Goal: Transaction & Acquisition: Purchase product/service

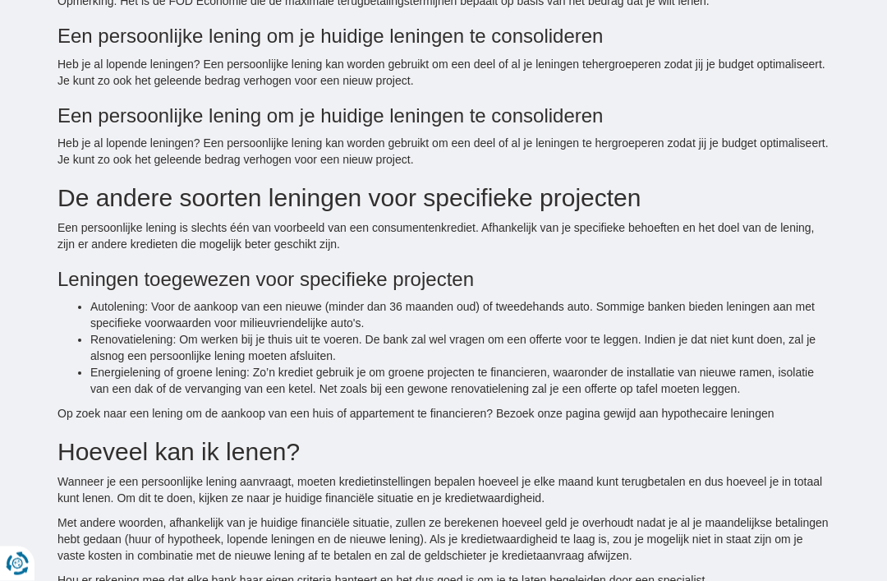
scroll to position [2905, 0]
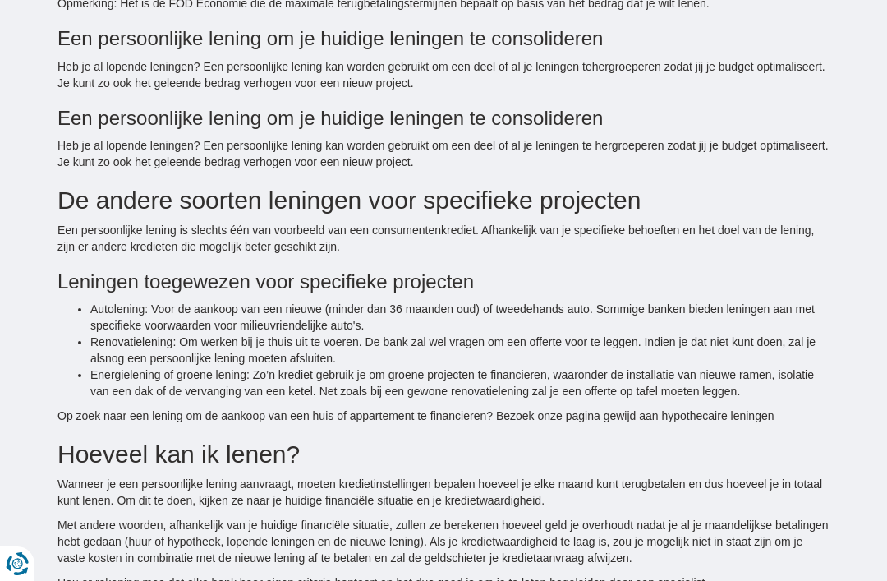
click at [578, 117] on h3 "Een persoonlijke lening om je huidige leningen te consolideren" at bounding box center [444, 118] width 772 height 21
click at [373, 113] on h3 "Een persoonlijke lening om je huidige leningen te consolideren" at bounding box center [444, 118] width 772 height 21
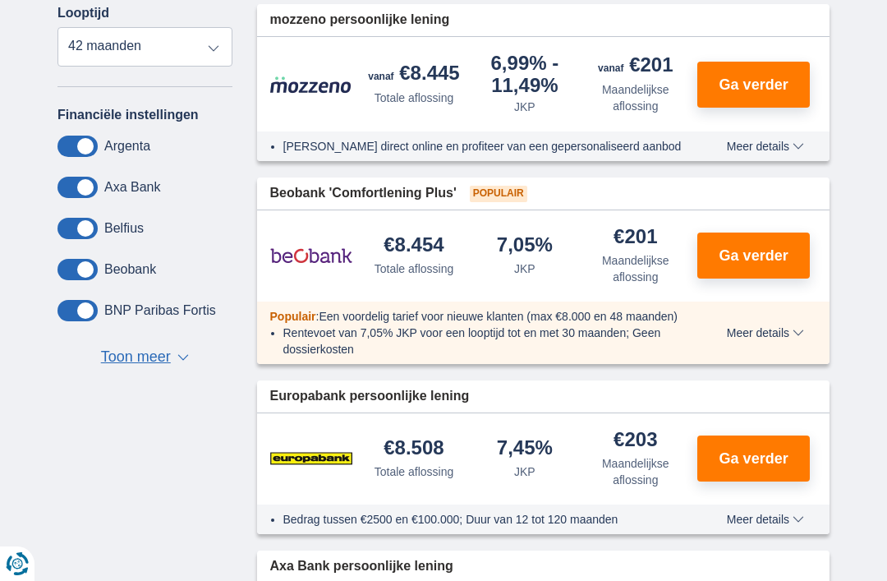
scroll to position [679, 0]
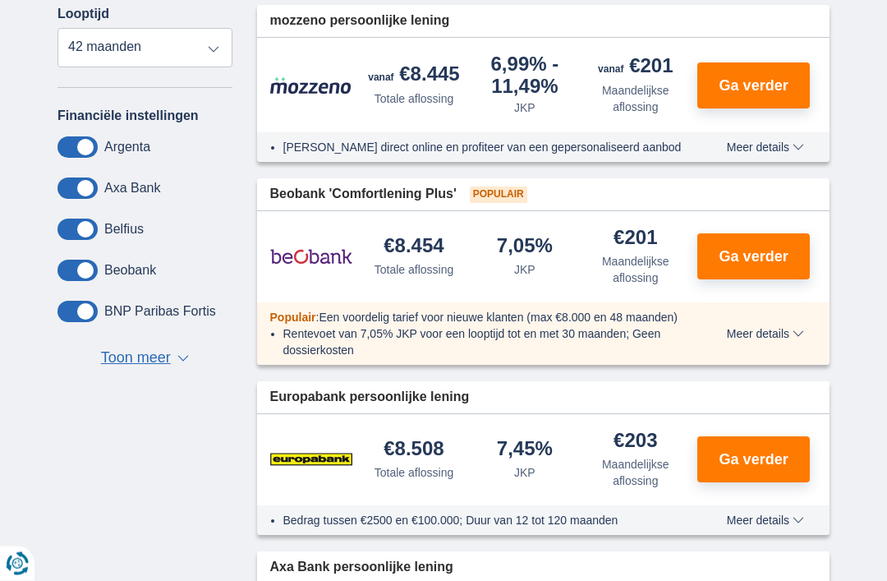
click at [173, 350] on div "Financiële instellingen Argenta Axa Bank Belfius Beobank BNP Paribas Fortis Buy…" at bounding box center [145, 239] width 175 height 262
click at [152, 370] on span "Toon meer" at bounding box center [136, 358] width 70 height 21
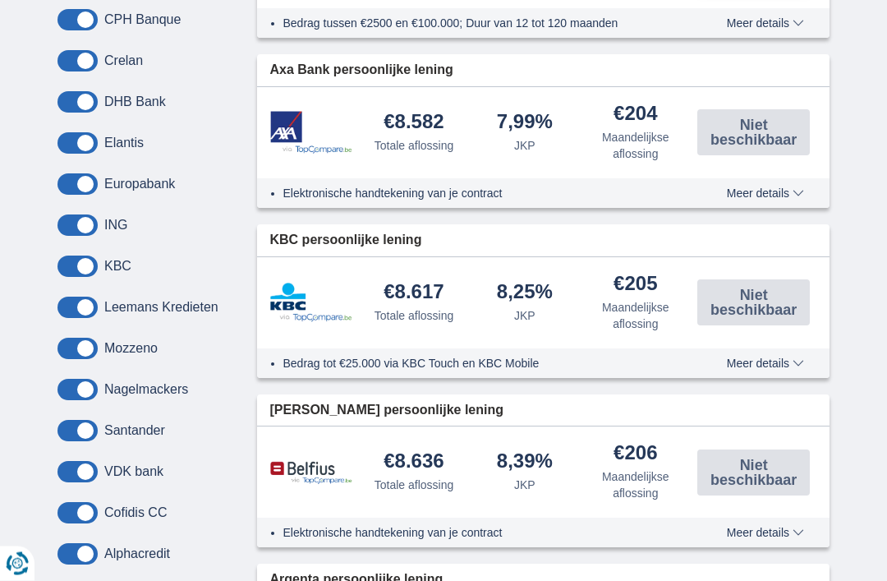
click at [87, 149] on span at bounding box center [78, 143] width 40 height 21
click at [0, 0] on input "checkbox" at bounding box center [0, 0] width 0 height 0
click at [813, 197] on button "Meer details Minder details" at bounding box center [766, 192] width 102 height 13
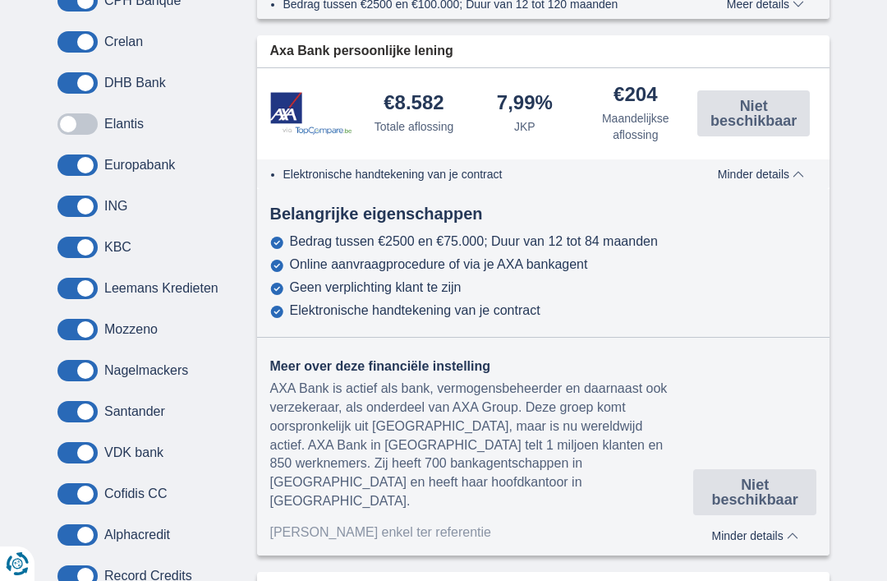
scroll to position [1196, 0]
click at [806, 49] on div "Axa Bank persoonlijke lening" at bounding box center [543, 51] width 573 height 32
click at [877, 265] on div "× widget.non-eligible-application.title widget.non-eligible-application.text no…" at bounding box center [443, 432] width 887 height 2710
click at [108, 391] on div "Buy Way Carrefour Finance CBC Cofidis CPH Banque Crelan DHB Bank Elantis Europa…" at bounding box center [145, 205] width 175 height 761
click at [87, 380] on span at bounding box center [78, 369] width 40 height 21
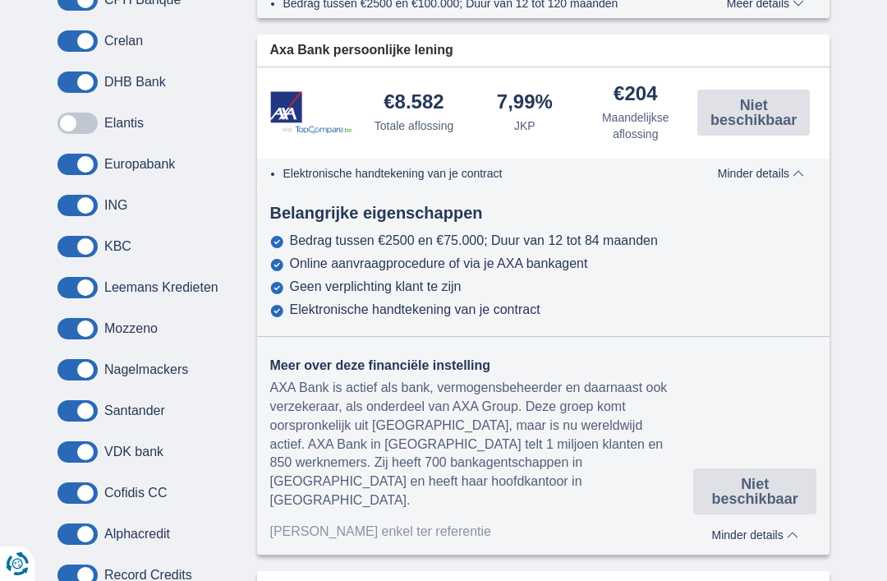
click at [0, 0] on input "checkbox" at bounding box center [0, 0] width 0 height 0
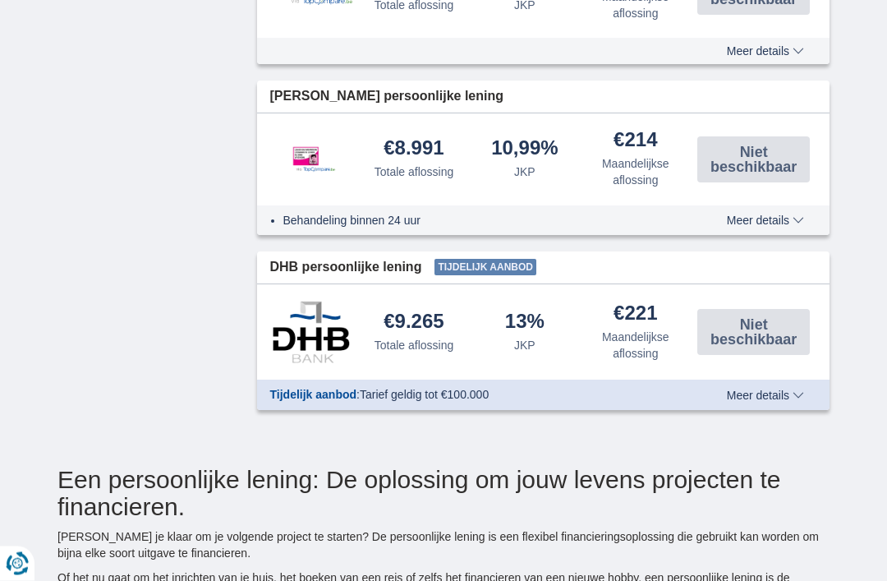
scroll to position [2168, 0]
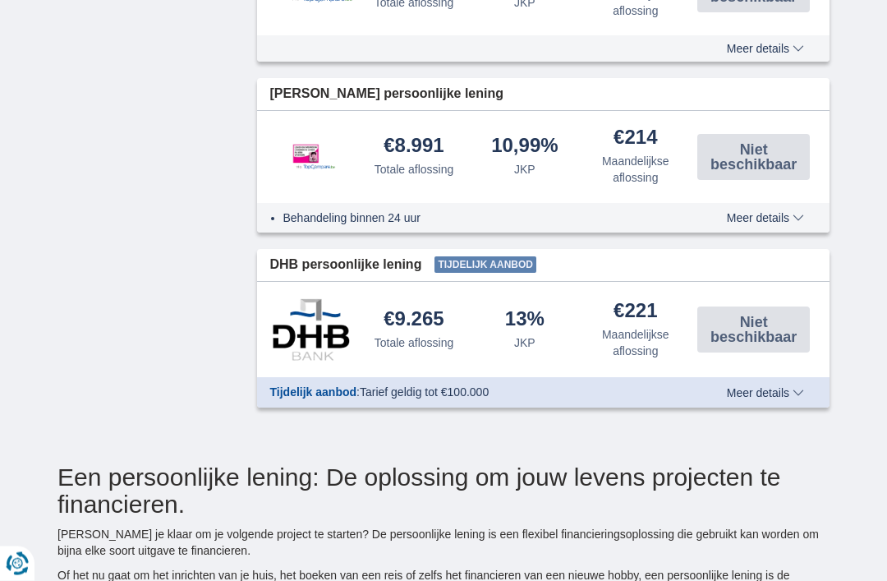
click at [784, 394] on span "Meer details" at bounding box center [765, 394] width 77 height 12
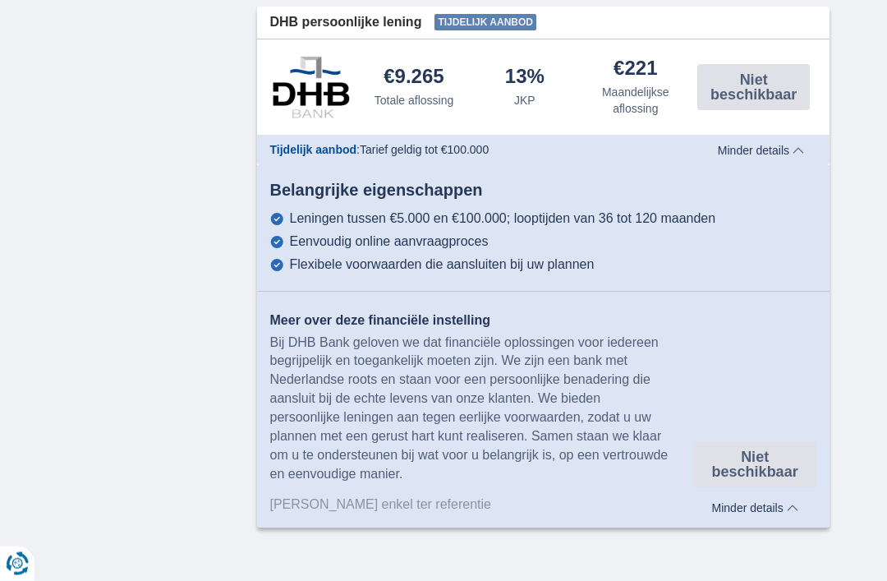
scroll to position [2411, 0]
click at [311, 99] on img at bounding box center [311, 87] width 82 height 62
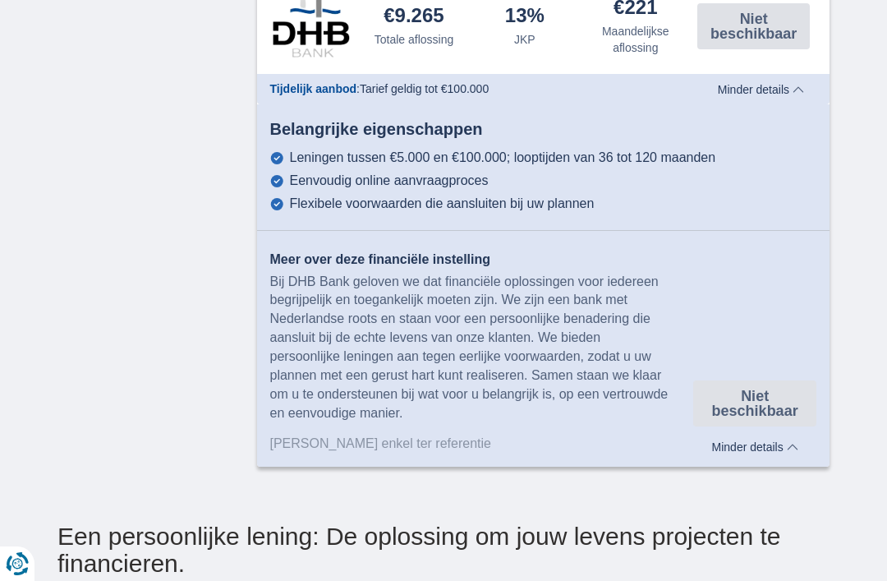
scroll to position [2473, 0]
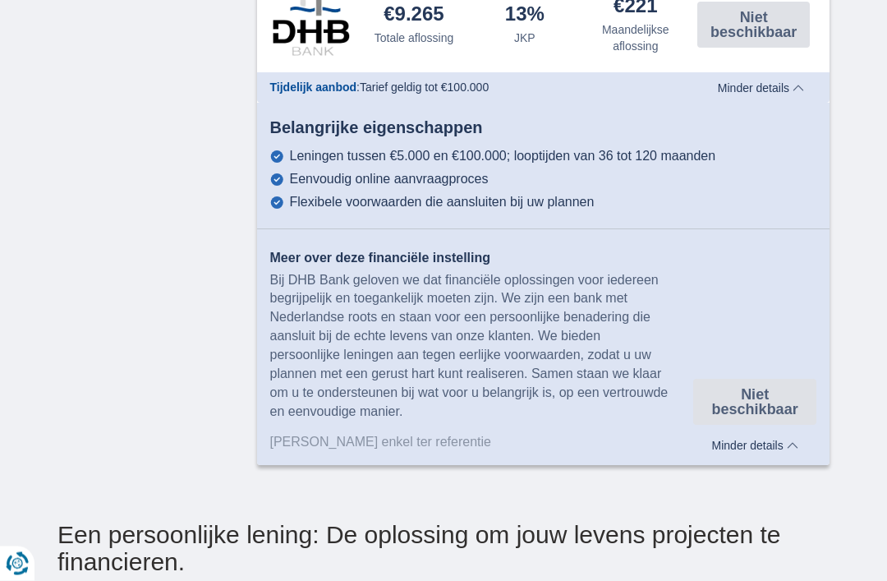
click at [479, 180] on div "Eenvoudig online aanvraagproces" at bounding box center [389, 180] width 199 height 15
click at [500, 197] on div "Flexibele voorwaarden die aansluiten bij uw plannen" at bounding box center [442, 203] width 305 height 15
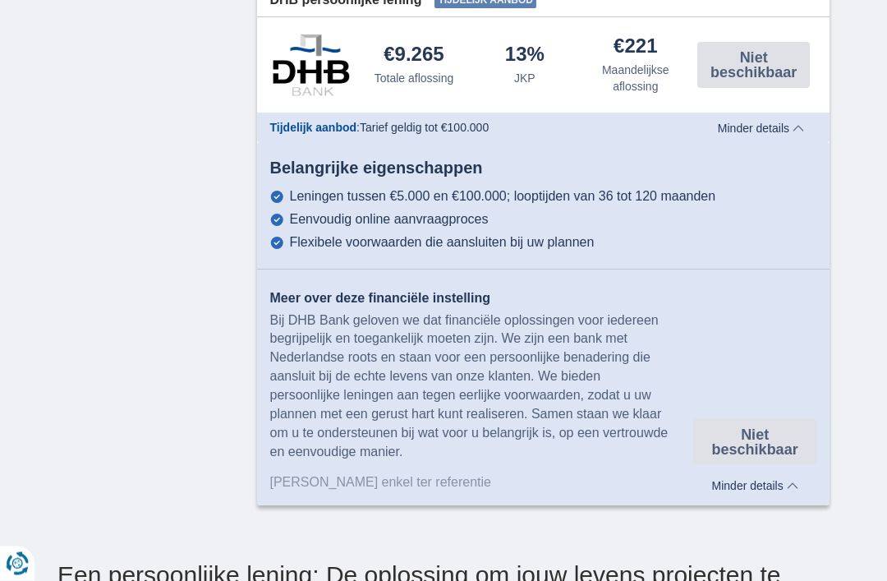
scroll to position [2433, 0]
click at [414, 488] on div "Aanbod enkel ter referentie" at bounding box center [482, 482] width 424 height 19
click at [453, 237] on div "Flexibele voorwaarden die aansluiten bij uw plannen" at bounding box center [442, 242] width 305 height 15
click at [427, 121] on span "Tarief geldig tot €100.000" at bounding box center [424, 127] width 129 height 13
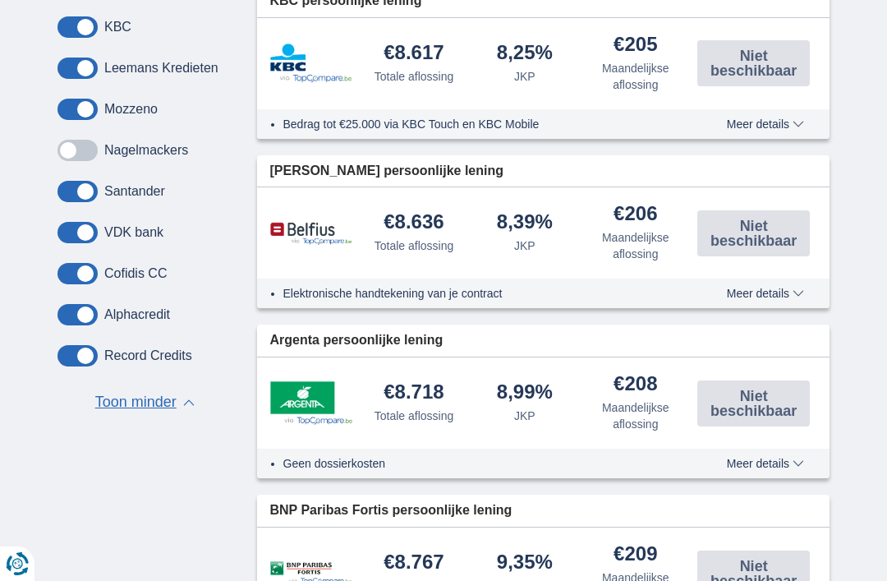
scroll to position [1415, 0]
click at [94, 244] on label at bounding box center [78, 233] width 40 height 21
click at [0, 0] on input "checkbox" at bounding box center [0, 0] width 0 height 0
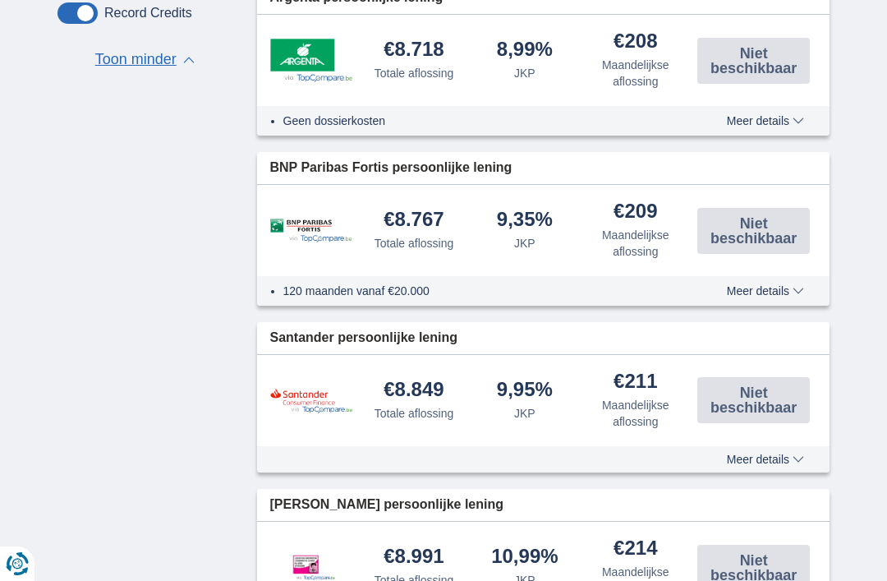
scroll to position [1756, 0]
click at [90, 25] on span at bounding box center [78, 14] width 40 height 21
click at [0, 0] on input "checkbox" at bounding box center [0, 0] width 0 height 0
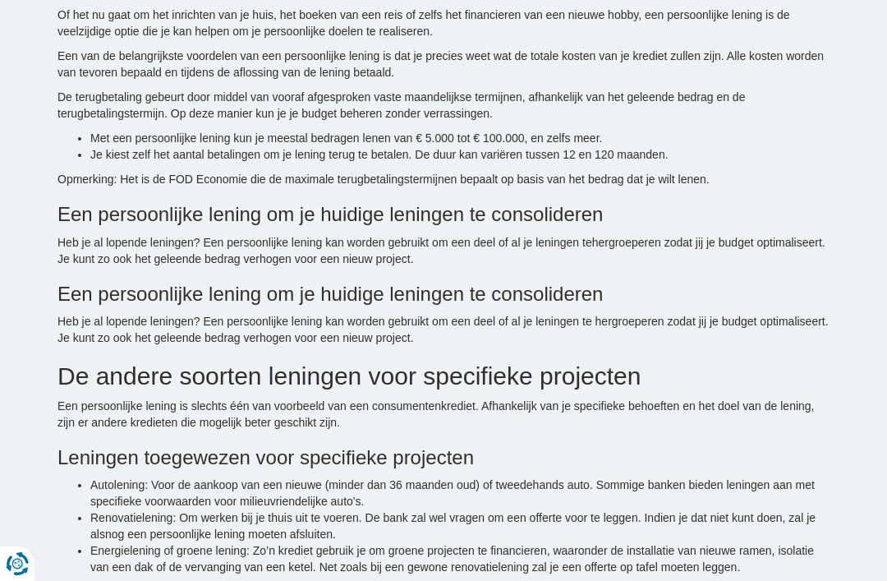
scroll to position [2734, 0]
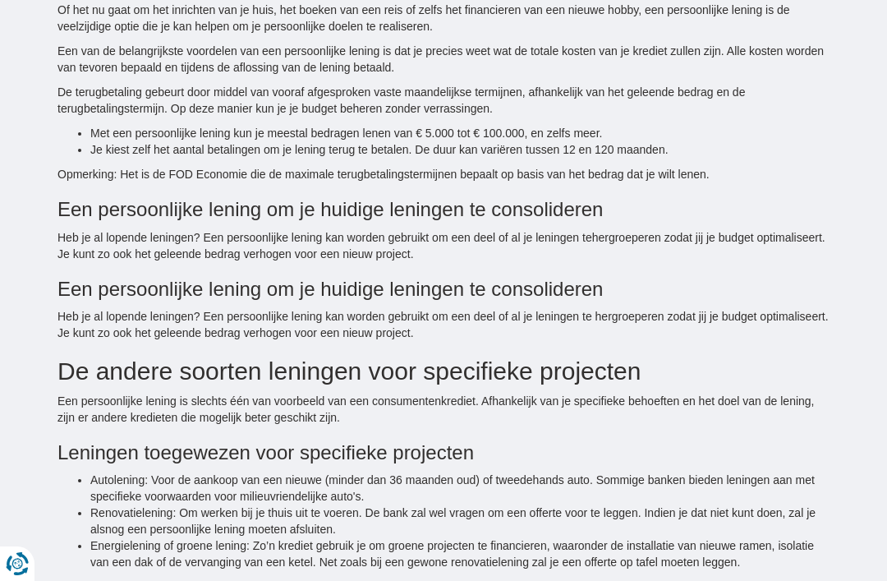
click at [508, 287] on h3 "Een persoonlijke lening om je huidige leningen te consolideren" at bounding box center [444, 289] width 772 height 21
click at [513, 282] on h3 "Een persoonlijke lening om je huidige leningen te consolideren" at bounding box center [444, 289] width 772 height 21
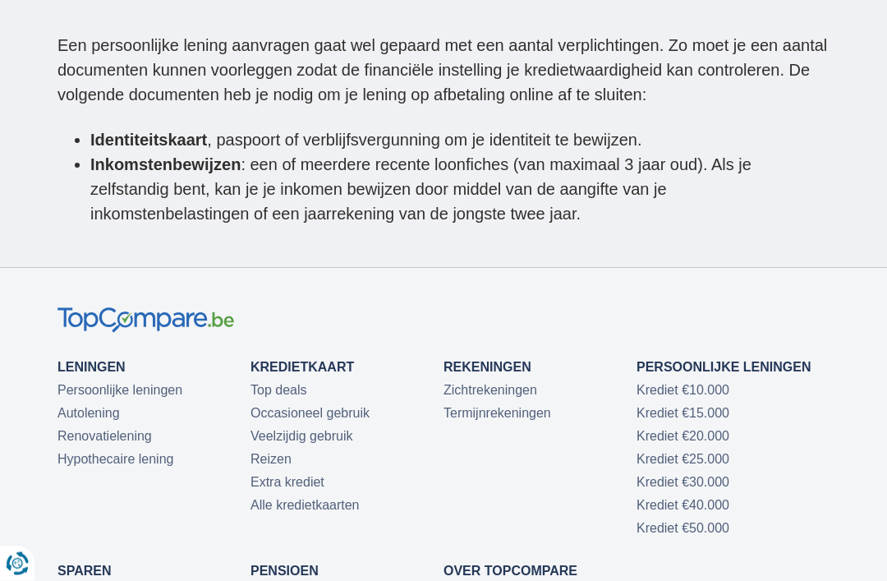
scroll to position [5306, 0]
click at [166, 382] on link "Persoonlijke leningen" at bounding box center [120, 389] width 125 height 14
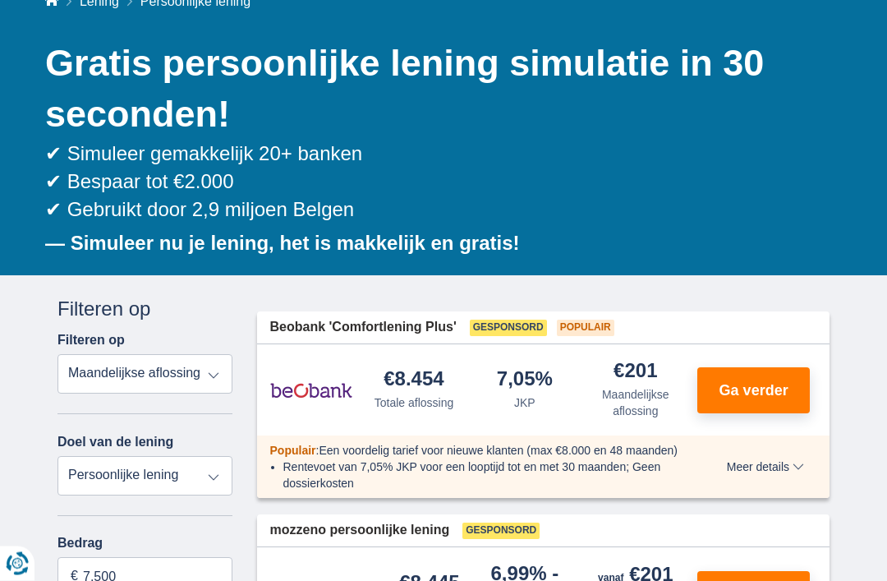
scroll to position [165, 0]
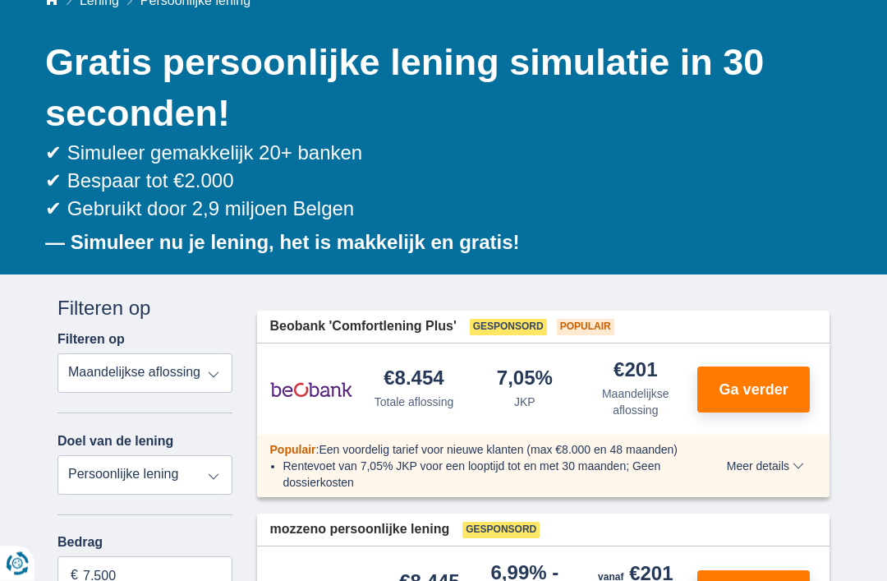
click at [219, 372] on select "Totale aflossing JKP Maandelijkse aflossing" at bounding box center [145, 373] width 175 height 39
click at [219, 477] on select "Persoonlijke lening Auto Moto / fiets Mobilhome / caravan Renovatie Energie Sch…" at bounding box center [145, 474] width 175 height 39
select select "debtConsolidation"
type input "10.000"
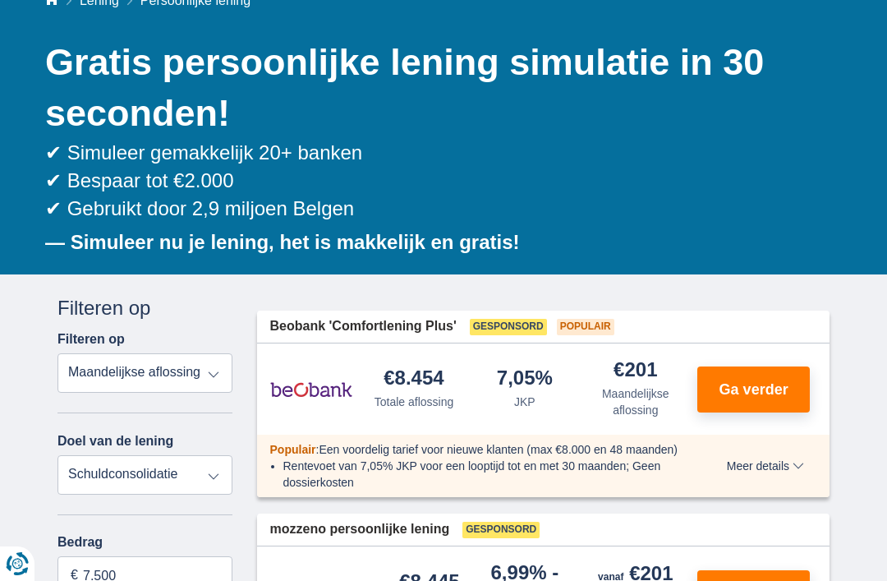
type input "10250"
select select "48"
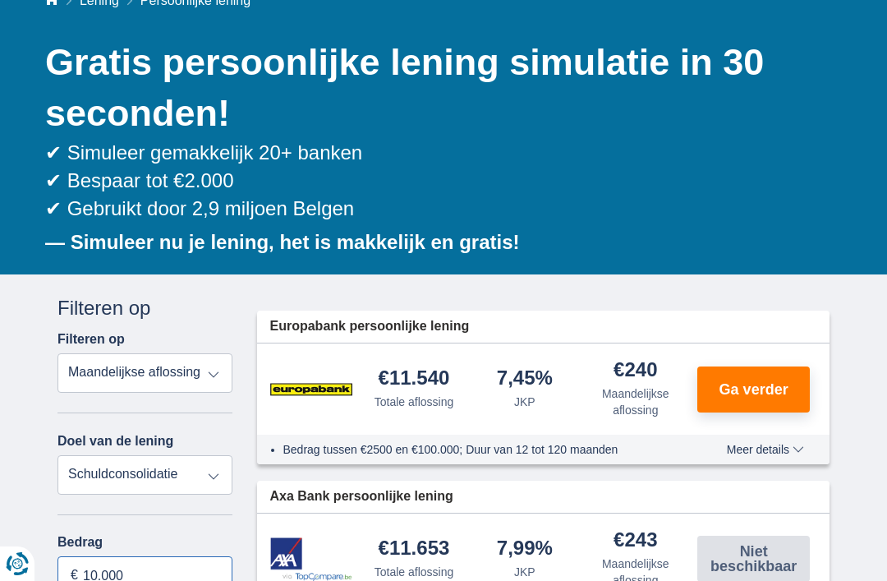
click at [141, 575] on input "10.000" at bounding box center [145, 575] width 175 height 39
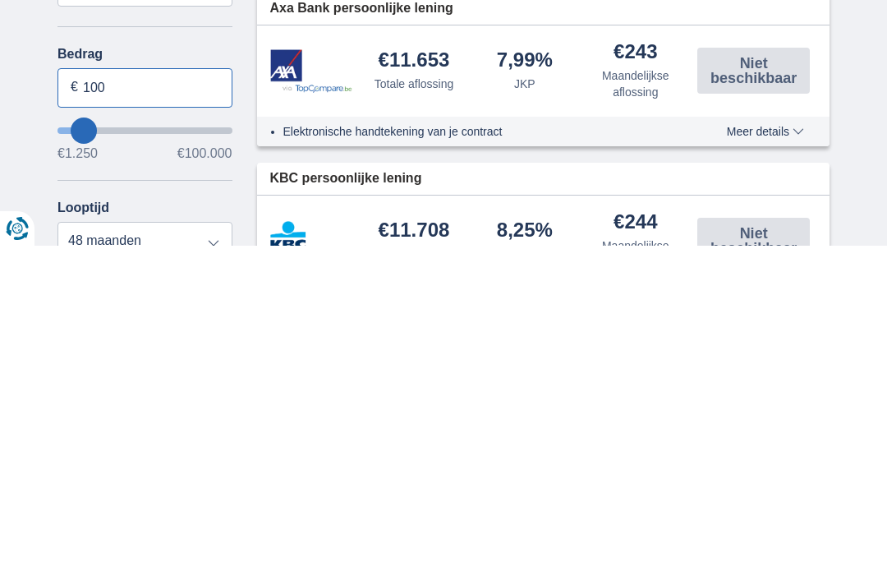
scroll to position [345, 0]
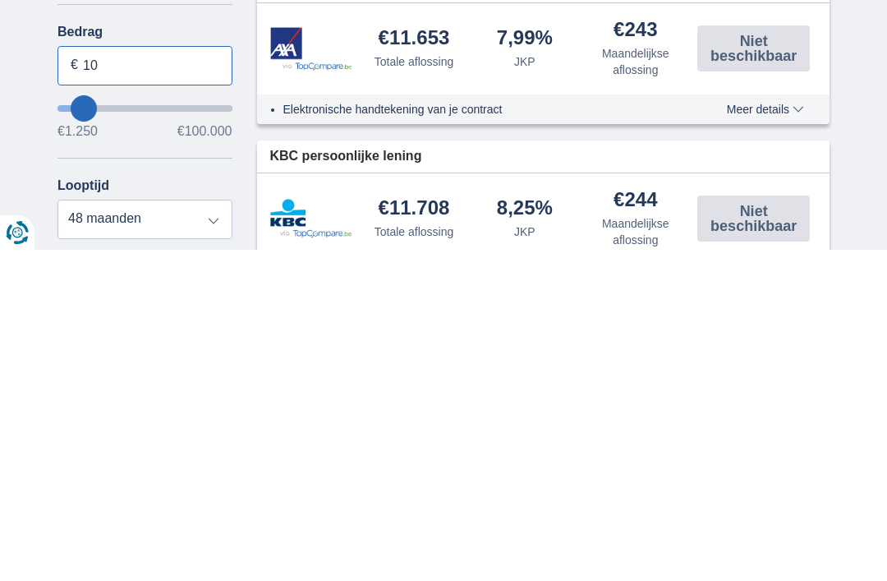
type input "1"
type input "40.000"
click at [190, 531] on select "12 maanden 18 maanden 24 maanden 30 maanden 36 maanden 42 maanden 48 maanden" at bounding box center [145, 550] width 175 height 39
type input "40250"
select select "120"
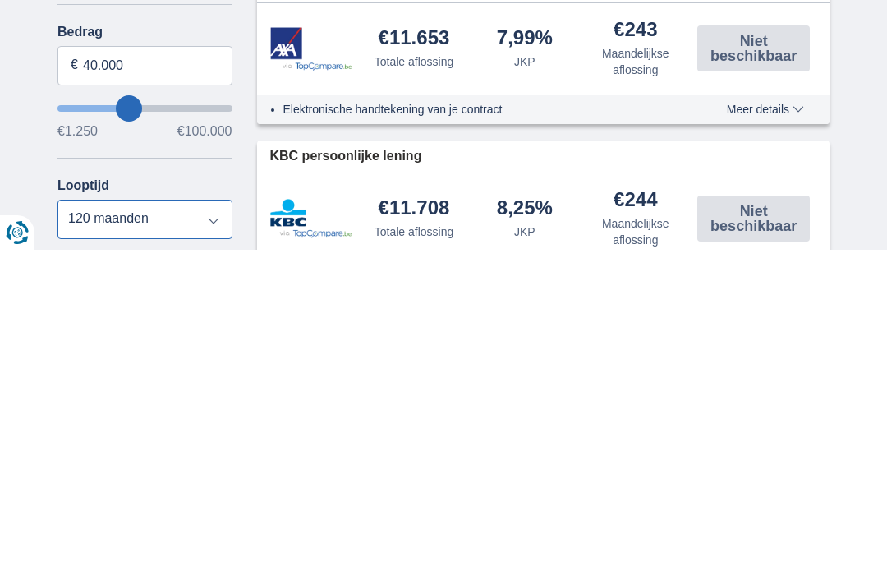
scroll to position [676, 0]
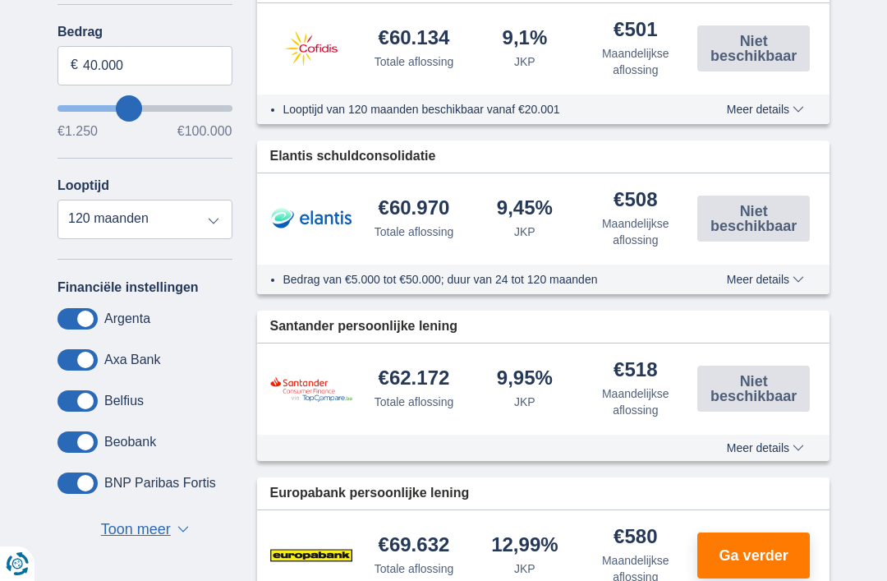
click at [179, 532] on span "▼" at bounding box center [183, 529] width 12 height 7
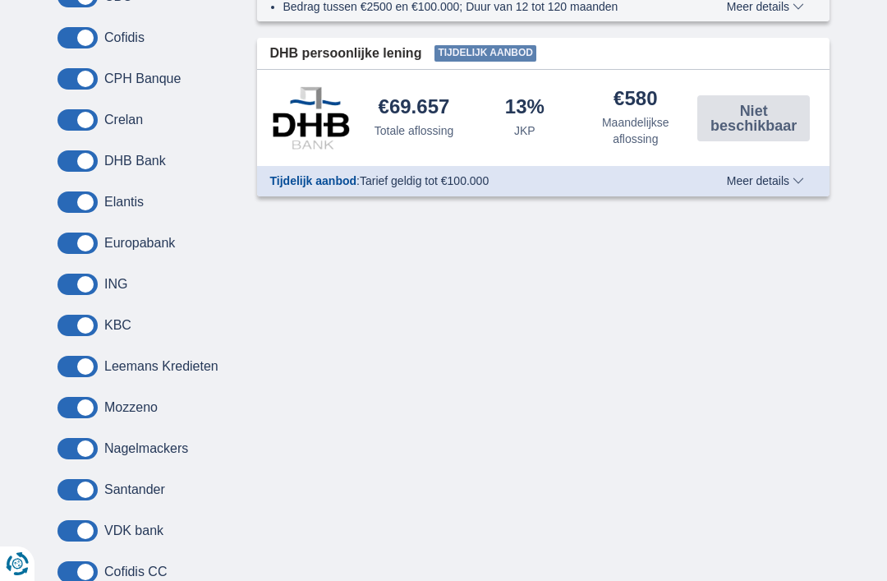
scroll to position [1285, 0]
click at [90, 205] on span at bounding box center [78, 202] width 40 height 21
click at [0, 0] on input "checkbox" at bounding box center [0, 0] width 0 height 0
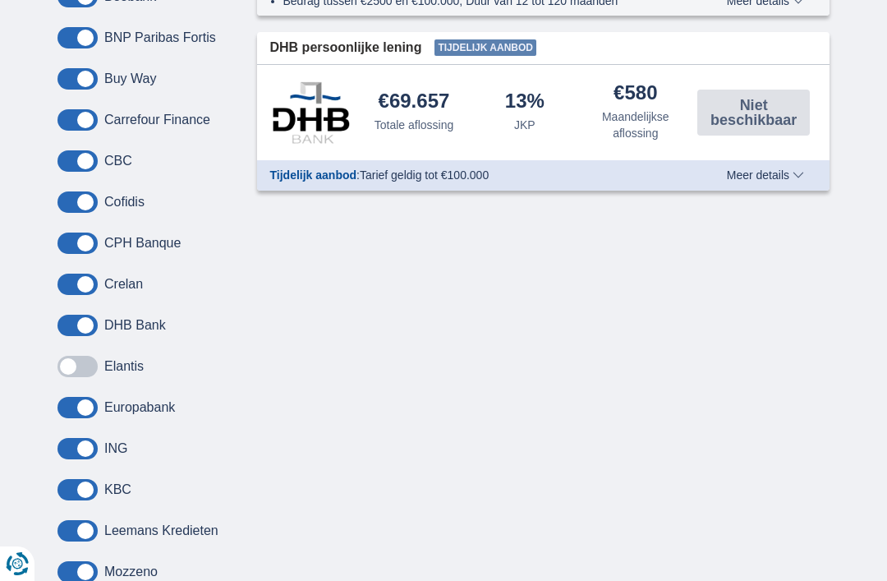
scroll to position [1121, 0]
click at [81, 289] on span at bounding box center [78, 284] width 40 height 21
click at [0, 0] on input "checkbox" at bounding box center [0, 0] width 0 height 0
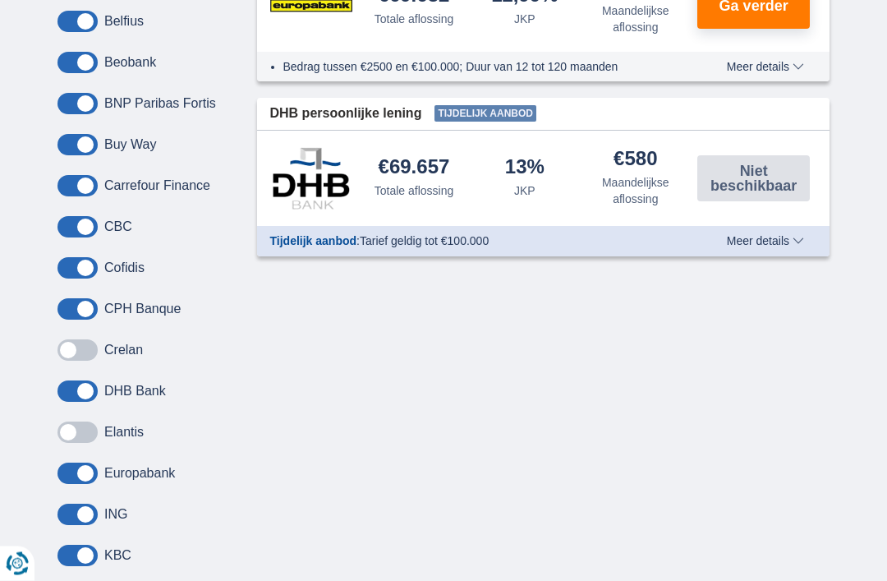
scroll to position [1051, 0]
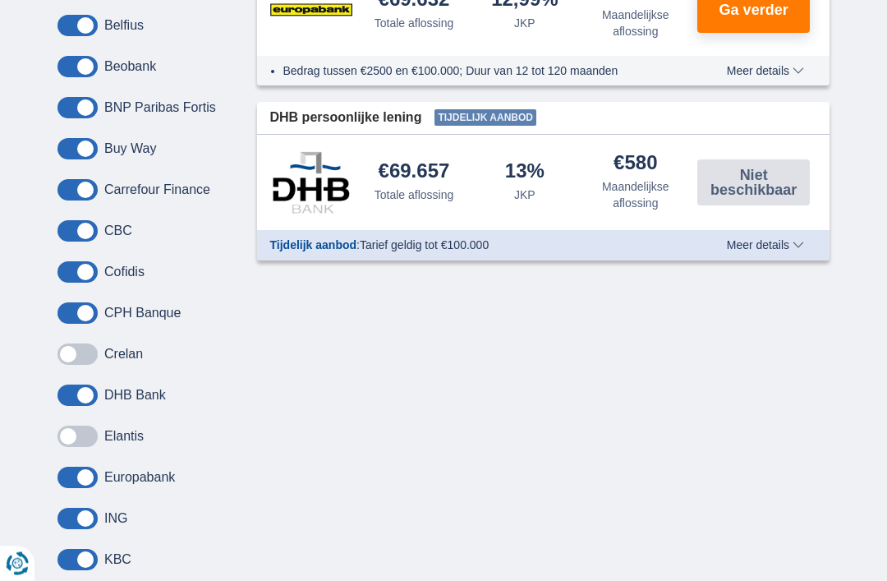
click at [792, 242] on span "Meer details" at bounding box center [765, 246] width 77 height 12
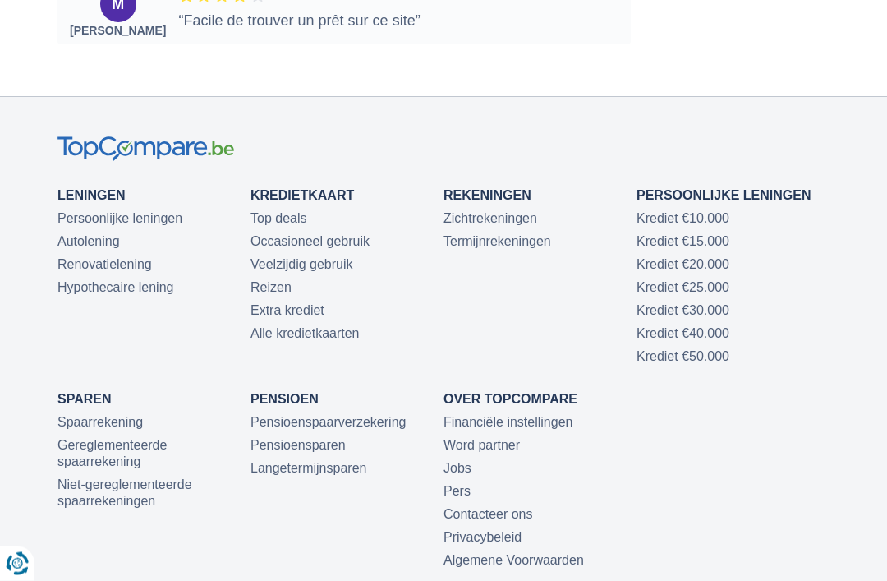
scroll to position [5812, 0]
click at [713, 332] on link "Krediet €40.000" at bounding box center [683, 333] width 93 height 14
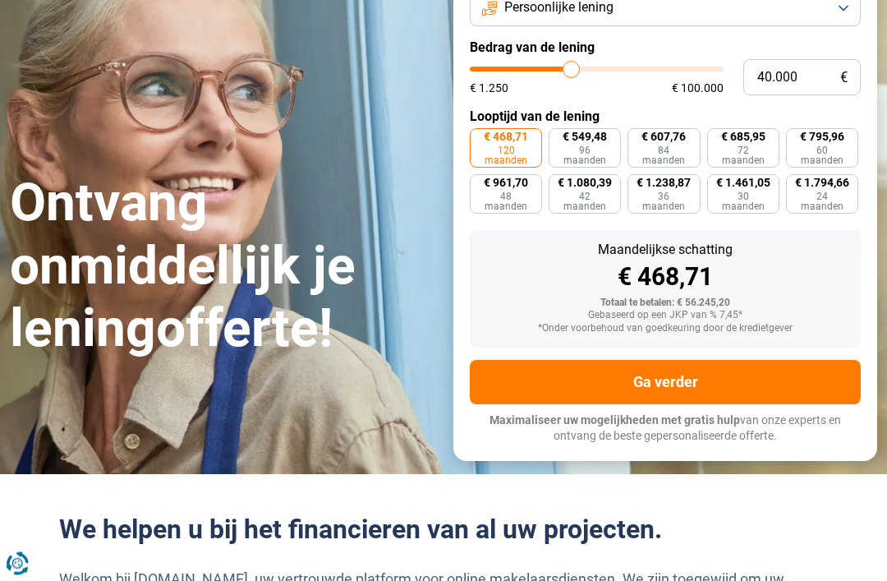
scroll to position [192, 0]
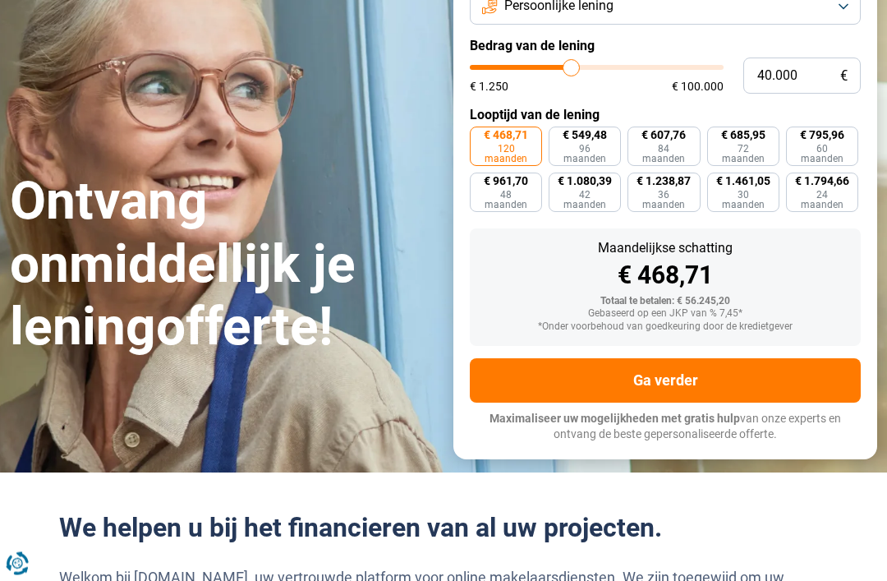
click at [522, 145] on span "120 maanden" at bounding box center [506, 155] width 51 height 20
click at [481, 138] on input "€ 468,71 120 maanden" at bounding box center [475, 132] width 11 height 11
click at [699, 383] on button "Ga verder" at bounding box center [665, 381] width 391 height 44
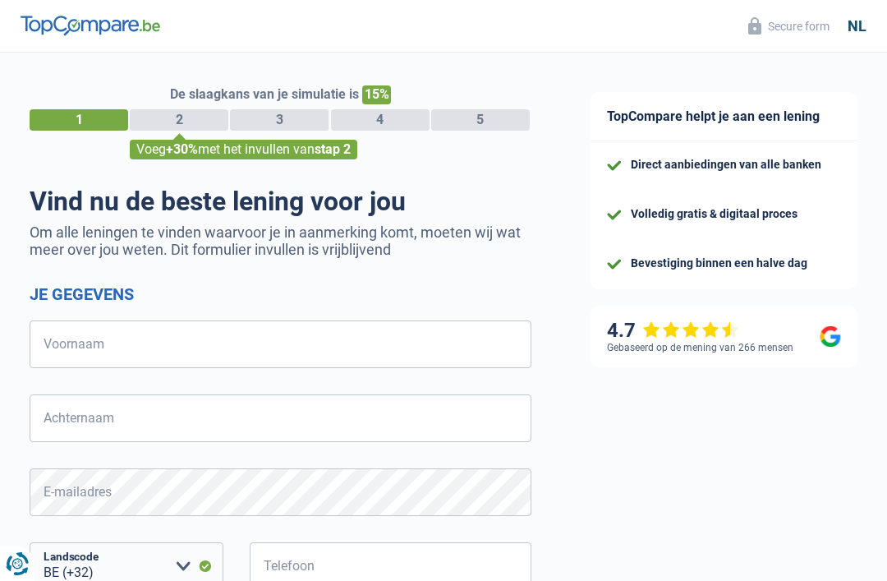
select select "32"
click at [88, 353] on input "Voornaam" at bounding box center [281, 344] width 502 height 48
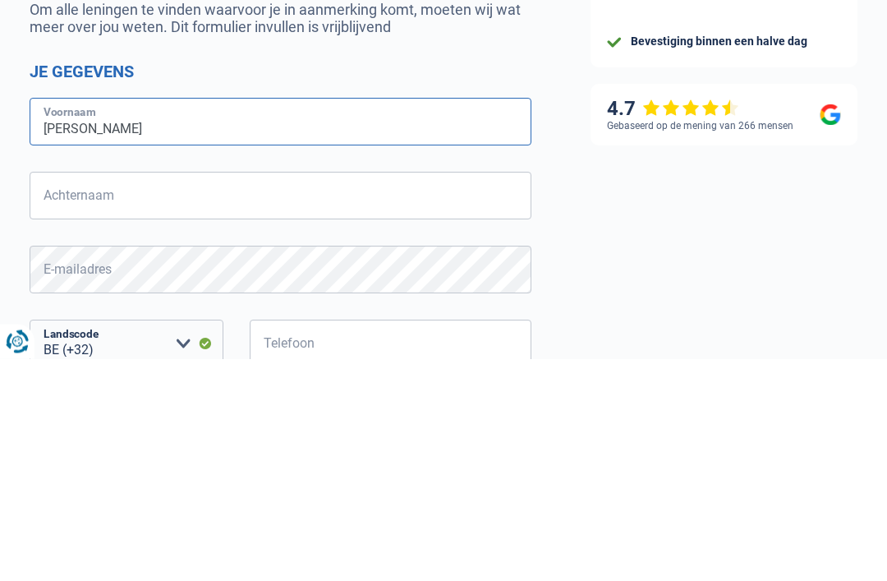
type input "Rudy"
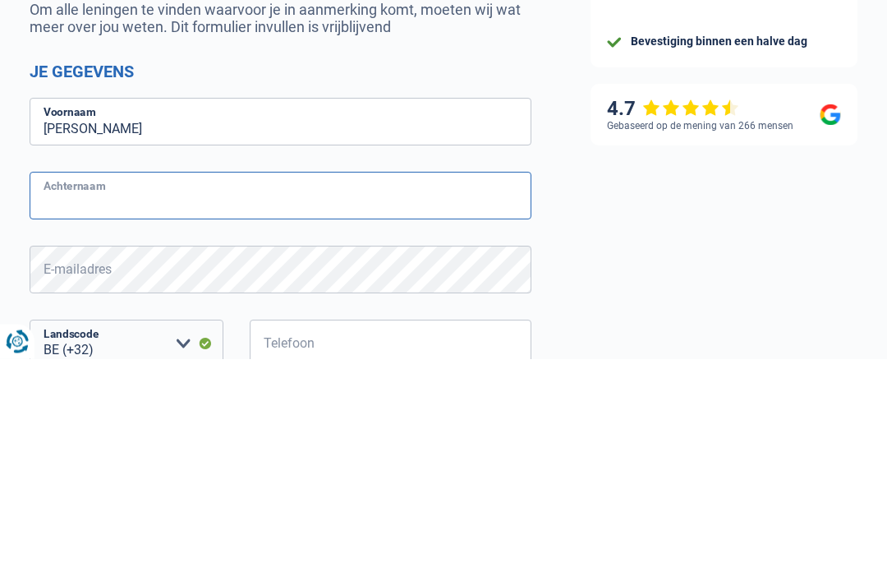
click at [62, 394] on input "Achternaam" at bounding box center [281, 418] width 502 height 48
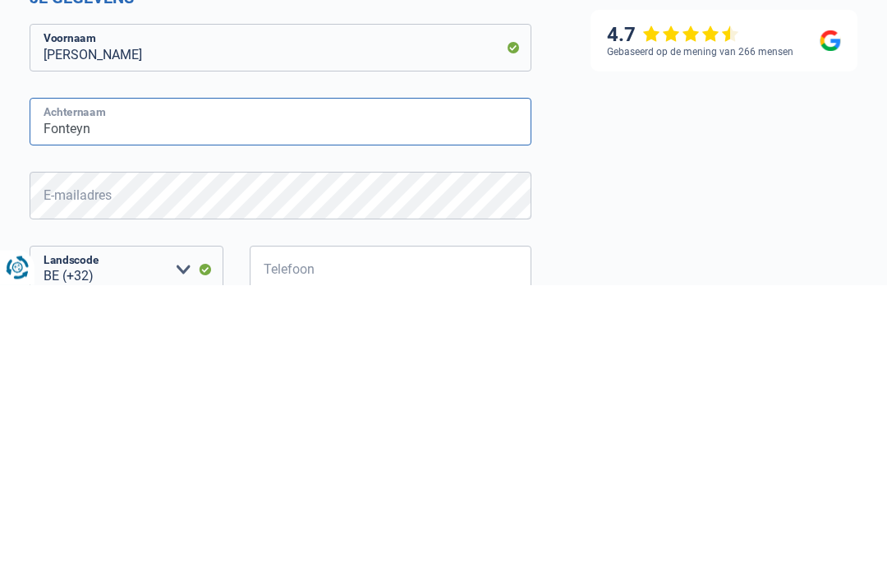
type input "Fonteyn"
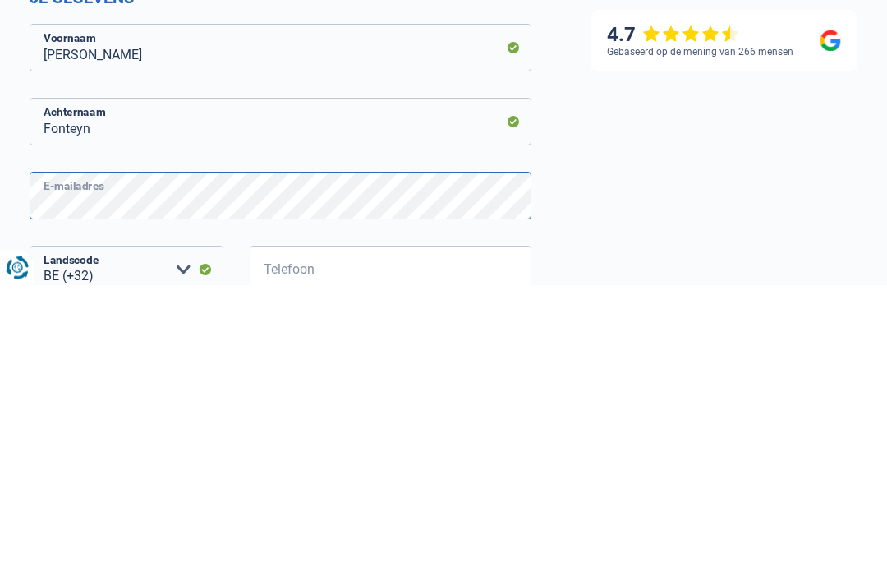
scroll to position [35, 0]
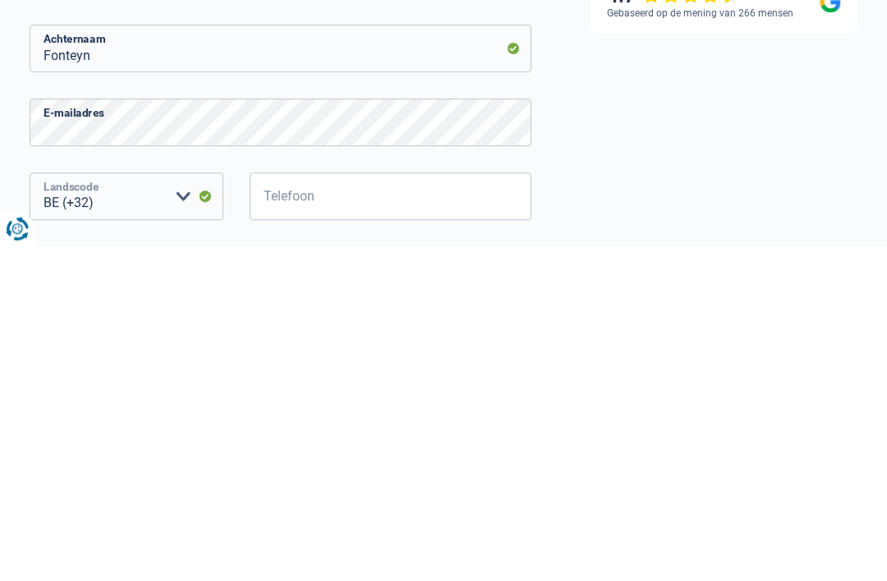
click at [187, 508] on select "BE (+32) LU (+352) Maak een keuze a.u.b" at bounding box center [127, 532] width 194 height 48
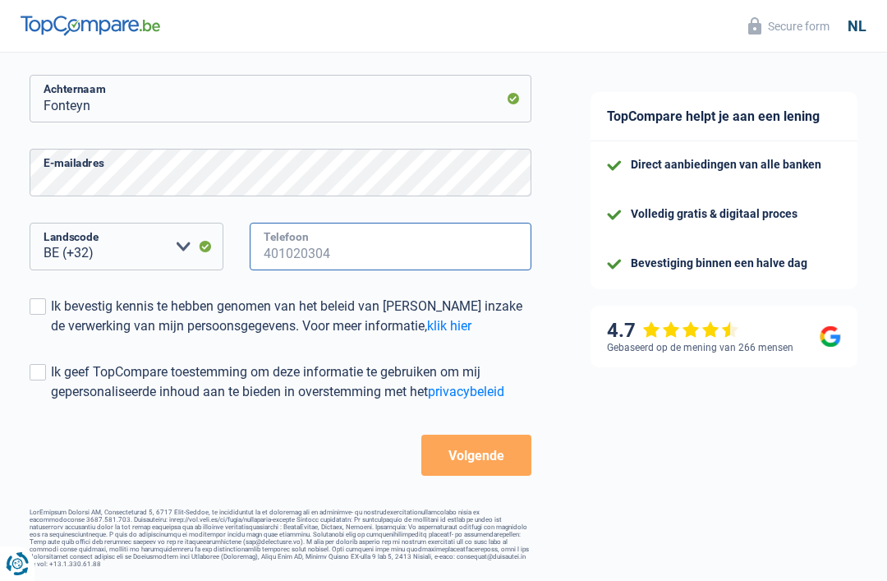
click at [284, 246] on input "Telefoon" at bounding box center [391, 247] width 282 height 48
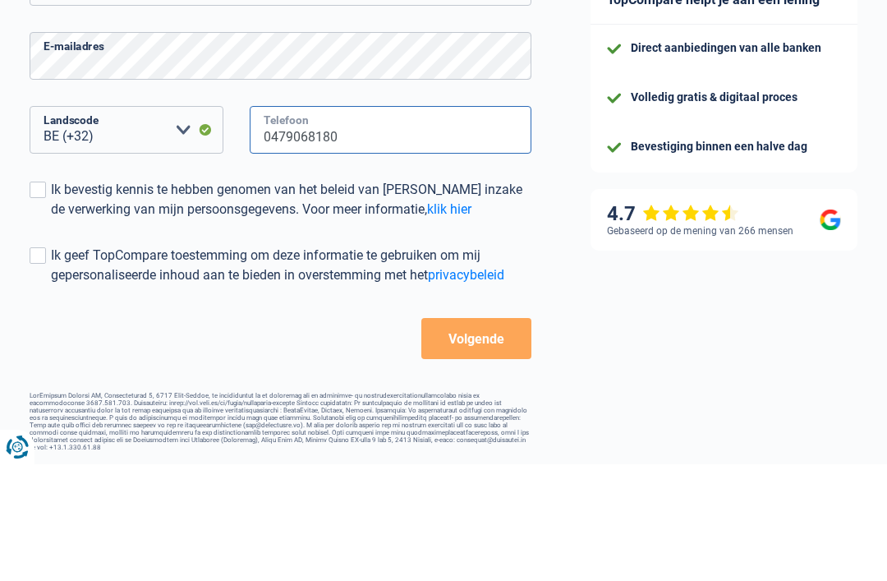
type input "0479068180"
click at [53, 297] on div "Ik bevestig kennis te hebben genomen van het beleid van TopCompare inzake de ve…" at bounding box center [291, 316] width 481 height 39
click at [51, 336] on input "Ik bevestig kennis te hebben genomen van het beleid van TopCompare inzake de ve…" at bounding box center [51, 336] width 0 height 0
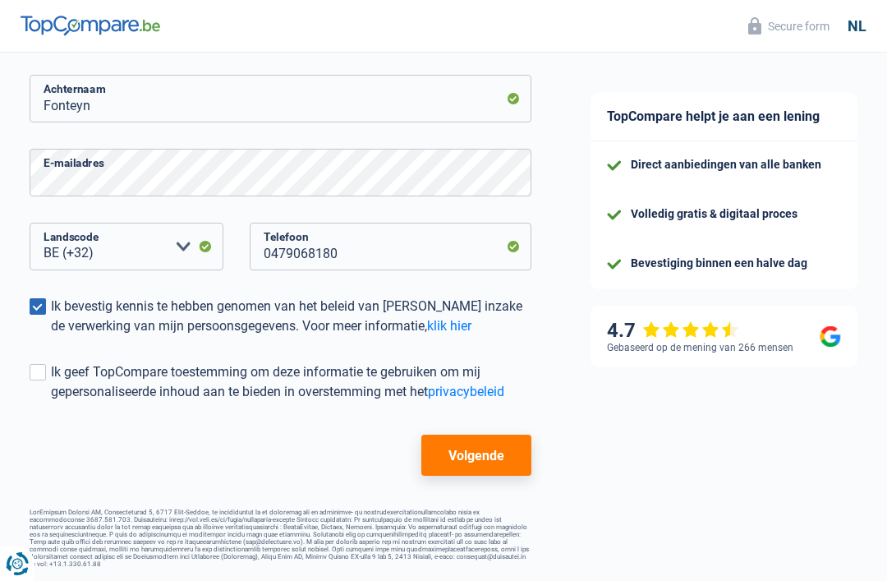
click at [505, 444] on button "Volgende" at bounding box center [476, 455] width 110 height 41
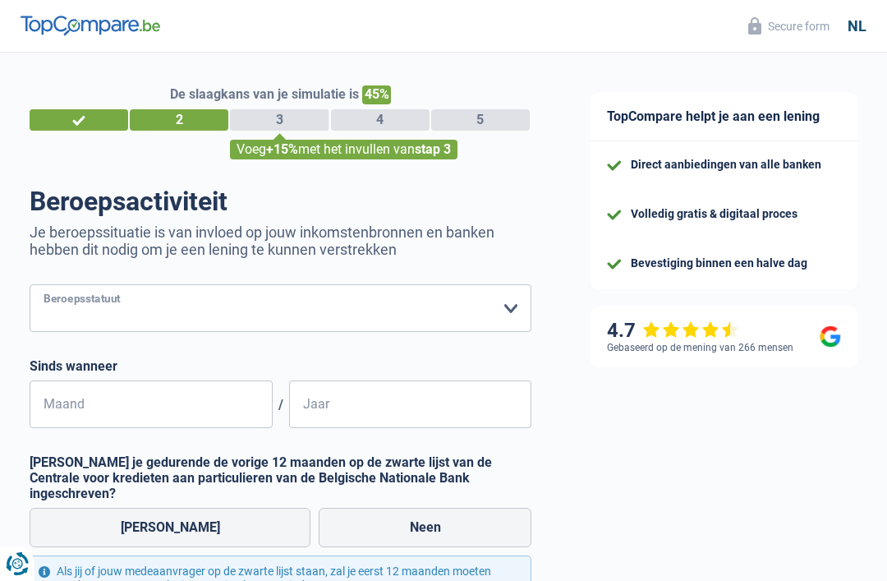
click at [507, 306] on select "Arbeider Bediende (privésector) Ambtenaar (overheidssector) Invalide Zelfstandi…" at bounding box center [281, 308] width 502 height 48
select select "preRetired"
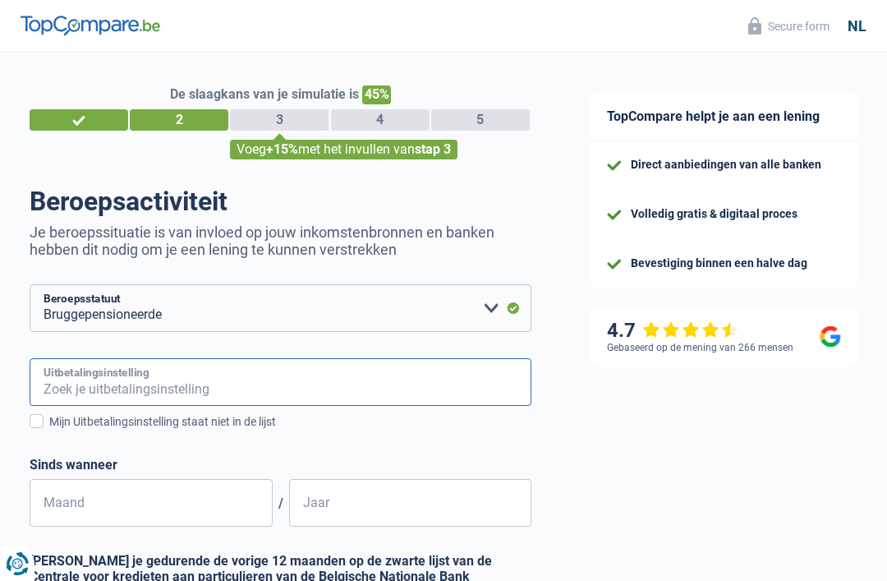
click at [227, 389] on input "Uitbetalingsinstelling" at bounding box center [281, 382] width 502 height 48
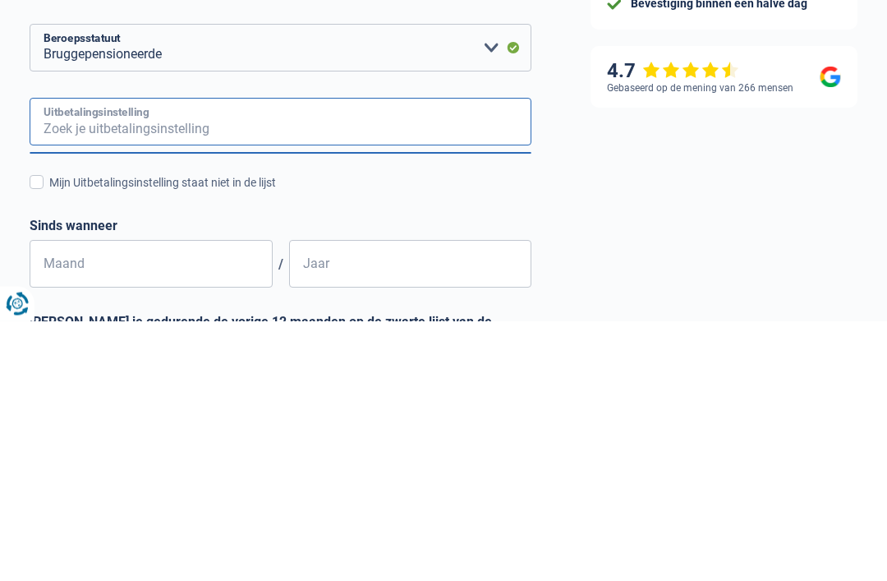
click at [463, 358] on input "Uitbetalingsinstelling" at bounding box center [281, 382] width 502 height 48
click at [120, 358] on input "Uitbetalingsinstelling" at bounding box center [281, 382] width 502 height 48
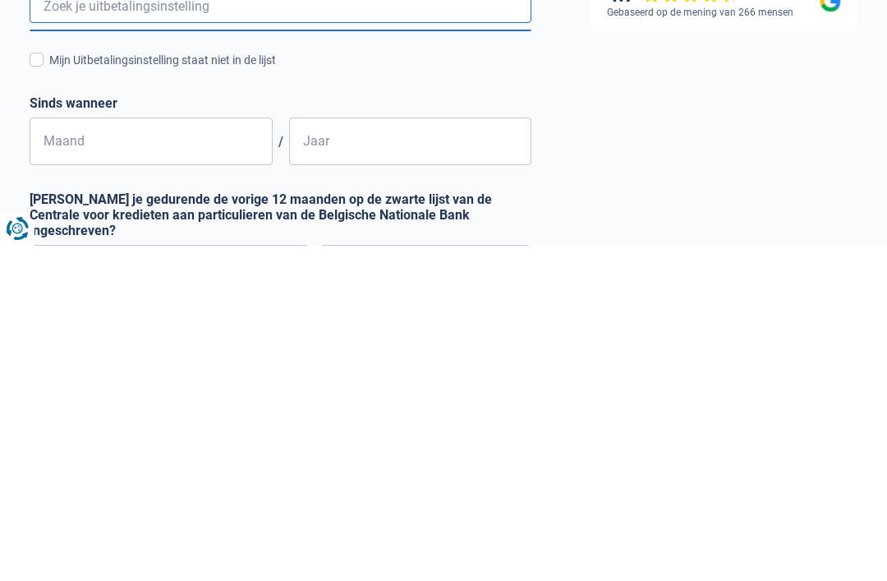
scroll to position [63, 0]
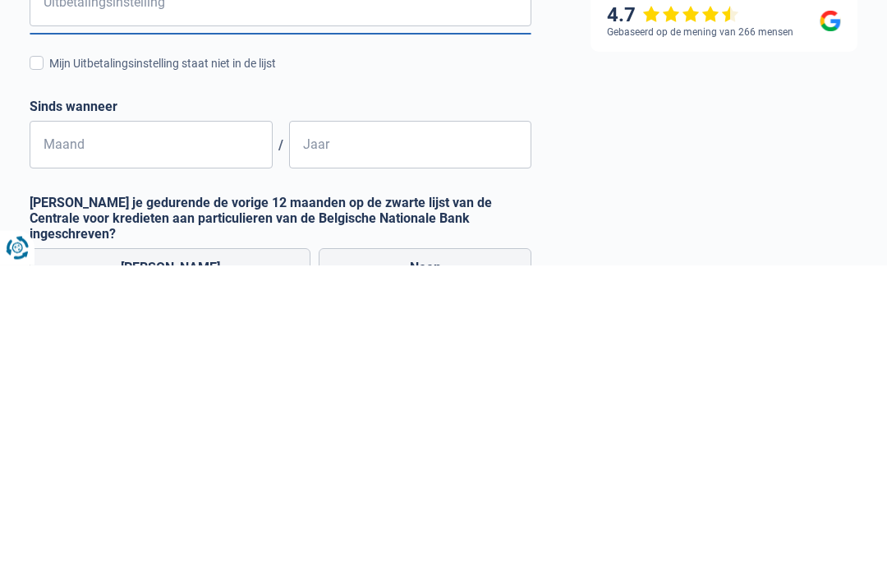
click at [48, 371] on label "Mijn Uitbetalingsinstelling staat niet in de lijst" at bounding box center [281, 380] width 502 height 18
click at [49, 389] on input "Mijn Uitbetalingsinstelling staat niet in de lijst" at bounding box center [49, 389] width 0 height 0
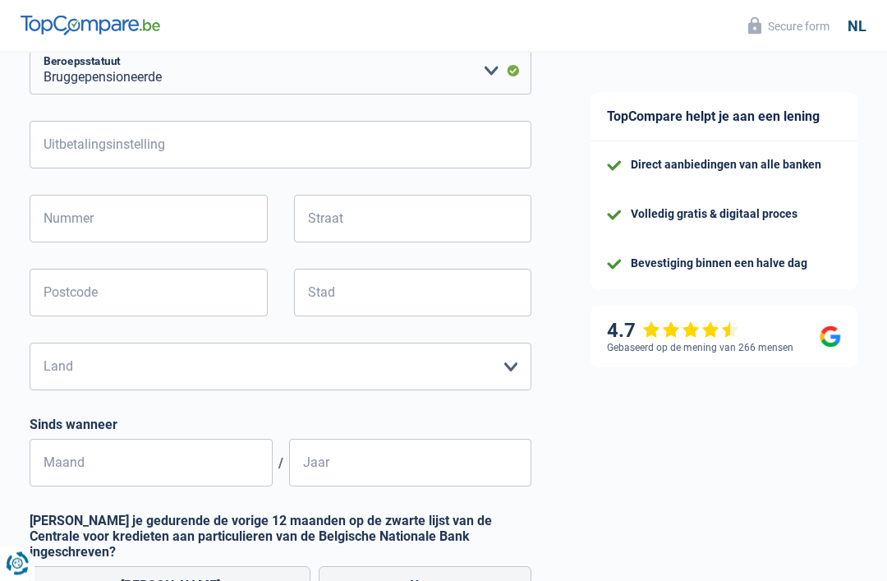
scroll to position [203, 0]
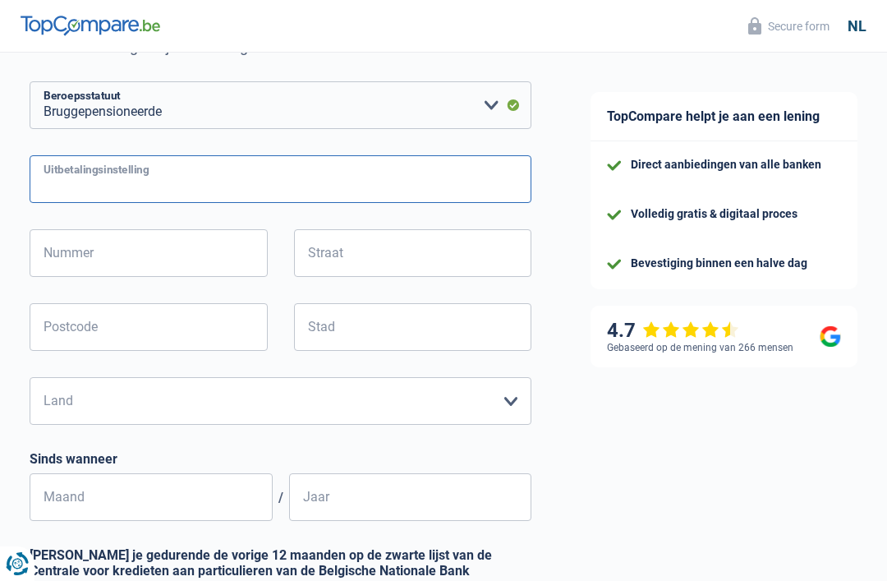
click at [370, 178] on input "Uitbetalingsinstelling" at bounding box center [281, 179] width 502 height 48
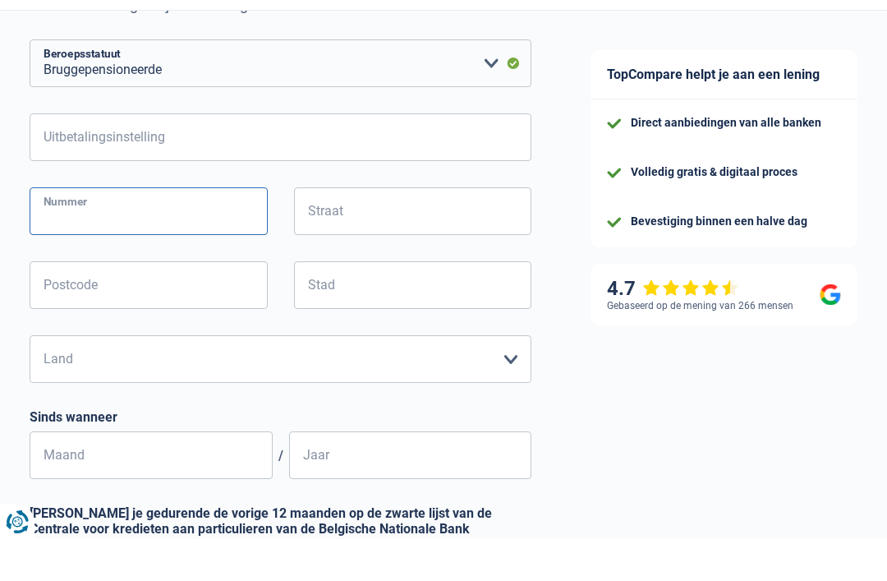
click at [75, 229] on input "Nummer" at bounding box center [149, 253] width 238 height 48
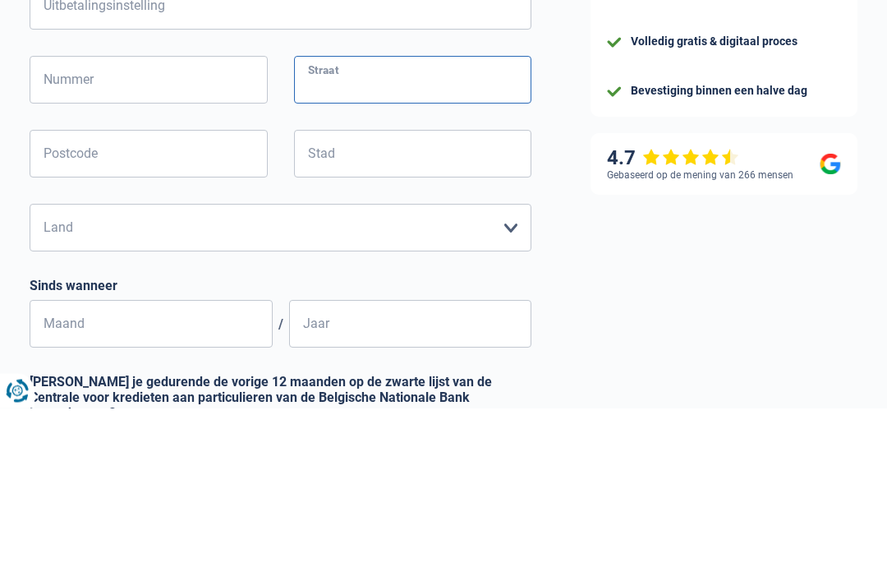
click at [340, 229] on input "Straat" at bounding box center [413, 253] width 238 height 48
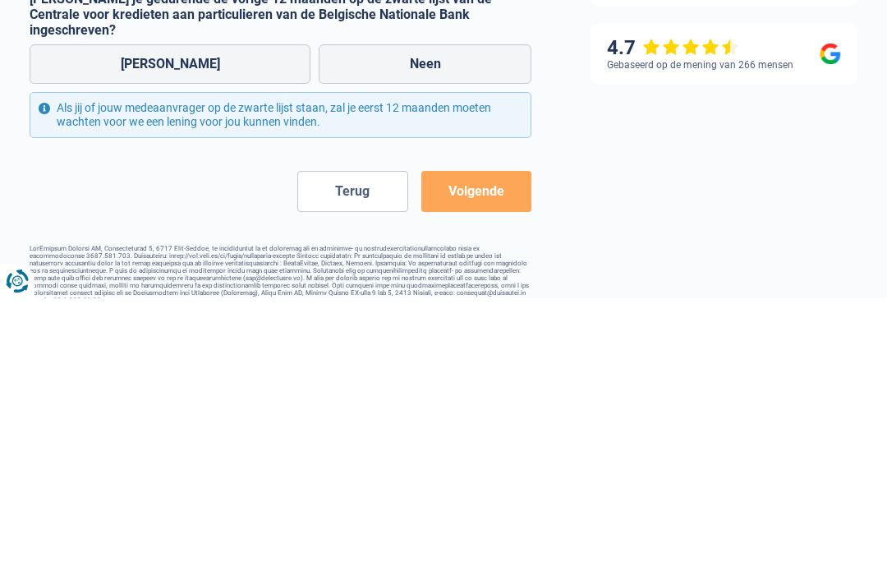
scroll to position [478, 0]
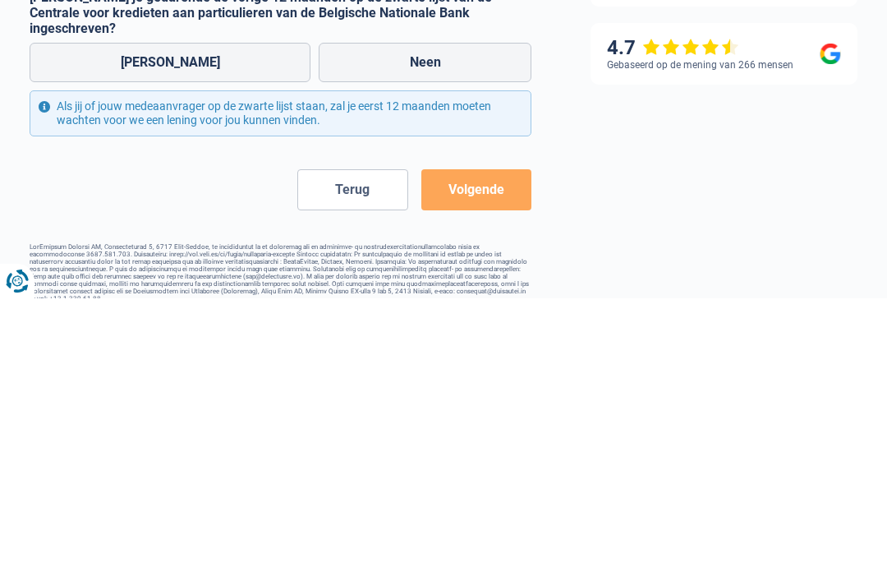
click at [425, 325] on label "Neen" at bounding box center [425, 344] width 213 height 39
click at [425, 325] on input "Neen" at bounding box center [425, 344] width 213 height 39
radio input "true"
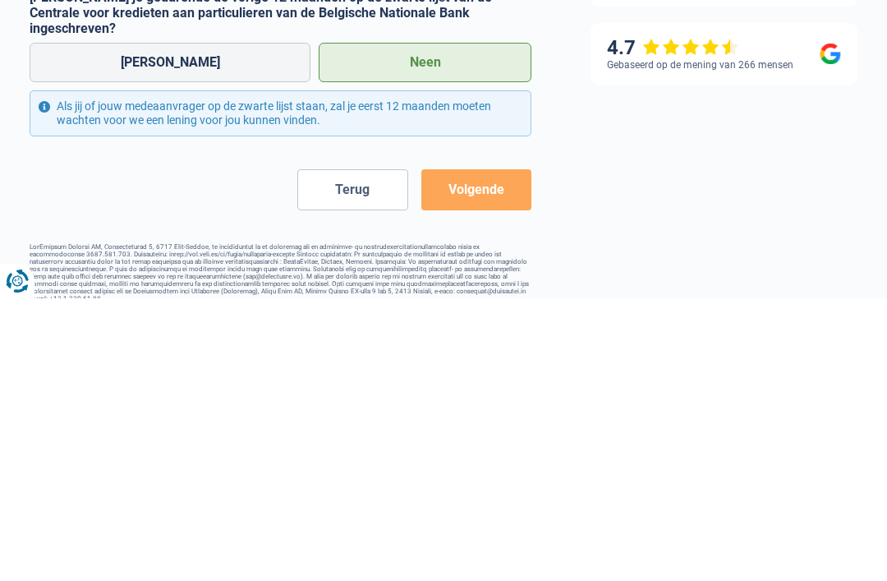
scroll to position [433, 0]
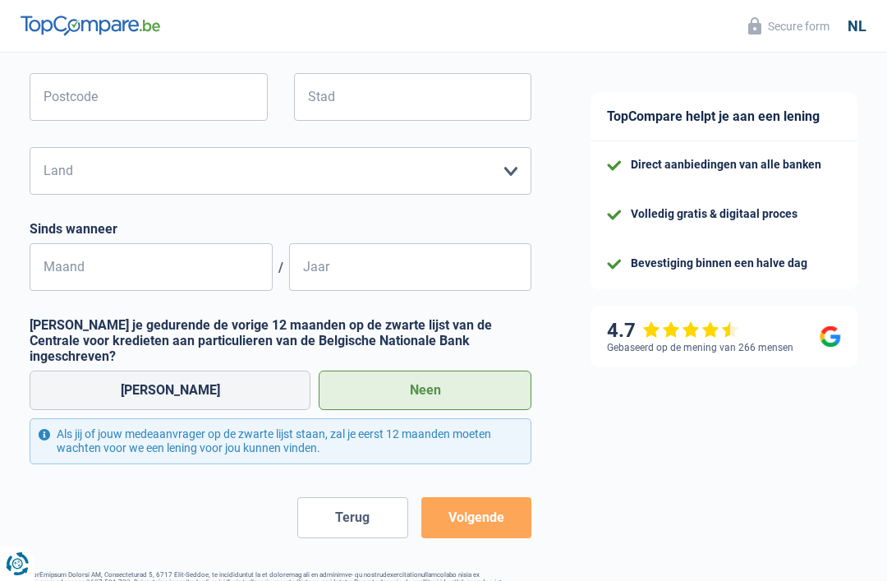
click at [490, 498] on button "Volgende" at bounding box center [476, 517] width 110 height 41
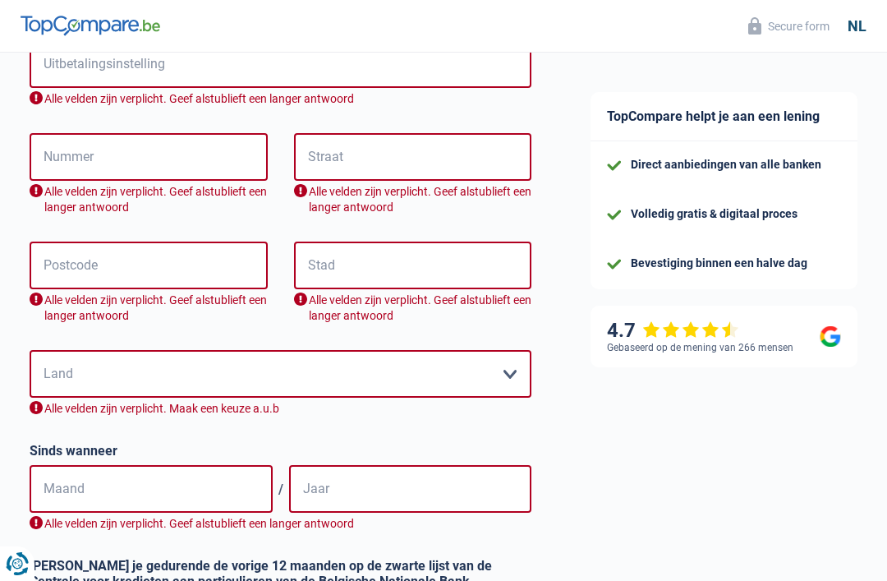
scroll to position [303, 0]
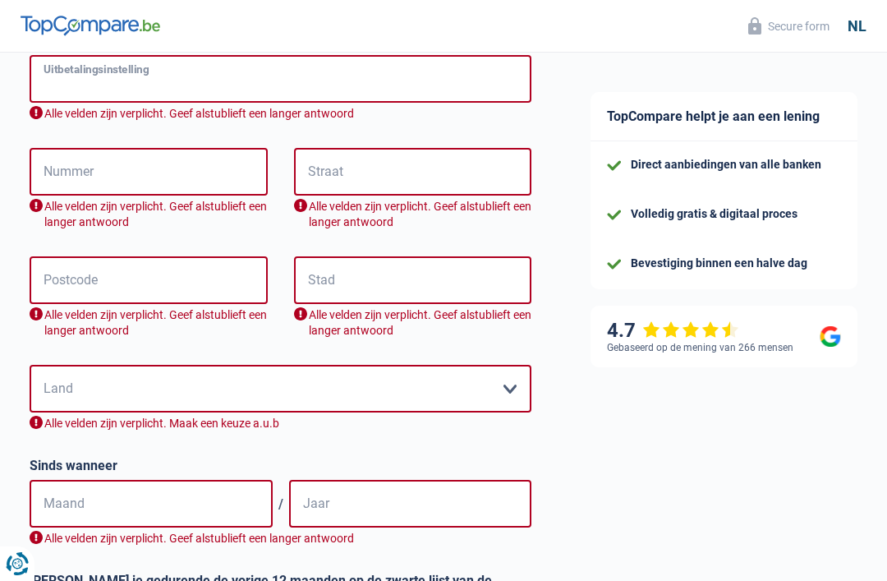
click at [130, 73] on input "Uitbetalingsinstelling" at bounding box center [281, 79] width 502 height 48
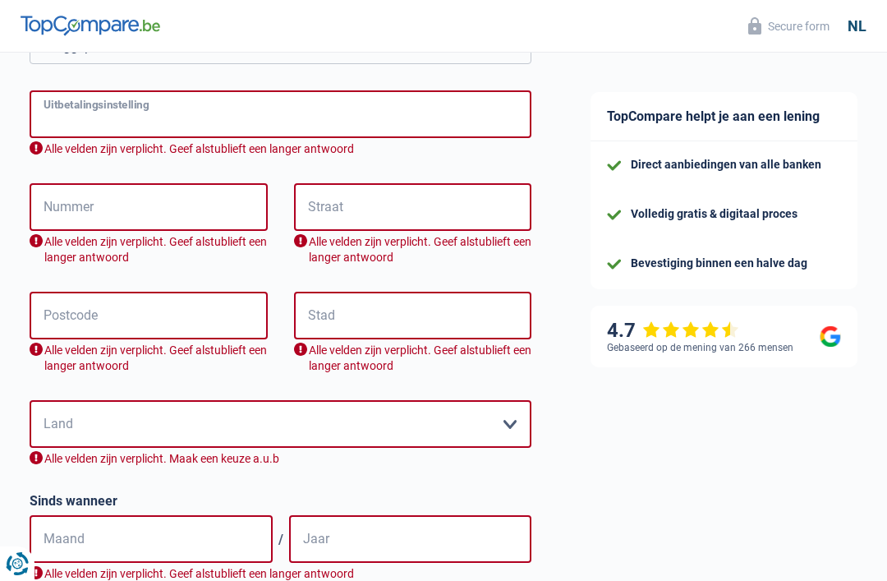
scroll to position [247, 0]
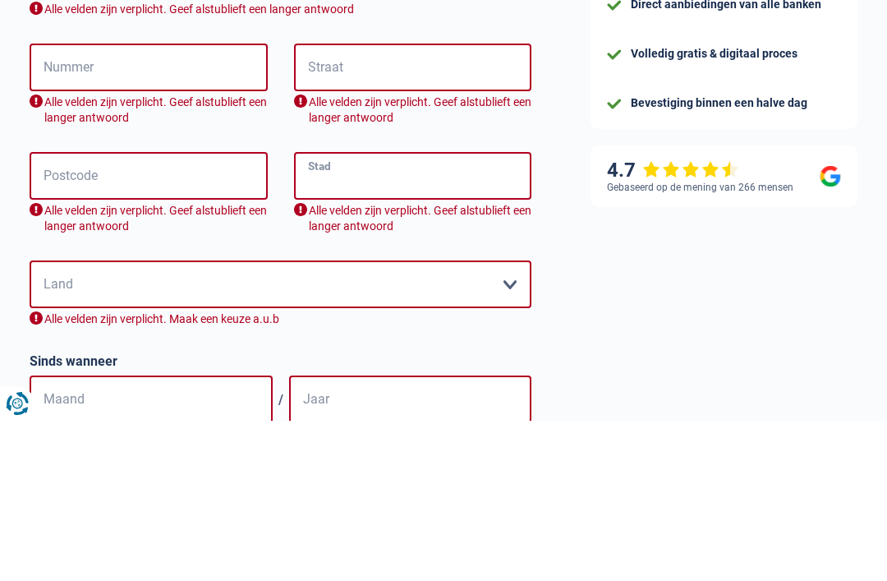
click at [325, 312] on input "Stad" at bounding box center [413, 336] width 238 height 48
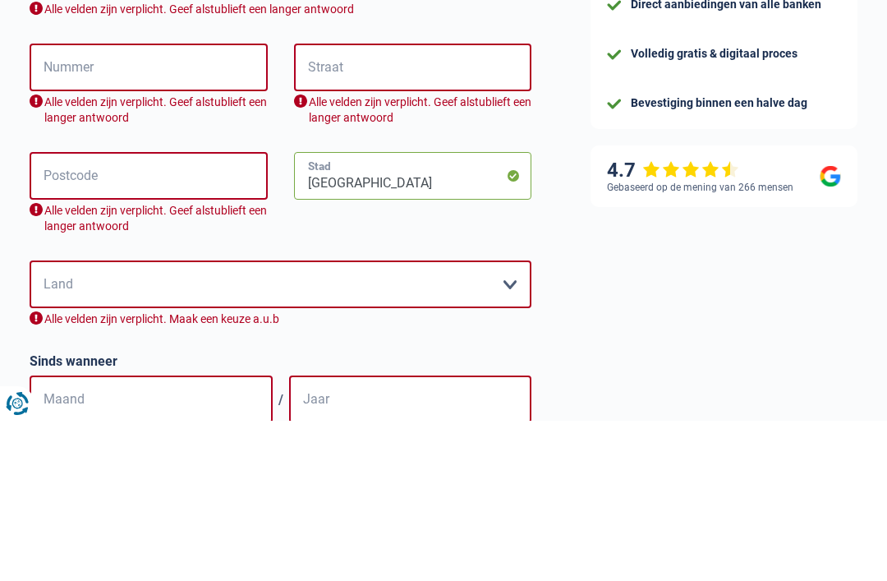
type input "Brussel"
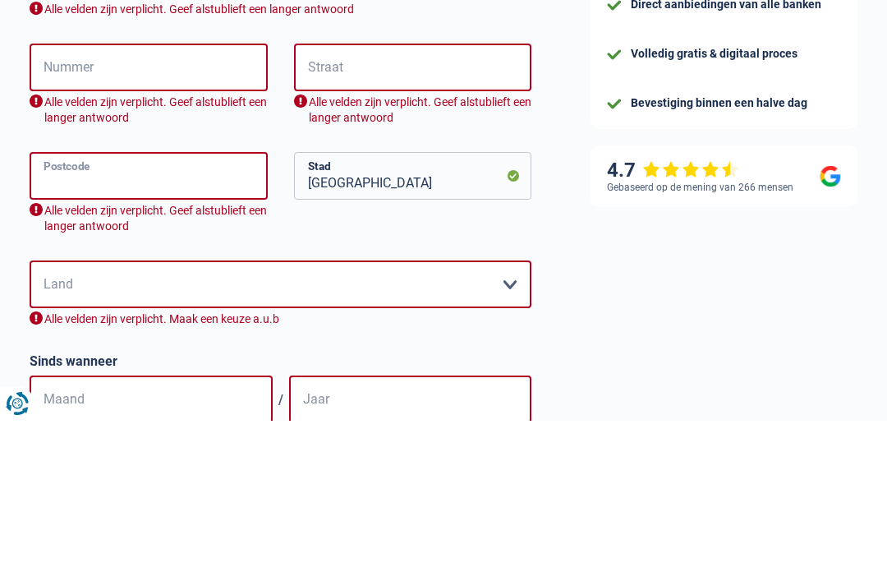
click at [90, 312] on input "Postcode" at bounding box center [149, 336] width 238 height 48
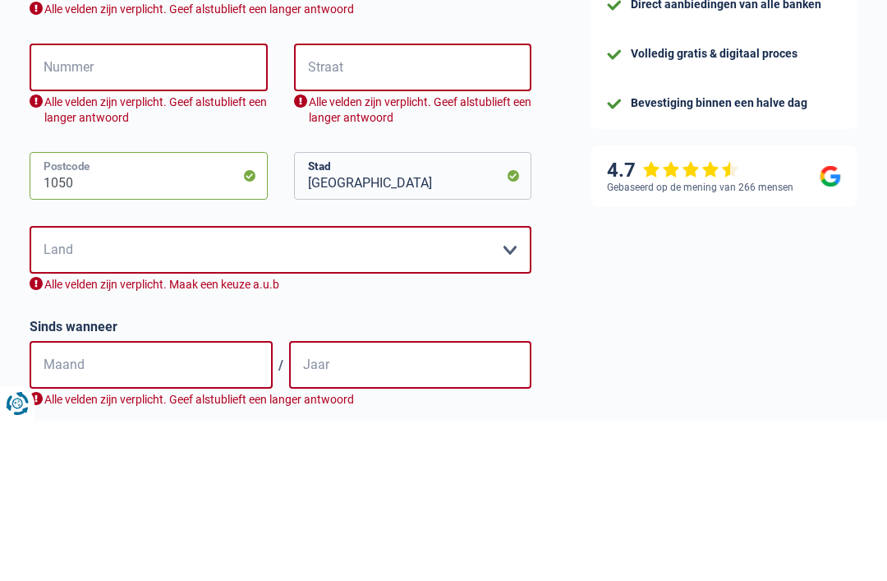
type input "1050"
click at [348, 204] on input "Straat" at bounding box center [413, 228] width 238 height 48
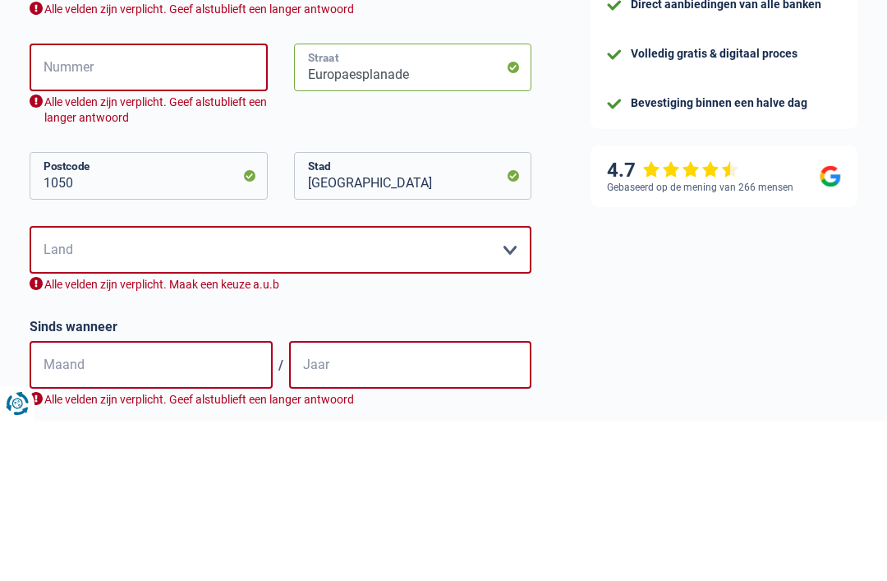
type input "Europaesplanade"
click at [60, 204] on input "Nummer" at bounding box center [149, 228] width 238 height 48
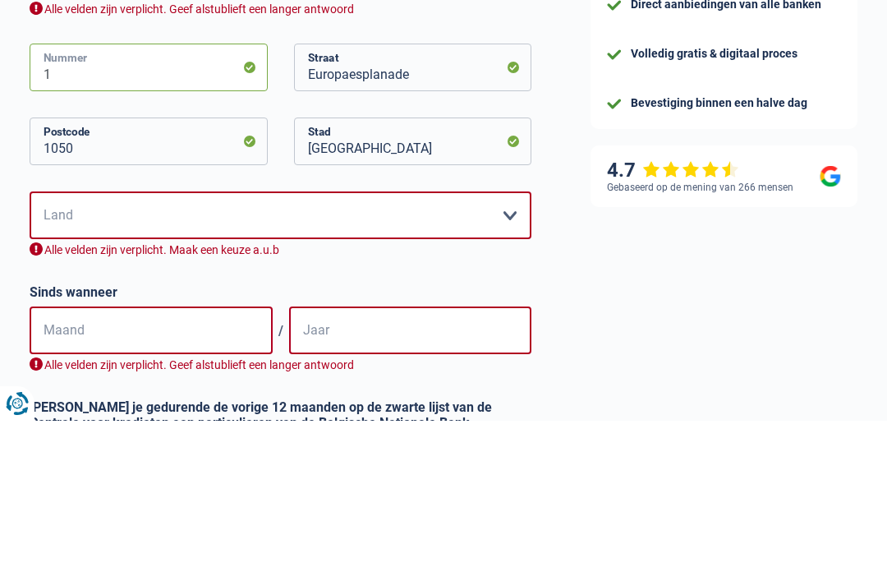
type input "1"
click at [84, 352] on select "België Luxemburg Maak een keuze a.u.b" at bounding box center [281, 376] width 502 height 48
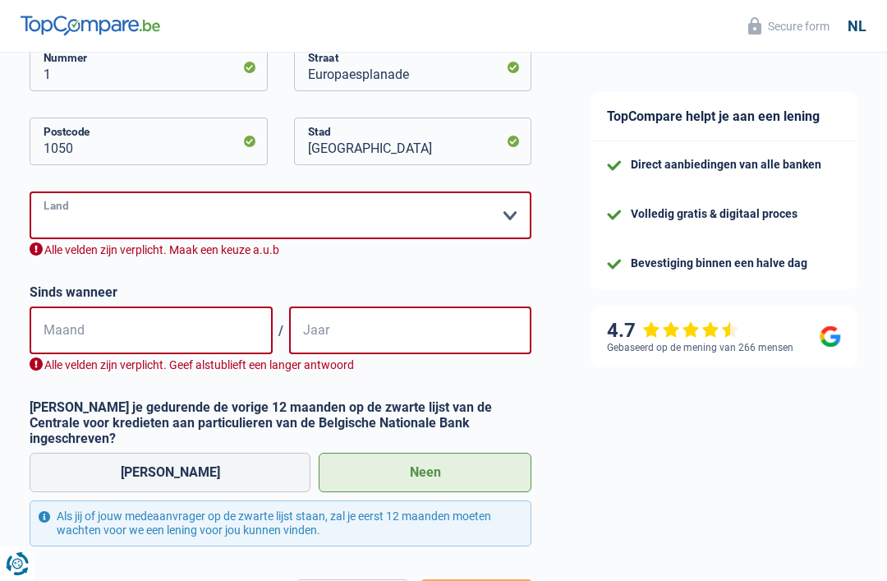
select select "BE"
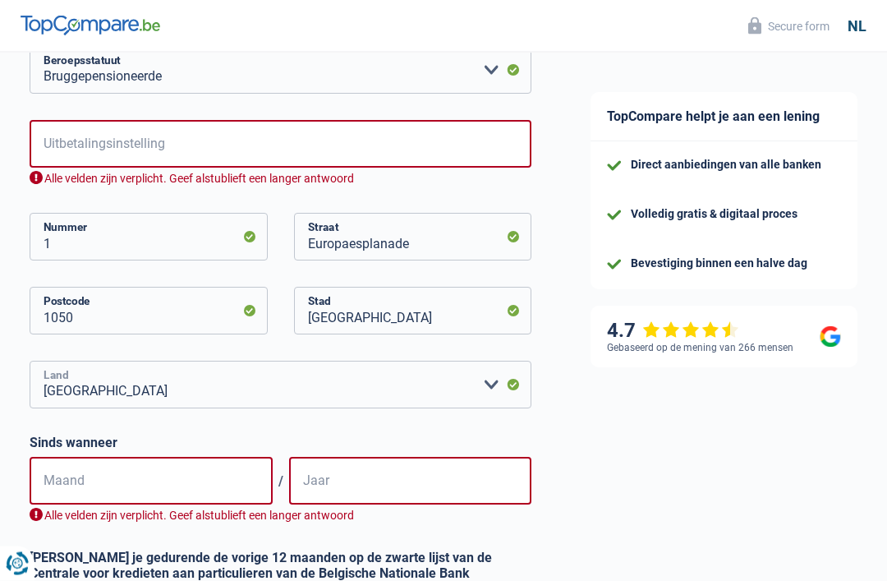
scroll to position [241, 0]
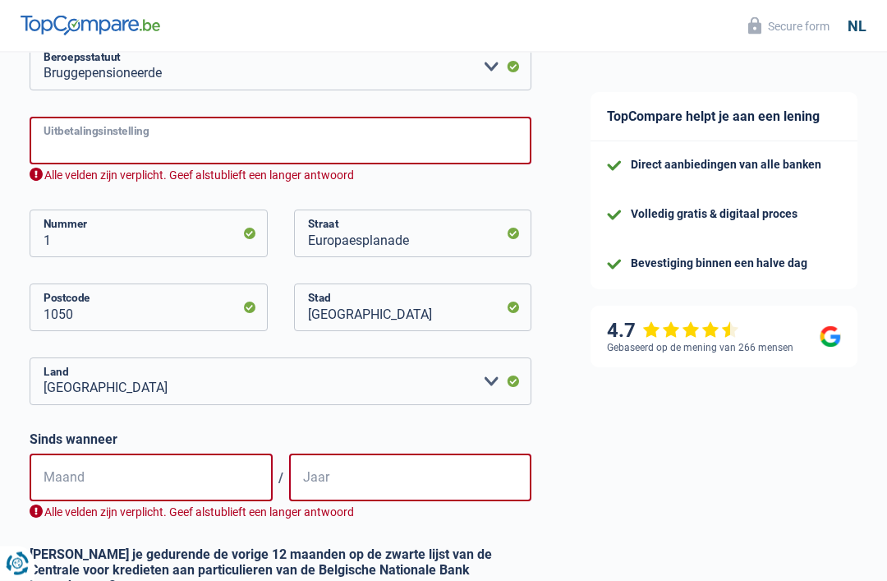
click at [150, 137] on input "Uitbetalingsinstelling" at bounding box center [281, 141] width 502 height 48
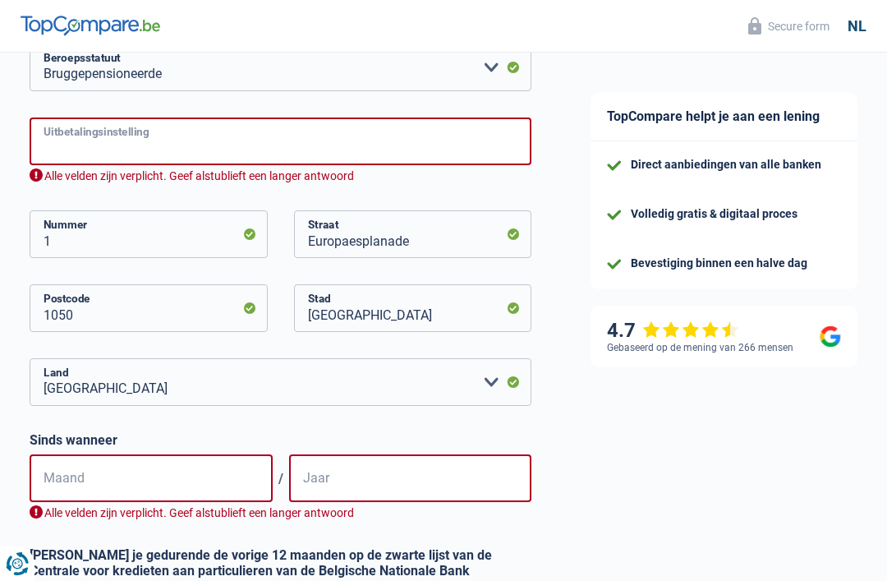
type input "f"
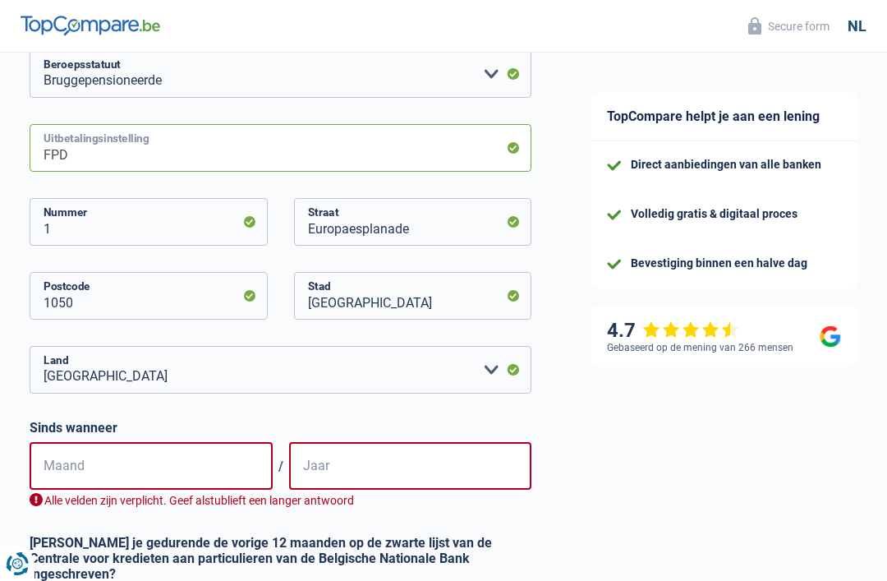
scroll to position [233, 0]
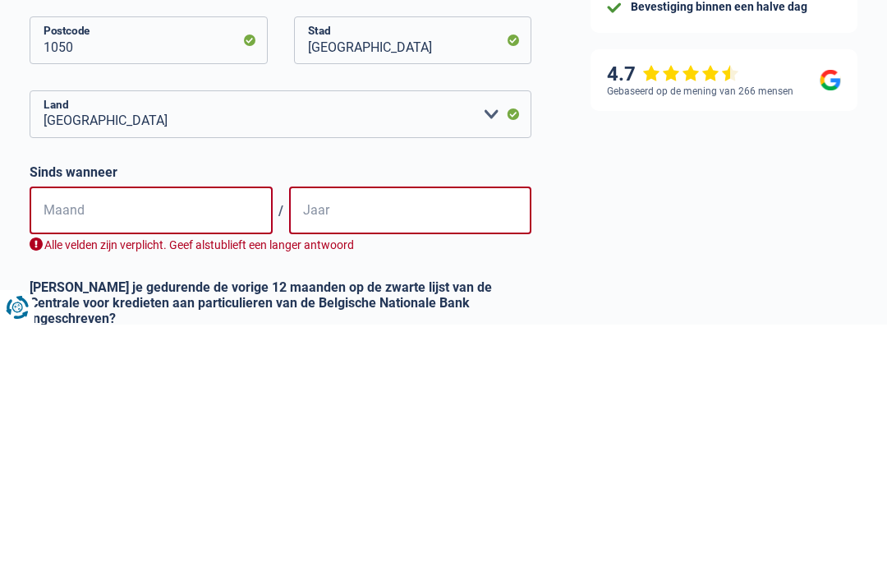
type input "FPD"
click at [116, 443] on input "Maand" at bounding box center [151, 467] width 243 height 48
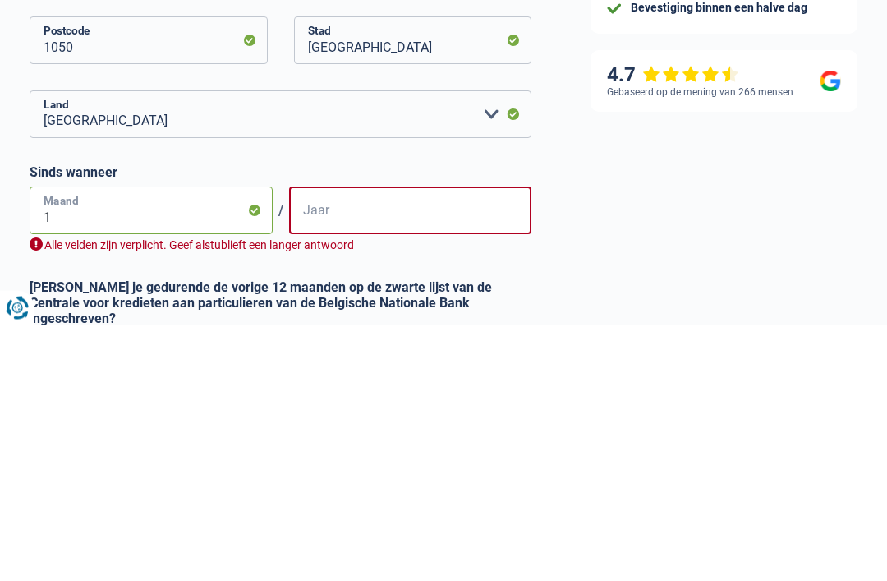
type input "11"
type input "2"
click at [95, 443] on input "11" at bounding box center [151, 467] width 243 height 48
click at [76, 443] on input "11" at bounding box center [151, 467] width 243 height 48
type input "1"
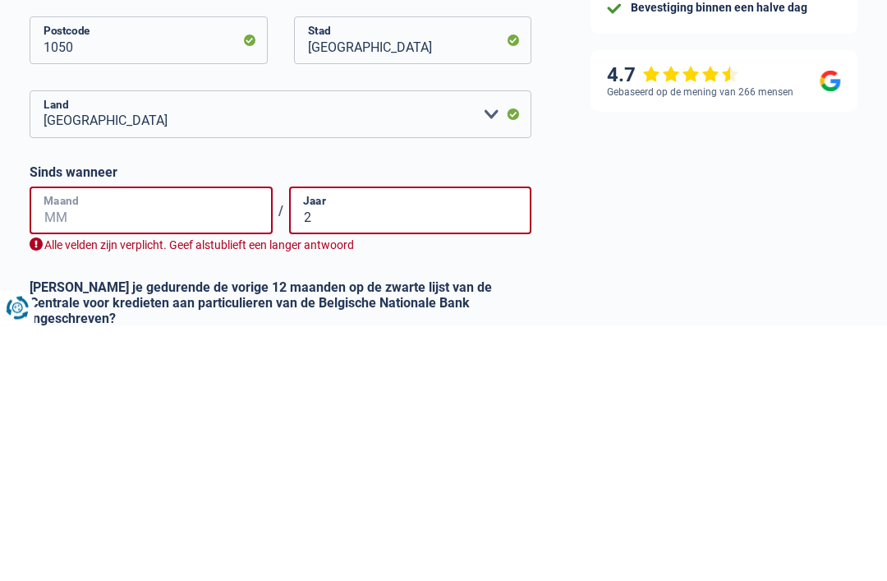
click at [104, 443] on input "Maand" at bounding box center [151, 467] width 243 height 48
click at [627, 224] on div "TopCompare helpt je aan een lening Direct aanbiedingen van alle banken Volledig…" at bounding box center [724, 340] width 326 height 1043
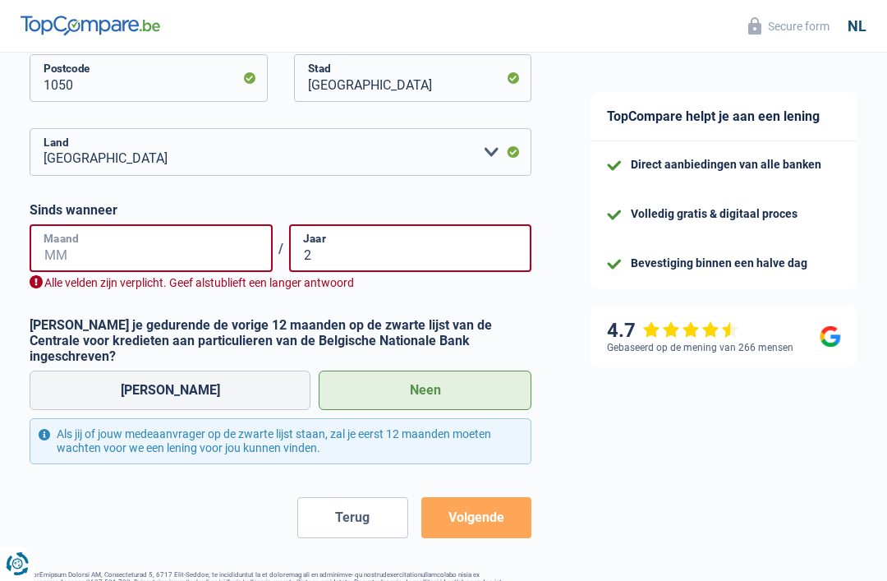
click at [108, 246] on input "Maand" at bounding box center [151, 248] width 243 height 48
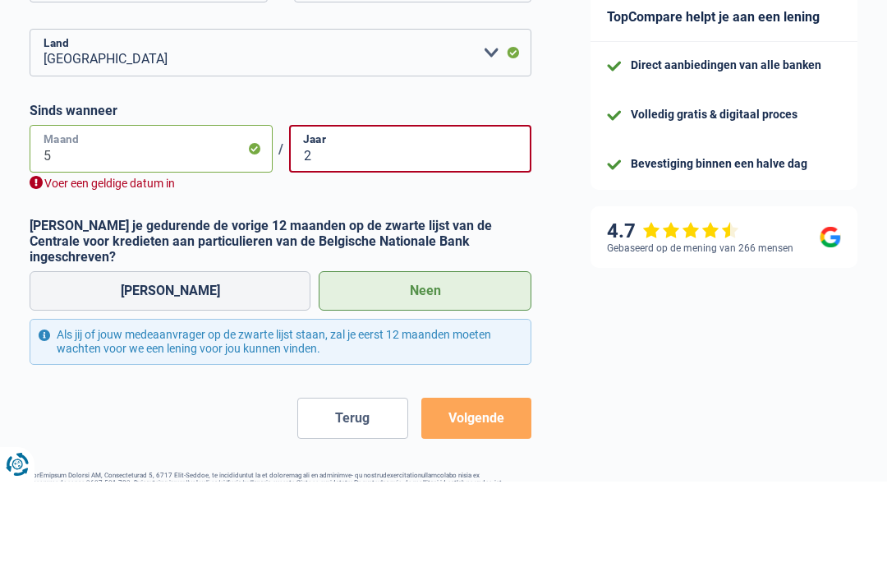
type input "5"
click at [331, 224] on input "2" at bounding box center [410, 248] width 243 height 48
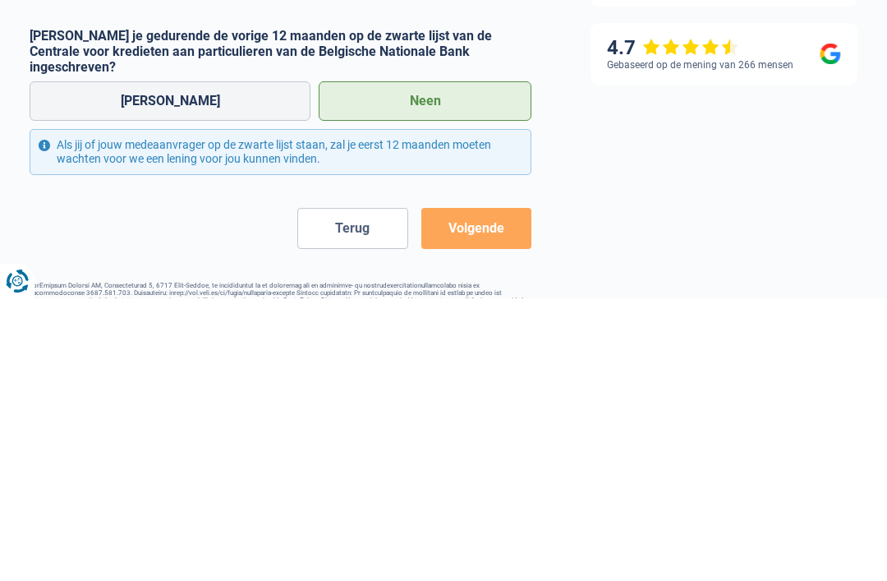
click at [485, 490] on button "Volgende" at bounding box center [476, 510] width 110 height 41
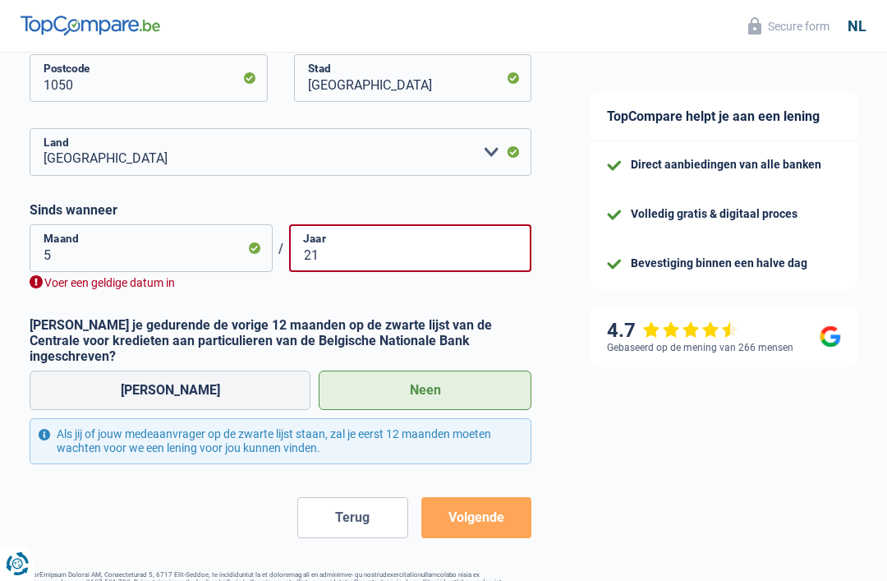
click at [493, 505] on button "Volgende" at bounding box center [476, 517] width 110 height 41
click at [340, 255] on input "21" at bounding box center [410, 248] width 243 height 48
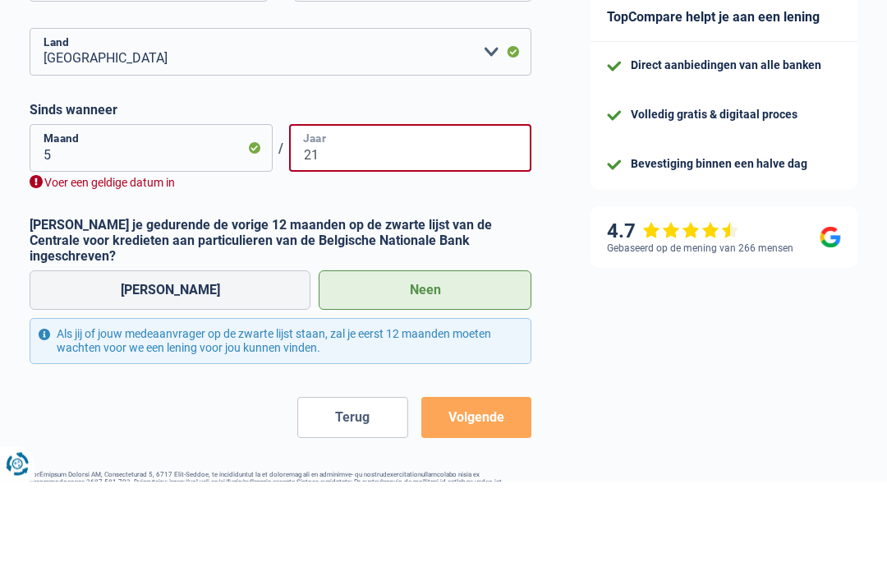
type input "2"
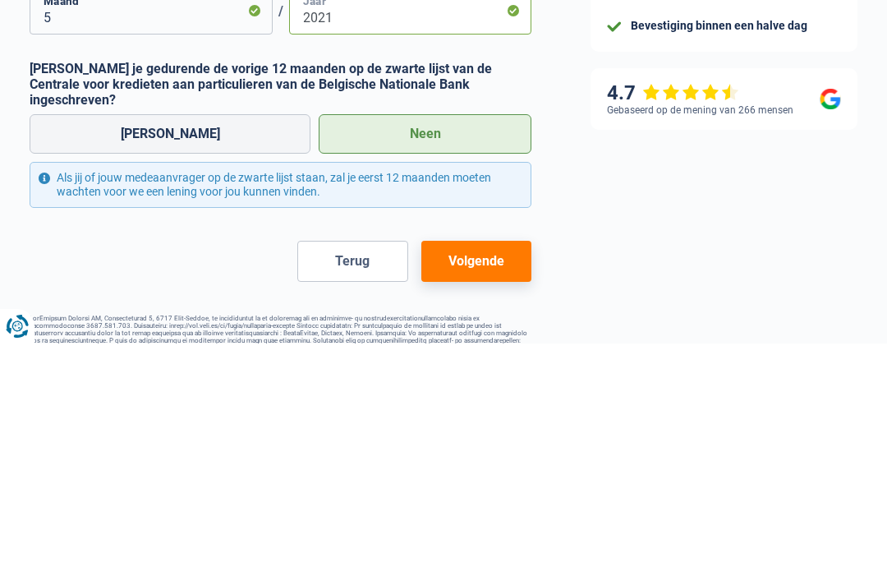
scroll to position [486, 0]
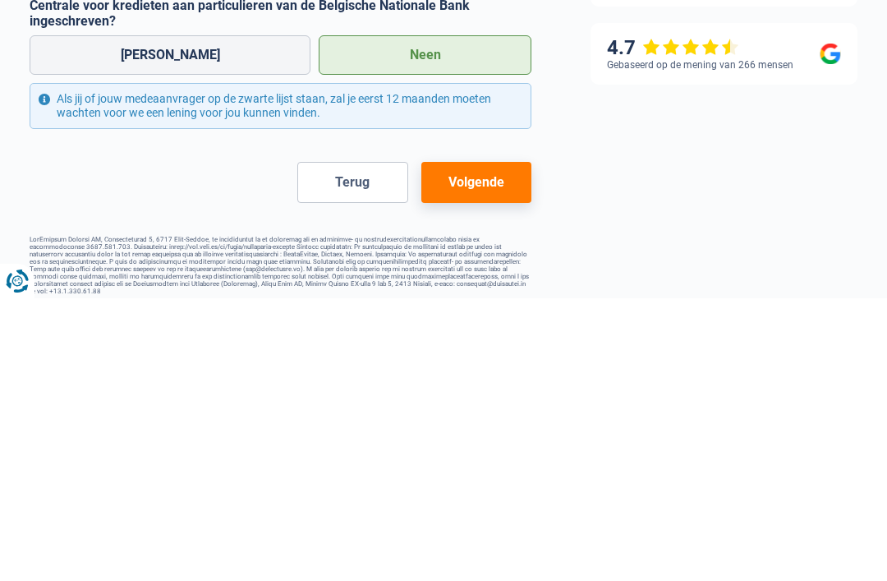
type input "2021"
click at [494, 444] on button "Volgende" at bounding box center [476, 464] width 110 height 41
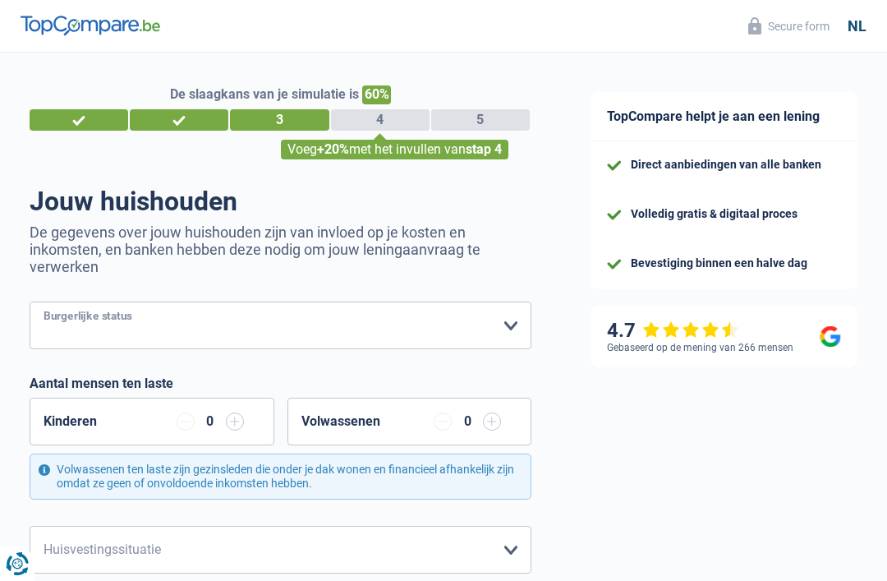
click at [514, 328] on select "Alleenstaand Getrouwd Samenwonend Uit de echt gescheiden Weduwe/weduwnaar Gehuw…" at bounding box center [281, 326] width 502 height 48
select select "married"
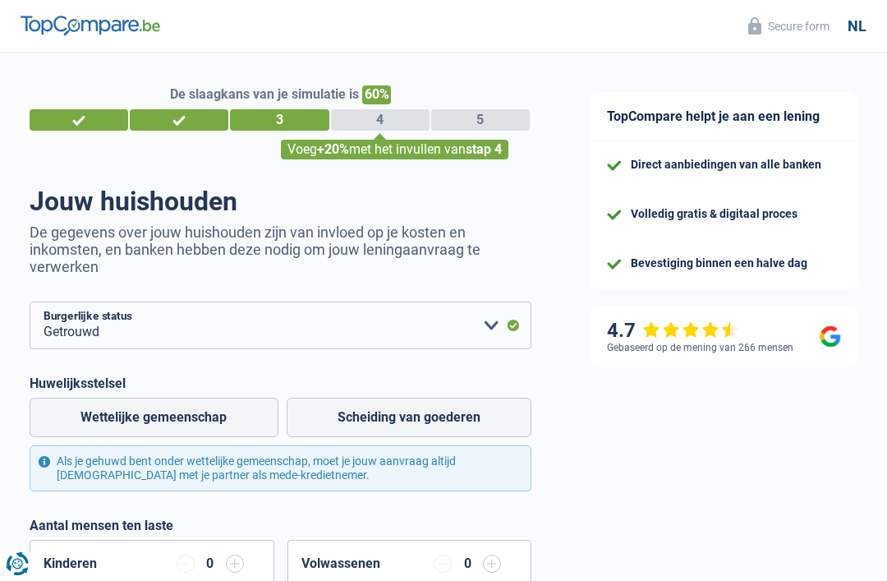
click at [214, 417] on label "Wettelijke gemeenschap" at bounding box center [154, 417] width 249 height 39
click at [214, 417] on input "Wettelijke gemeenschap" at bounding box center [154, 417] width 249 height 39
radio input "true"
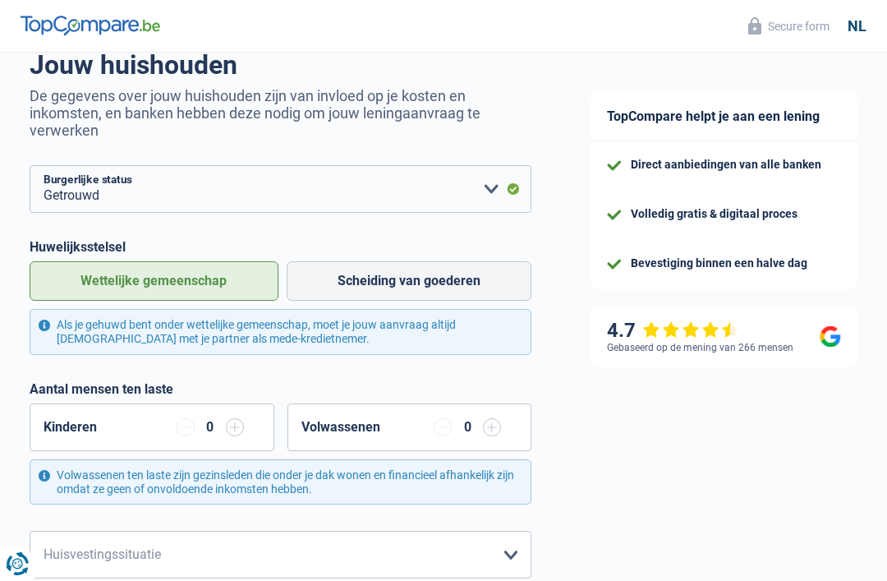
scroll to position [142, 0]
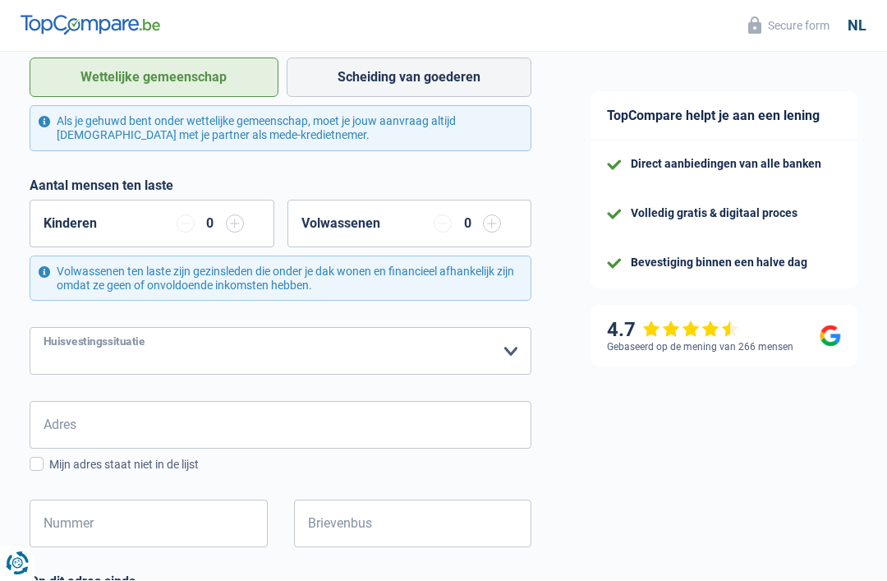
click at [511, 365] on select "Huurder Eigenaar met een hypothecaire lening Eigenaar zonder hypothecaire lenin…" at bounding box center [281, 352] width 502 height 48
select select "ownerWithoutMortgage"
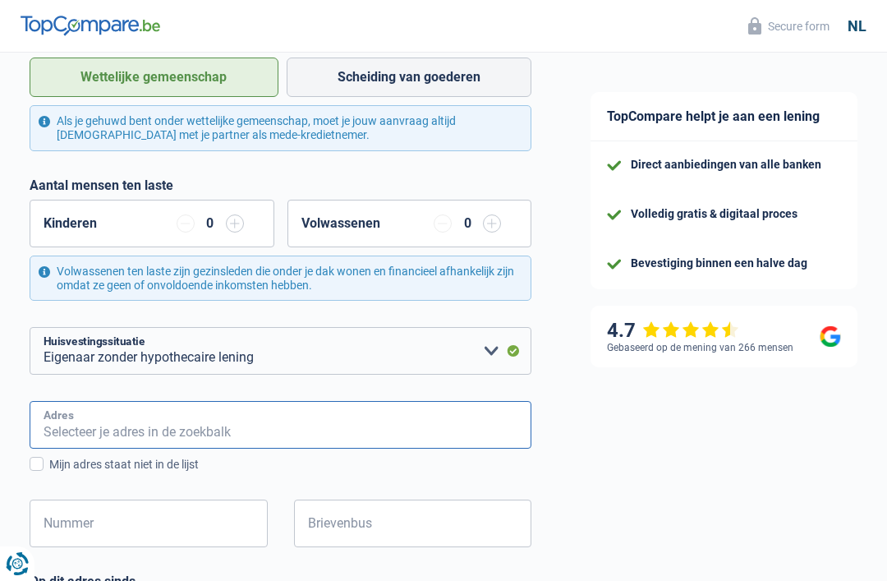
click at [115, 426] on input "Adres" at bounding box center [281, 425] width 502 height 48
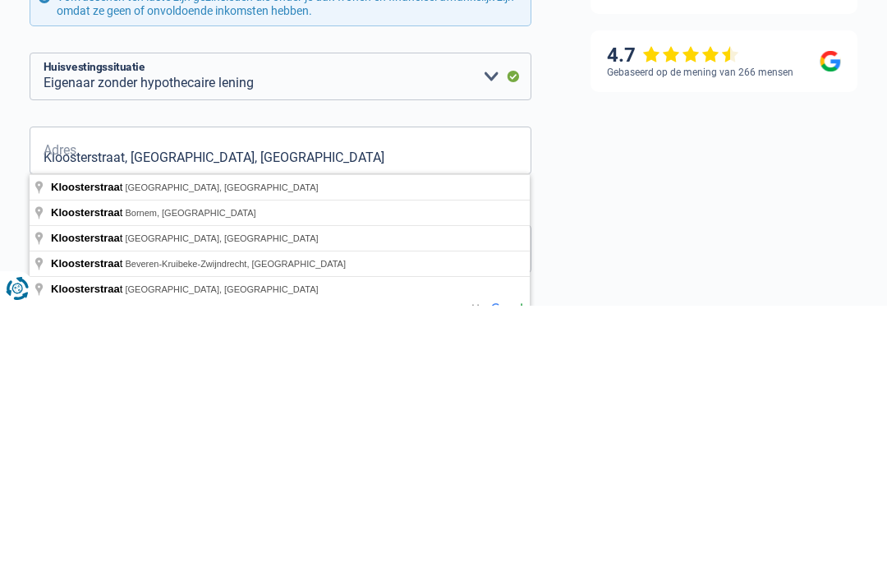
type input "Kloosterstraat, 2400, Mol, BE"
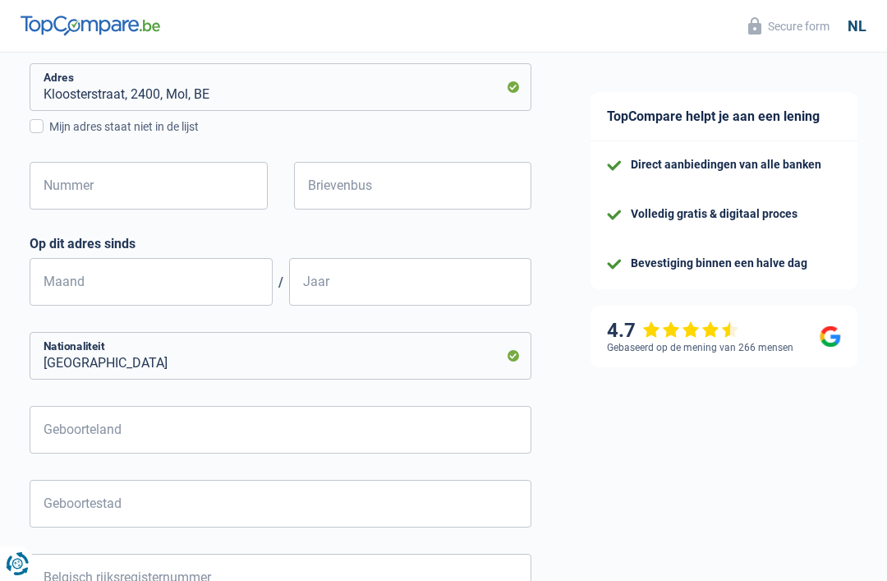
scroll to position [674, 0]
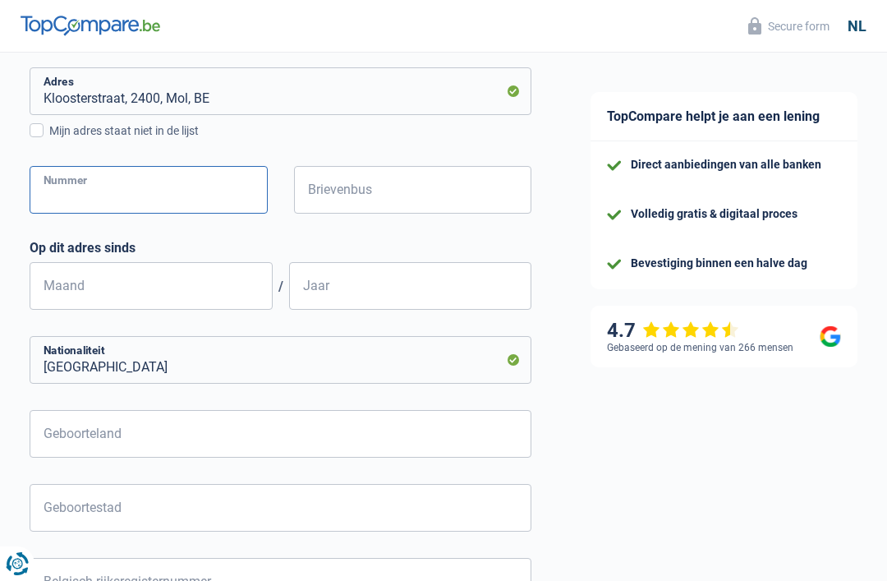
click at [141, 195] on input "Nummer" at bounding box center [149, 190] width 238 height 48
type input "8"
click at [342, 199] on input "Brievenbus" at bounding box center [413, 190] width 238 height 48
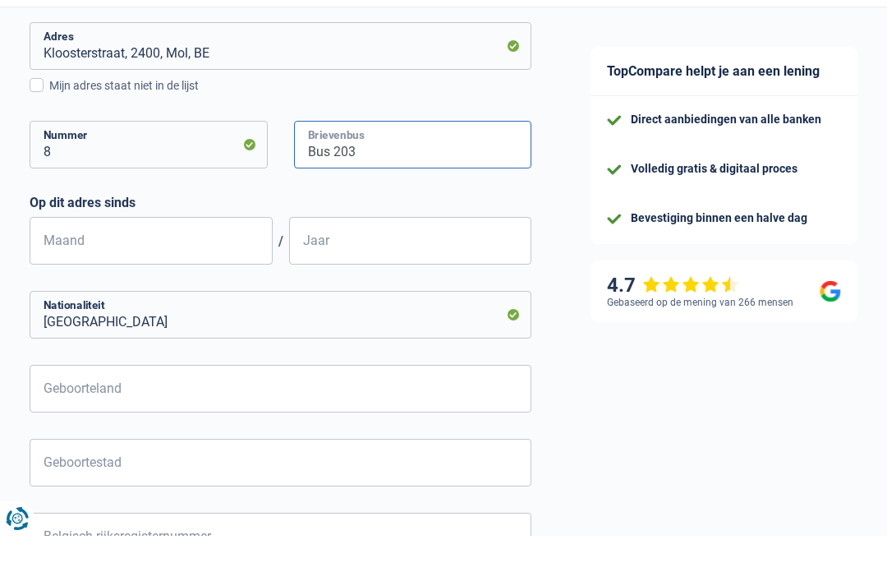
type input "Bus 203"
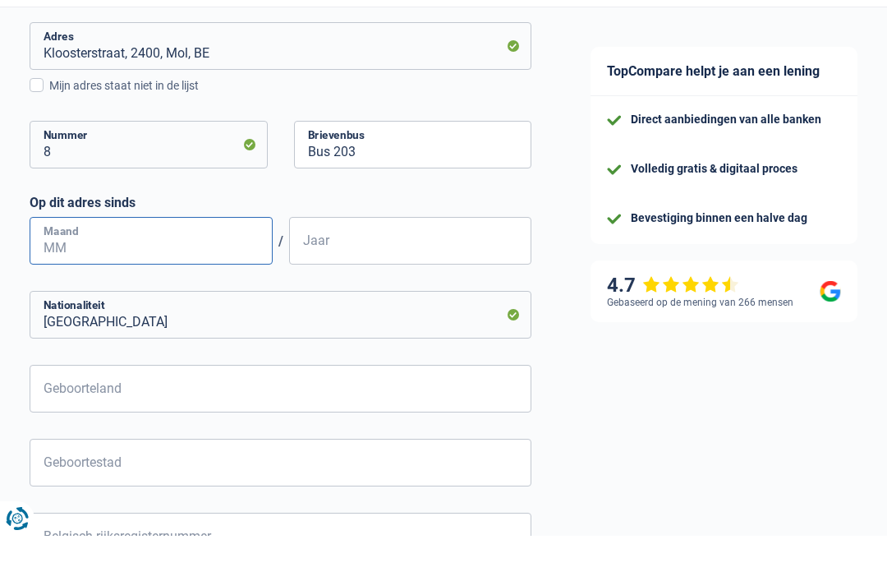
click at [94, 262] on input "Maand" at bounding box center [151, 286] width 243 height 48
type input "11"
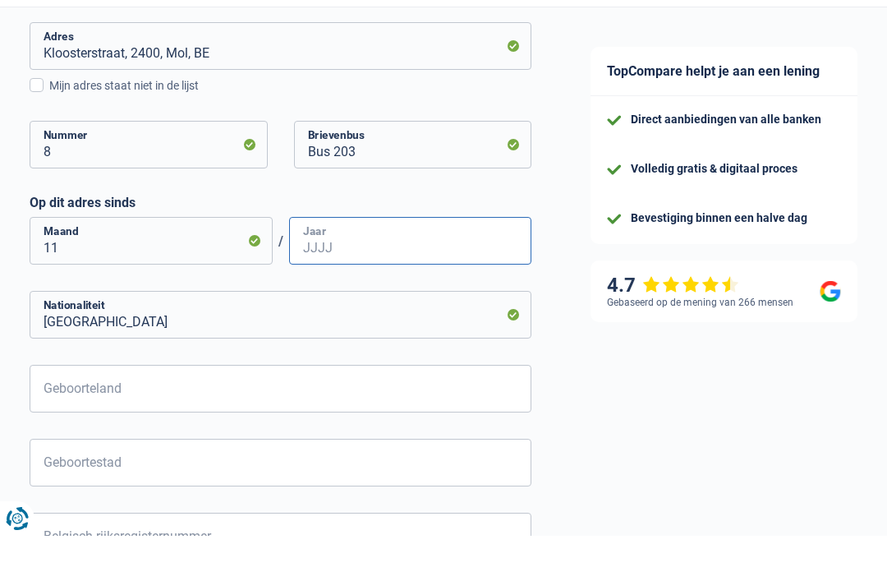
click at [369, 262] on input "Jaar" at bounding box center [410, 286] width 243 height 48
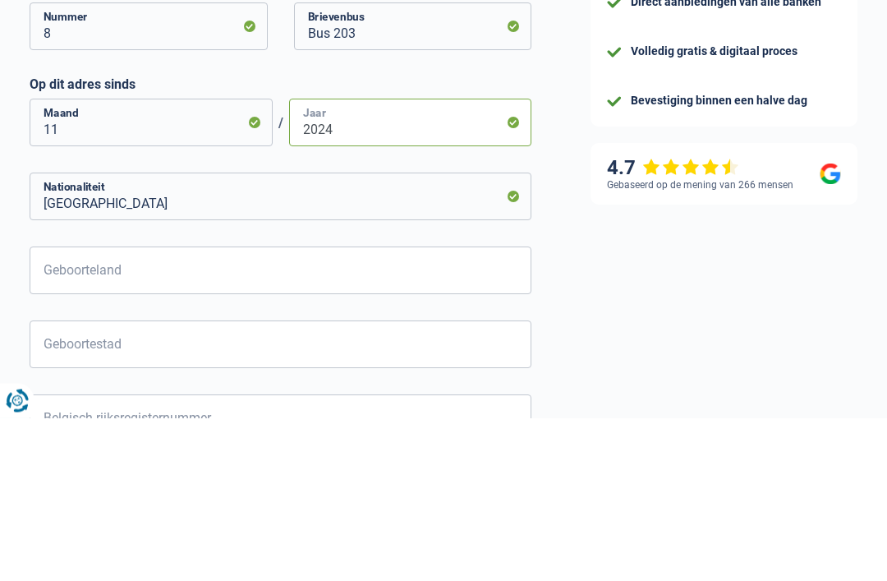
type input "2024"
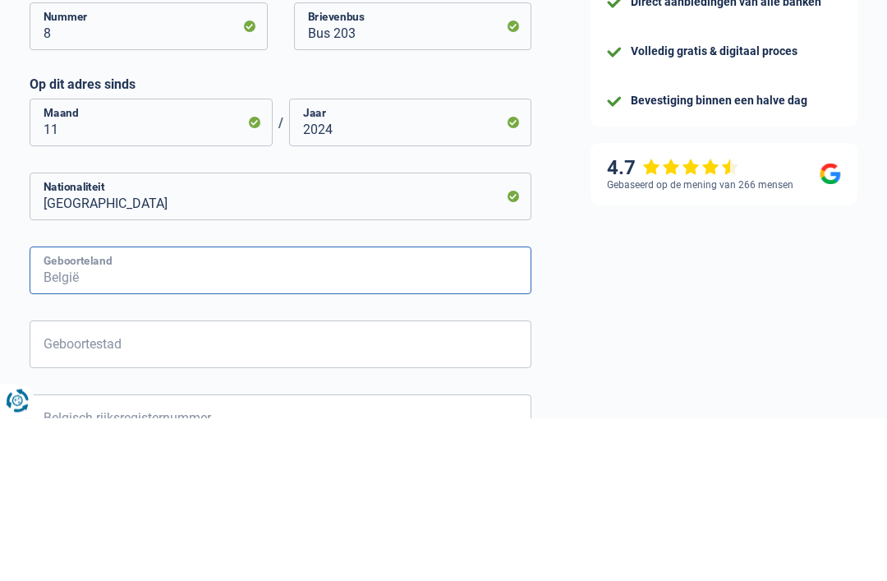
click at [131, 410] on input "Geboorteland" at bounding box center [281, 434] width 502 height 48
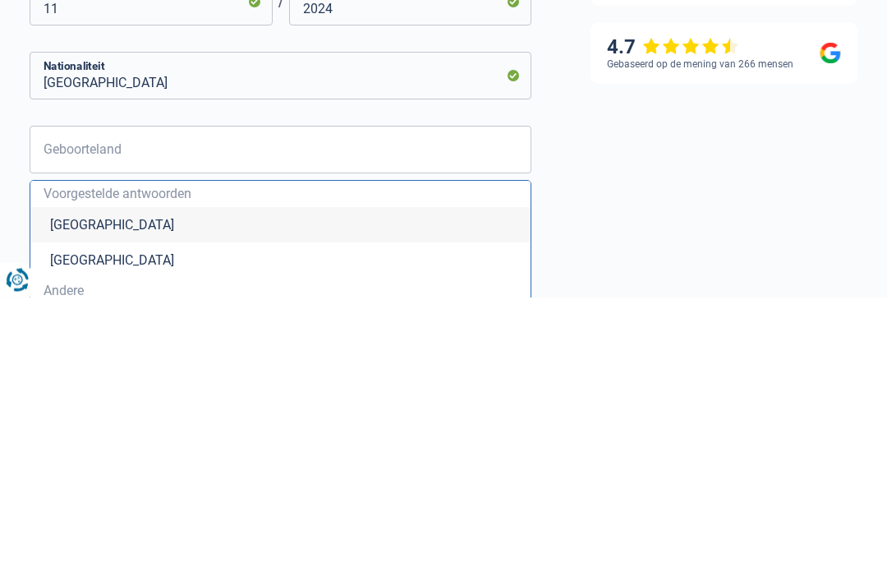
click at [99, 491] on li "België" at bounding box center [280, 508] width 500 height 35
type input "België"
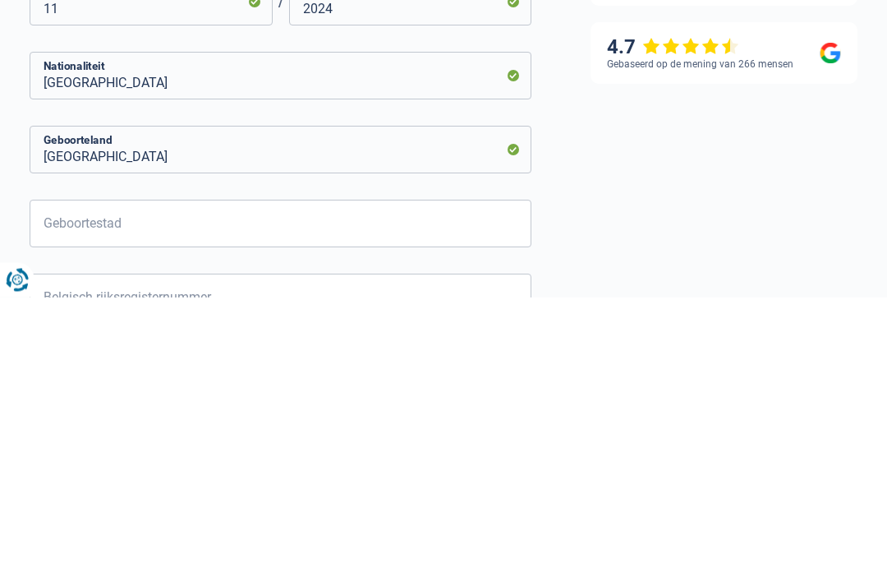
scroll to position [831, 0]
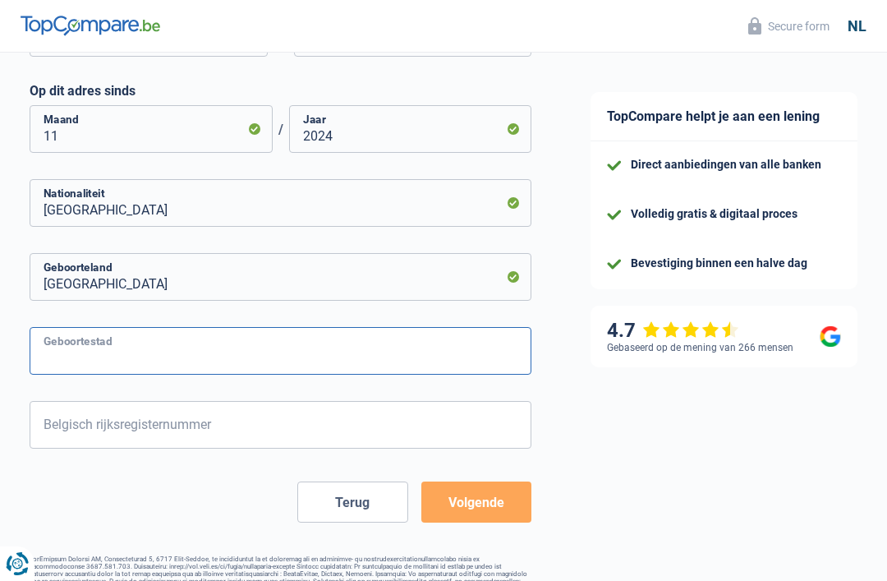
click at [506, 360] on input "Geboortestad" at bounding box center [281, 351] width 502 height 48
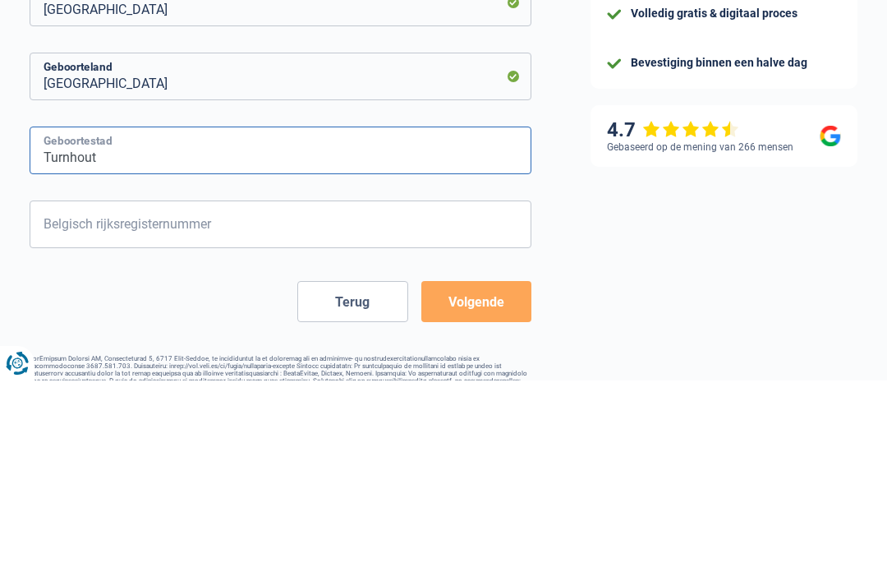
type input "Turnhout"
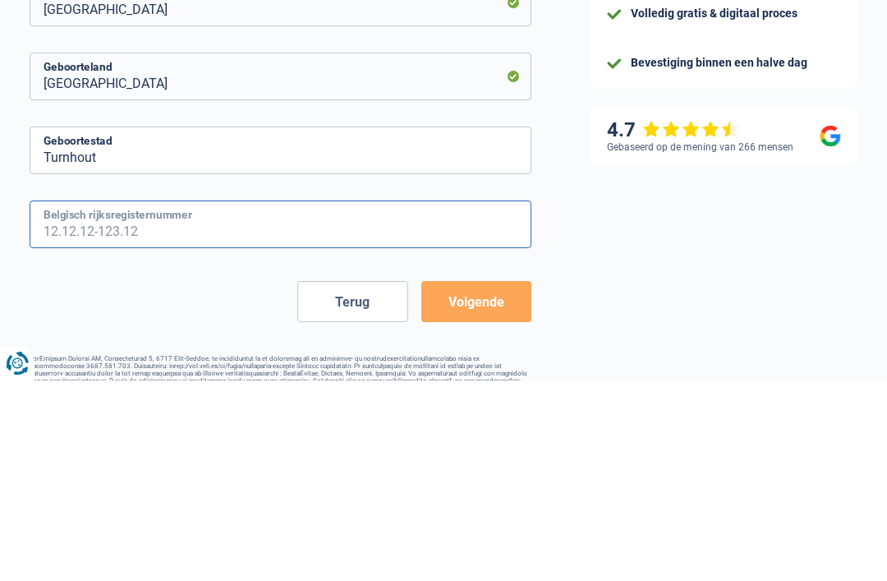
click at [121, 401] on input "Belgisch rijksregisternummer" at bounding box center [281, 425] width 502 height 48
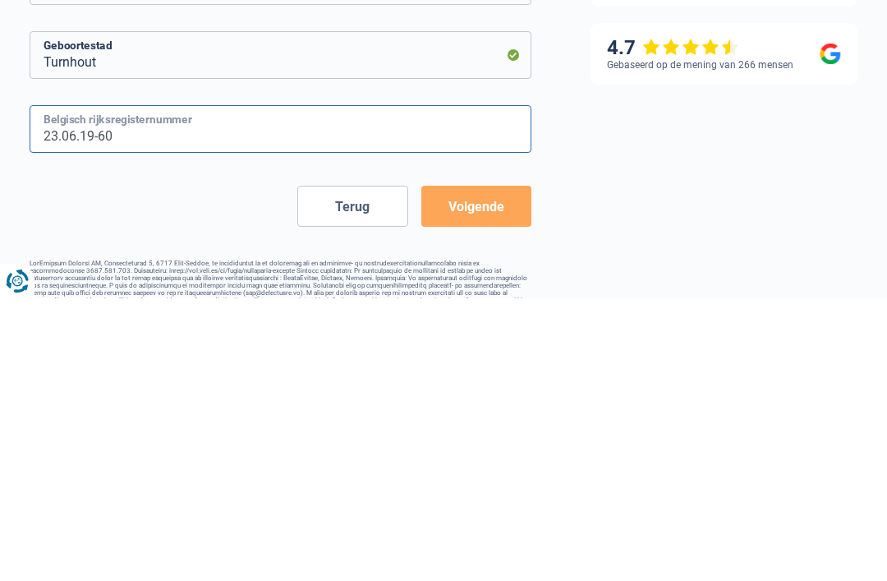
scroll to position [850, 0]
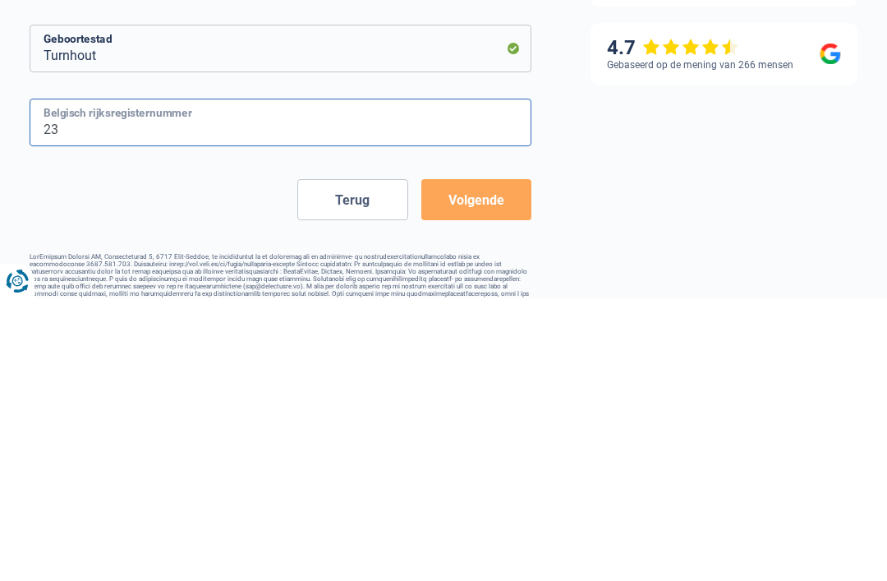
type input "2"
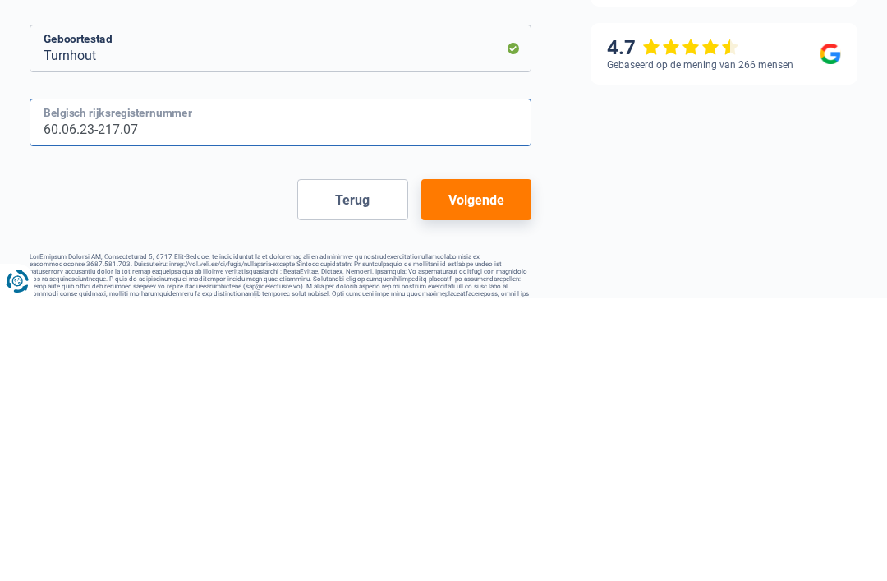
type input "60.06.23-217.07"
click at [490, 462] on button "Volgende" at bounding box center [476, 482] width 110 height 41
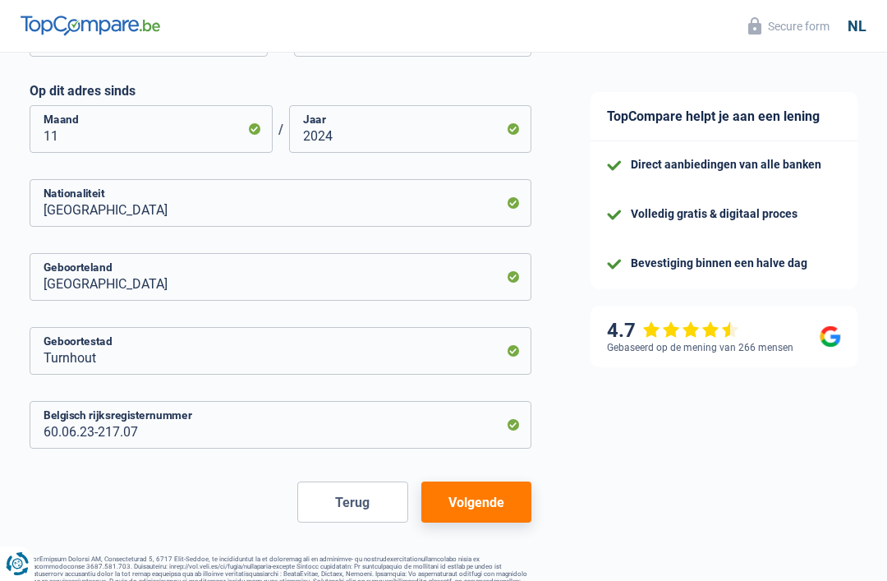
select select "unemployment"
select select "previousEmployerCompensation"
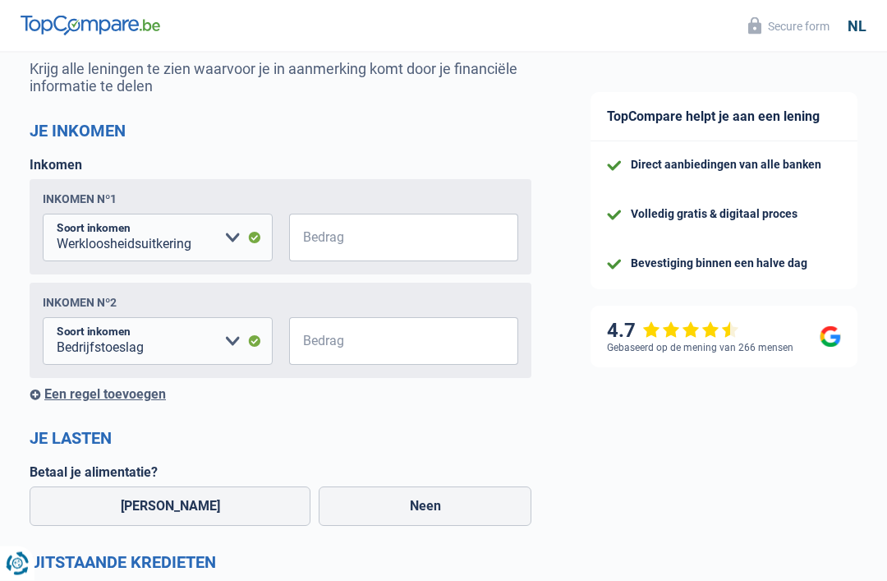
scroll to position [163, 0]
click at [229, 231] on select "Alimentatie geld Bedrijfstoeslag Huurinkomsten Invaliditeitspensioen Kinderbijs…" at bounding box center [158, 238] width 230 height 48
select select "pension"
click at [429, 252] on input "Bedrag" at bounding box center [414, 237] width 209 height 48
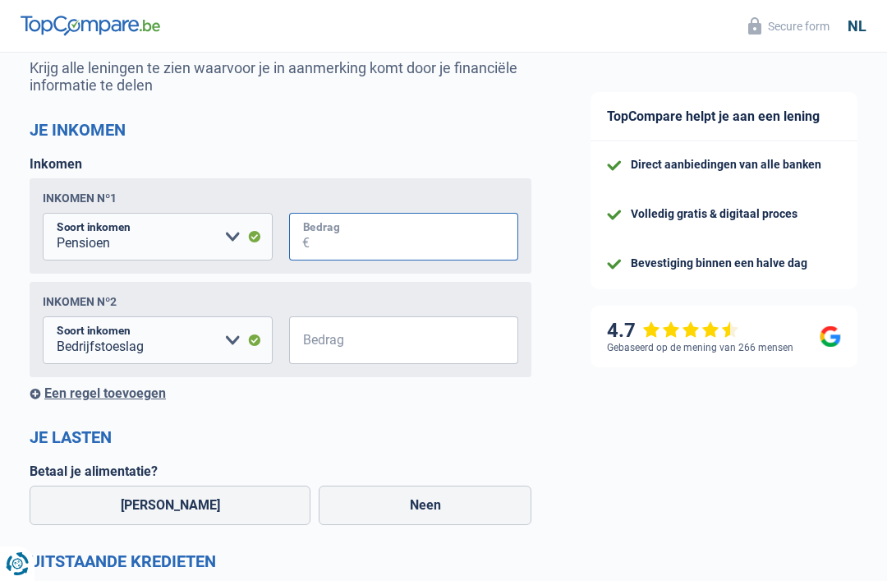
scroll to position [163, 0]
type input "1.700"
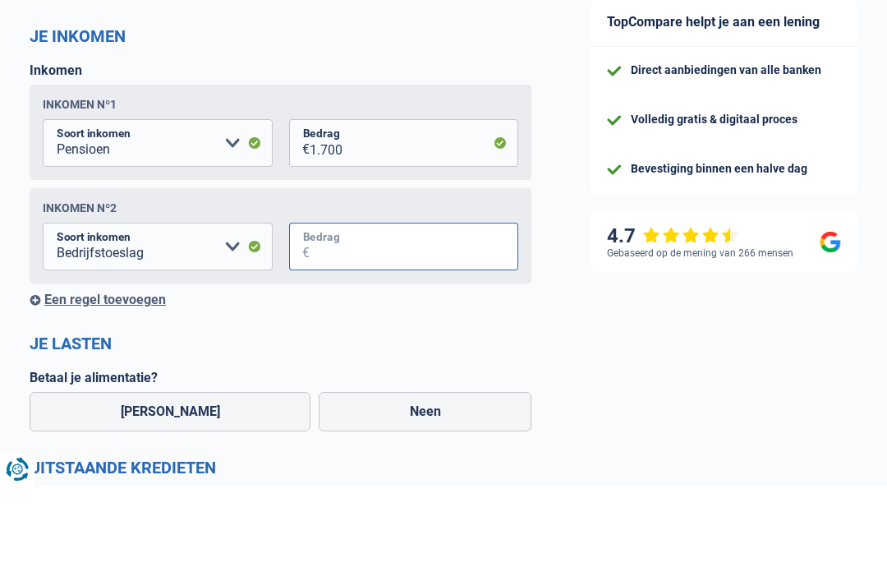
click at [320, 317] on input "Bedrag" at bounding box center [414, 341] width 209 height 48
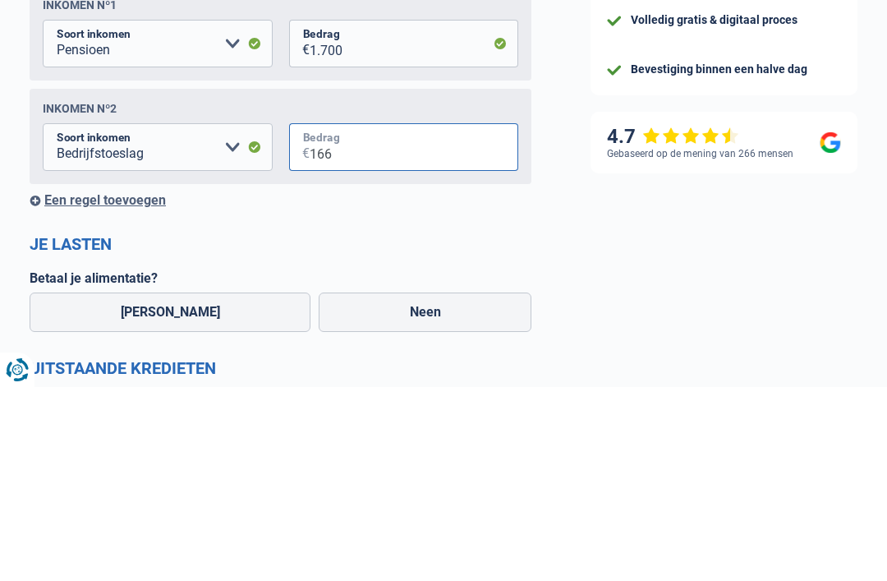
type input "1.666"
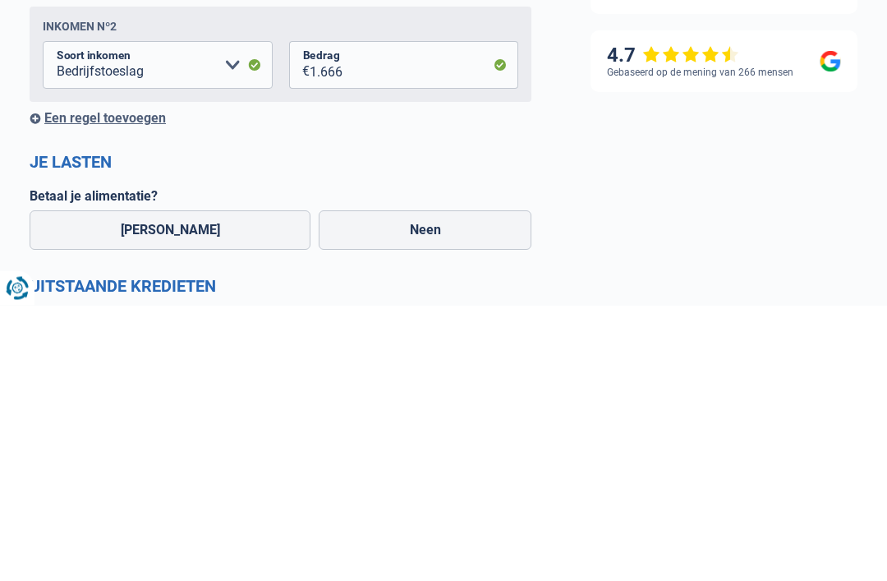
click at [421, 486] on label "Neen" at bounding box center [425, 505] width 213 height 39
click at [421, 486] on input "Neen" at bounding box center [425, 505] width 213 height 39
radio input "true"
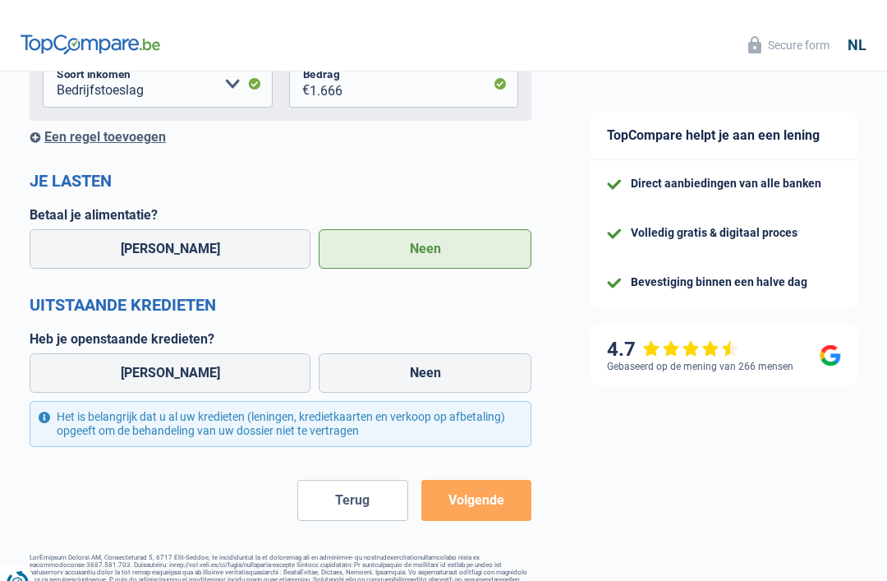
select select "unemployment"
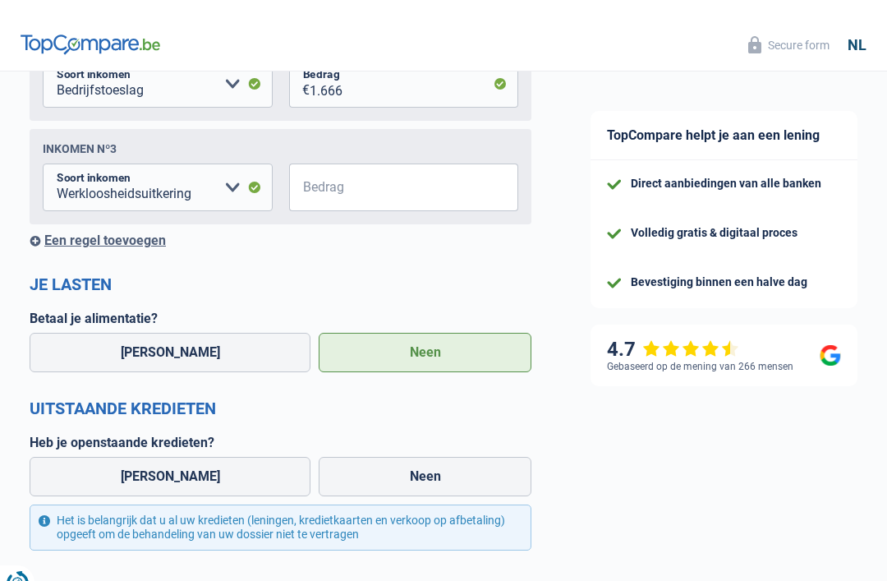
scroll to position [421, 0]
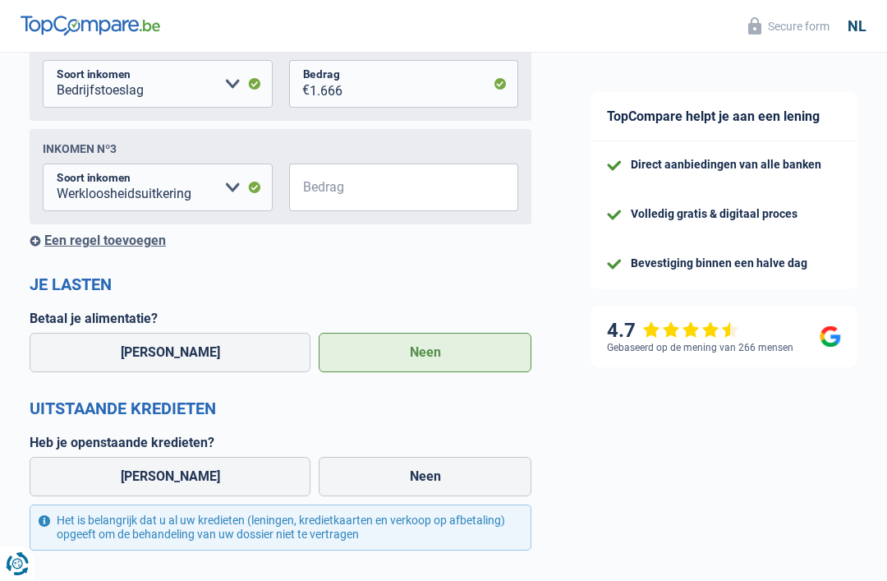
click at [435, 356] on label "Neen" at bounding box center [425, 352] width 213 height 39
click at [435, 356] on input "Neen" at bounding box center [425, 352] width 213 height 39
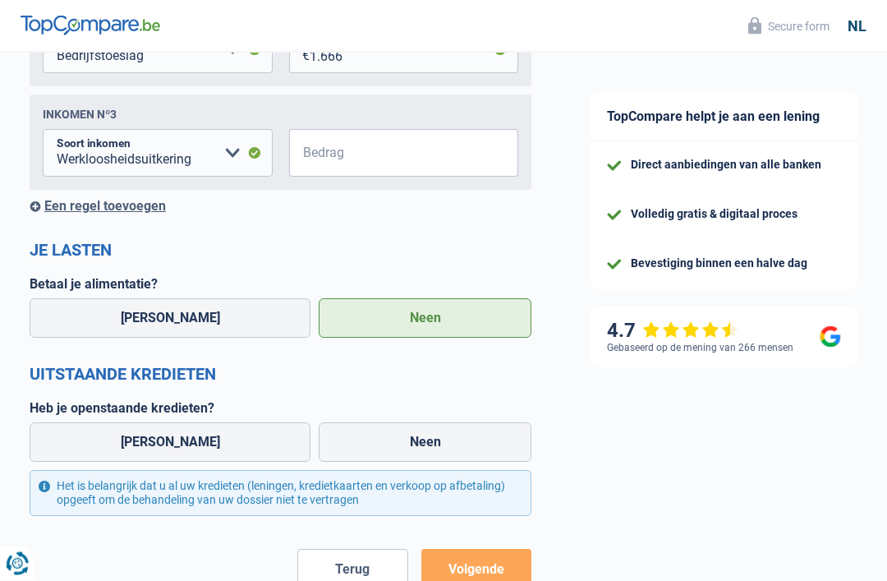
scroll to position [525, 0]
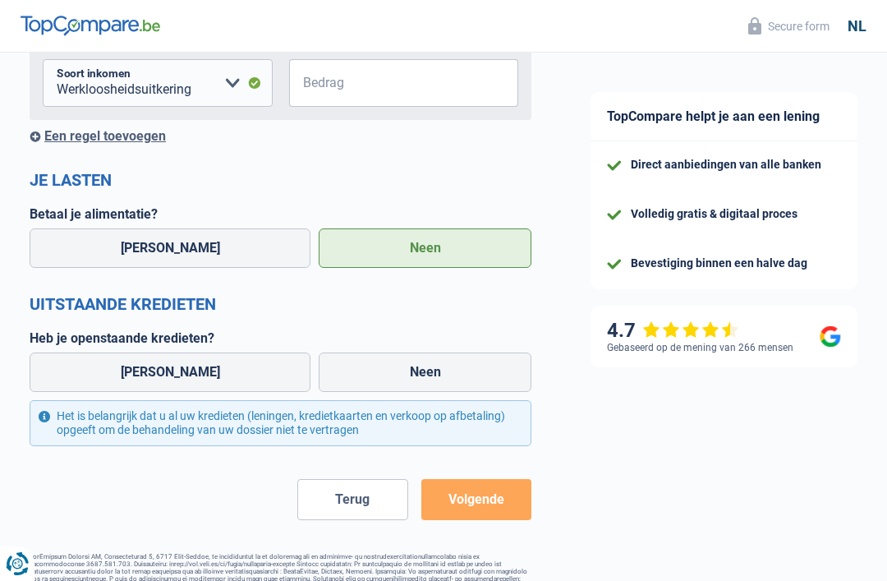
click at [159, 379] on label "Ja" at bounding box center [170, 371] width 281 height 39
click at [159, 379] on input "Ja" at bounding box center [170, 371] width 281 height 39
radio input "true"
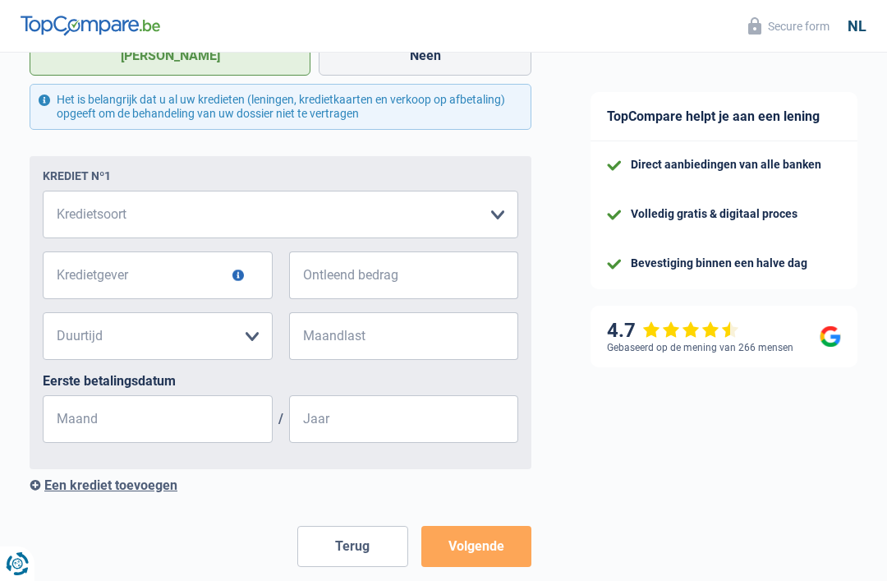
scroll to position [889, 0]
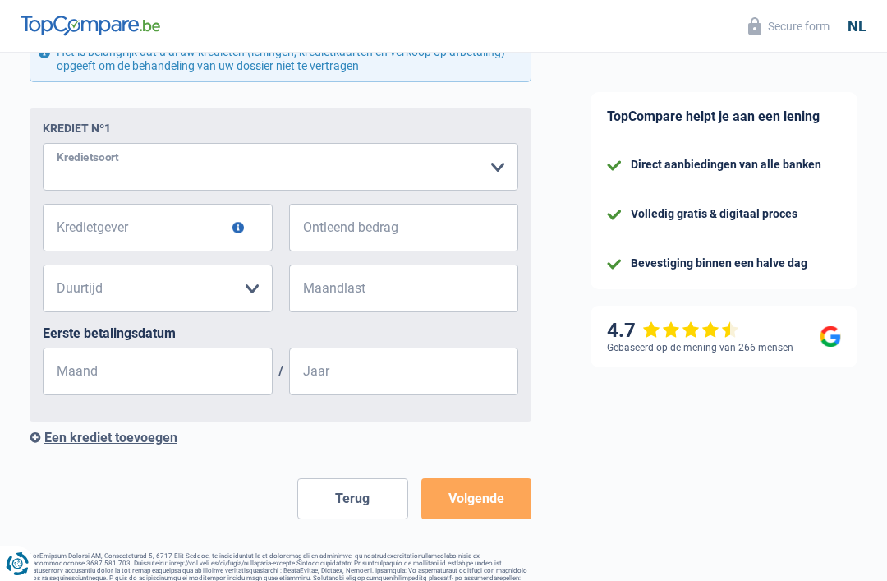
click at [459, 171] on select "Kaart of kredietlijn Hypothecaire lening Verkoop op afbetaling Lening op afbeta…" at bounding box center [281, 167] width 476 height 48
click at [132, 167] on select "Kaart of kredietlijn Hypothecaire lening Verkoop op afbetaling Lening op afbeta…" at bounding box center [281, 167] width 476 height 48
select select "creditConsolidation"
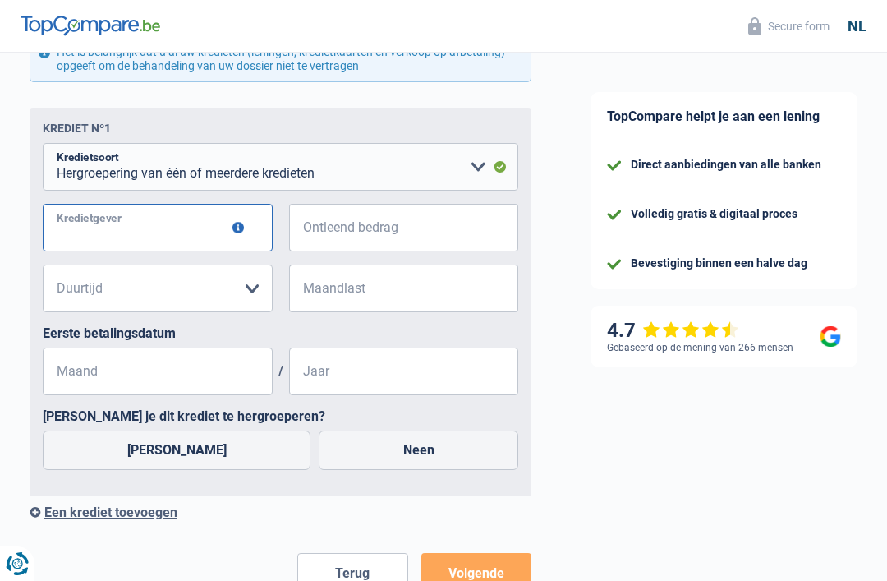
click at [138, 236] on input "Kredietgever" at bounding box center [158, 228] width 230 height 48
type input "Alpha"
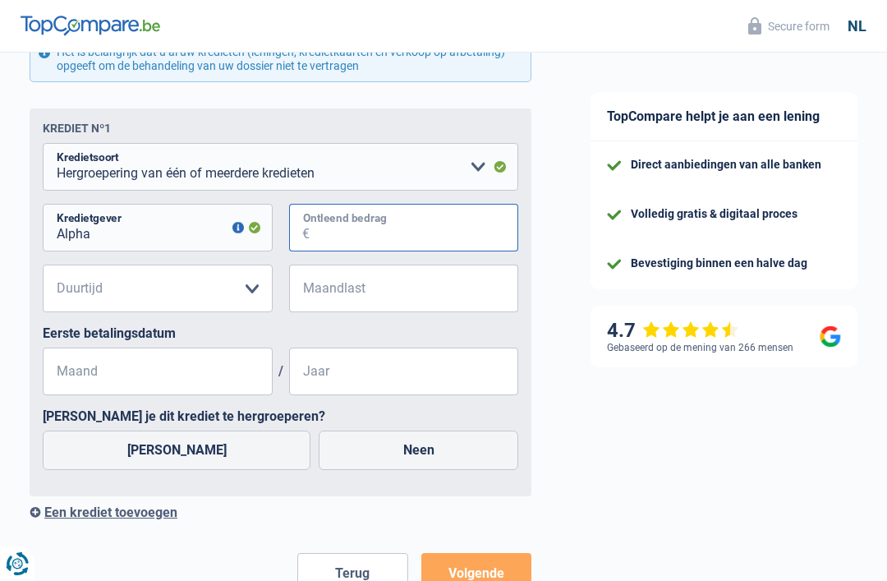
click at [347, 232] on input "Ontleend bedrag" at bounding box center [414, 228] width 209 height 48
type input "15.000"
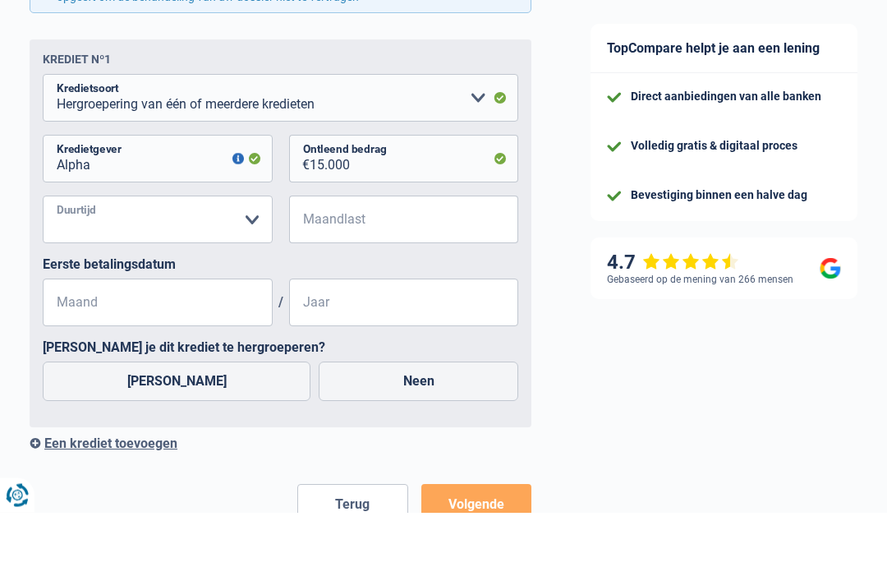
click at [251, 265] on select "12 maanden 18 maanden 24 maanden 30 maanden 36 maanden 42 maanden 48 maanden 60…" at bounding box center [158, 289] width 230 height 48
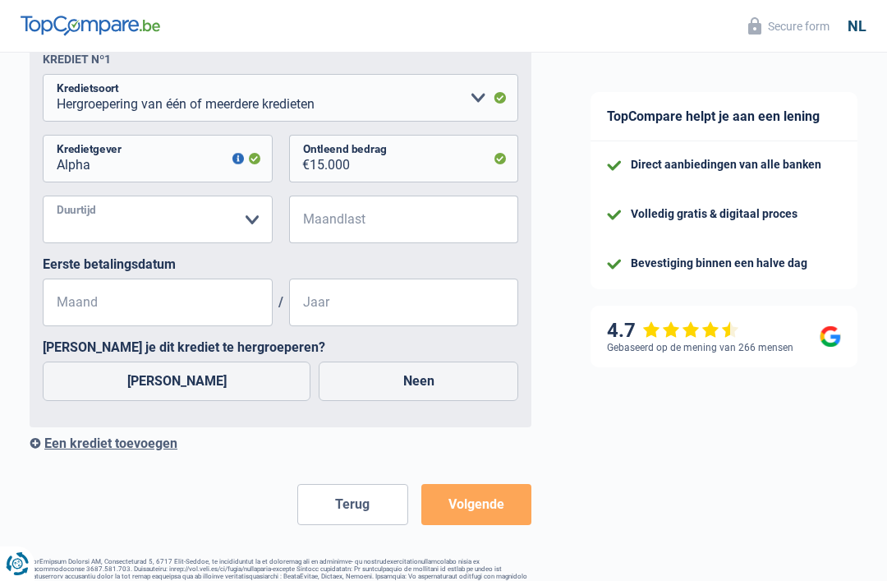
select select "60"
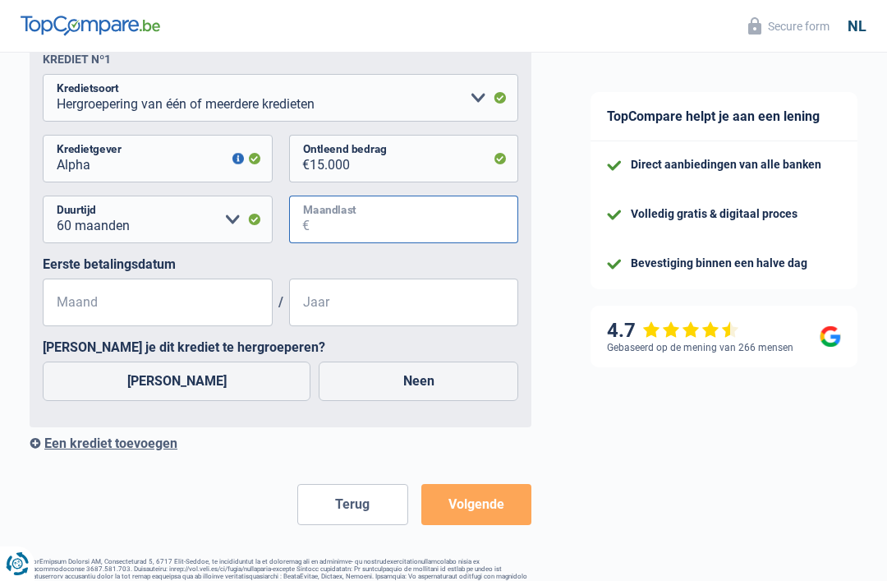
click at [353, 229] on input "Maandlast" at bounding box center [414, 220] width 209 height 48
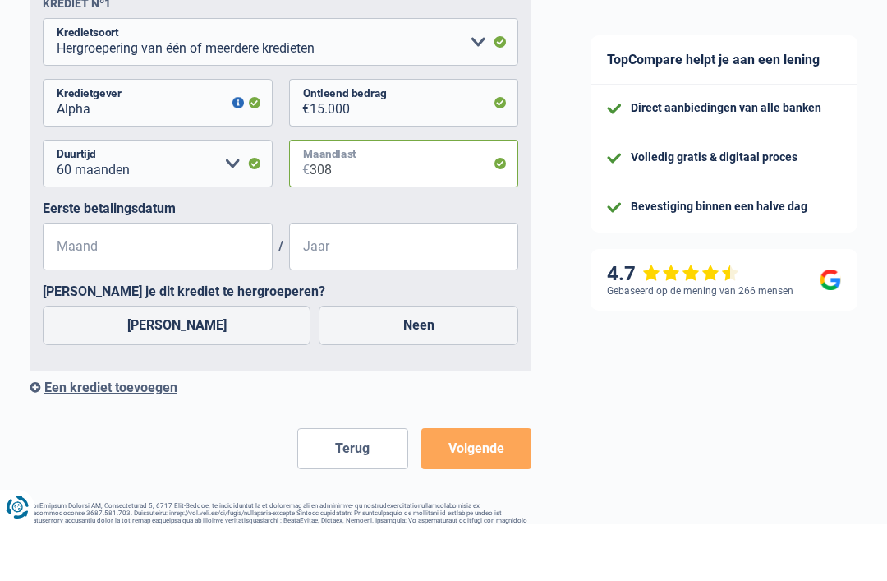
type input "308"
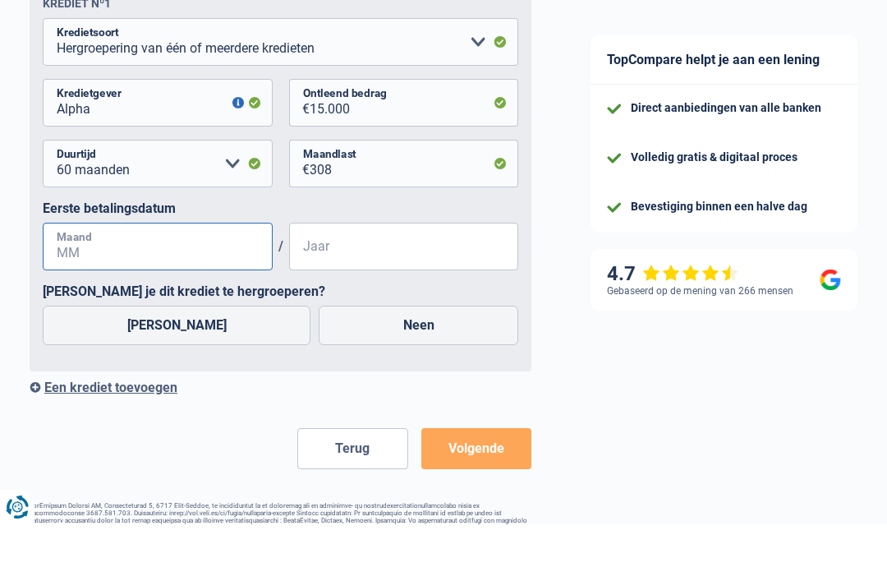
click at [88, 279] on input "Maand" at bounding box center [158, 303] width 230 height 48
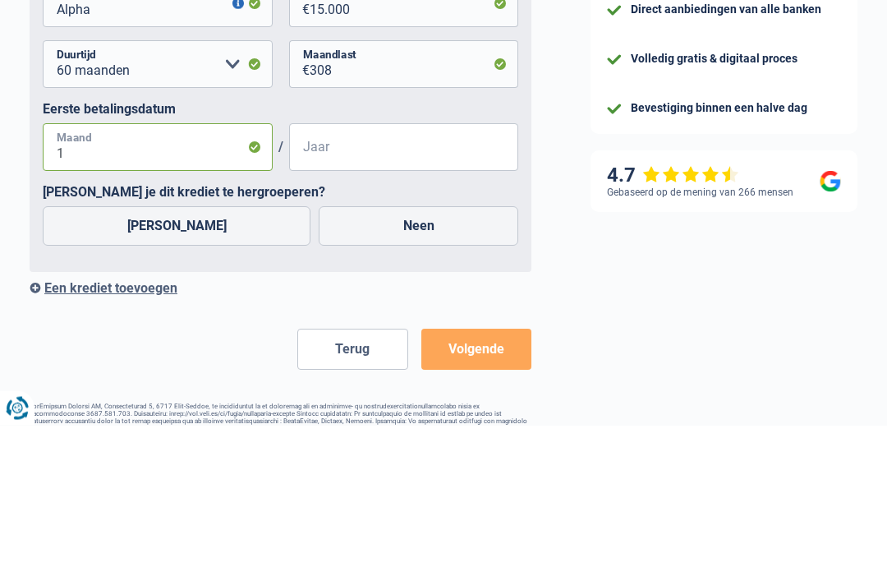
type input "11"
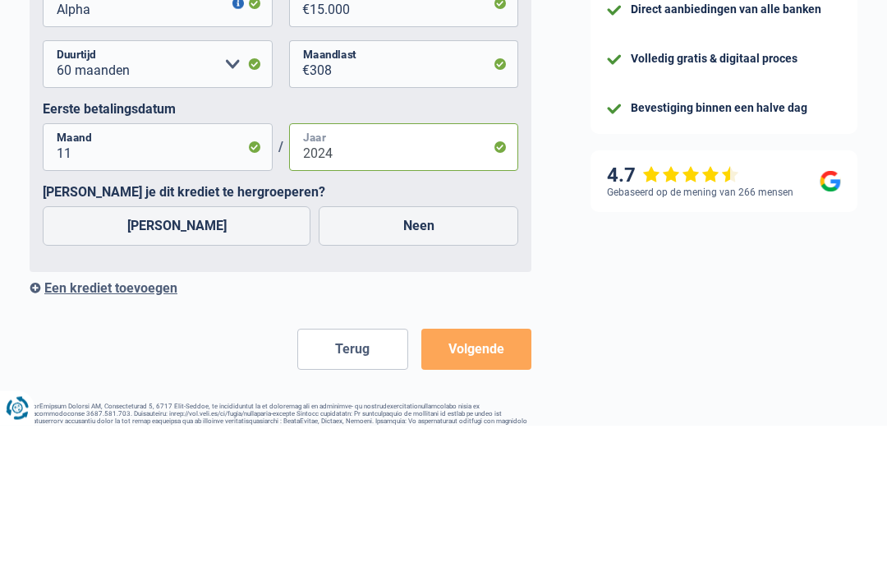
type input "2024"
click at [168, 362] on label "Ja" at bounding box center [177, 381] width 268 height 39
click at [168, 362] on input "Ja" at bounding box center [177, 381] width 268 height 39
radio input "true"
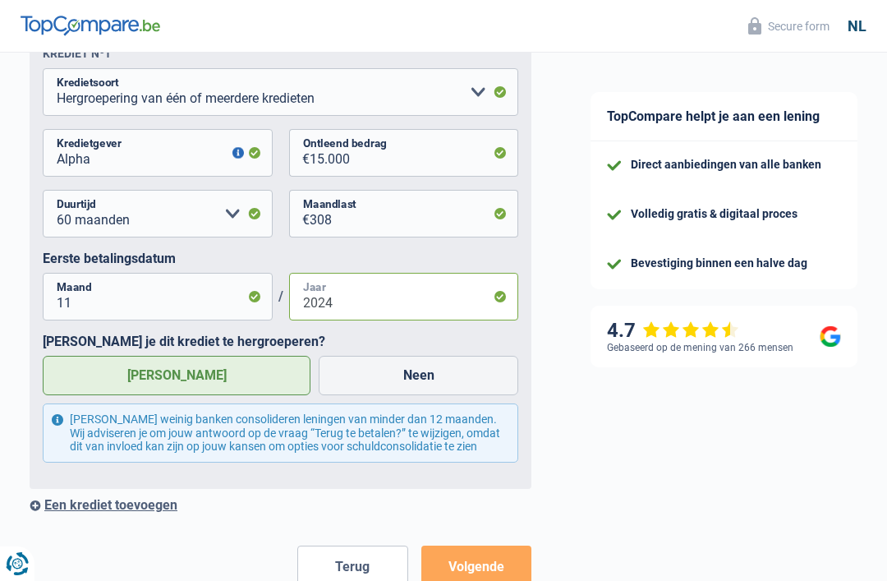
click at [352, 315] on input "2024" at bounding box center [404, 297] width 230 height 48
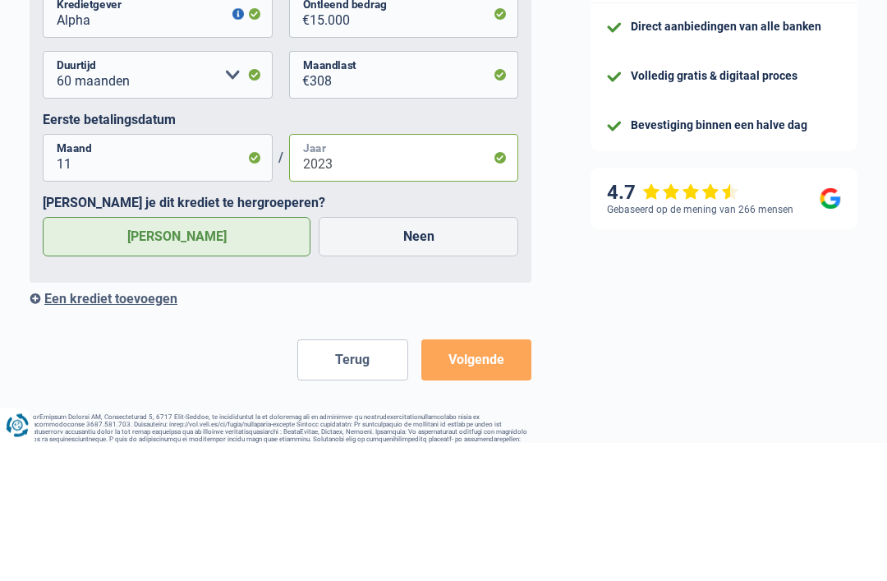
type input "2023"
click at [170, 356] on label "Ja" at bounding box center [177, 375] width 268 height 39
click at [170, 356] on input "Ja" at bounding box center [177, 375] width 268 height 39
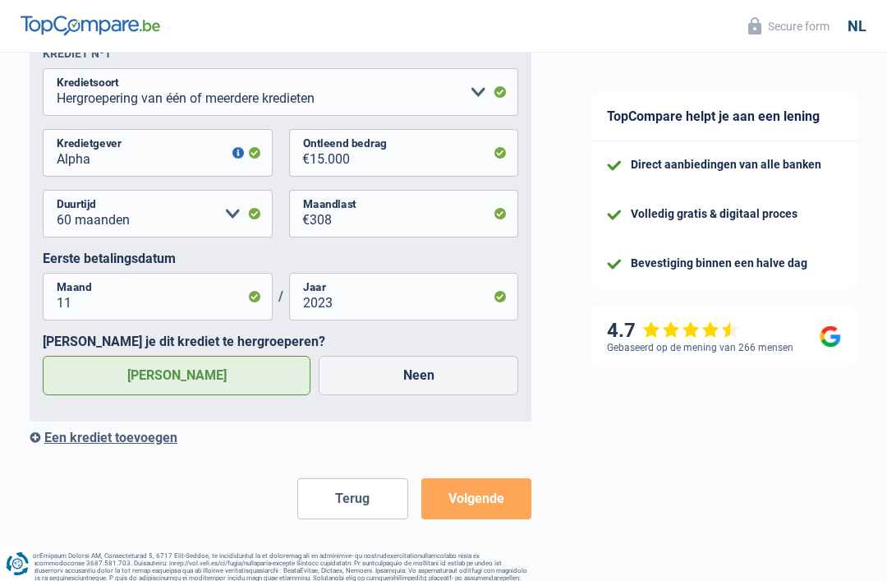
click at [142, 434] on div "Een krediet toevoegen" at bounding box center [281, 438] width 502 height 16
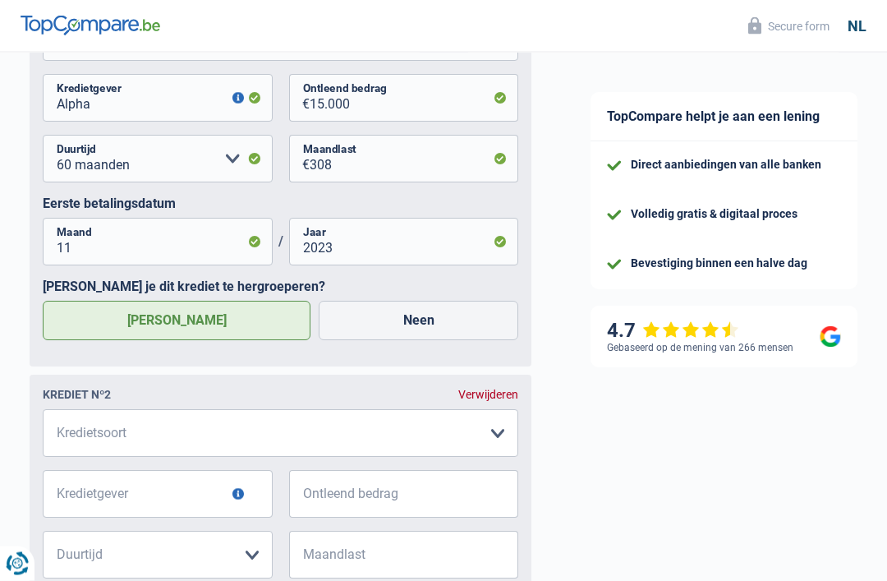
scroll to position [1020, 0]
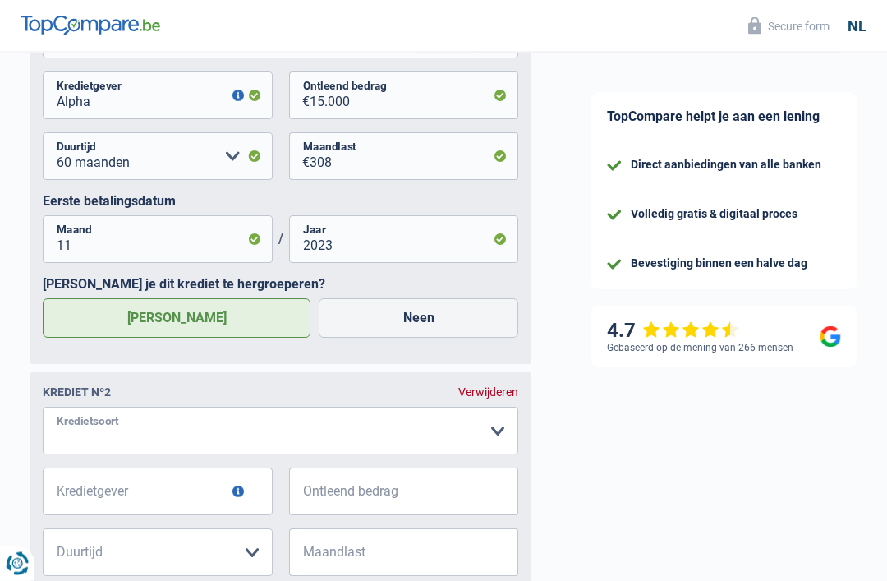
click at [106, 428] on select "Kaart of kredietlijn Hypothecaire lening Verkoop op afbetaling Lening op afbeta…" at bounding box center [281, 431] width 476 height 48
click at [159, 438] on select "Kaart of kredietlijn Hypothecaire lening Verkoop op afbetaling Lening op afbeta…" at bounding box center [281, 431] width 476 height 48
select select "personalLoan"
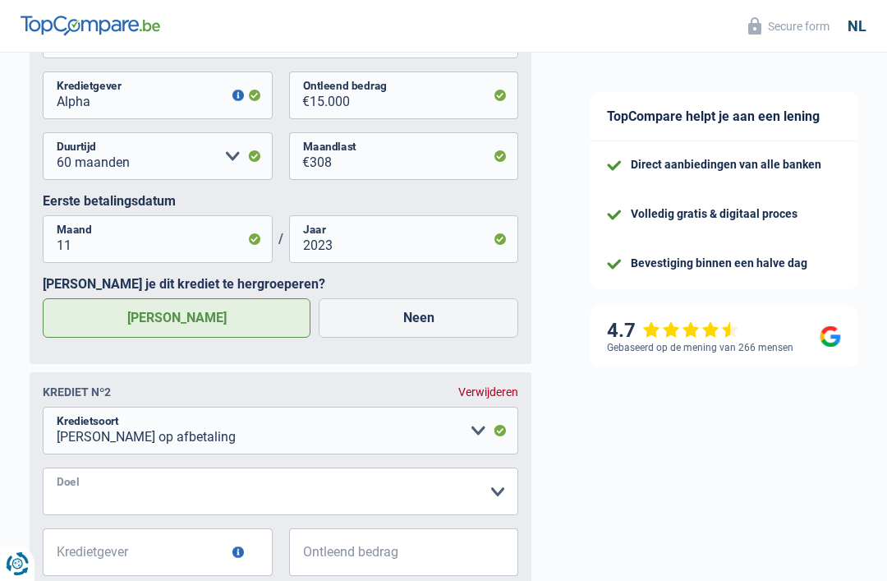
click at [495, 500] on select "Comfort woning: meubels, textiel, toestellen, privé materiaal, hifi, multimedia…" at bounding box center [281, 491] width 476 height 48
select select "loanRepayment"
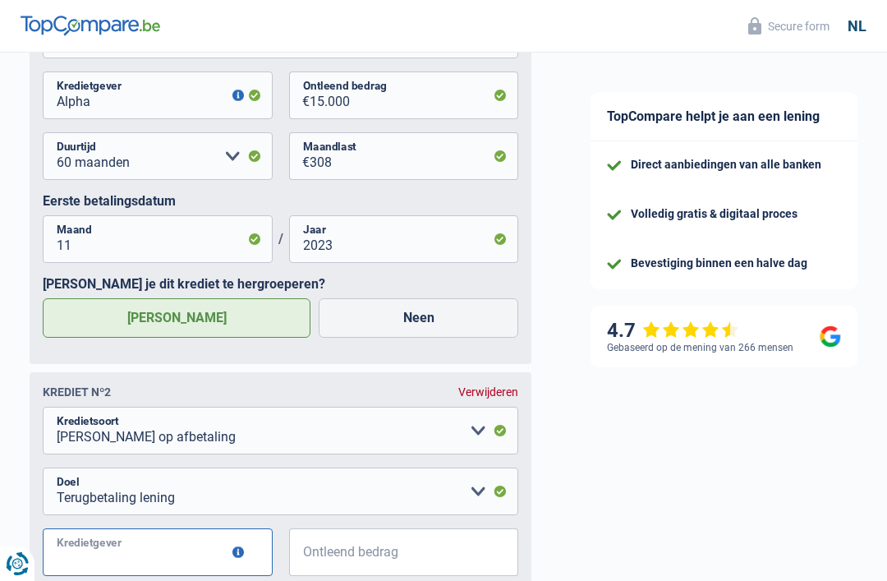
click at [200, 570] on input "Kredietgever" at bounding box center [158, 552] width 230 height 48
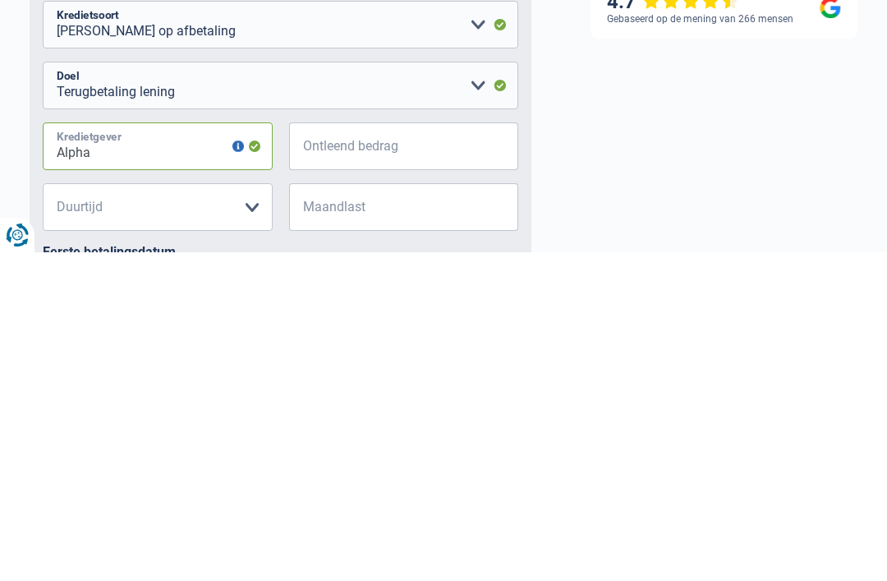
type input "Alpha"
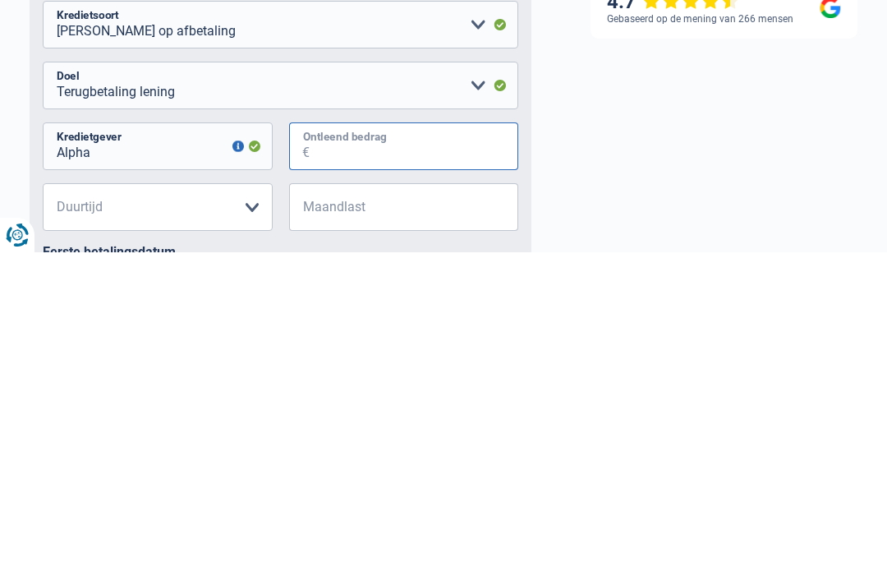
click at [347, 451] on input "Ontleend bedrag" at bounding box center [414, 475] width 209 height 48
type input "10.000"
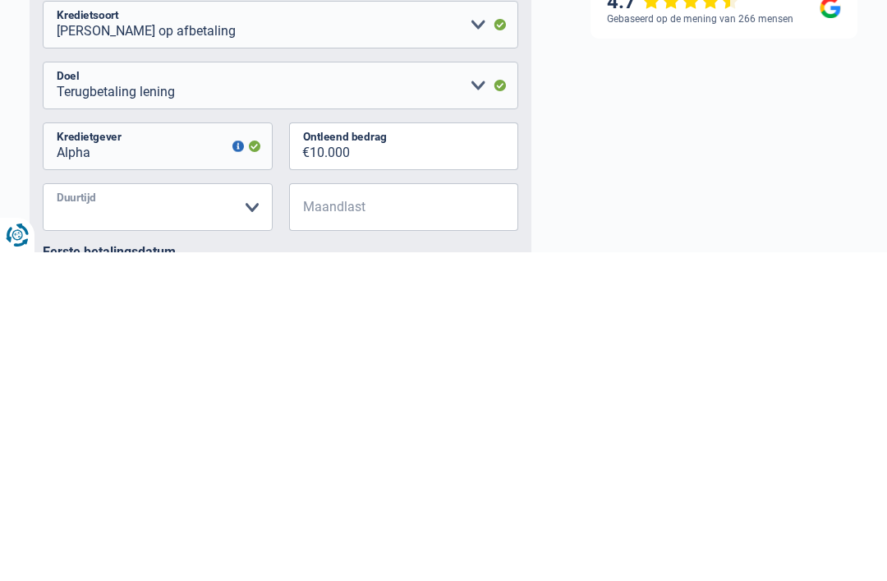
click at [153, 512] on select "12 maanden 18 maanden 24 maanden 30 maanden 36 maanden 42 maanden 48 maanden Ma…" at bounding box center [158, 536] width 230 height 48
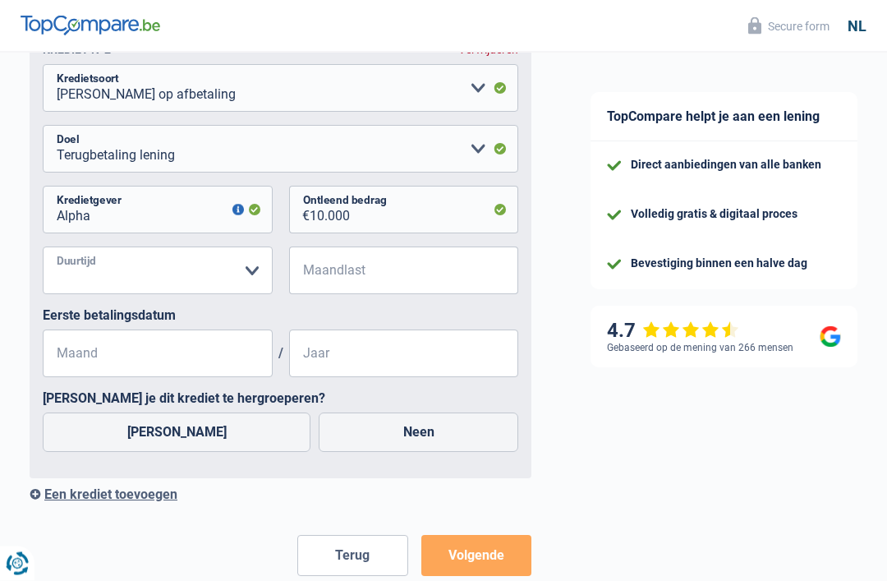
scroll to position [1364, 0]
click at [259, 274] on select "12 maanden 18 maanden 24 maanden 30 maanden 36 maanden 42 maanden 48 maanden Ma…" at bounding box center [158, 270] width 230 height 48
click at [249, 369] on input "Maand" at bounding box center [158, 353] width 230 height 48
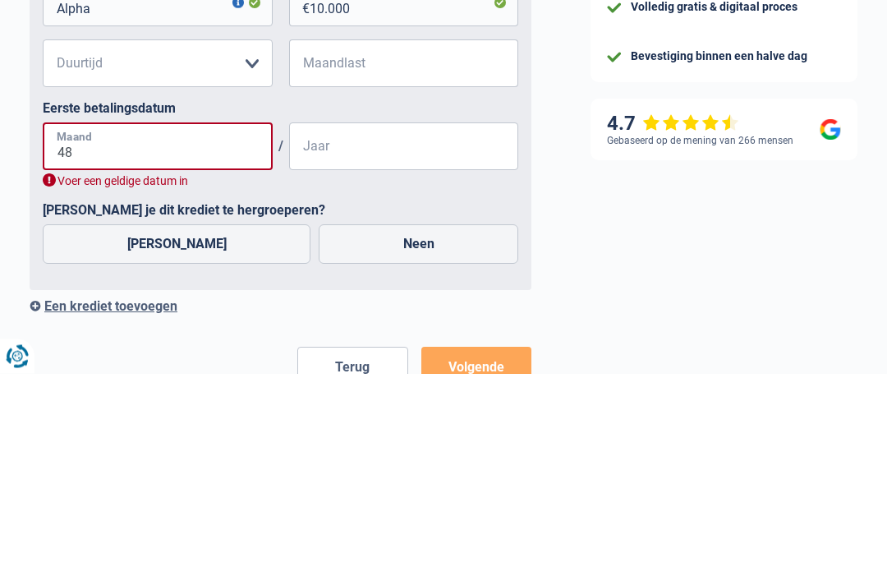
type input "4"
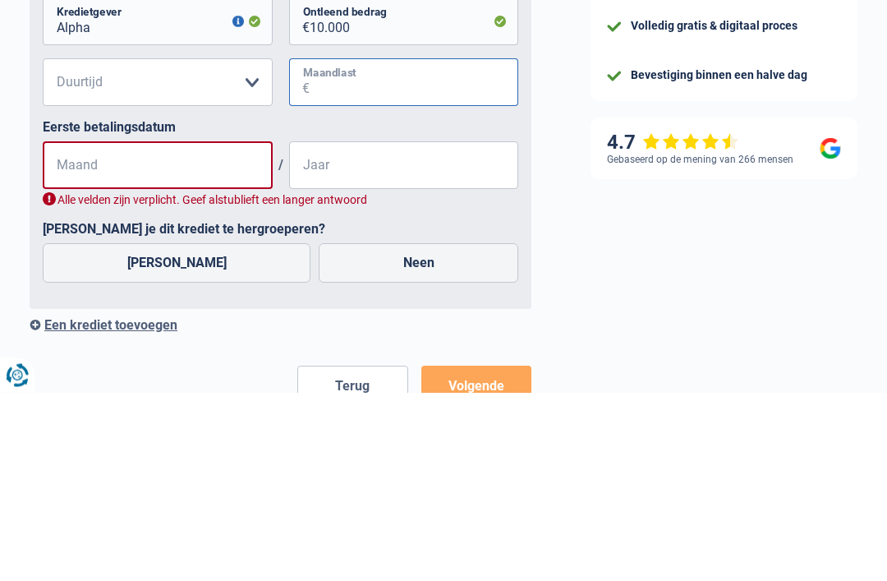
click at [325, 247] on input "Maandlast" at bounding box center [414, 271] width 209 height 48
type input "208"
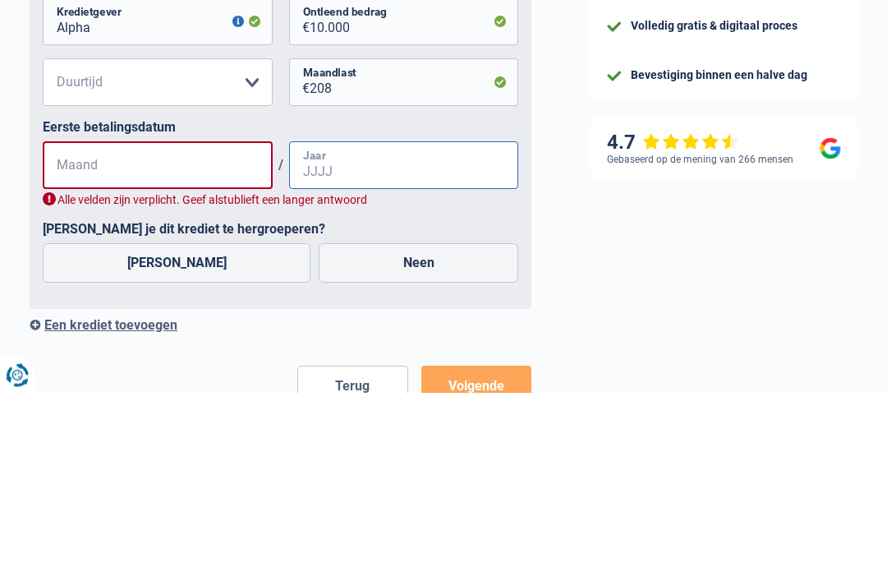
click at [331, 330] on input "Jaar" at bounding box center [404, 354] width 230 height 48
type input "2024"
click at [116, 330] on input "Maand" at bounding box center [158, 354] width 230 height 48
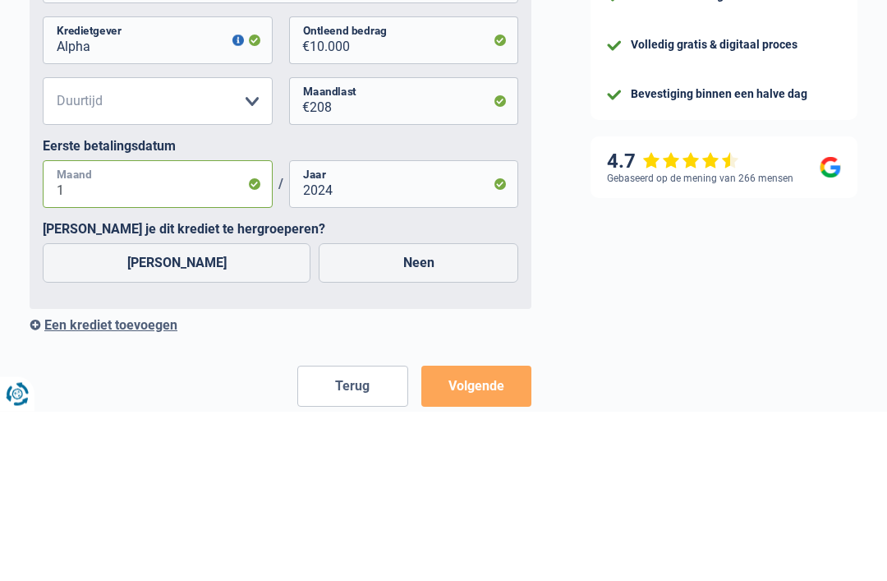
type input "11"
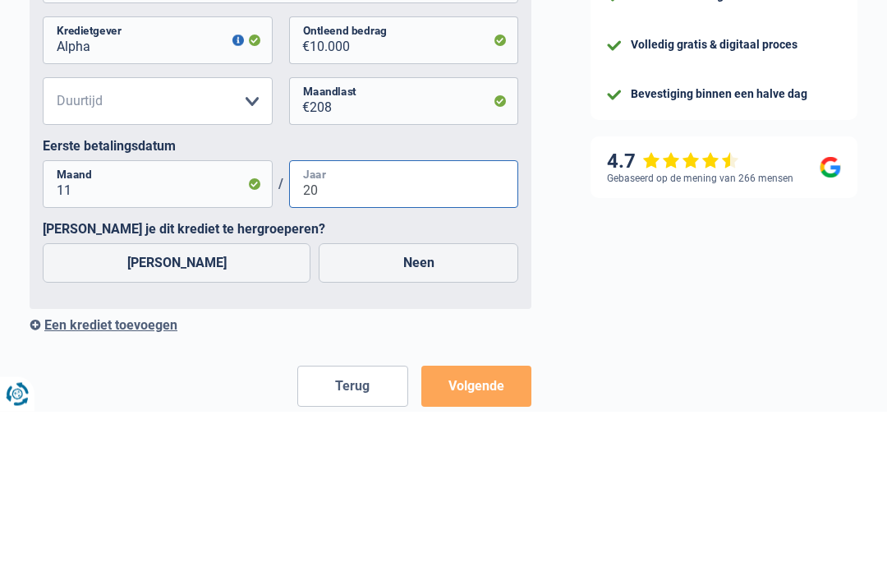
type input "2"
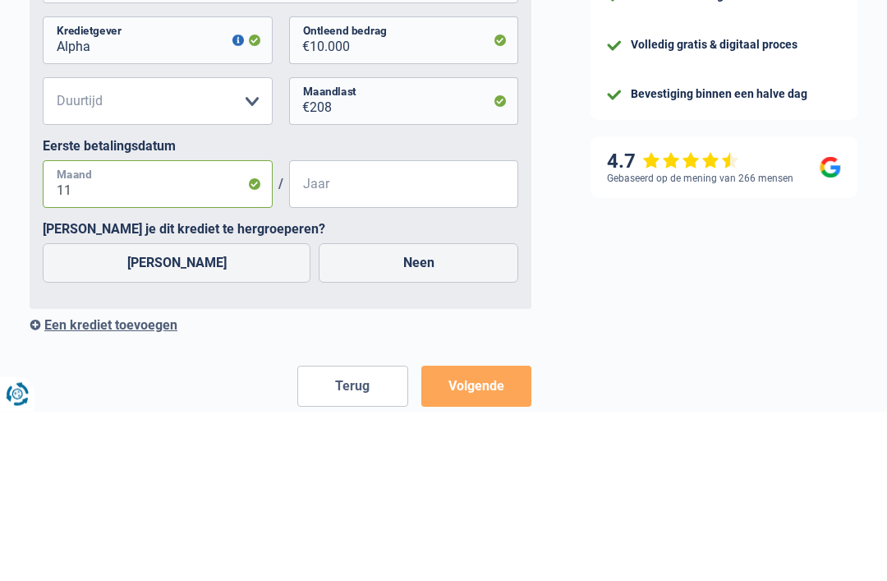
click at [92, 330] on input "11" at bounding box center [158, 354] width 230 height 48
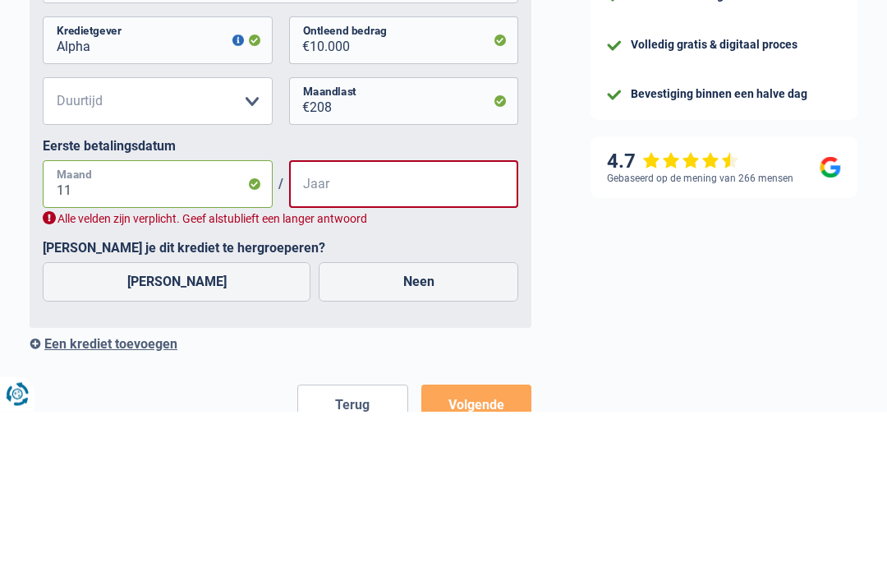
type input "1"
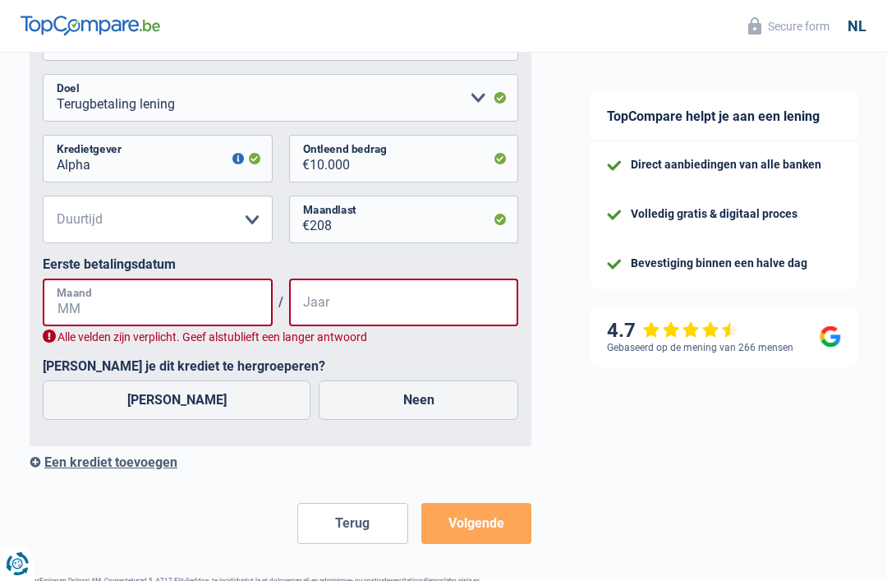
scroll to position [1414, 0]
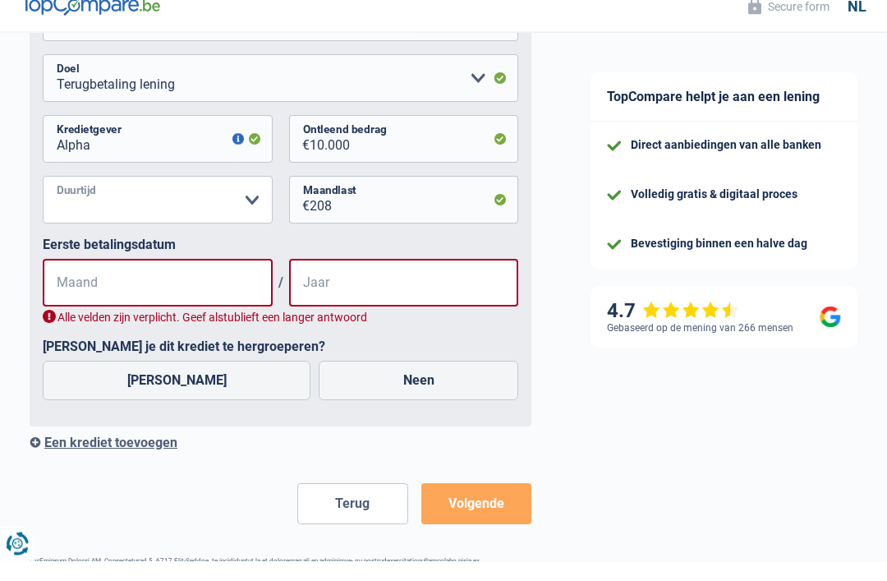
click at [259, 205] on select "12 maanden 18 maanden 24 maanden 30 maanden 36 maanden 42 maanden 48 maanden Ma…" at bounding box center [158, 220] width 230 height 48
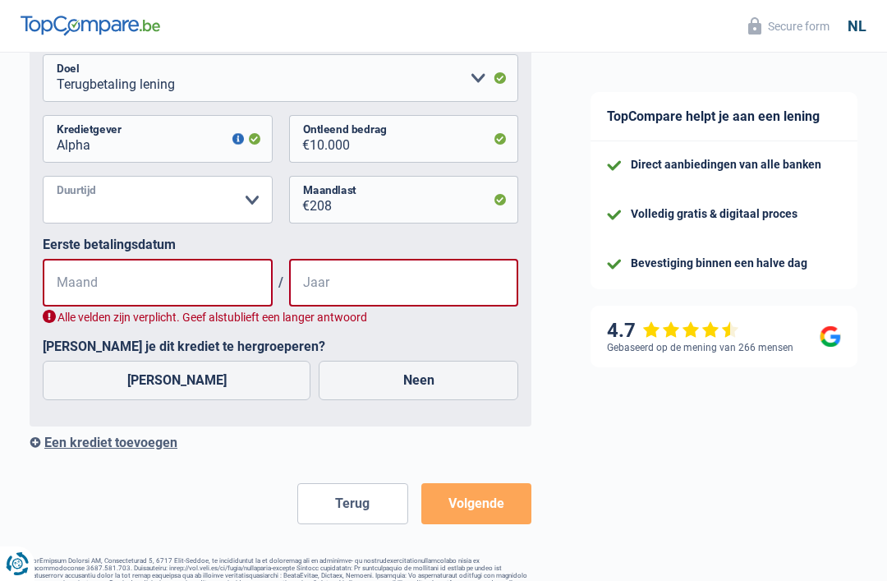
select select "48"
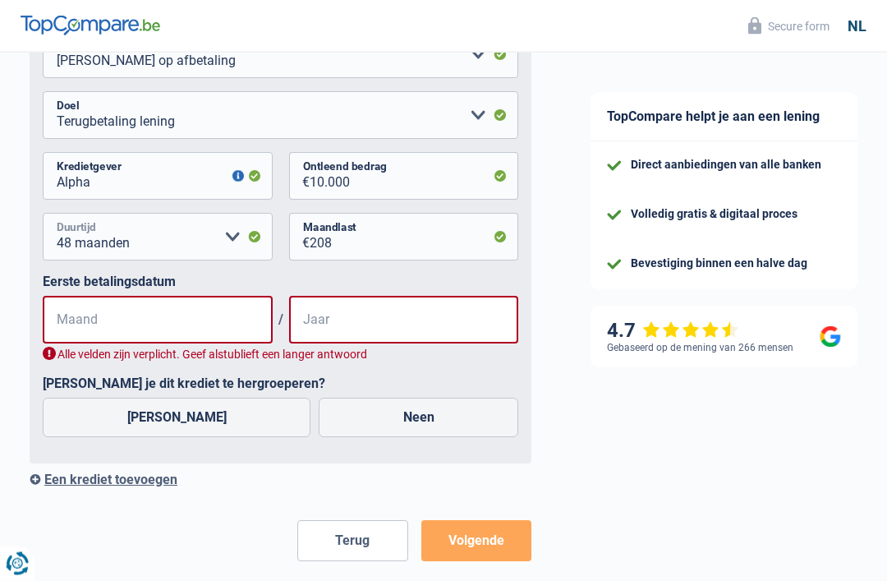
scroll to position [1397, 0]
click at [127, 316] on input "Maand" at bounding box center [158, 320] width 230 height 48
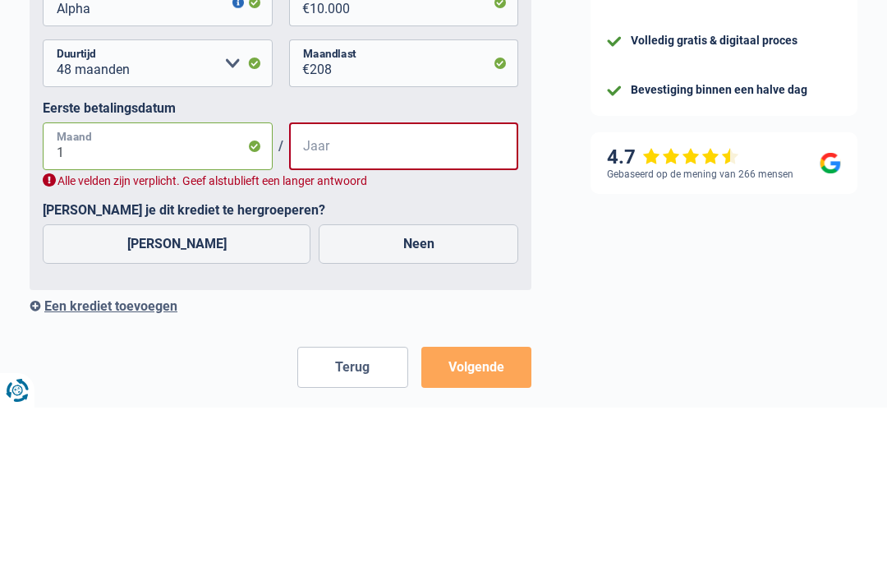
type input "11"
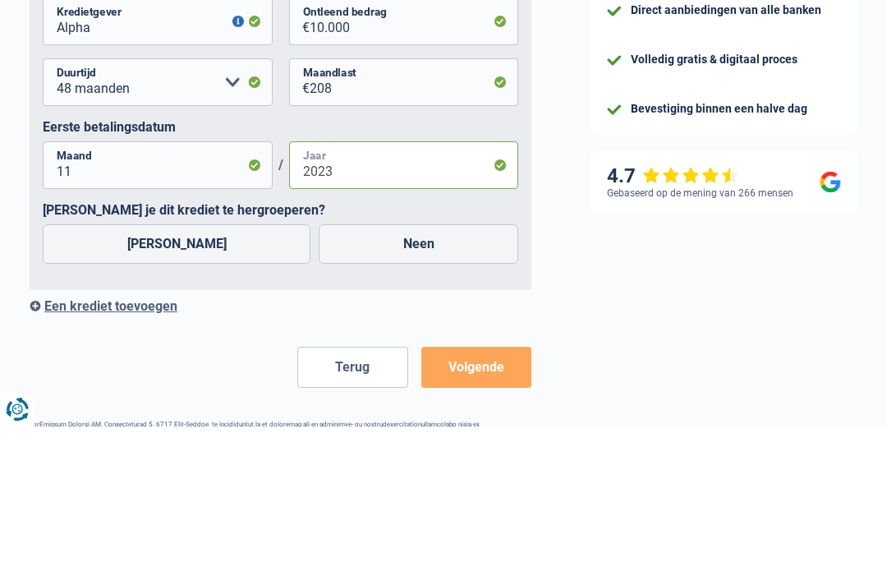
type input "2023"
click at [198, 379] on label "Ja" at bounding box center [177, 398] width 268 height 39
click at [198, 379] on input "Ja" at bounding box center [177, 398] width 268 height 39
radio input "true"
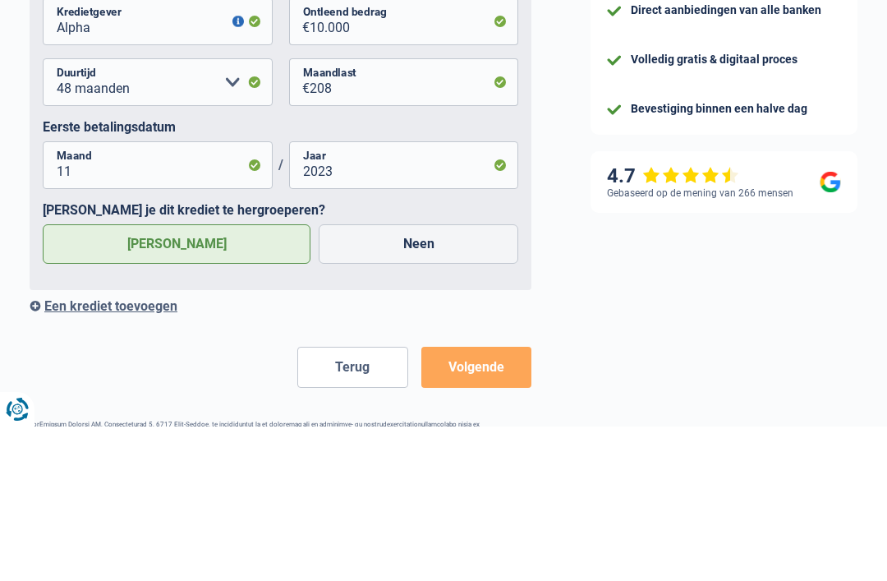
scroll to position [1421, 0]
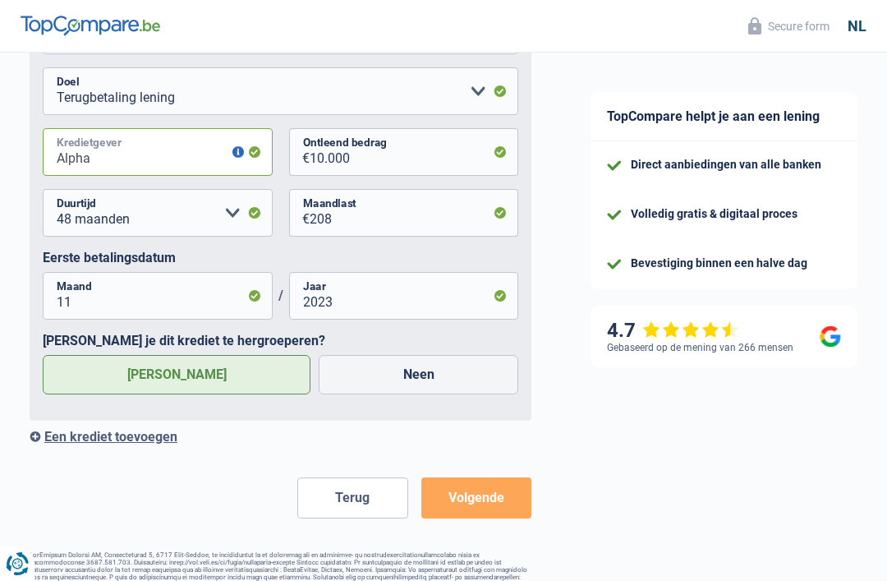
click at [160, 158] on input "Alpha" at bounding box center [158, 152] width 230 height 48
click at [439, 151] on input "10.000" at bounding box center [414, 152] width 209 height 48
click at [482, 499] on button "Volgende" at bounding box center [476, 497] width 110 height 41
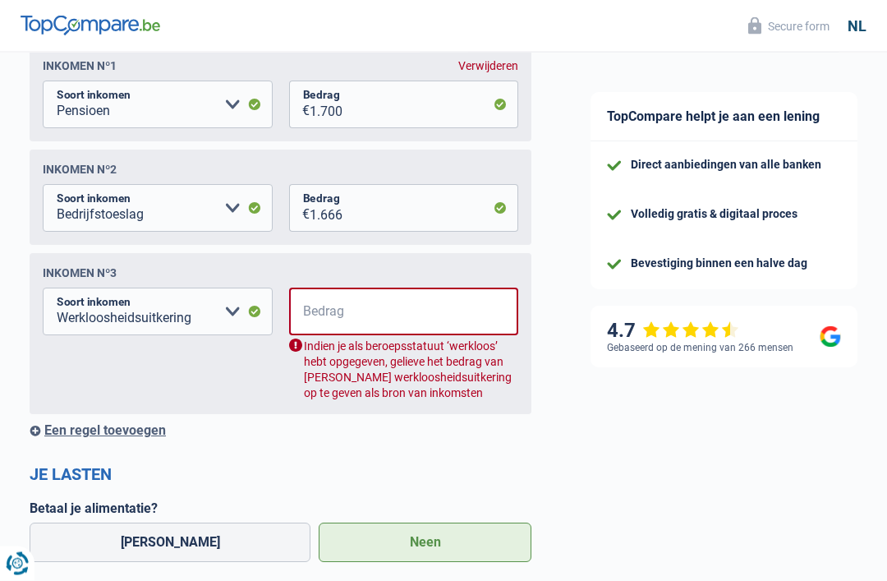
scroll to position [297, 0]
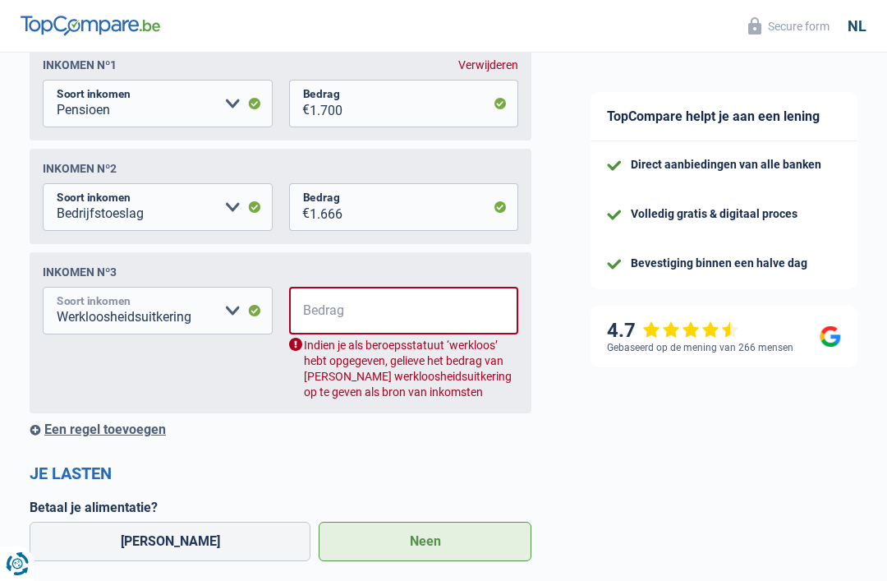
click at [142, 311] on select "Alimentatie geld Bedrijfstoeslag Huurinkomsten Invaliditeitspensioen Kinderbijs…" at bounding box center [158, 311] width 230 height 48
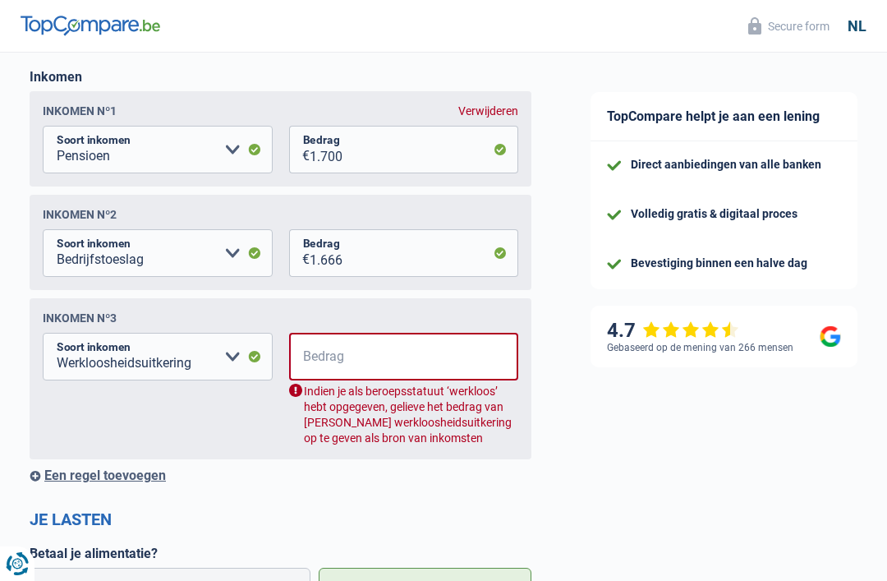
scroll to position [251, 0]
click at [182, 351] on select "Alimentatie geld Bedrijfstoeslag Huurinkomsten Invaliditeitspensioen Kinderbijs…" at bounding box center [158, 357] width 230 height 48
select select "rentalIncome"
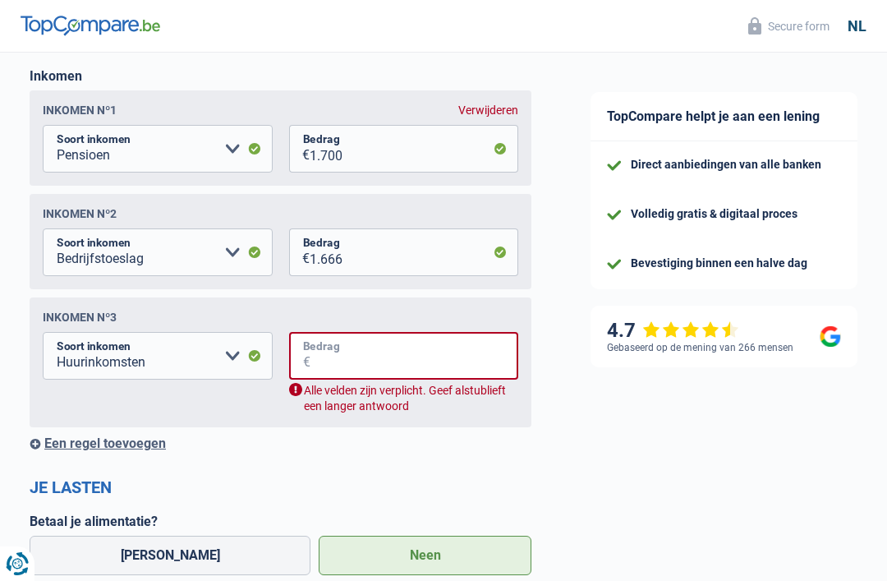
click at [330, 359] on input "Bedrag" at bounding box center [415, 356] width 209 height 48
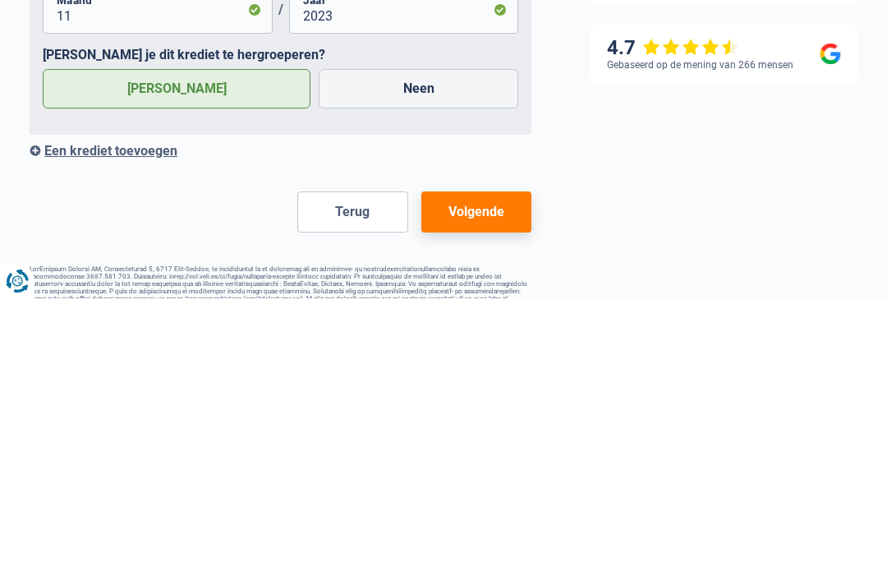
scroll to position [1474, 0]
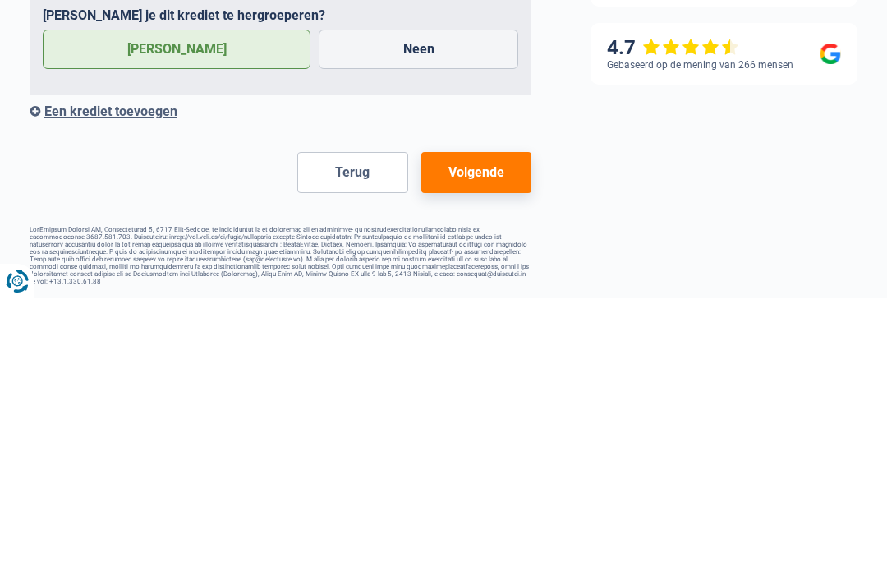
type input "866"
click at [155, 386] on div "Een krediet toevoegen" at bounding box center [281, 394] width 502 height 16
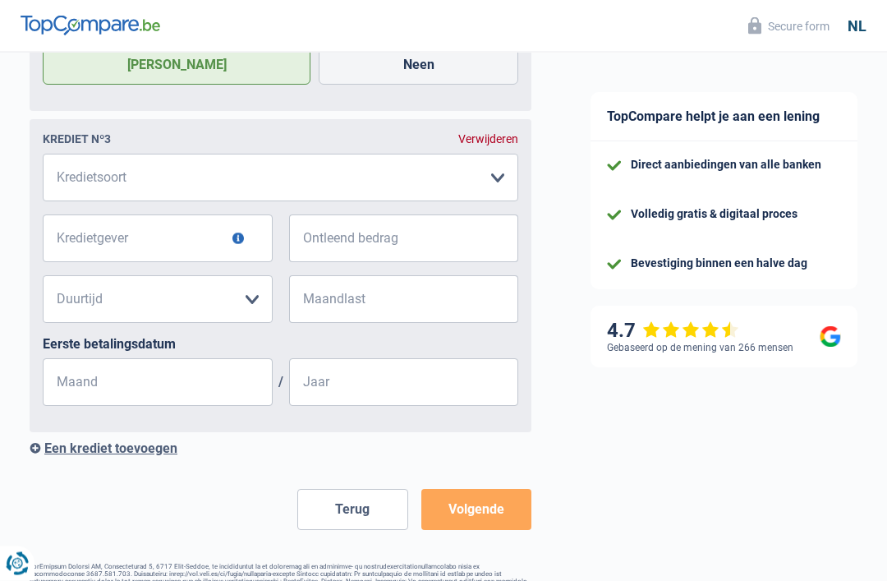
scroll to position [1743, 0]
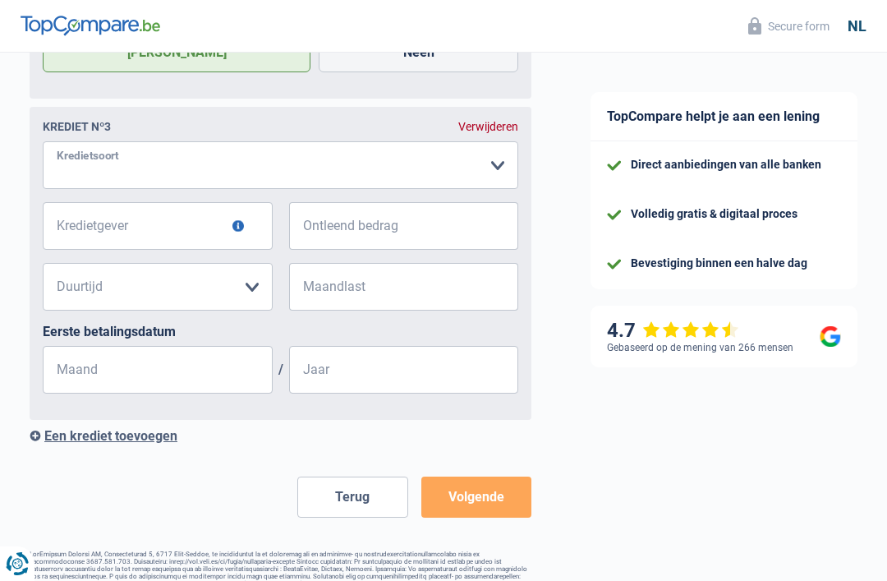
click at [229, 170] on select "Kaart of kredietlijn Hypothecaire lening Verkoop op afbetaling Lening op afbeta…" at bounding box center [281, 165] width 476 height 48
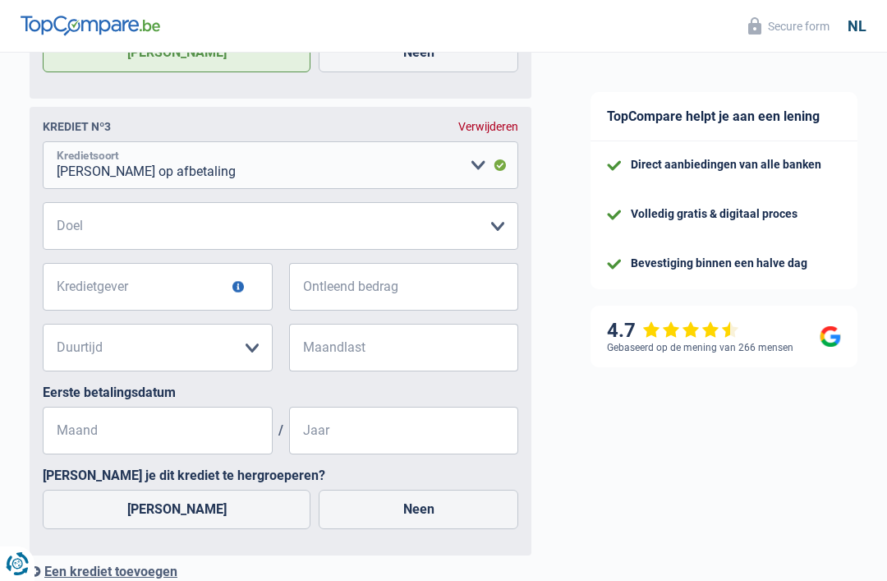
click at [486, 168] on select "Kaart of kredietlijn Hypothecaire lening Verkoop op afbetaling Lening op afbeta…" at bounding box center [281, 165] width 476 height 48
select select "cardOrCredit"
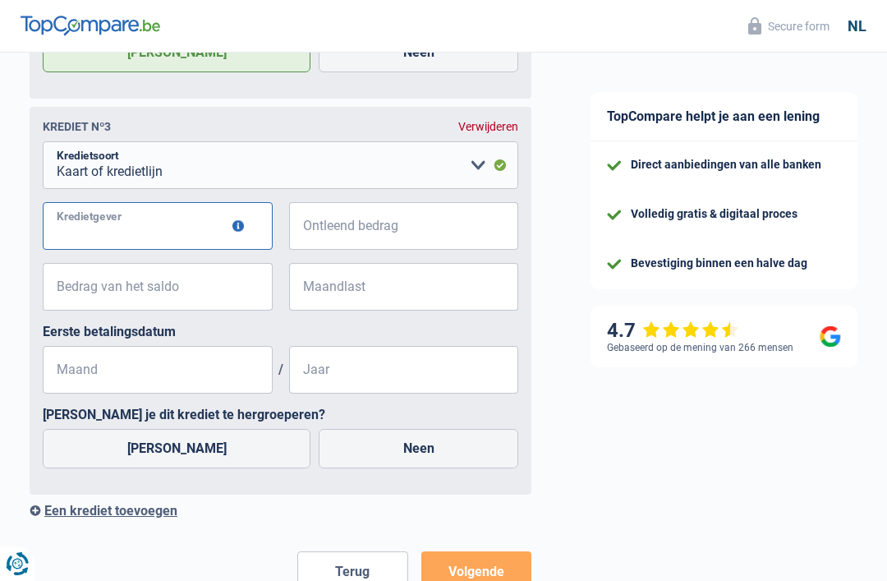
click at [131, 232] on input "Kredietgever" at bounding box center [158, 226] width 230 height 48
type input "Alpha"
click at [364, 228] on input "Ontleend bedrag" at bounding box center [414, 226] width 209 height 48
type input "5.000"
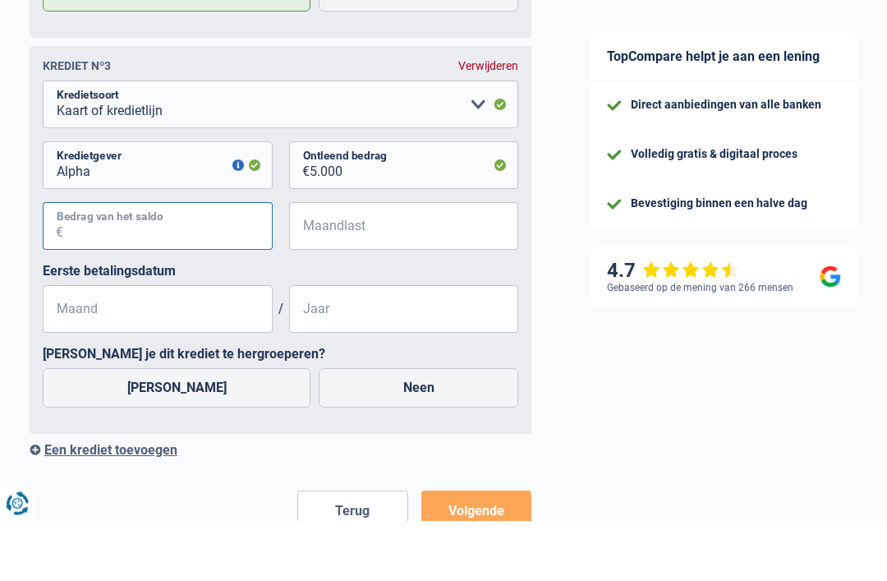
click at [100, 263] on input "Bedrag van het saldo" at bounding box center [167, 287] width 209 height 48
type input "5.000"
click at [347, 263] on input "Maandlast" at bounding box center [414, 287] width 209 height 48
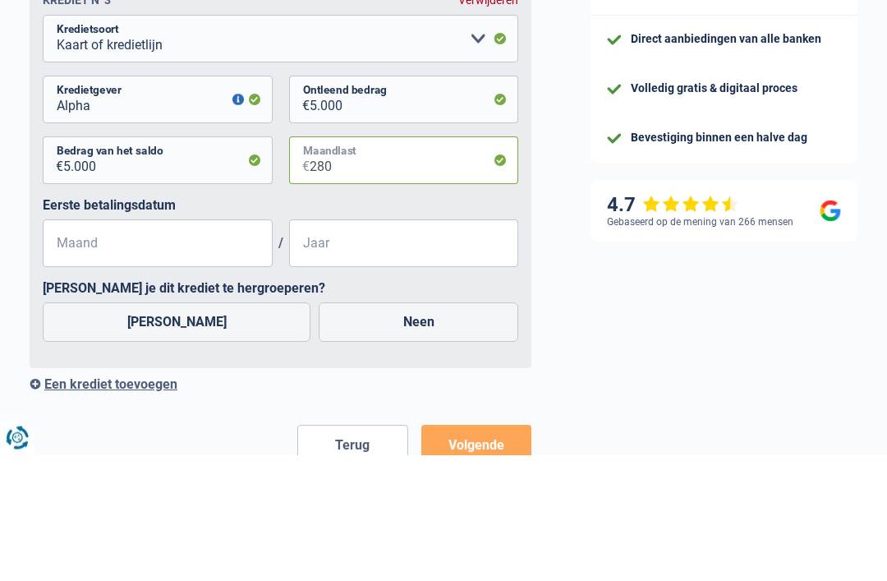
type input "280"
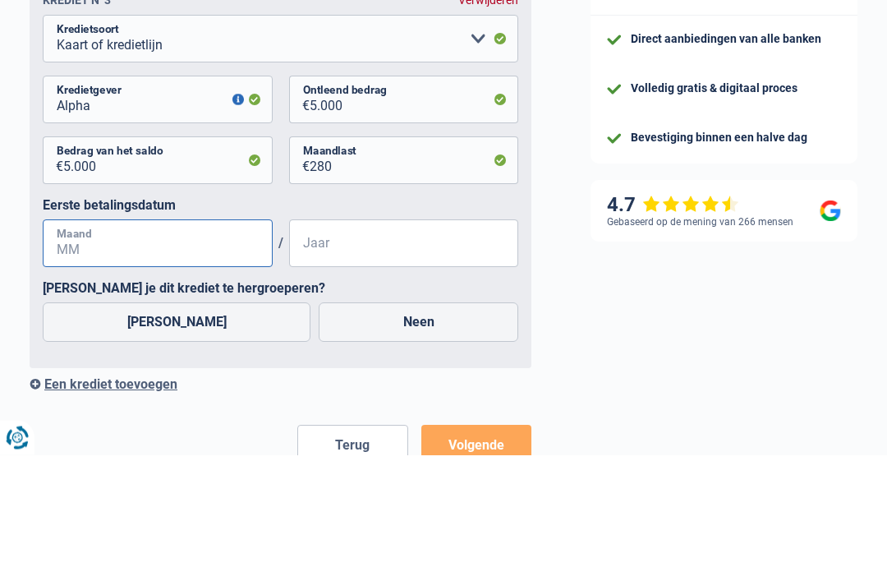
click at [76, 346] on input "Maand" at bounding box center [158, 370] width 230 height 48
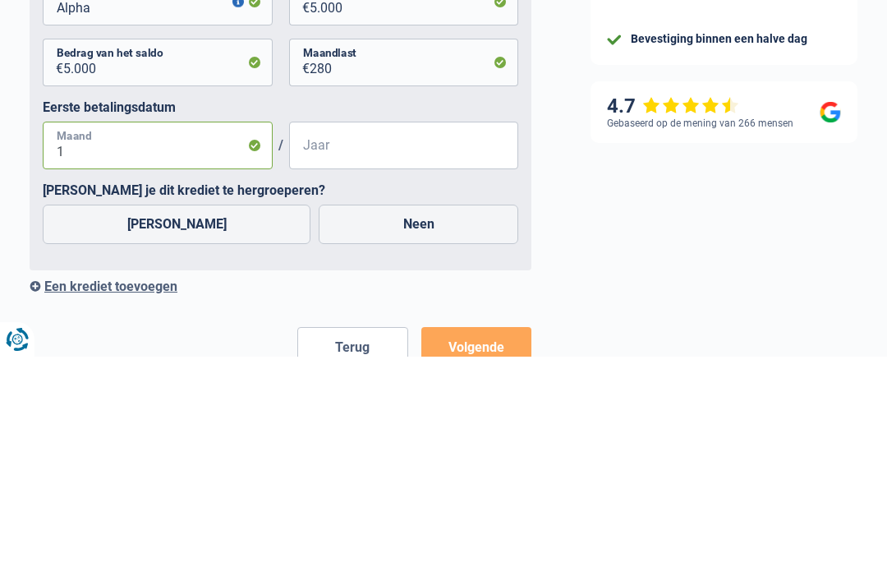
type input "11"
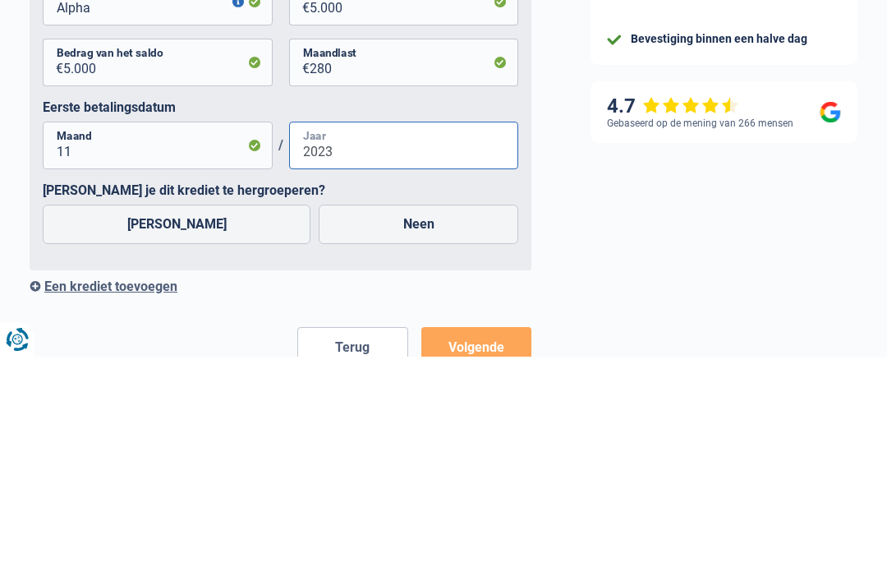
type input "2023"
click at [176, 429] on label "Ja" at bounding box center [177, 448] width 268 height 39
click at [176, 429] on input "Ja" at bounding box center [177, 448] width 268 height 39
radio input "true"
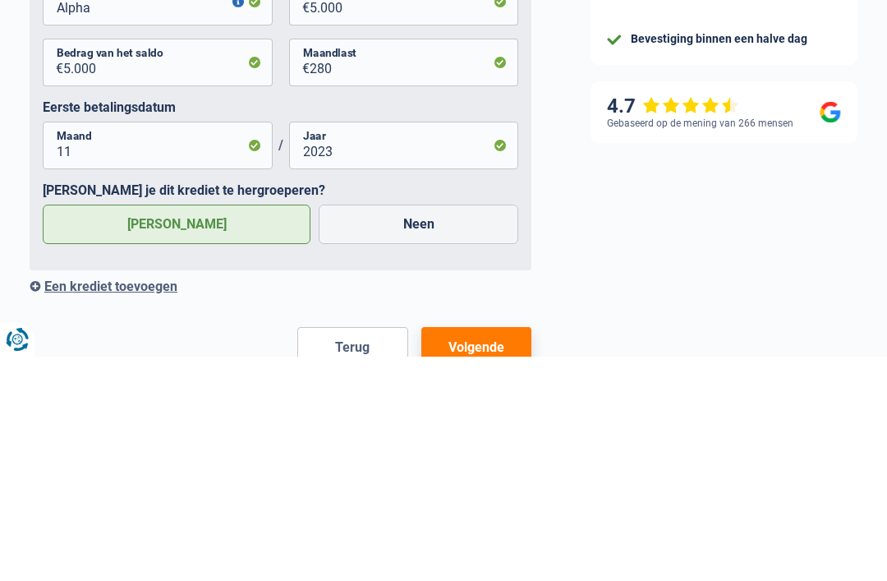
scroll to position [1818, 0]
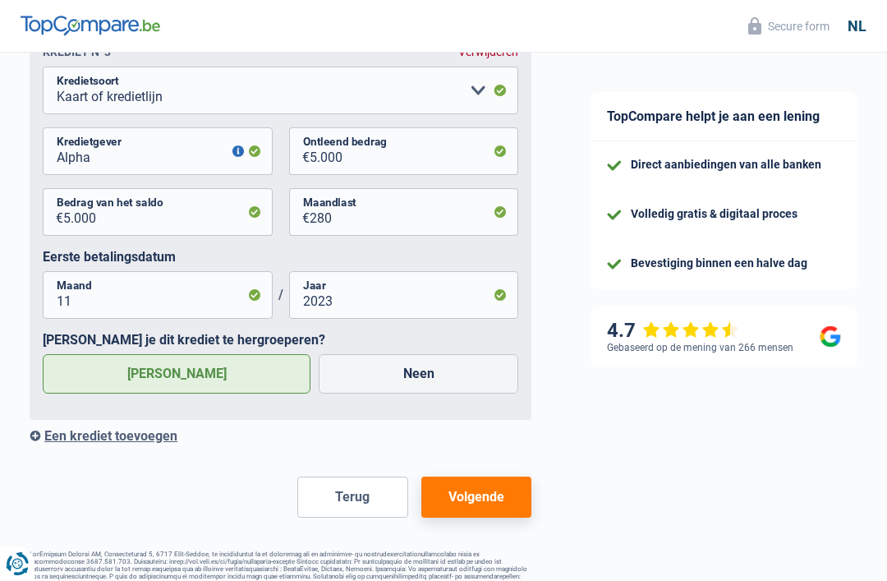
click at [496, 505] on button "Volgende" at bounding box center [476, 496] width 110 height 41
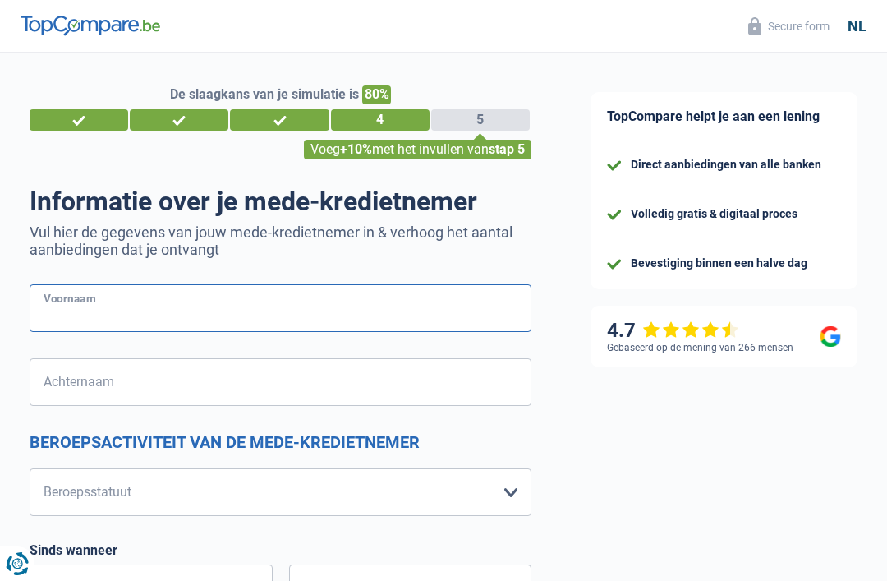
click at [98, 310] on input "Voornaam" at bounding box center [281, 308] width 502 height 48
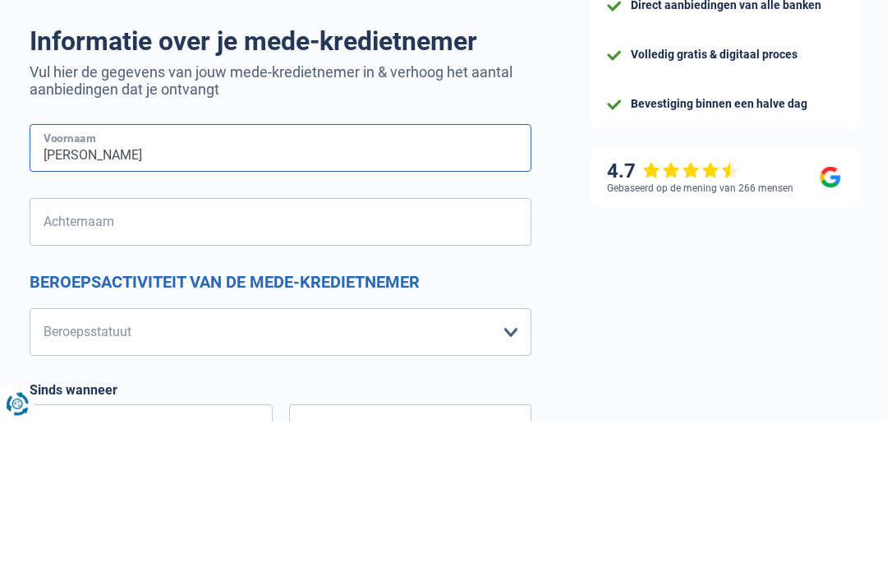
type input "Rita"
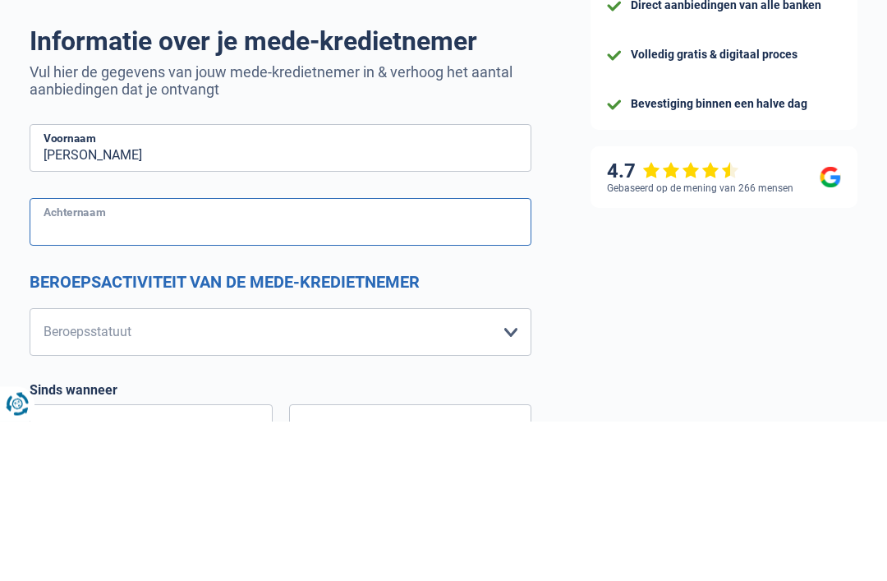
click at [65, 358] on input "Achternaam" at bounding box center [281, 382] width 502 height 48
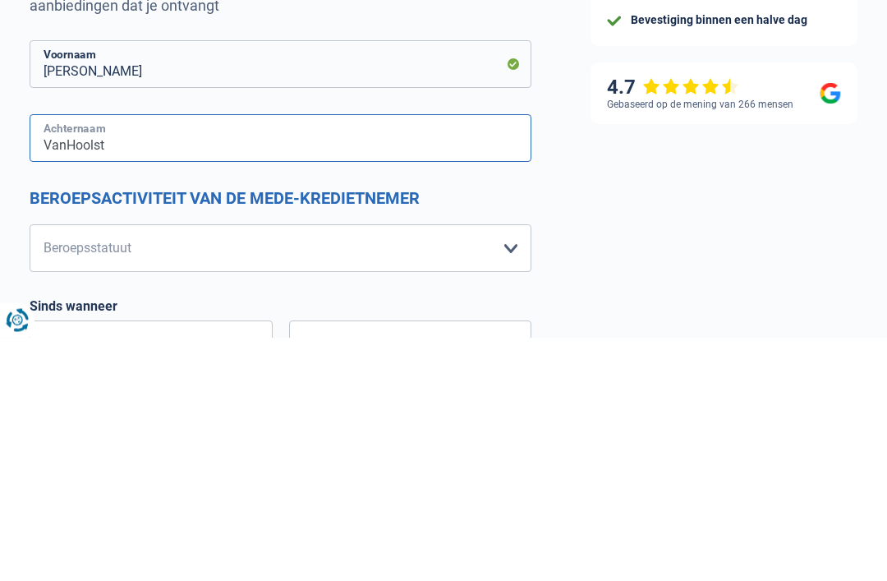
type input "VanHoolst"
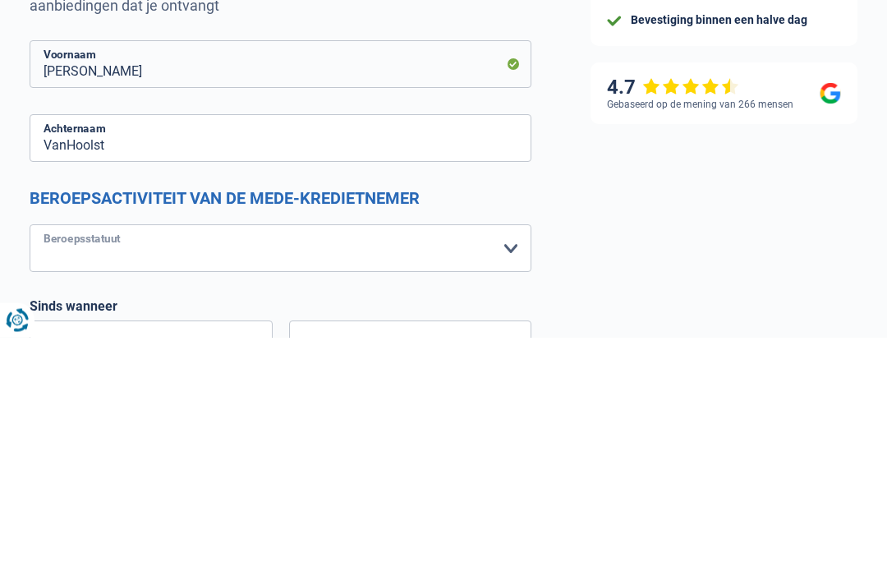
click at [81, 468] on select "Arbeider Bediende (privésector) Ambtenaar (overheidssector) Invalide Zelfstandi…" at bounding box center [281, 492] width 502 height 48
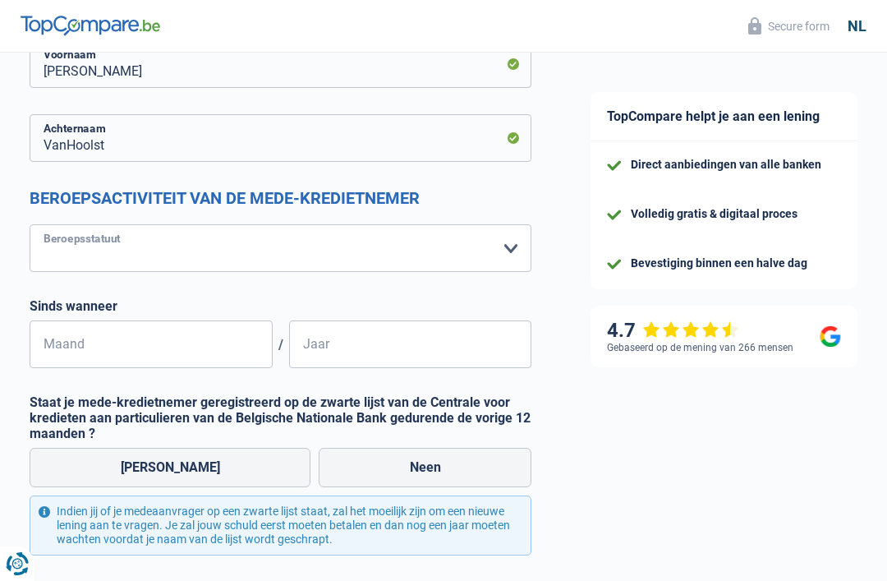
select select "preRetired"
select select "unemployment"
select select "previousEmployerCompensation"
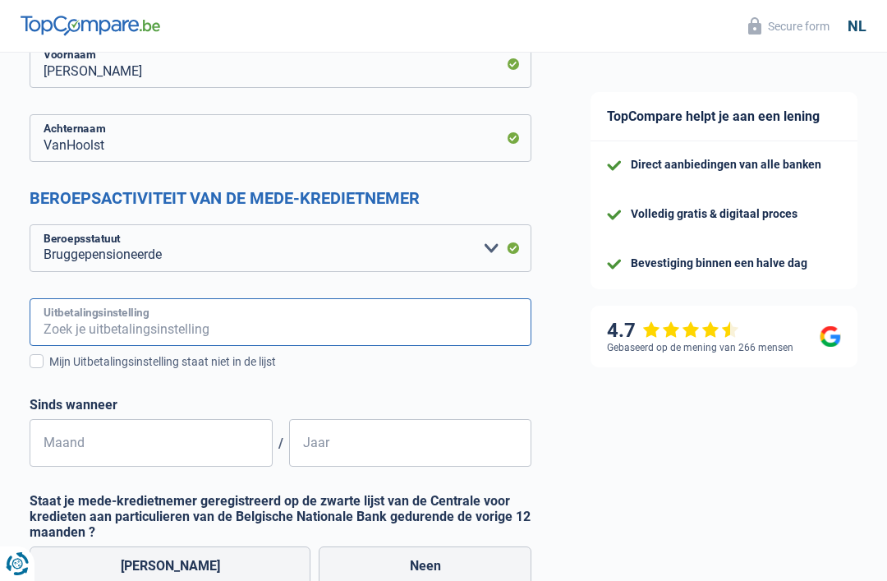
click at [168, 335] on input "Uitbetalingsinstelling" at bounding box center [281, 322] width 502 height 48
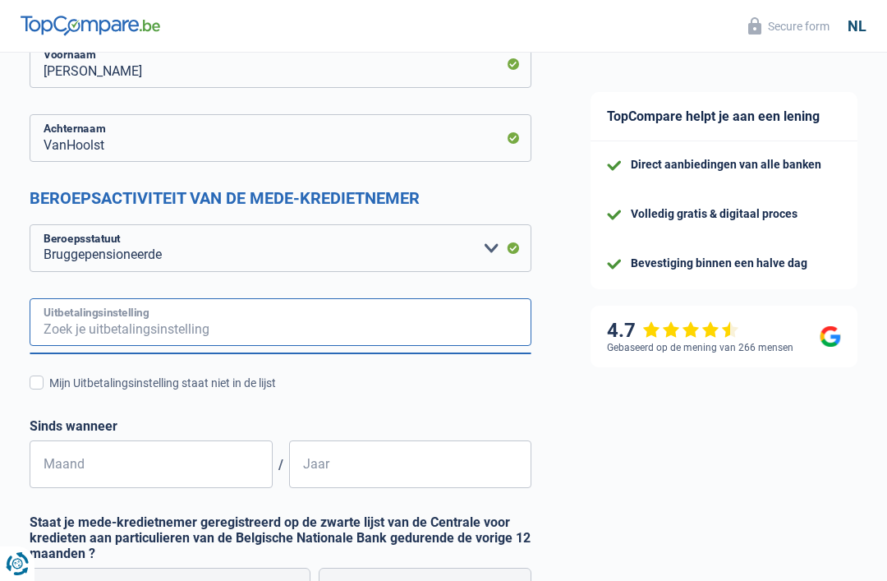
scroll to position [243, 0]
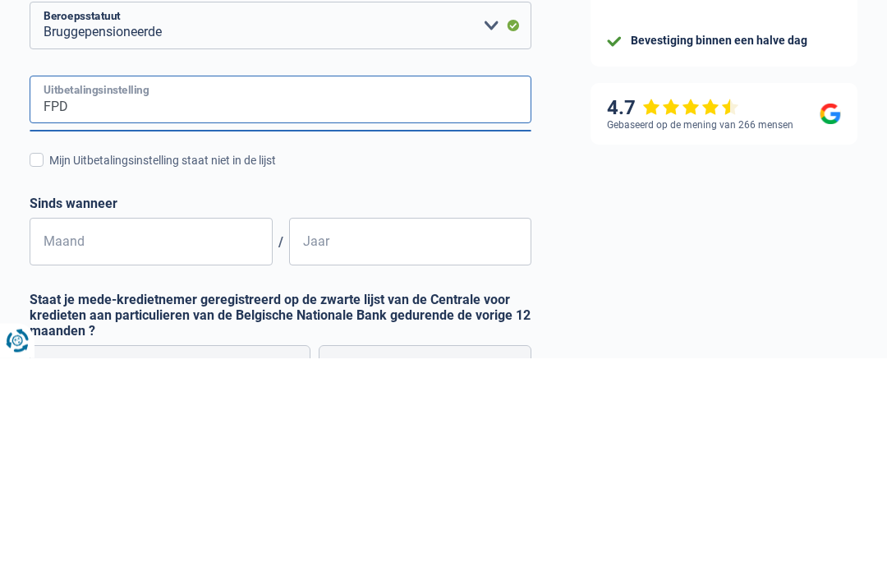
type input "FPD"
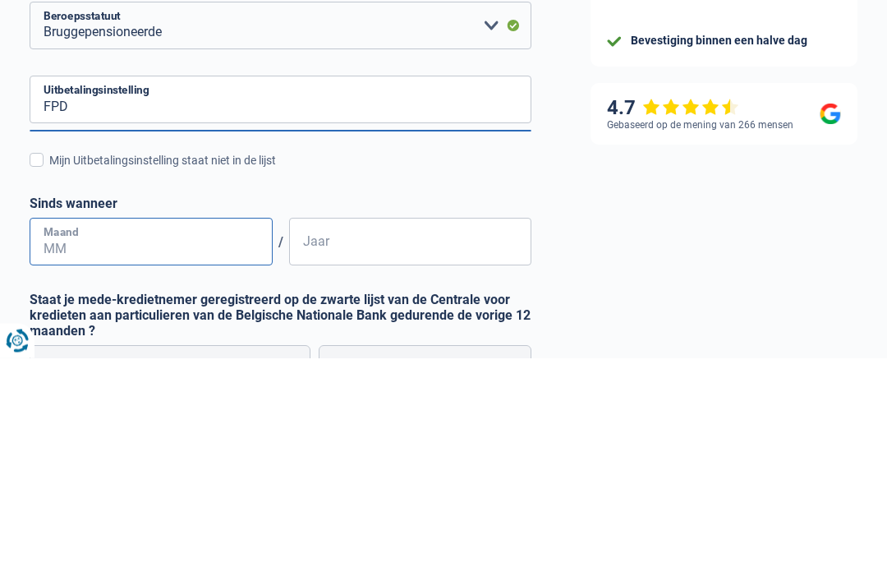
click at [104, 441] on input "Maand" at bounding box center [151, 465] width 243 height 48
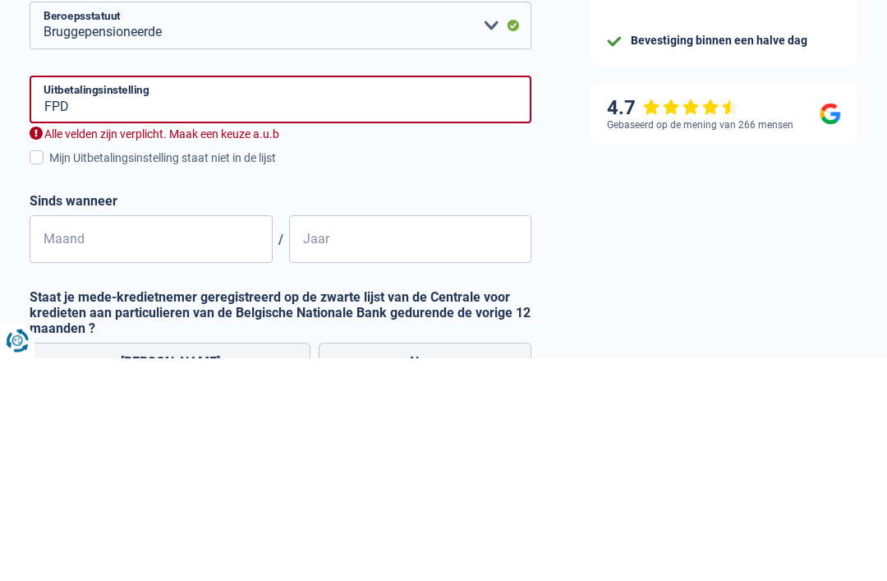
click at [48, 372] on label "Mijn Uitbetalingsinstelling staat niet in de lijst" at bounding box center [281, 381] width 502 height 18
click at [49, 390] on input "Mijn Uitbetalingsinstelling staat niet in de lijst" at bounding box center [49, 390] width 0 height 0
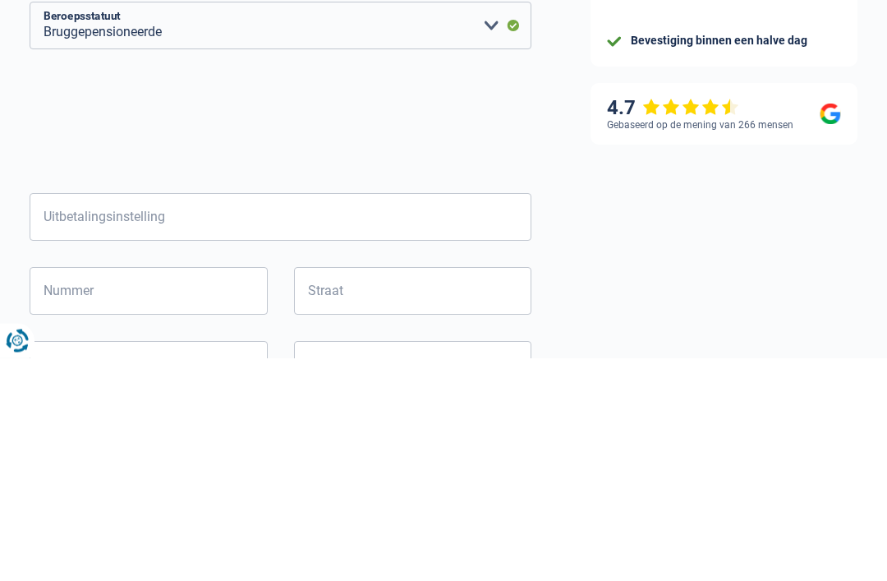
scroll to position [467, 0]
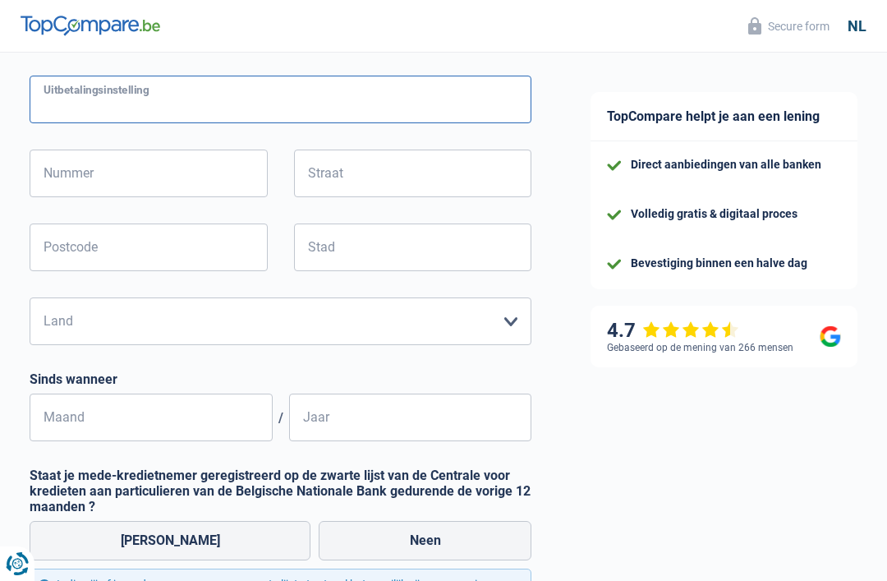
click at [116, 108] on input "Uitbetalingsinstelling" at bounding box center [281, 100] width 502 height 48
type input "FPD"
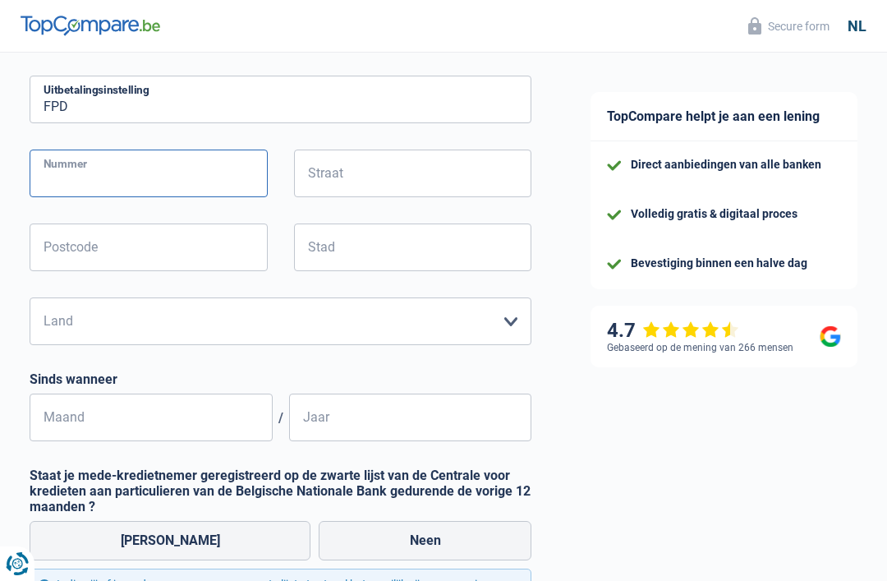
click at [94, 173] on input "Nummer" at bounding box center [149, 174] width 238 height 48
type input "1"
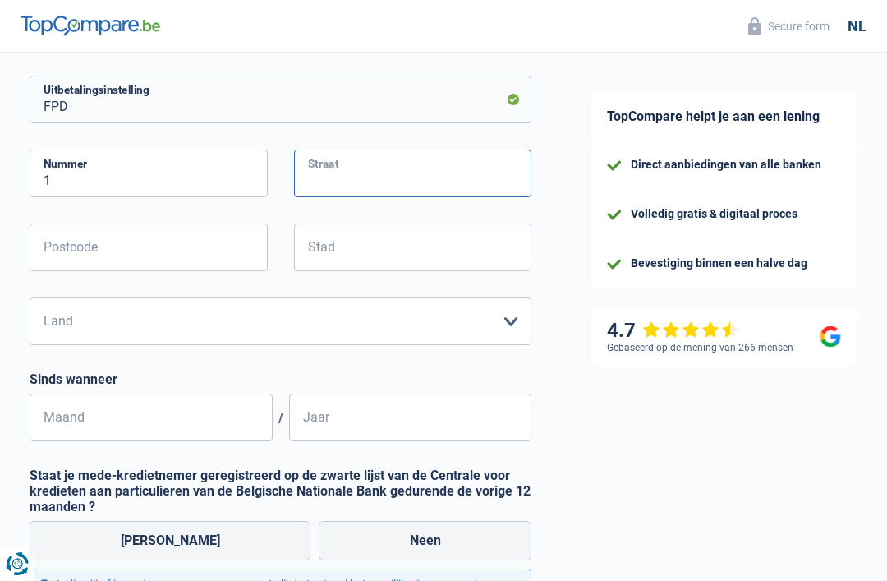
click at [329, 186] on input "Straat" at bounding box center [413, 174] width 238 height 48
type input "Europaesplanade"
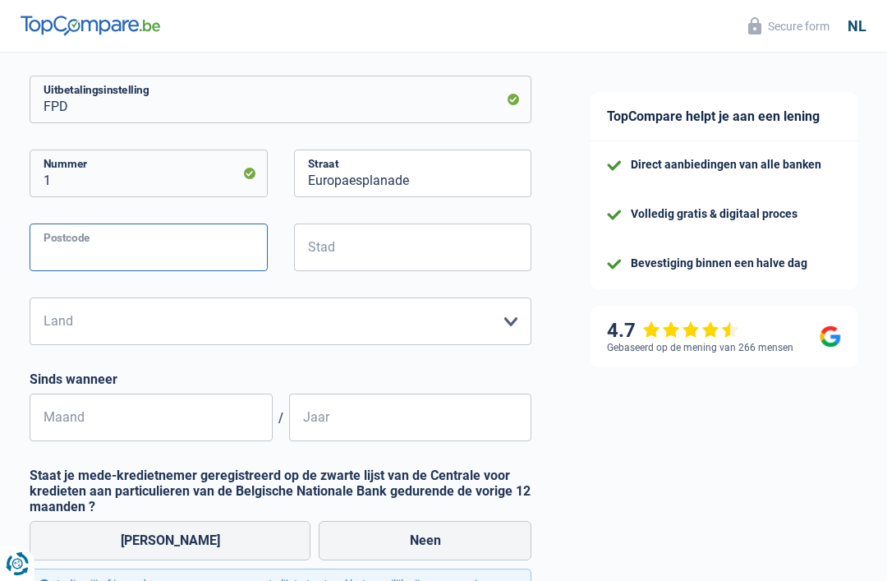
click at [90, 251] on input "Postcode" at bounding box center [149, 247] width 238 height 48
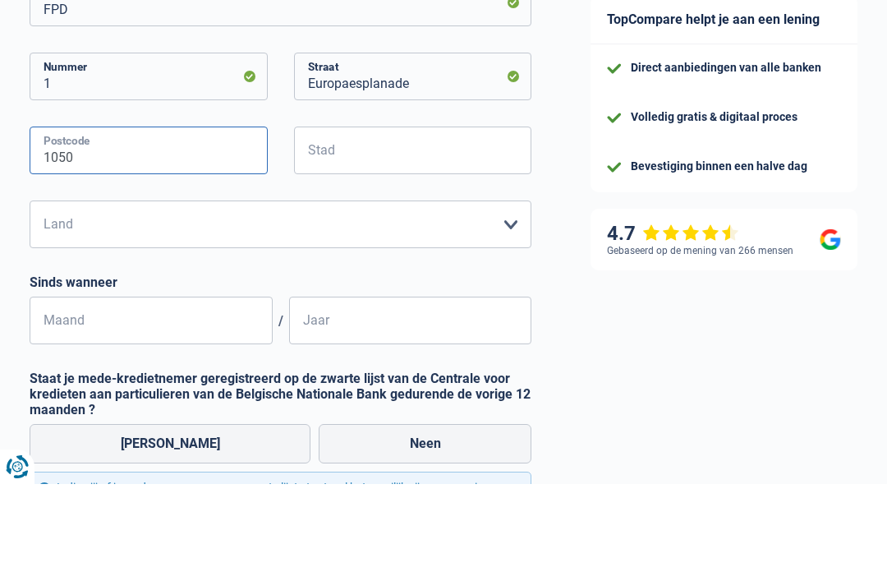
type input "1050"
click at [350, 223] on input "Stad" at bounding box center [413, 247] width 238 height 48
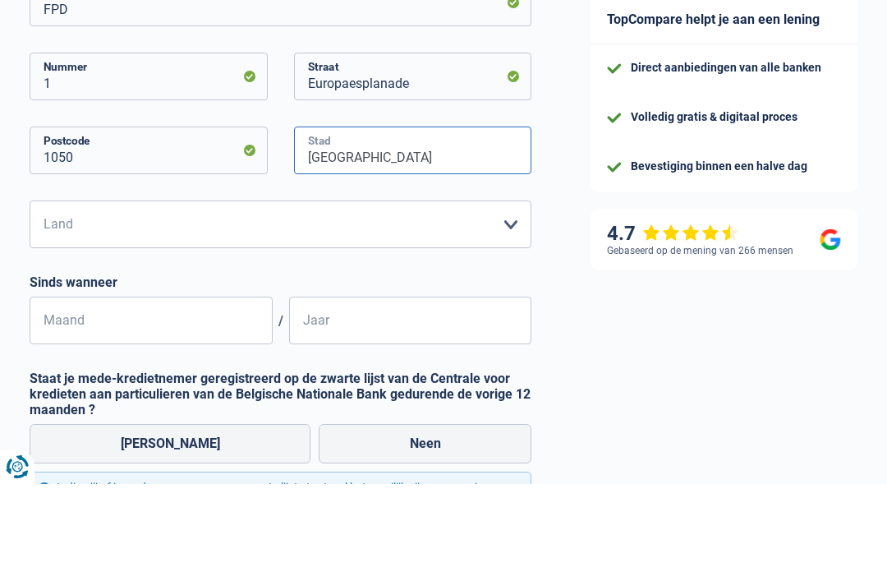
type input "Brussel"
click at [130, 297] on select "België Luxemburg Maak een keuze a.u.b" at bounding box center [281, 321] width 502 height 48
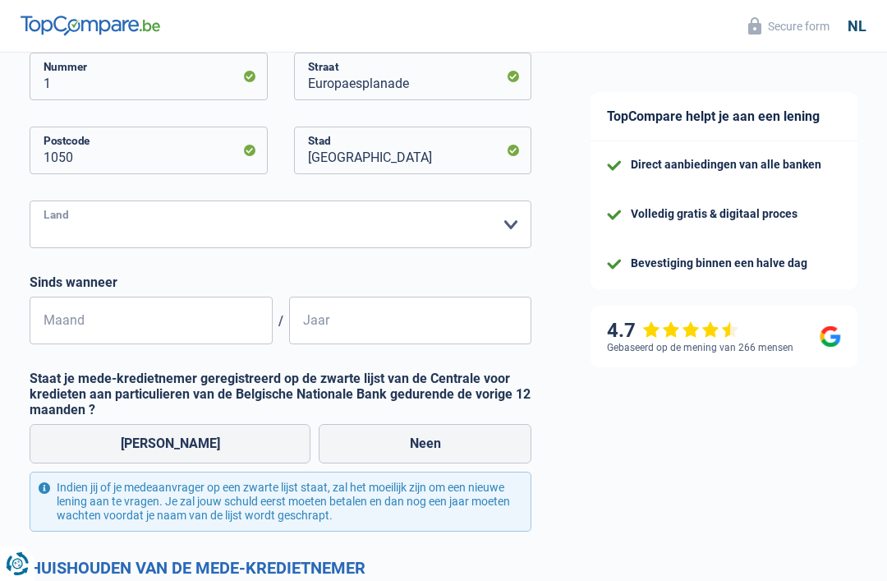
select select "BE"
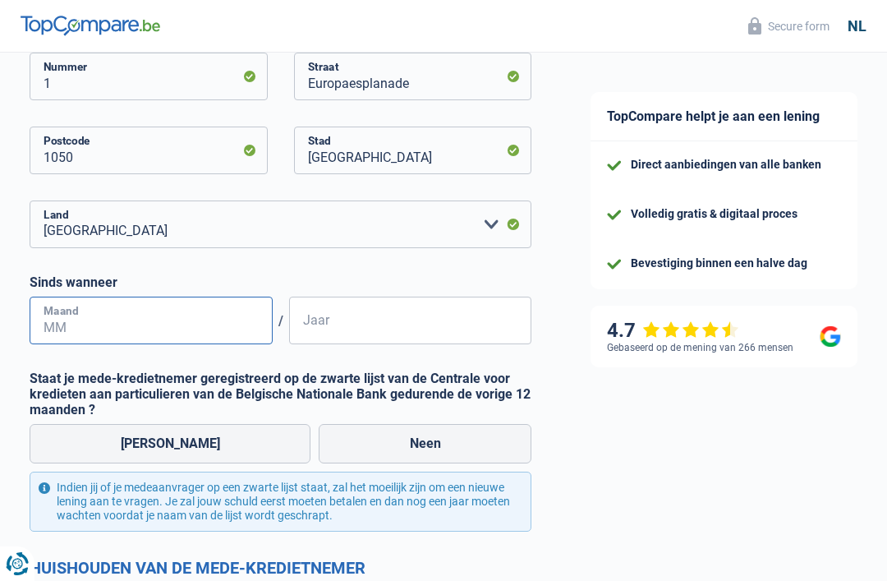
click at [225, 320] on input "Maand" at bounding box center [151, 321] width 243 height 48
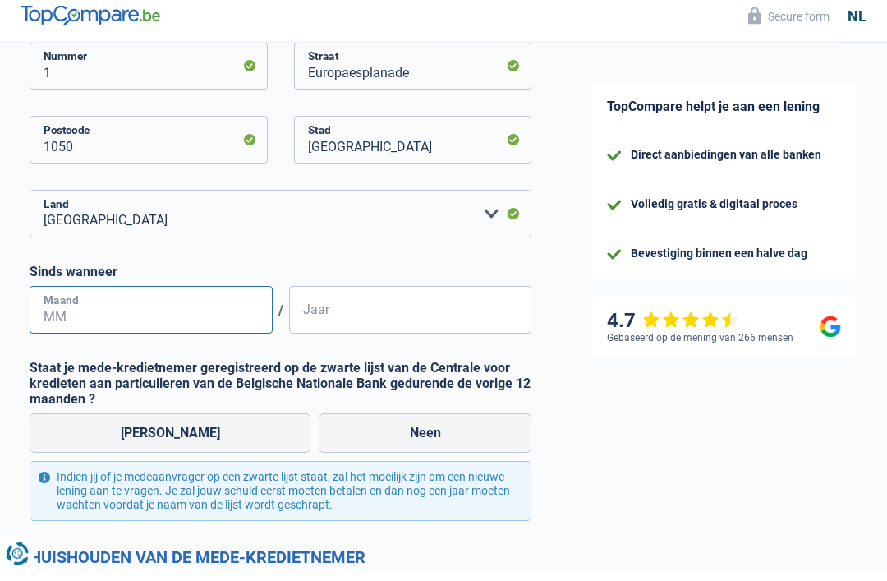
scroll to position [557, 0]
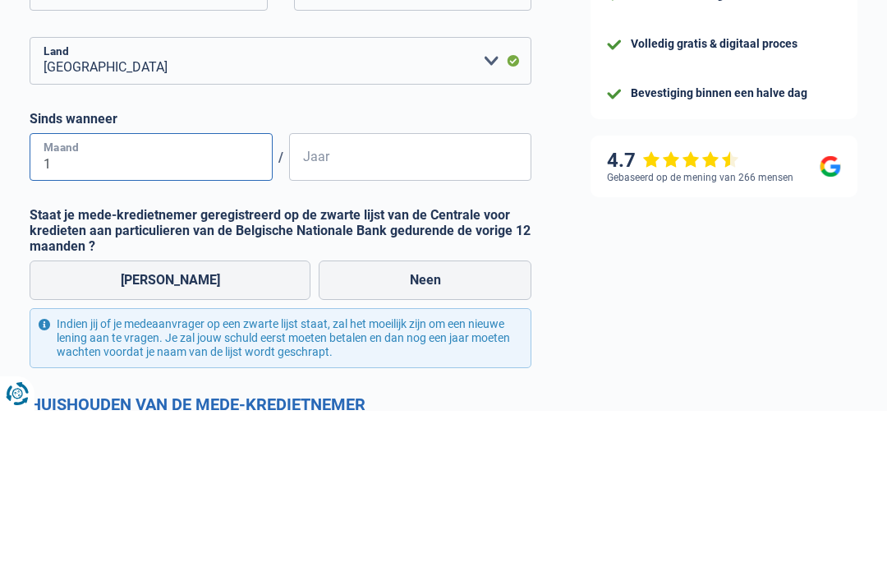
type input "12"
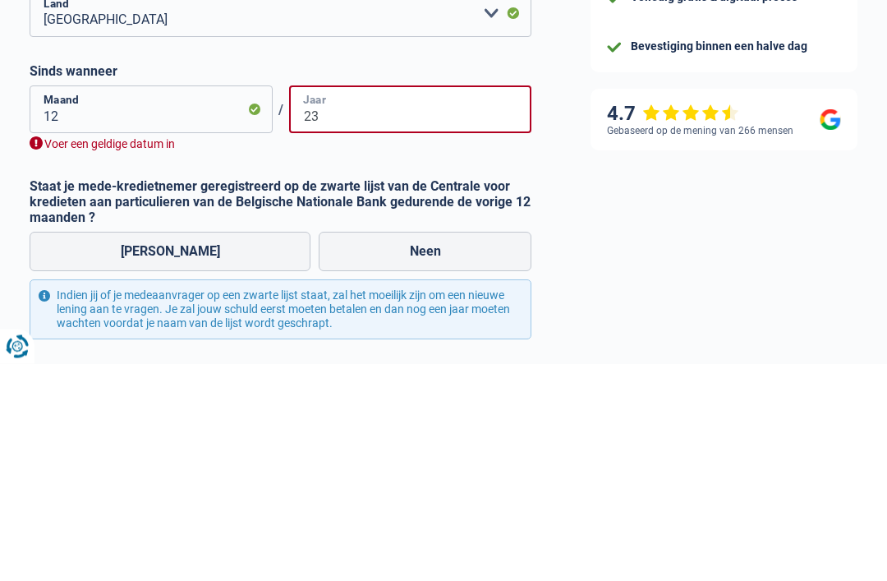
type input "2"
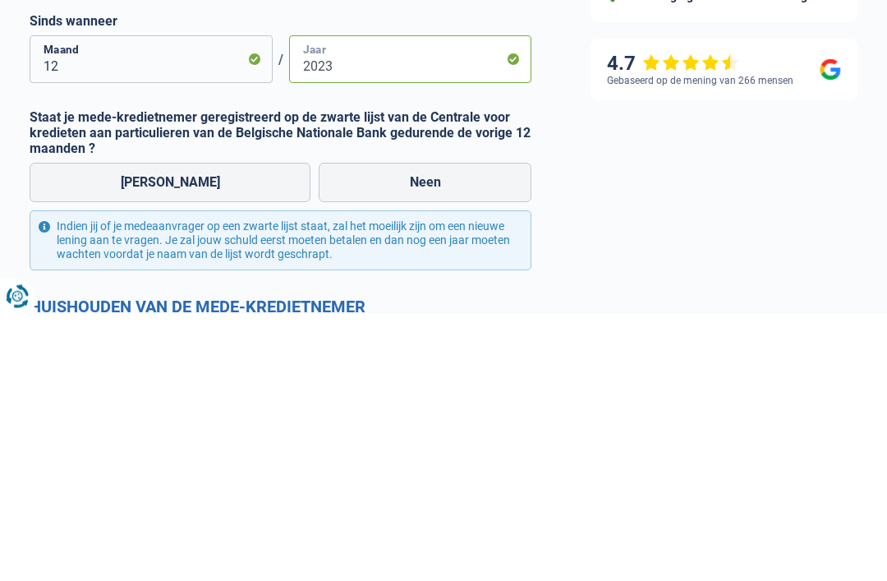
type input "2023"
click at [401, 430] on label "Neen" at bounding box center [425, 449] width 213 height 39
click at [401, 430] on input "Neen" at bounding box center [425, 449] width 213 height 39
radio input "true"
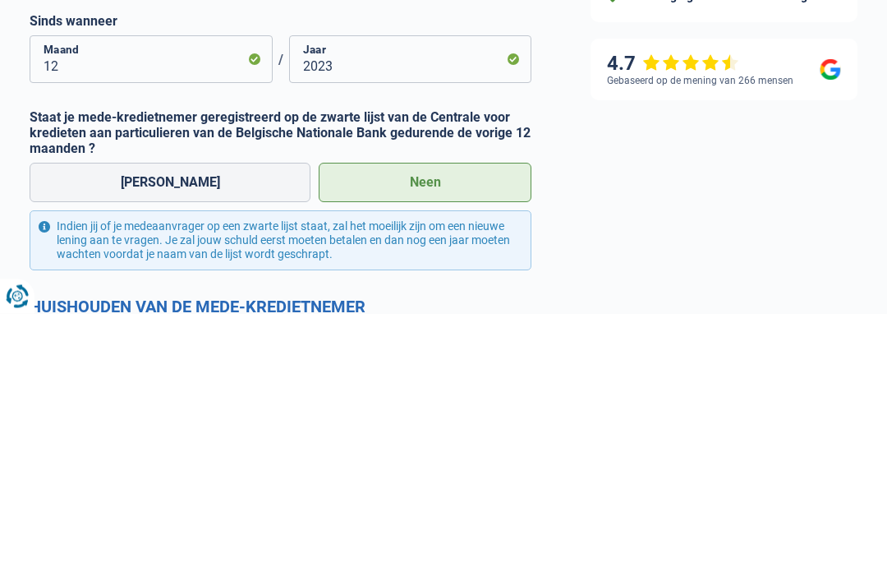
scroll to position [825, 0]
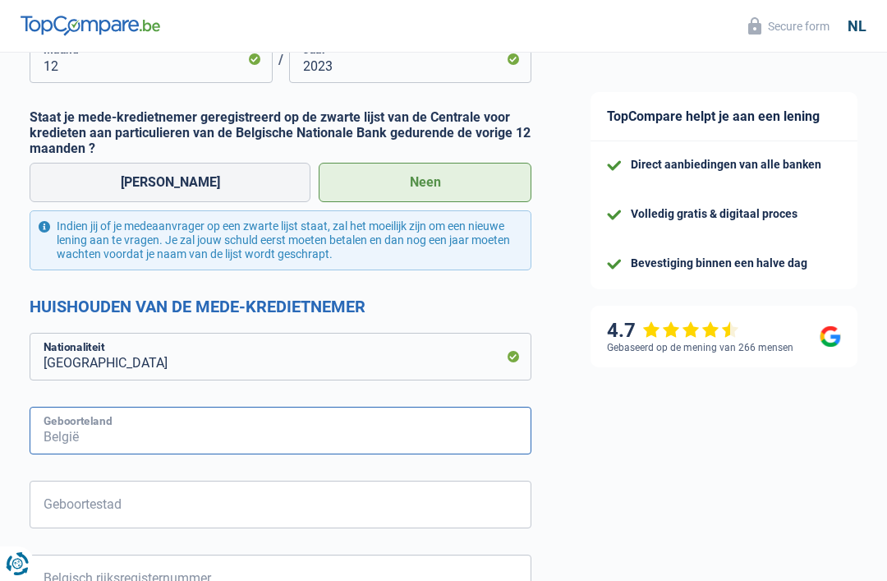
click at [235, 430] on input "Geboorteland" at bounding box center [281, 431] width 502 height 48
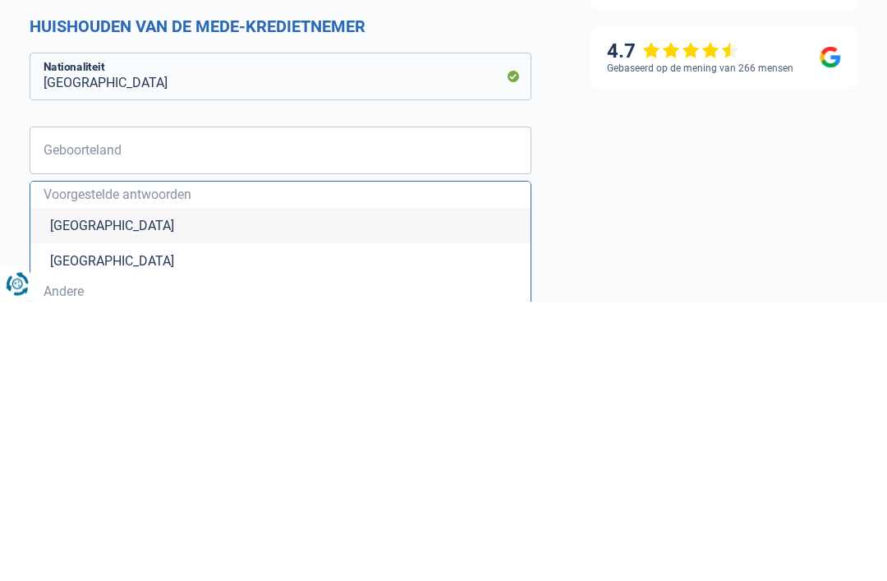
click at [95, 488] on li "België" at bounding box center [280, 505] width 500 height 35
type input "België"
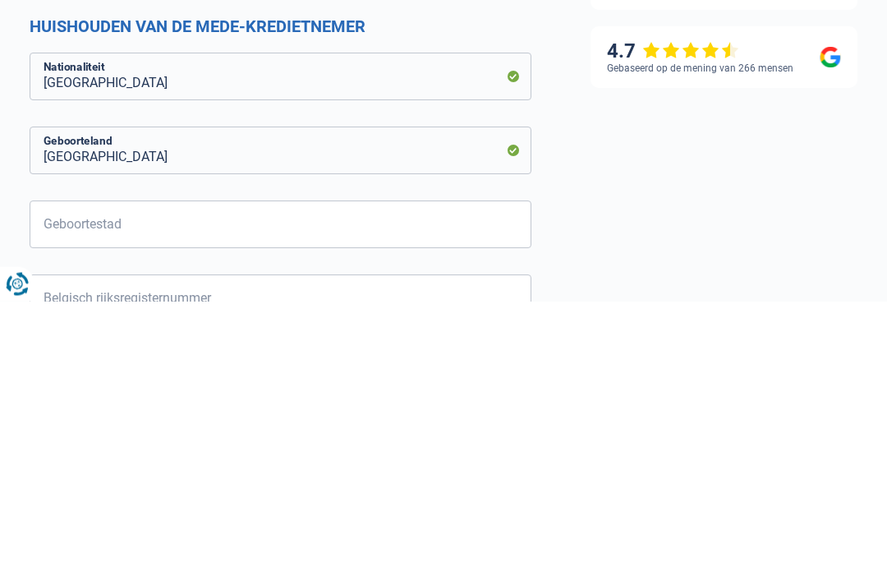
scroll to position [1105, 0]
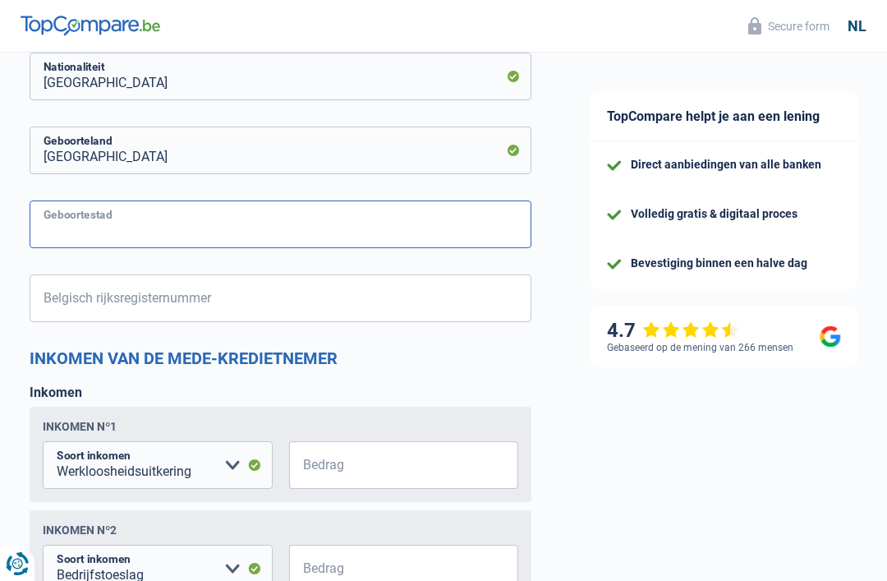
click at [338, 232] on input "Geboortestad" at bounding box center [281, 224] width 502 height 48
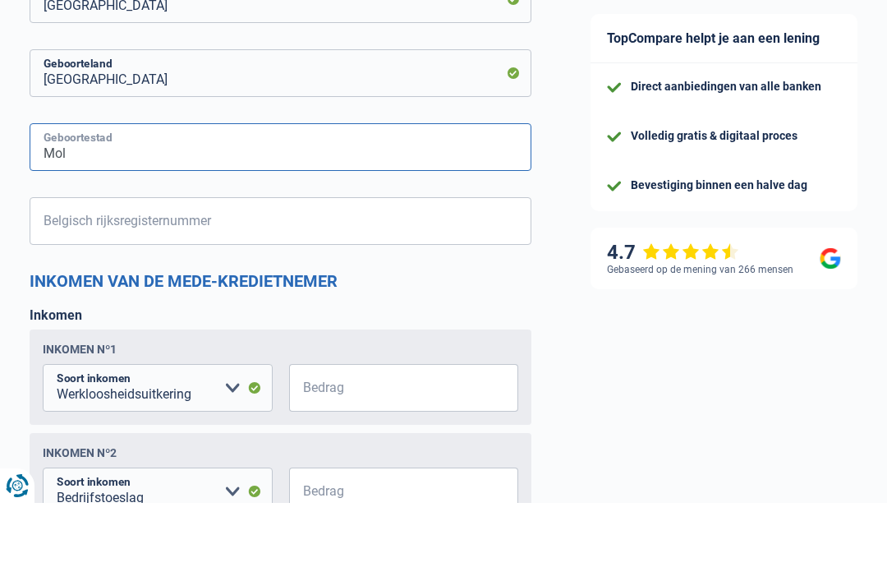
type input "Mol"
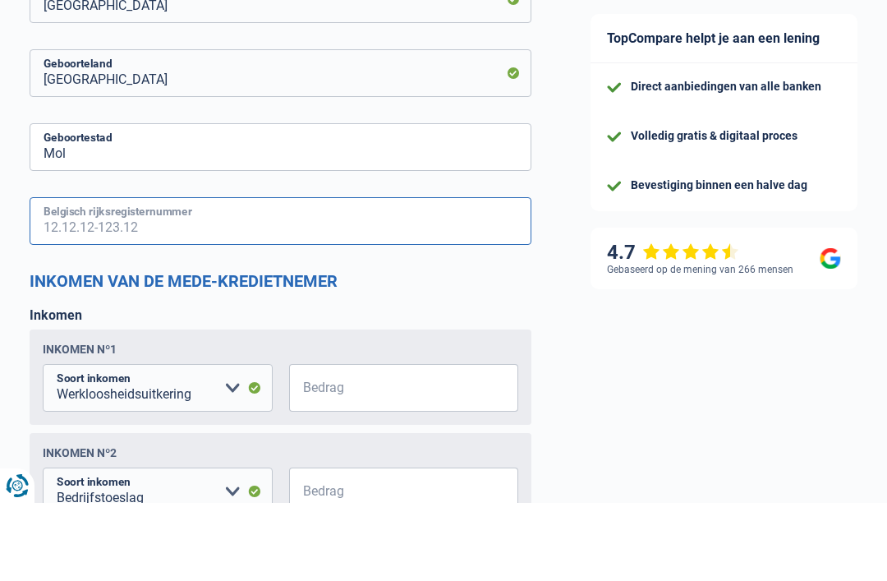
click at [132, 275] on input "Belgisch rijksregisternummer" at bounding box center [281, 299] width 502 height 48
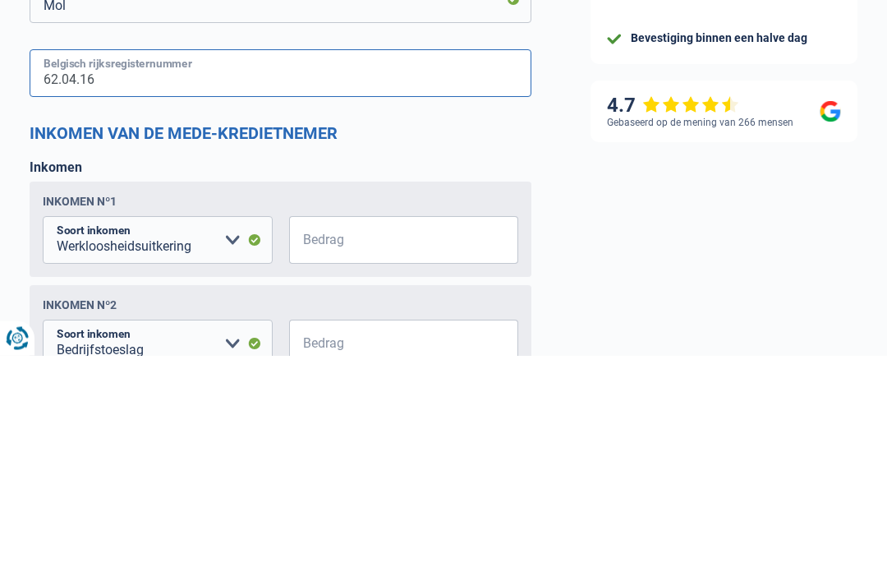
type input "62.04.16"
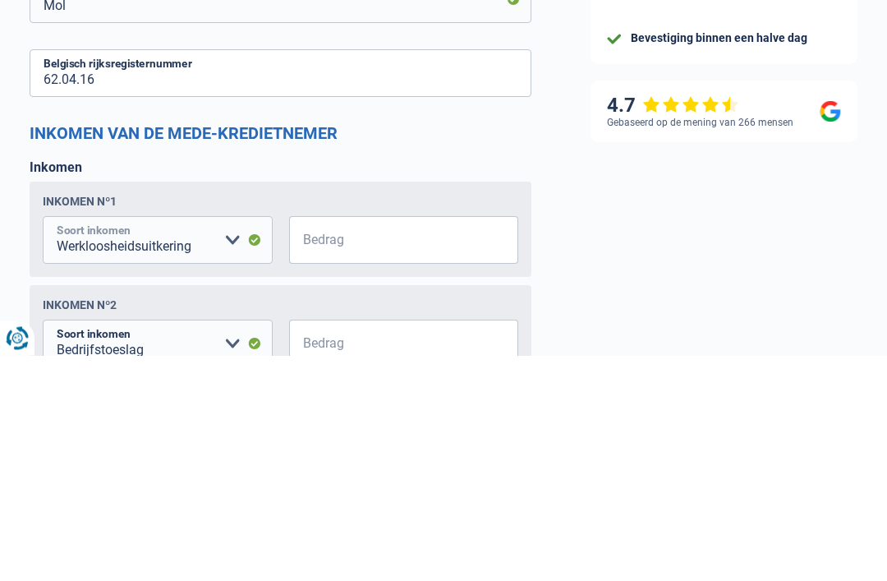
click at [229, 442] on select "Alimentatie geld Bedrijfstoeslag Huurinkomsten Invaliditeitspensioen Kinderbijs…" at bounding box center [158, 466] width 230 height 48
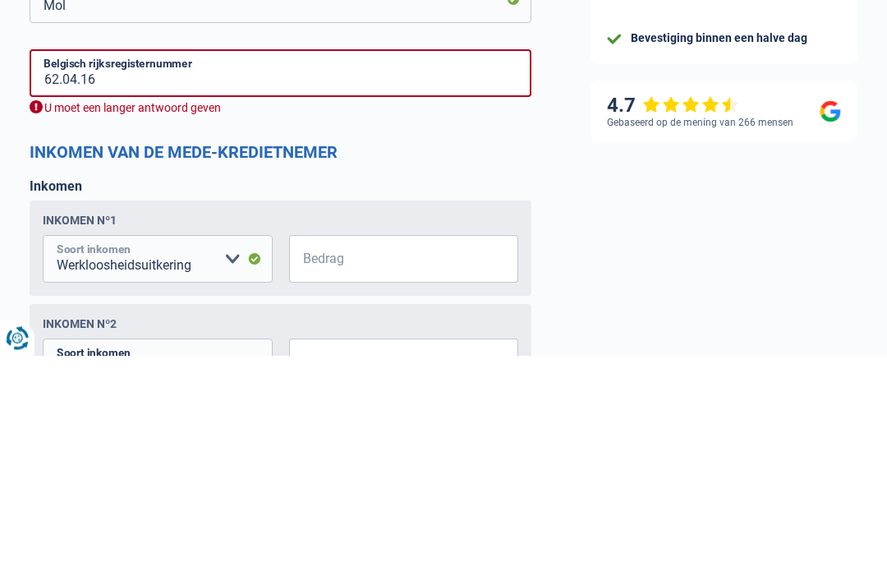
scroll to position [1330, 0]
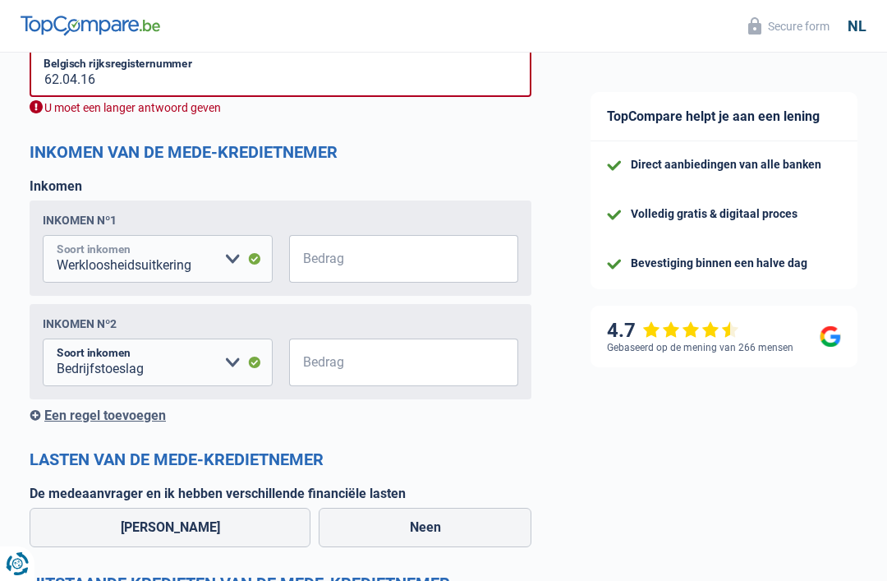
select select "pension"
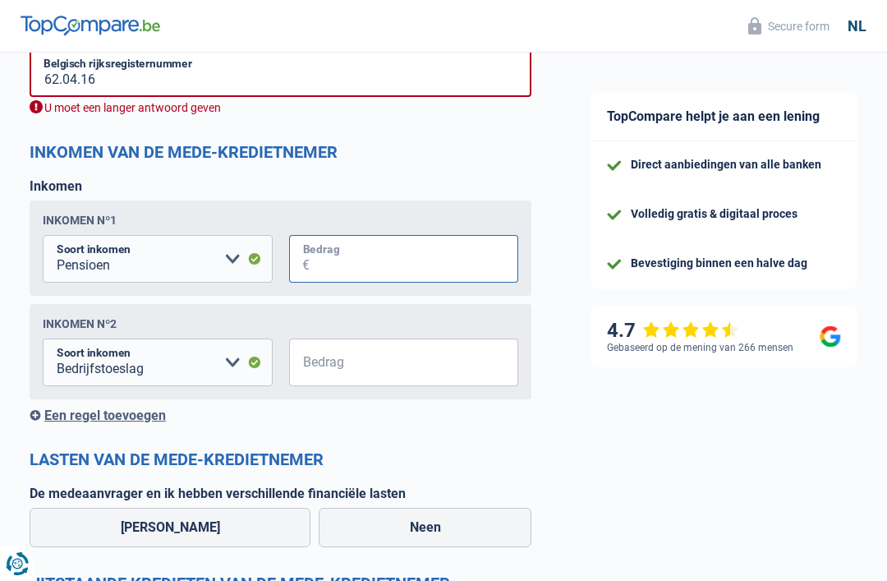
click at [330, 252] on input "Bedrag" at bounding box center [414, 259] width 209 height 48
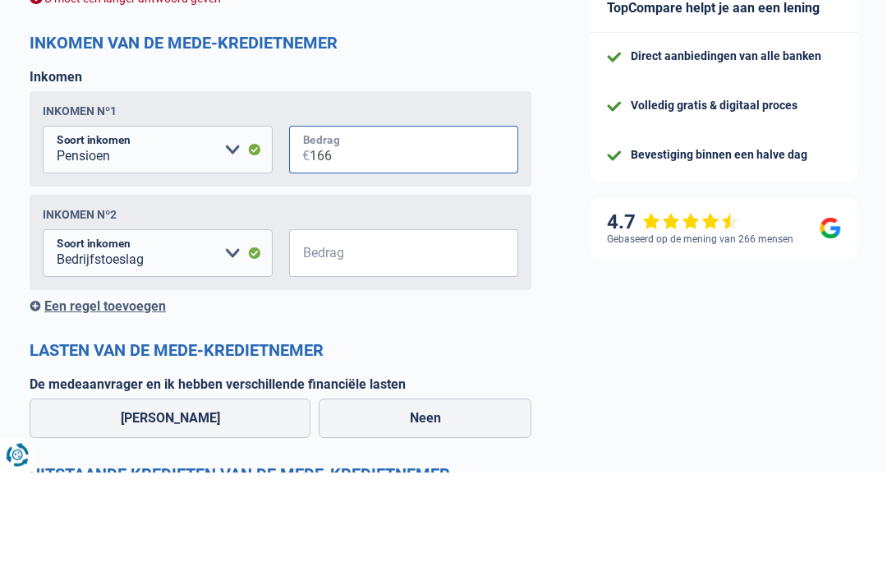
type input "1.666"
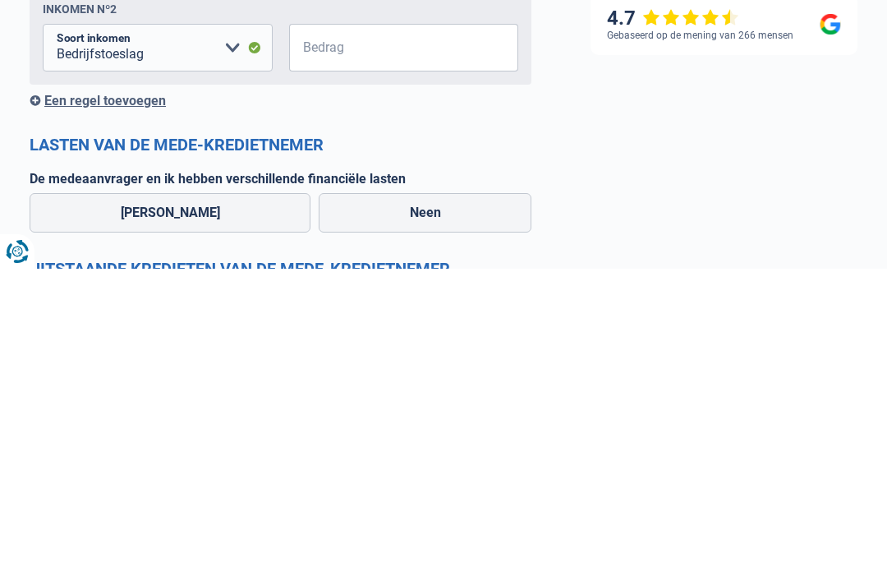
scroll to position [1335, 0]
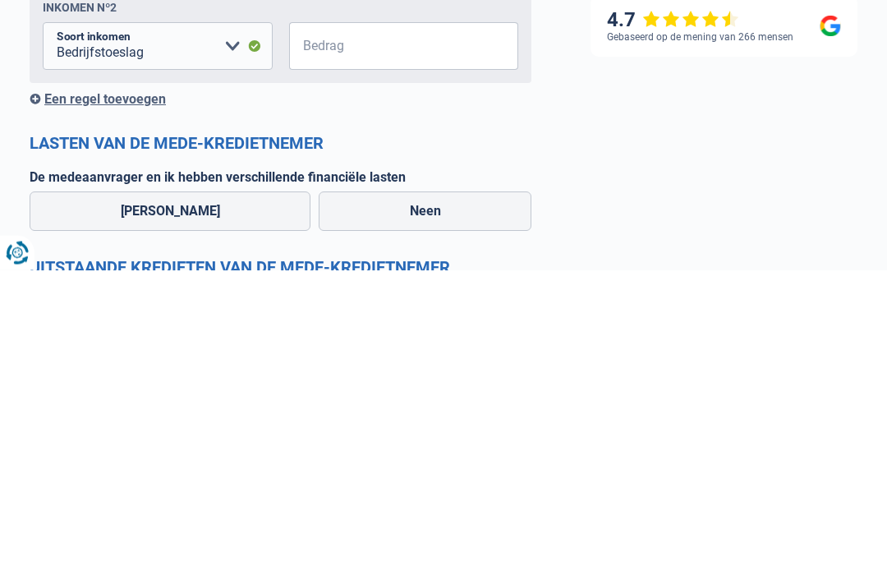
click at [385, 503] on label "Neen" at bounding box center [425, 522] width 213 height 39
click at [385, 503] on input "Neen" at bounding box center [425, 522] width 213 height 39
radio input "true"
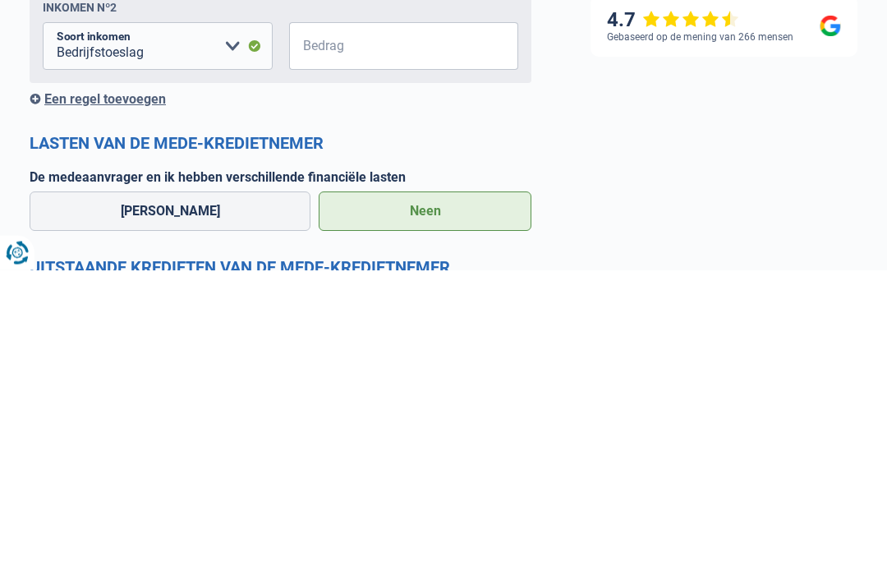
select select "unemployment"
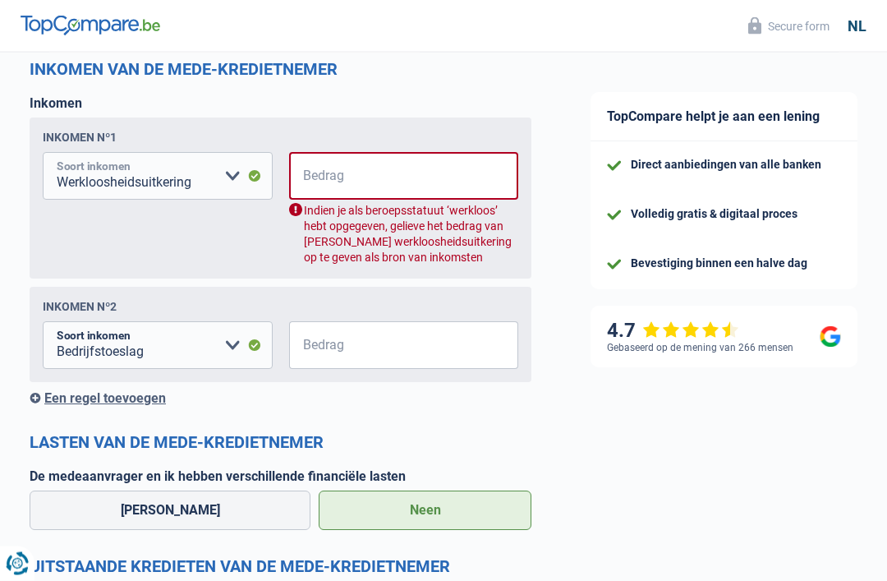
click at [229, 174] on select "Alimentatie geld Bedrijfstoeslag Huurinkomsten Invaliditeitspensioen Kinderbijs…" at bounding box center [158, 177] width 230 height 48
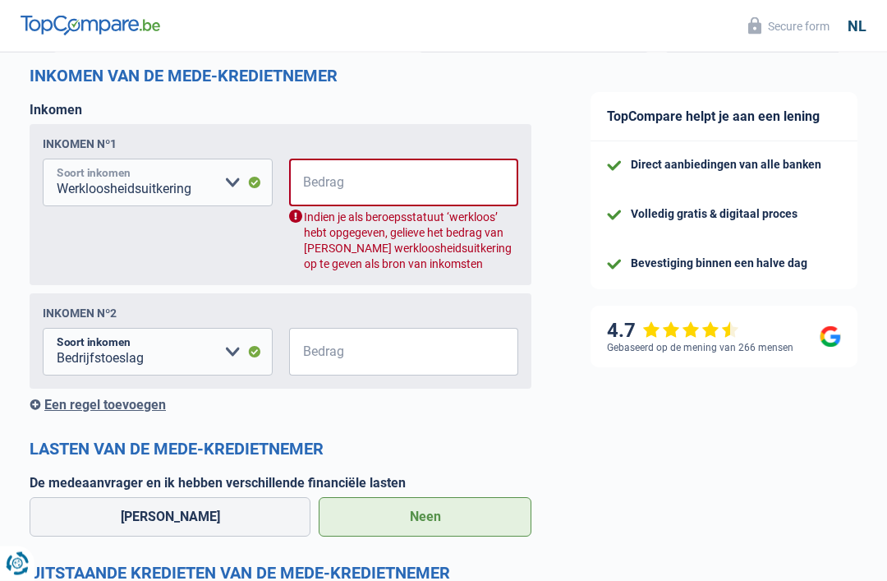
scroll to position [1409, 0]
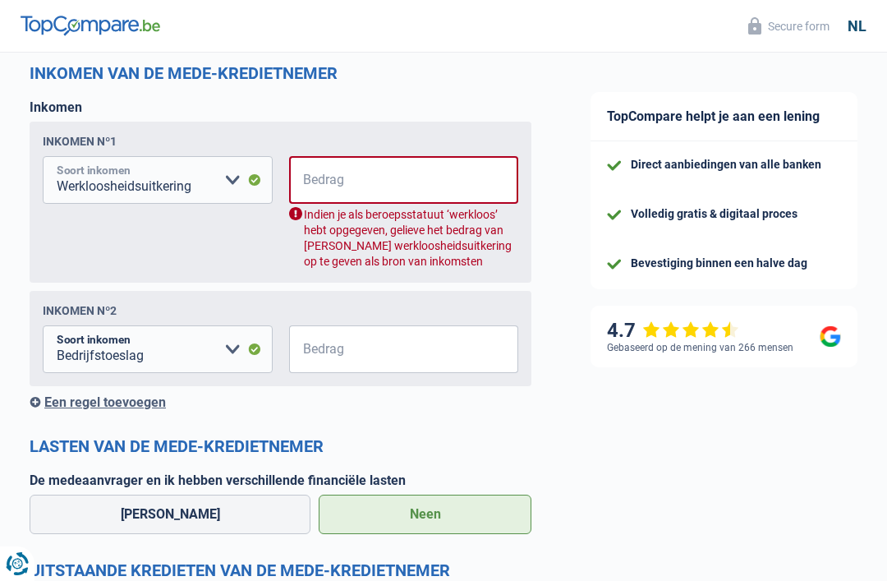
click at [219, 197] on select "Alimentatie geld Bedrijfstoeslag Huurinkomsten Invaliditeitspensioen Kinderbijs…" at bounding box center [158, 180] width 230 height 48
select select "pension"
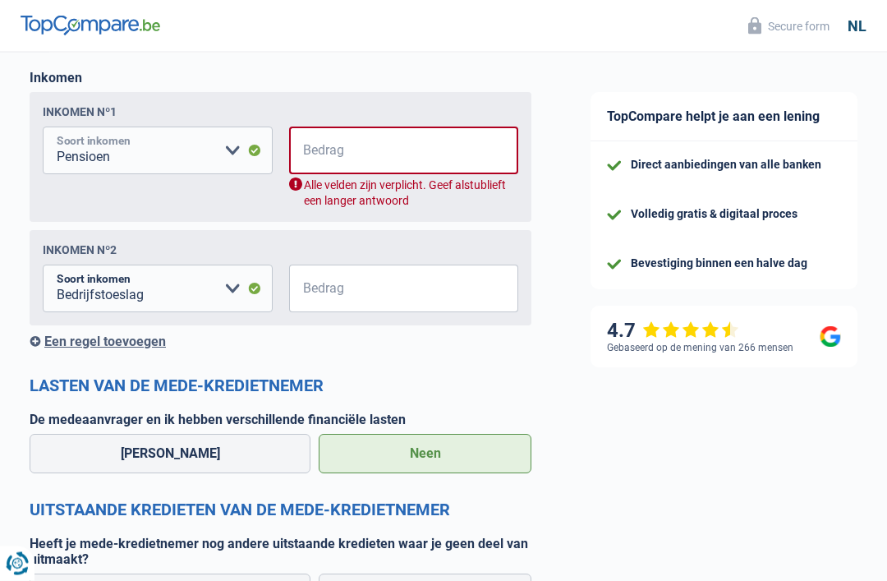
scroll to position [1439, 0]
click at [318, 152] on input "Bedrag" at bounding box center [415, 151] width 209 height 48
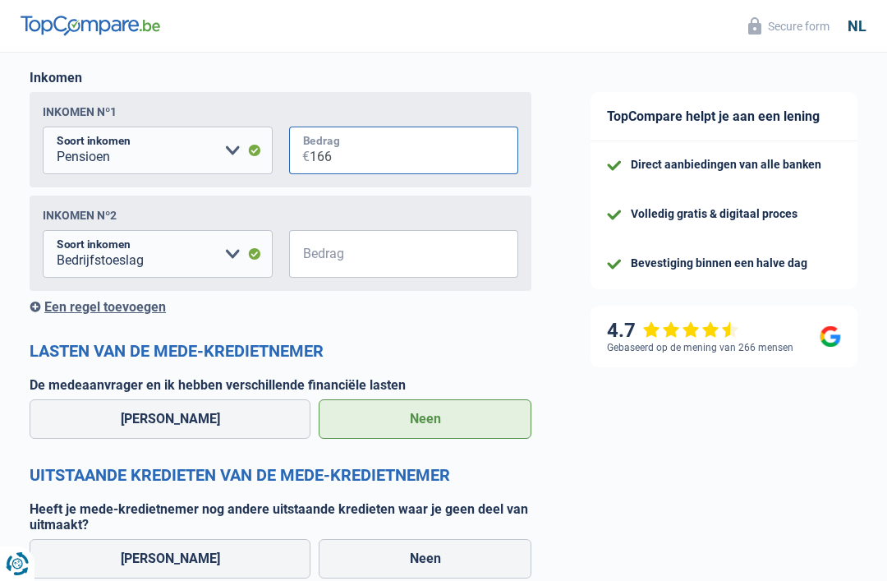
type input "1.666"
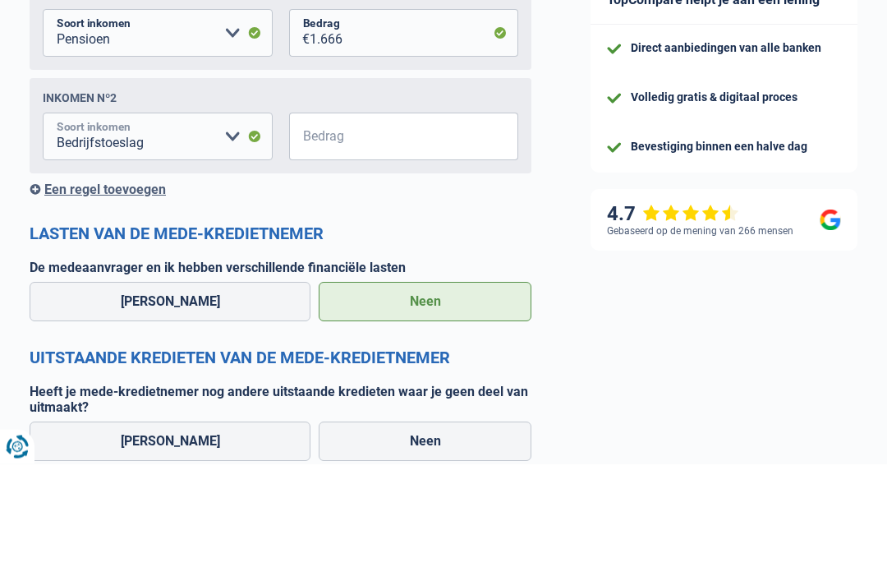
click at [191, 230] on select "Alimentatie geld Bedrijfstoeslag Huurinkomsten Invaliditeitspensioen Kinderbijs…" at bounding box center [158, 254] width 230 height 48
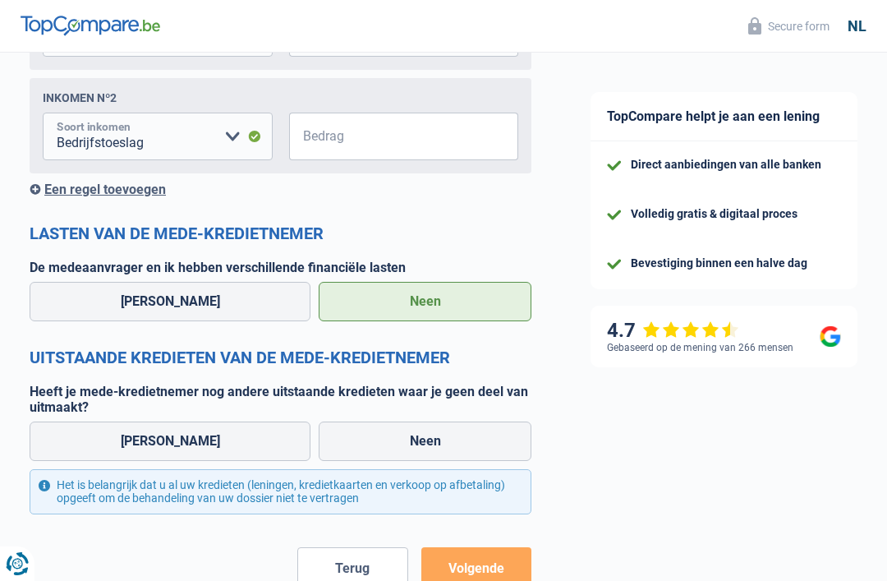
click at [243, 140] on select "Alimentatie geld Bedrijfstoeslag Huurinkomsten Invaliditeitspensioen Kinderbijs…" at bounding box center [158, 137] width 230 height 48
select select "pension"
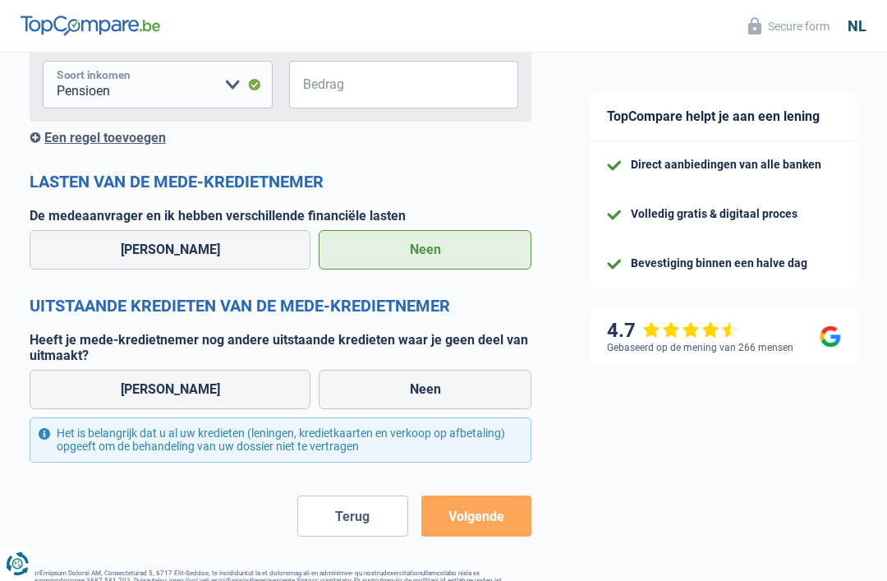
scroll to position [1622, 0]
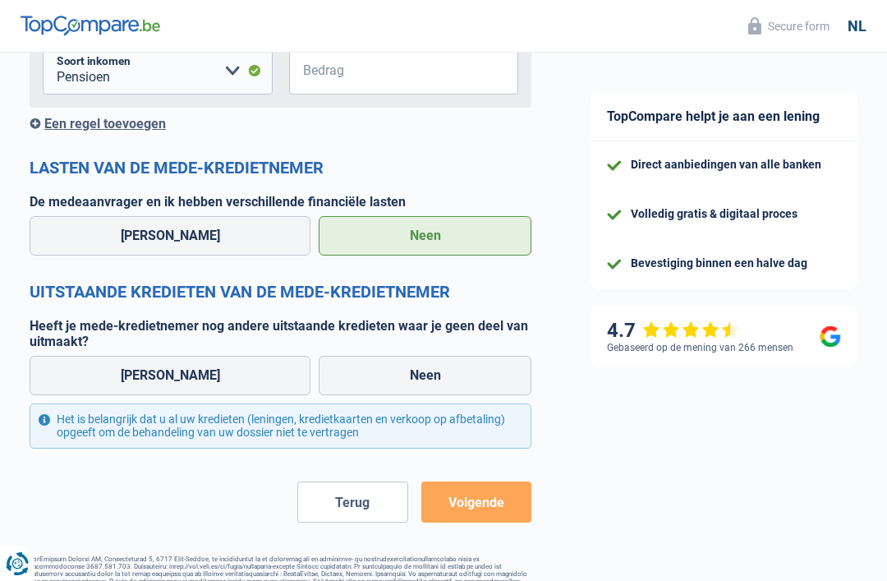
click at [426, 378] on label "Neen" at bounding box center [425, 375] width 213 height 39
click at [426, 378] on input "Neen" at bounding box center [425, 375] width 213 height 39
radio input "true"
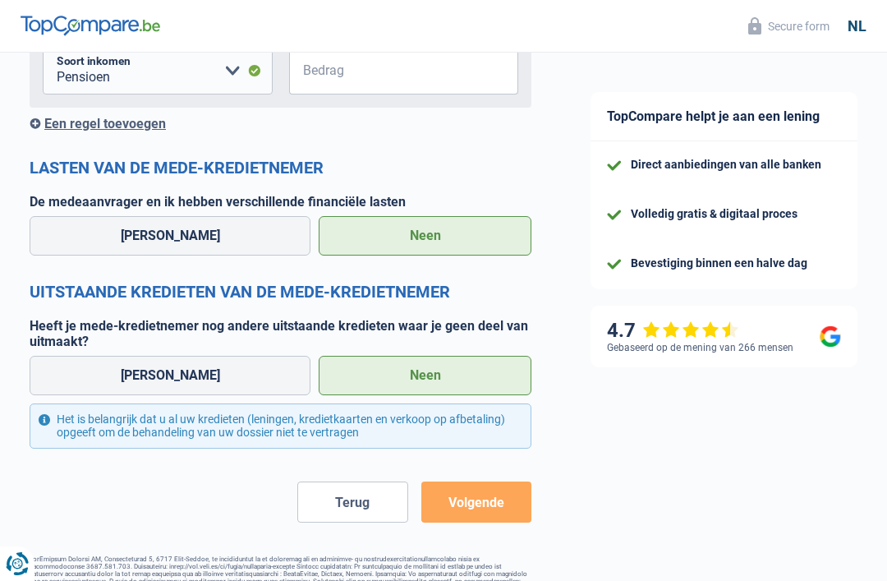
select select "unemployment"
select select "previousEmployerCompensation"
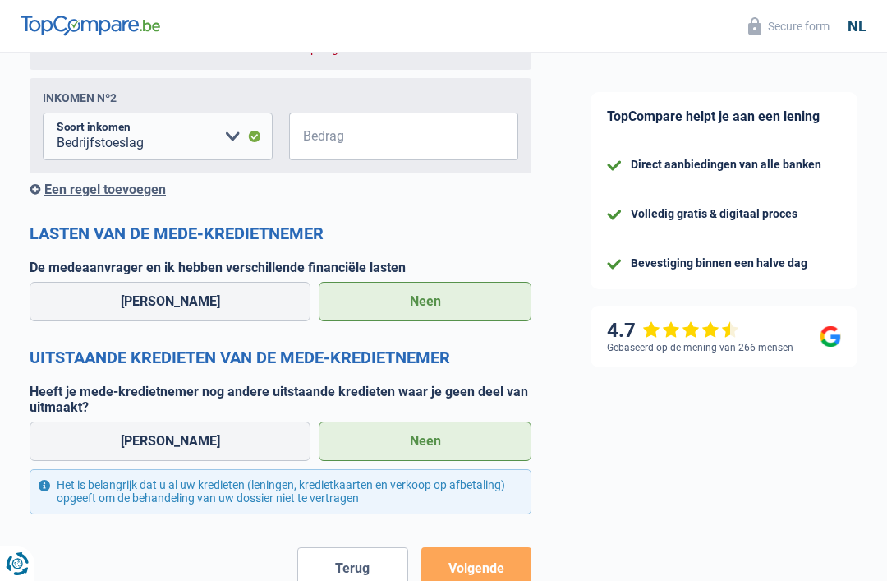
click at [490, 574] on button "Volgende" at bounding box center [476, 567] width 110 height 41
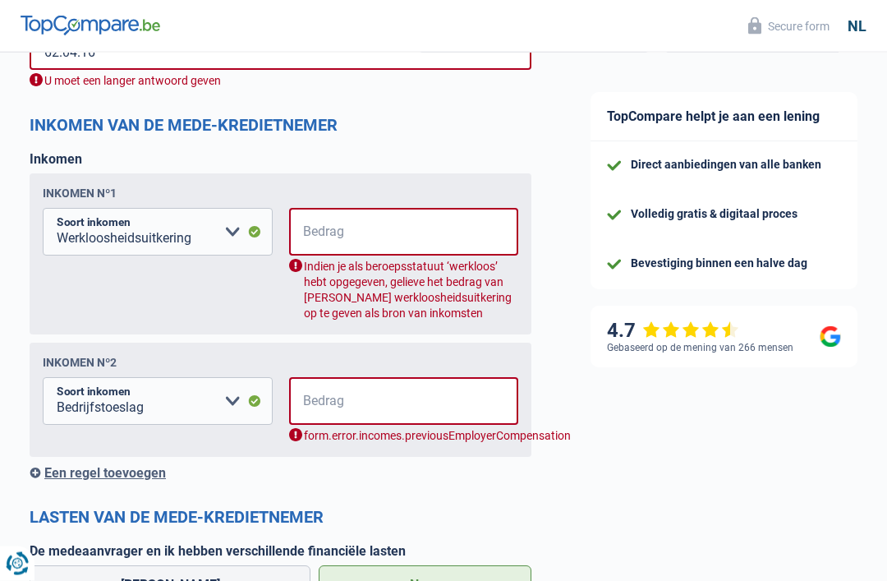
scroll to position [1316, 0]
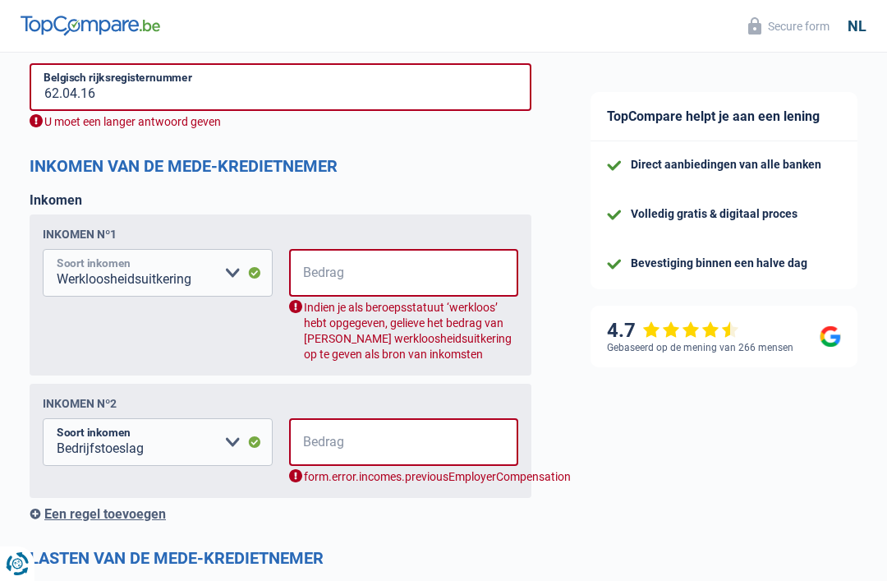
click at [236, 274] on select "Alimentatie geld Bedrijfstoeslag Huurinkomsten Invaliditeitspensioen Kinderbijs…" at bounding box center [158, 273] width 230 height 48
select select "pension"
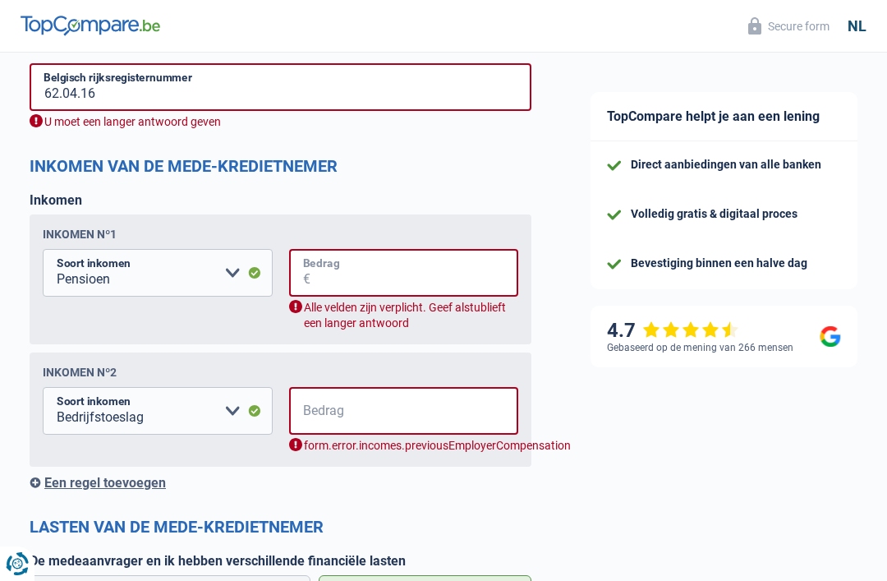
click at [336, 283] on input "Bedrag" at bounding box center [415, 273] width 209 height 48
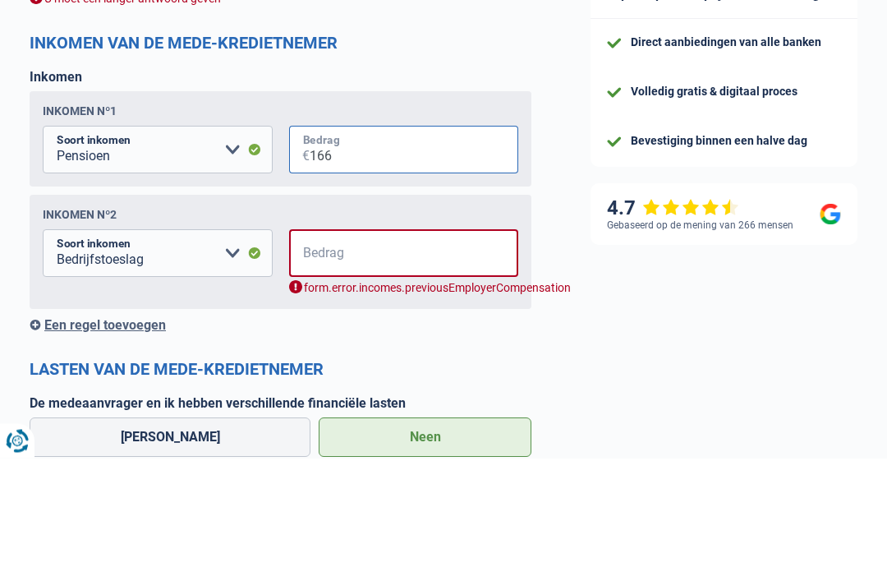
type input "1.666"
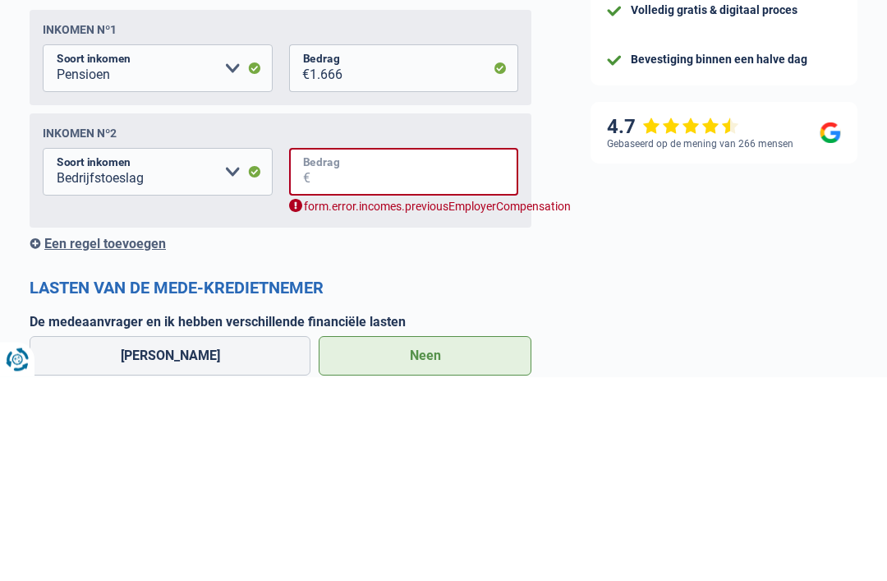
click at [393, 352] on input "Bedrag" at bounding box center [415, 376] width 209 height 48
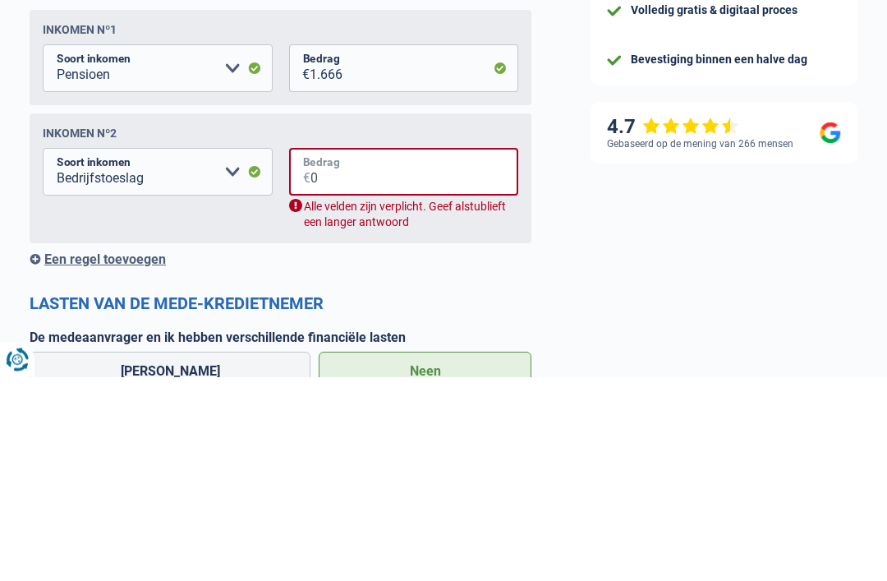
type input "0"
click at [232, 352] on select "Alimentatie geld Bedrijfstoeslag Huurinkomsten Invaliditeitspensioen Kinderbijs…" at bounding box center [158, 376] width 230 height 48
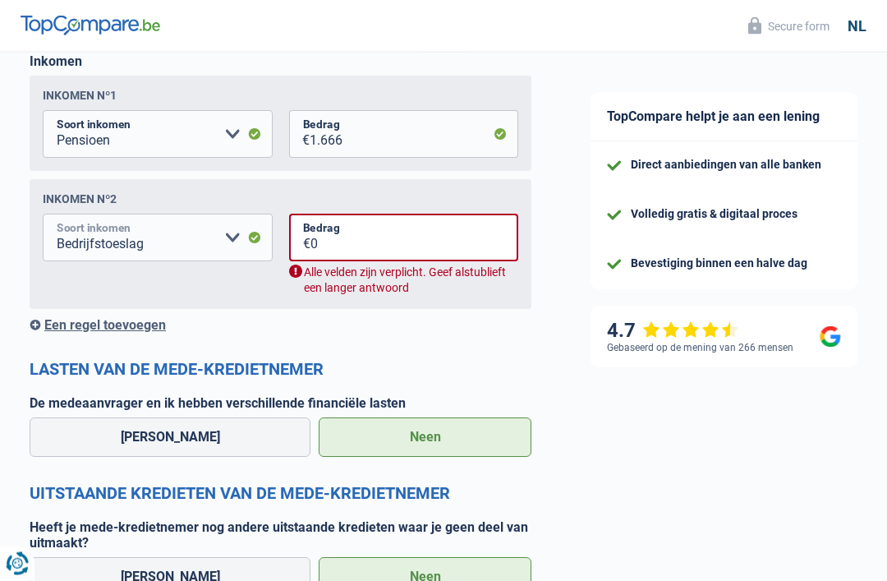
scroll to position [1452, 0]
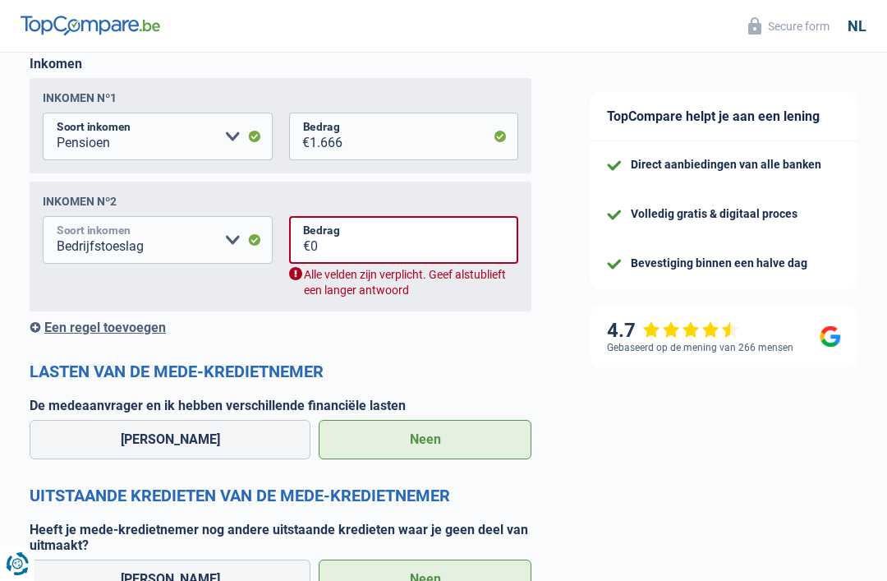
click at [209, 235] on select "Alimentatie geld Bedrijfstoeslag Huurinkomsten Invaliditeitspensioen Kinderbijs…" at bounding box center [158, 240] width 230 height 48
select select "alimony"
click at [343, 246] on input "0" at bounding box center [415, 240] width 209 height 48
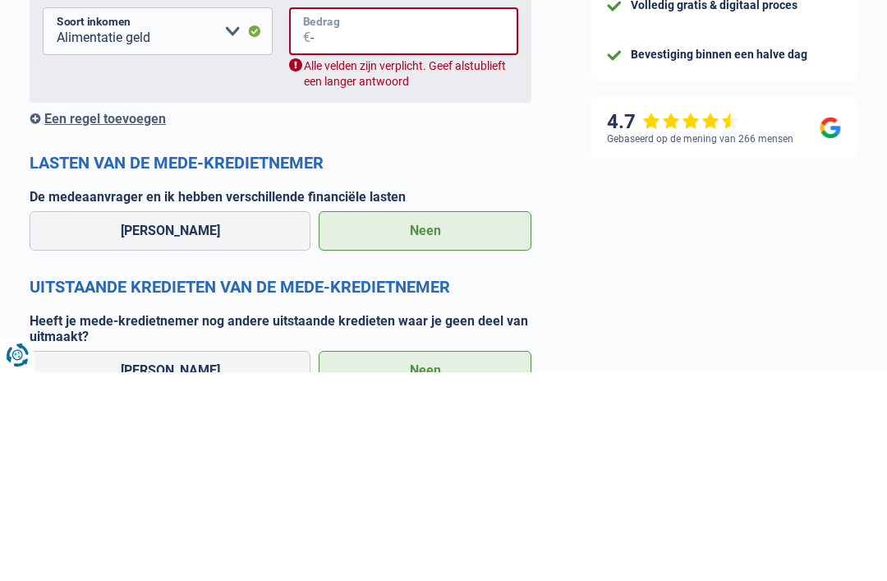
type input "-"
click at [127, 216] on select "Alimentatie geld Bedrijfstoeslag Huurinkomsten Invaliditeitspensioen Kinderbijs…" at bounding box center [158, 240] width 230 height 48
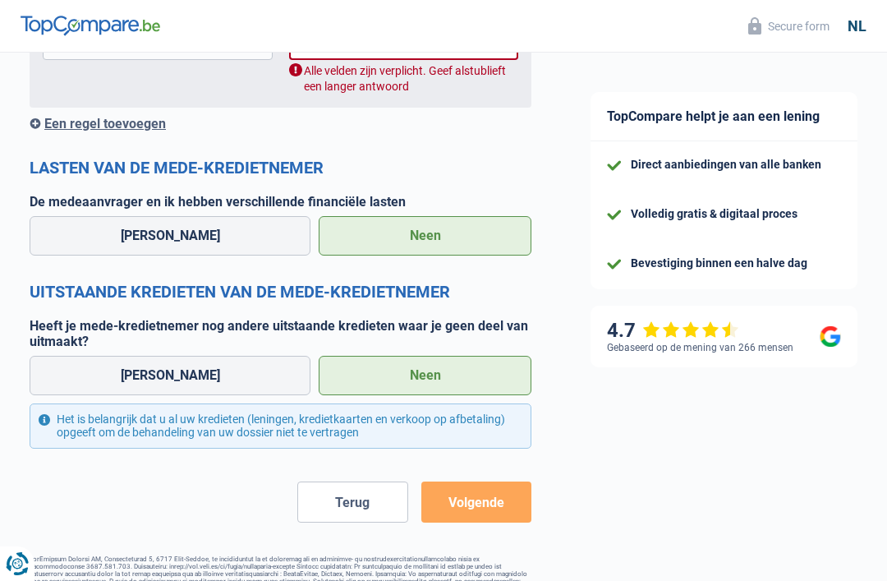
select select "rentalIncome"
click at [481, 494] on button "Volgende" at bounding box center [476, 501] width 110 height 41
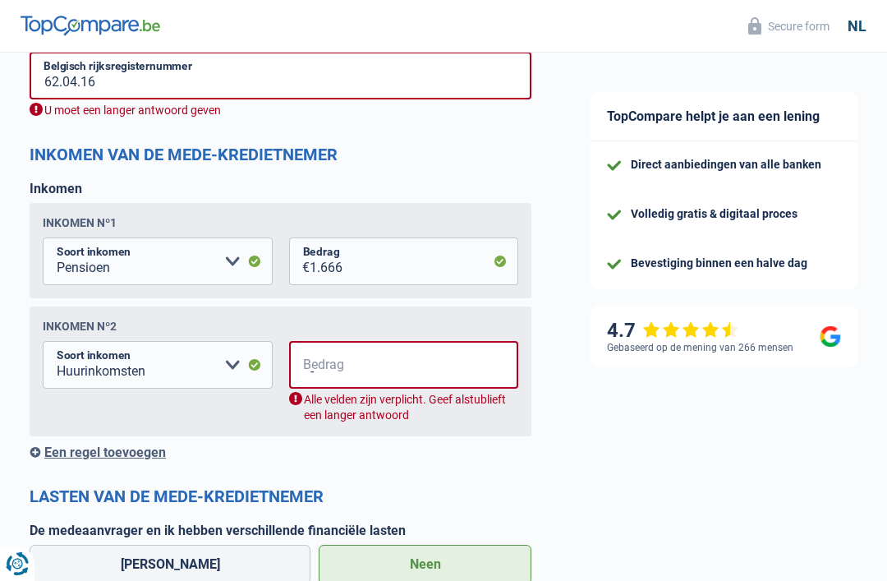
scroll to position [1316, 0]
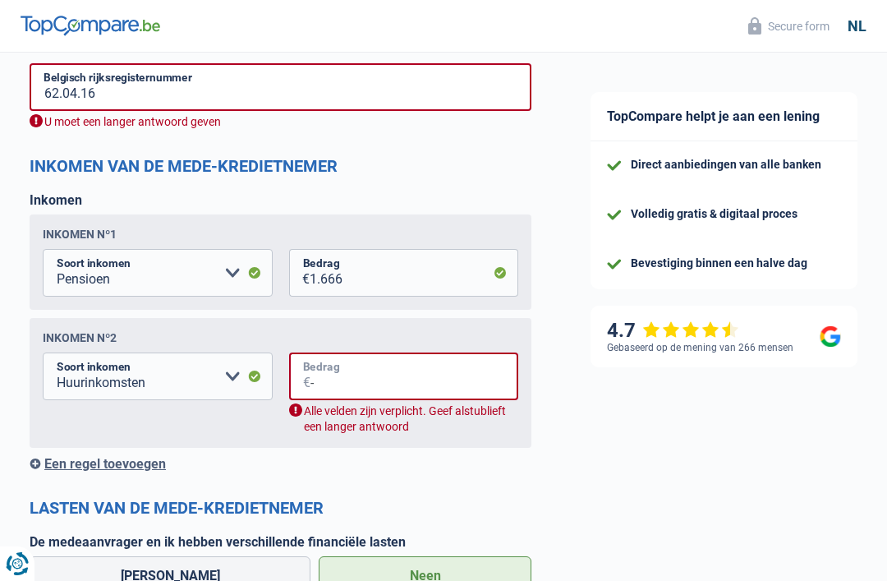
click at [324, 372] on input "-" at bounding box center [415, 376] width 209 height 48
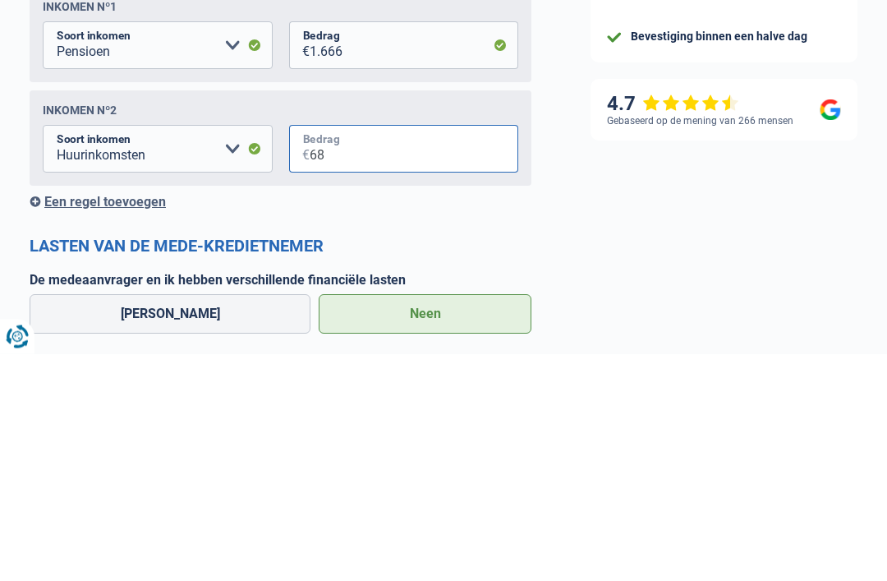
type input "8"
click at [348, 352] on input "8" at bounding box center [414, 376] width 209 height 48
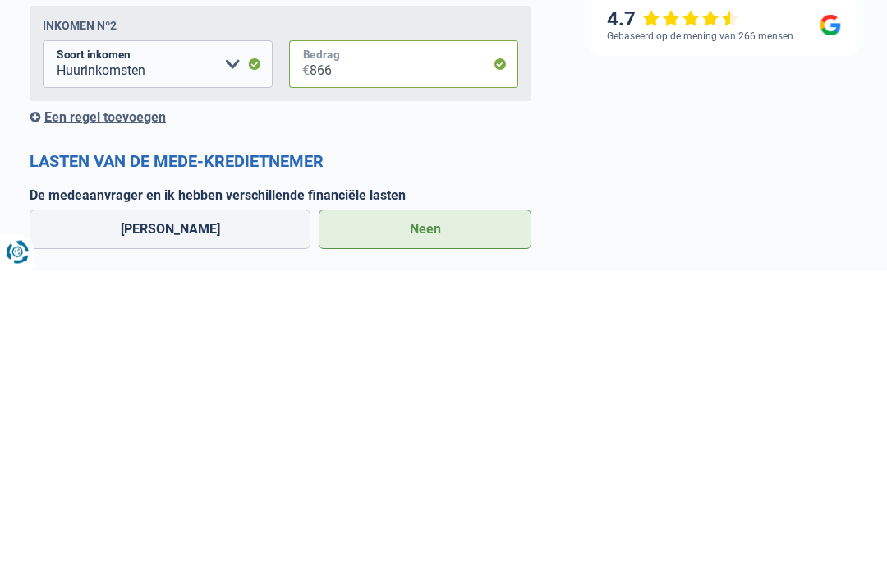
scroll to position [1345, 0]
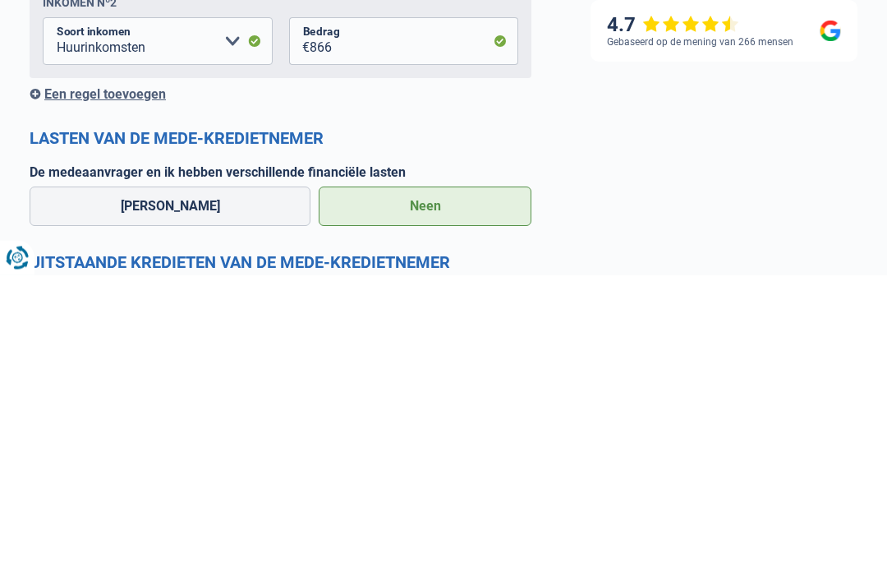
click at [419, 493] on label "Neen" at bounding box center [425, 512] width 213 height 39
click at [419, 493] on input "Neen" at bounding box center [425, 512] width 213 height 39
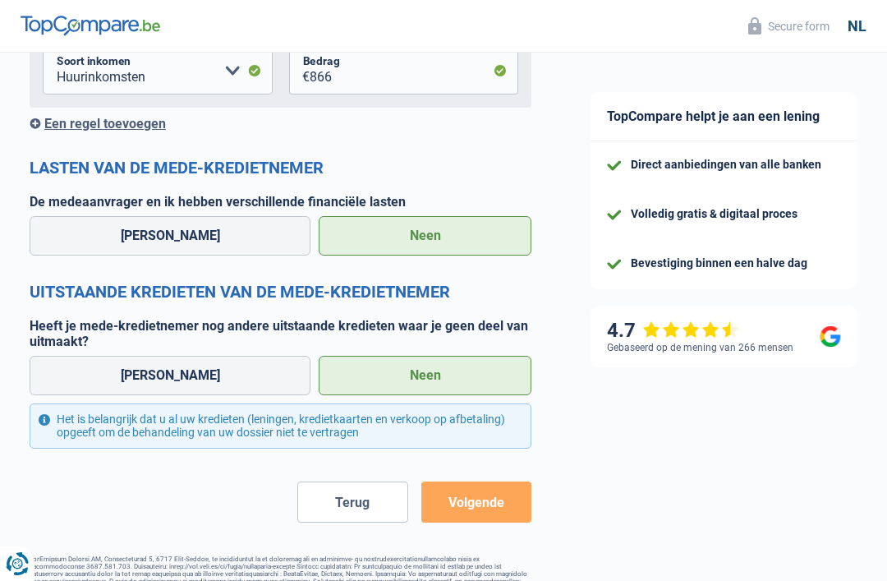
click at [495, 492] on button "Volgende" at bounding box center [476, 501] width 110 height 41
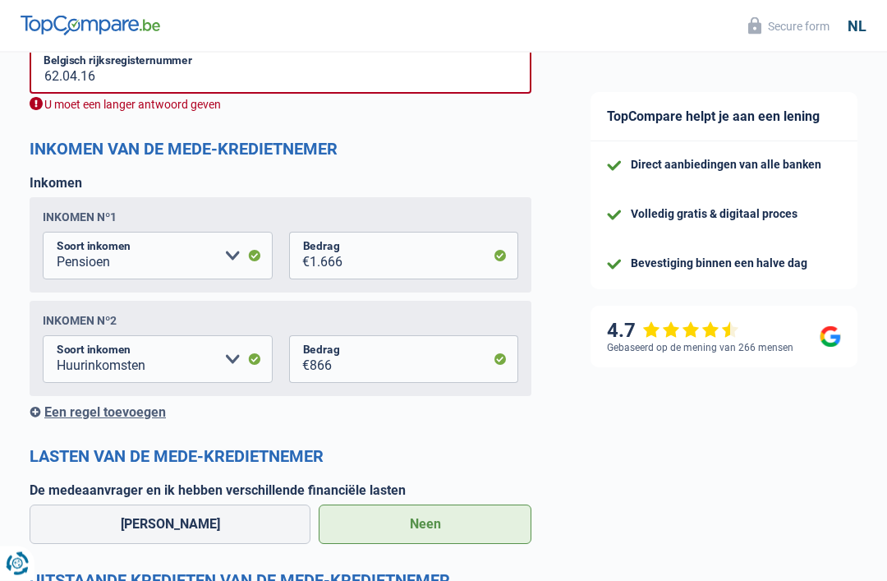
scroll to position [1316, 0]
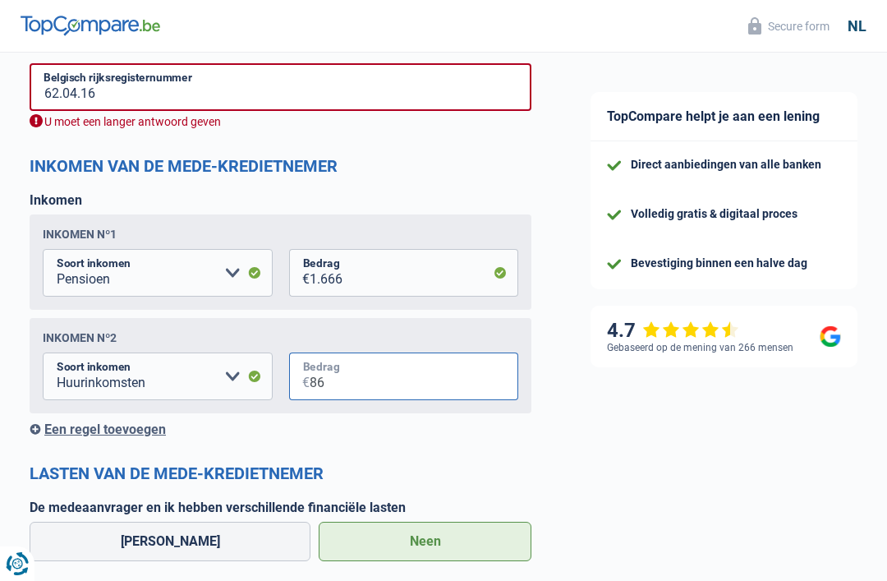
type input "86"
click at [140, 91] on input "62.04.16" at bounding box center [281, 87] width 502 height 48
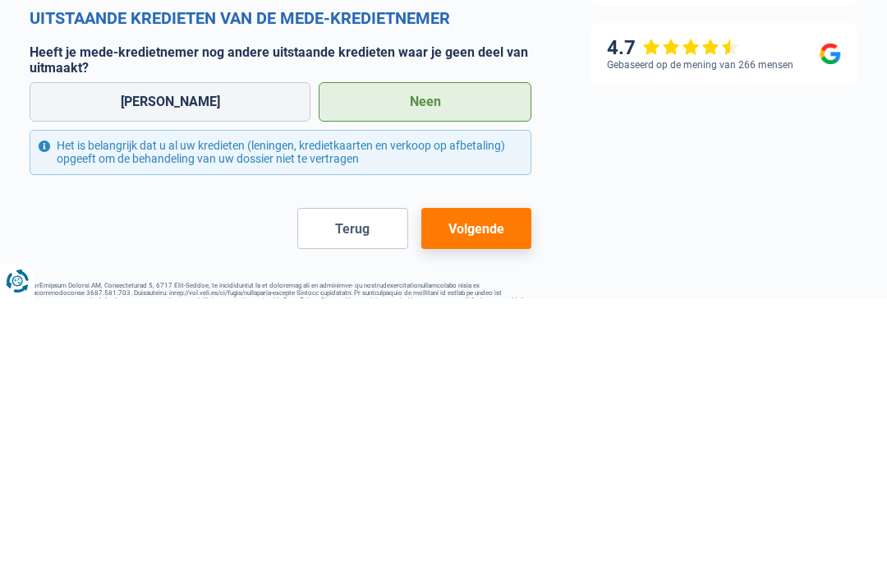
type input "62.04.16-242.26"
click at [496, 490] on button "Volgende" at bounding box center [476, 510] width 110 height 41
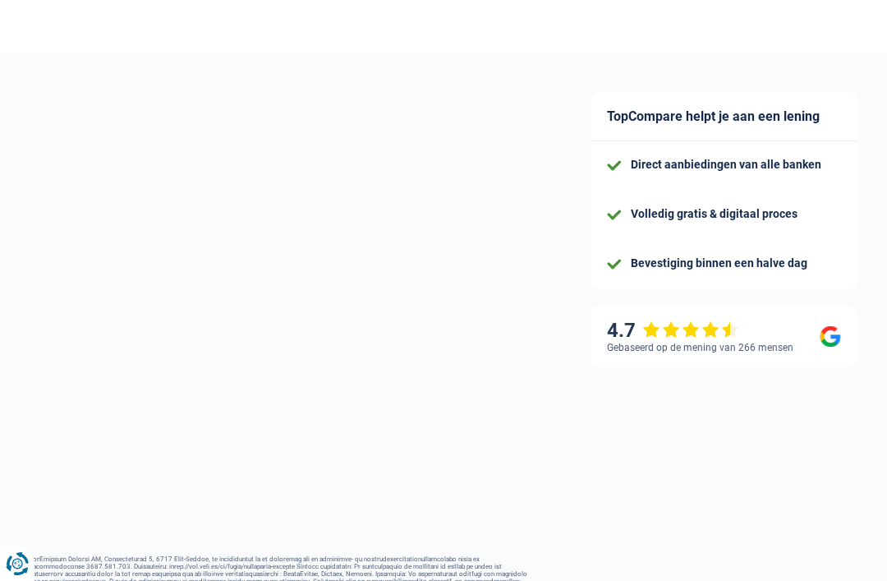
select select "refinancing"
select select "120"
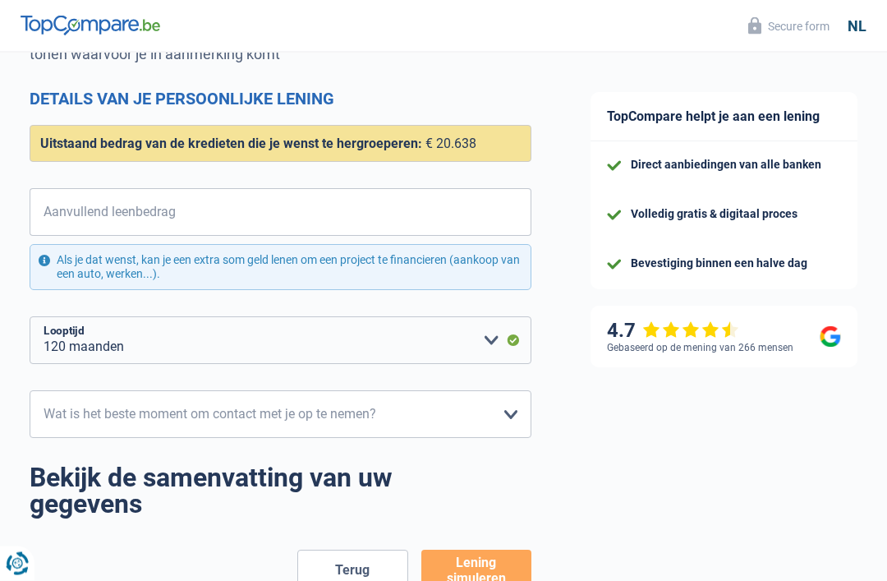
scroll to position [197, 0]
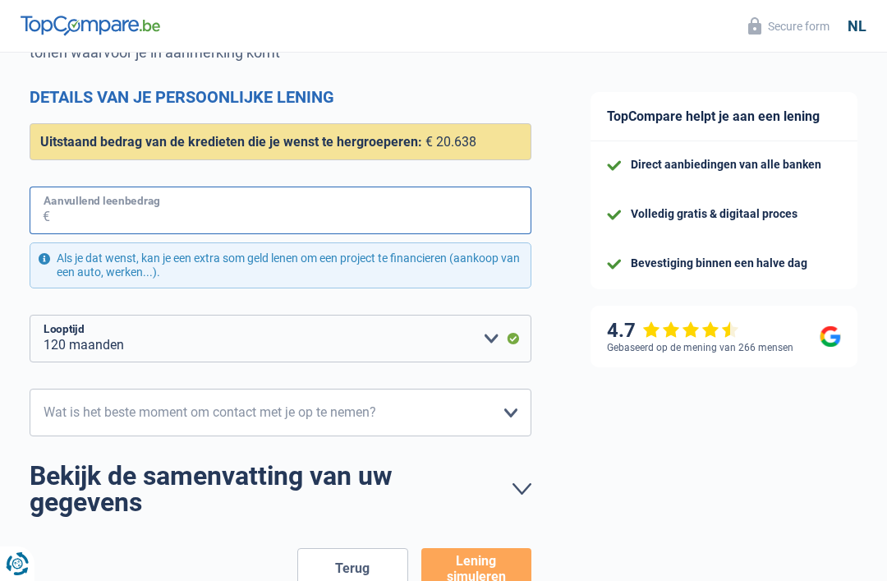
click at [82, 210] on input "Aanvullend leenbedrag" at bounding box center [290, 210] width 481 height 48
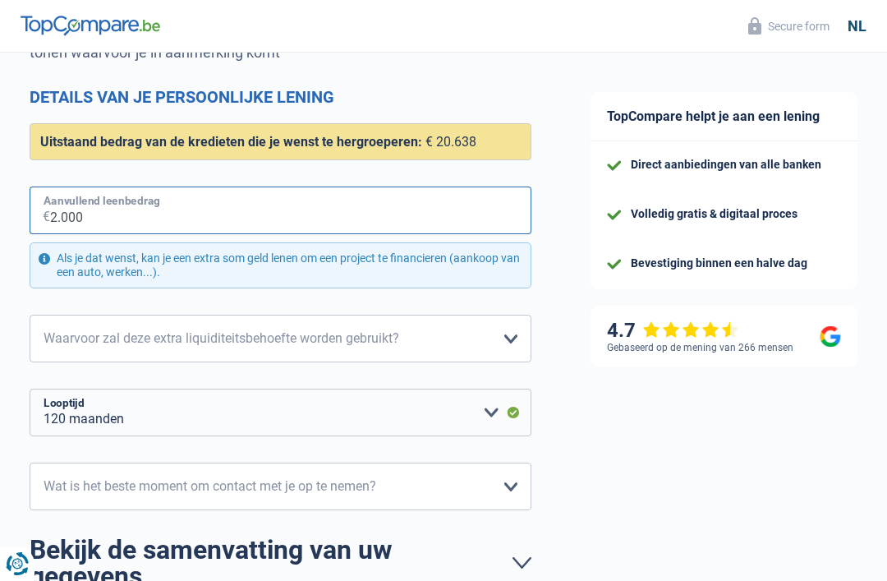
type input "20.000"
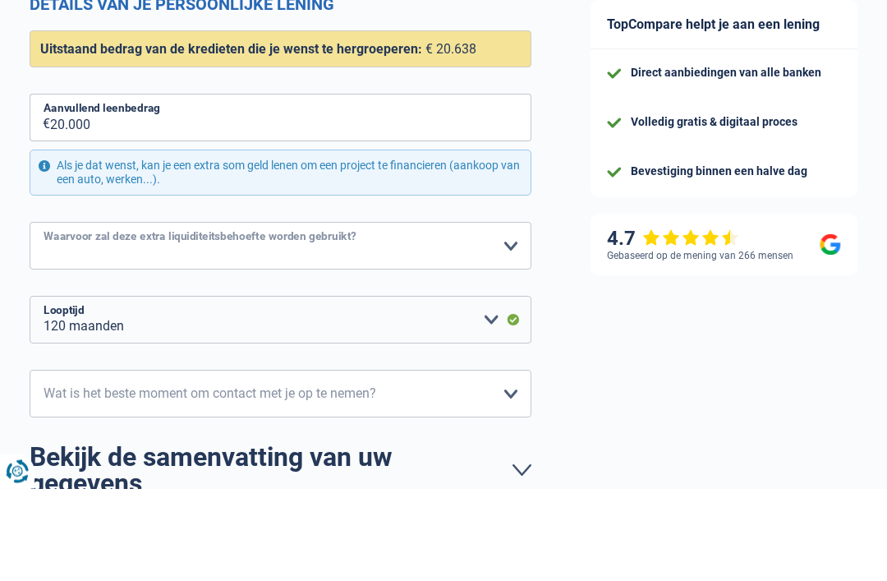
click at [257, 315] on select "Comfort woning: meubels, textiel, toestellen, privé materiaal Hifi, multimedia,…" at bounding box center [281, 339] width 502 height 48
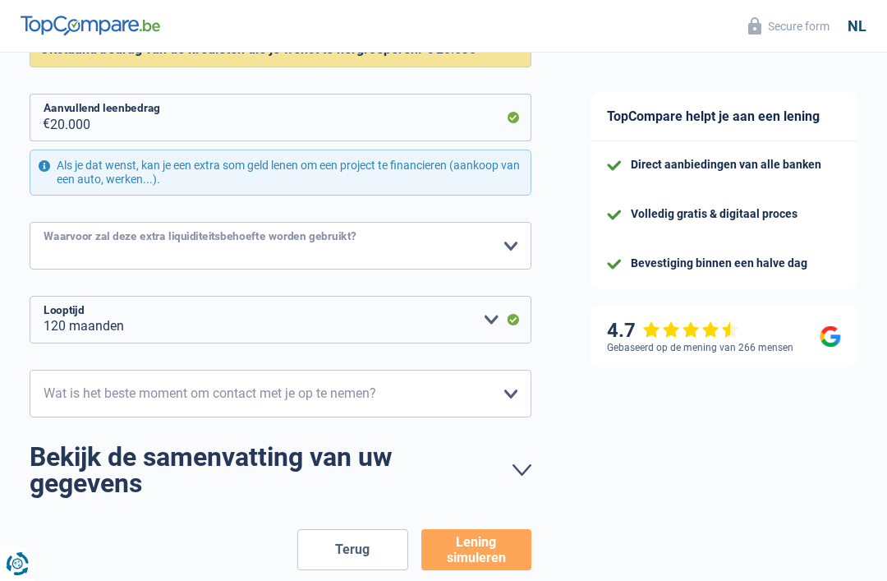
select select "household"
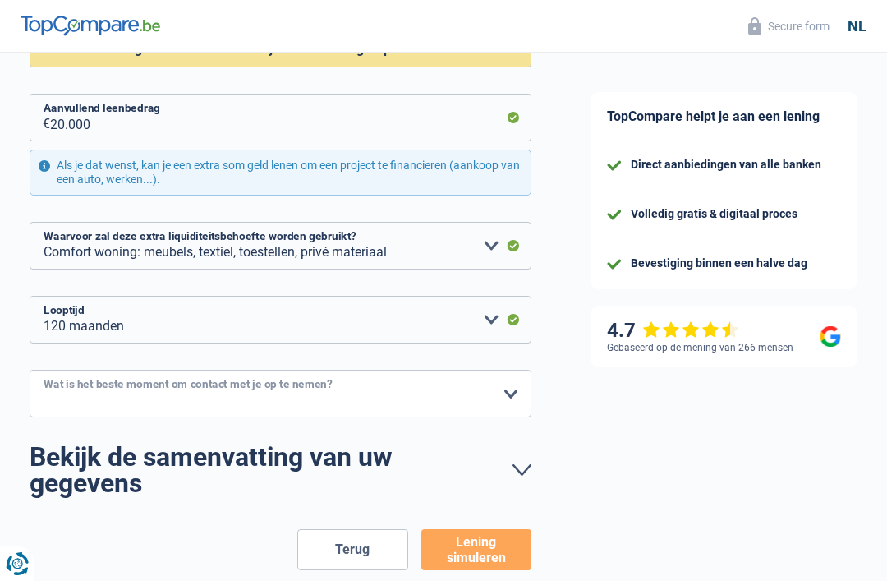
click at [508, 391] on select "10h-12h 12h-14h 14h-16h 16h-18h Maak een keuze a.u.b" at bounding box center [281, 394] width 502 height 48
select select "10-12"
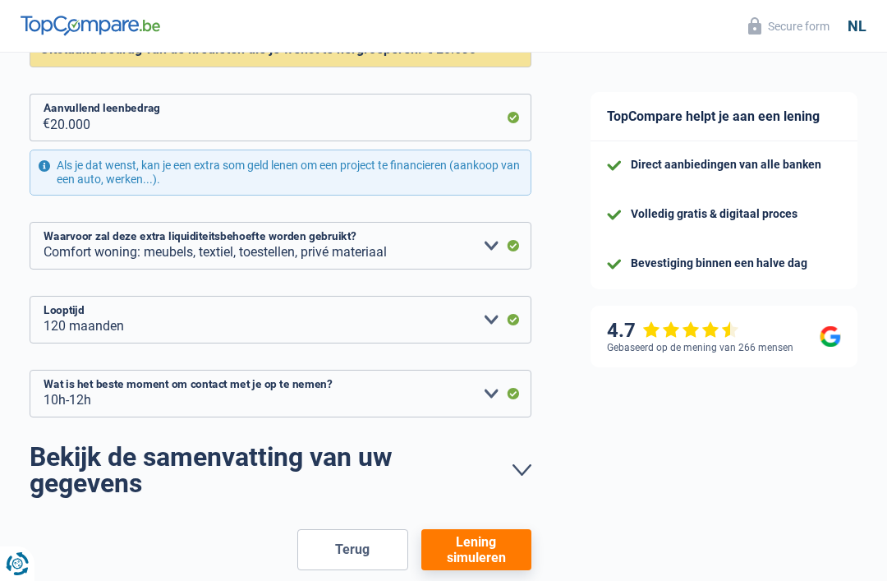
click at [501, 552] on button "Lening simuleren" at bounding box center [476, 549] width 110 height 41
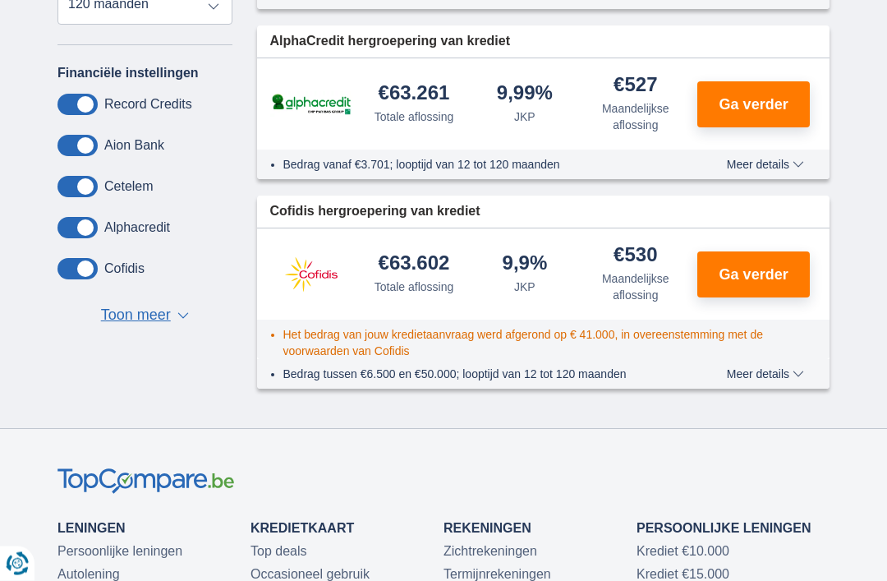
scroll to position [433, 0]
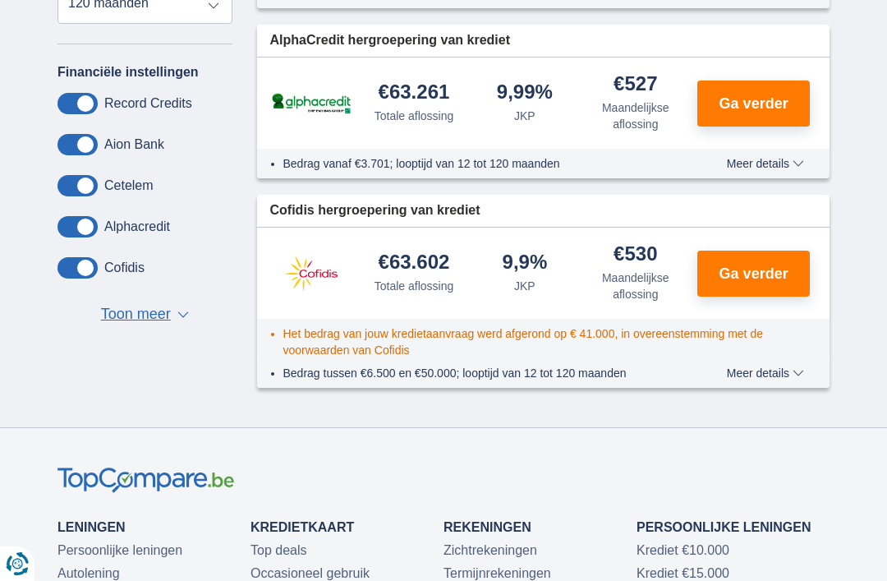
click at [85, 155] on span at bounding box center [78, 144] width 40 height 21
click at [0, 0] on input "checkbox" at bounding box center [0, 0] width 0 height 0
click at [91, 114] on span at bounding box center [78, 103] width 40 height 21
click at [0, 0] on input "checkbox" at bounding box center [0, 0] width 0 height 0
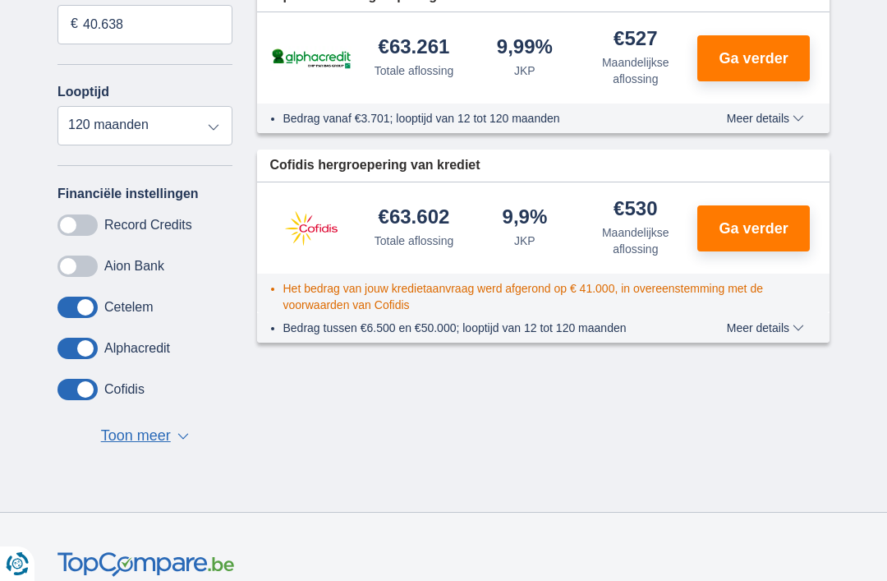
scroll to position [307, 0]
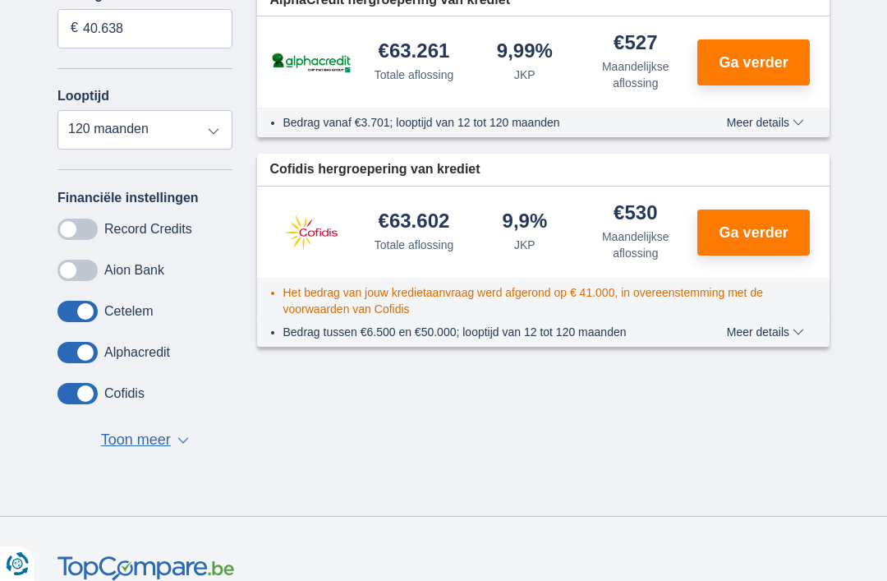
click at [158, 451] on span "Toon meer" at bounding box center [136, 440] width 70 height 21
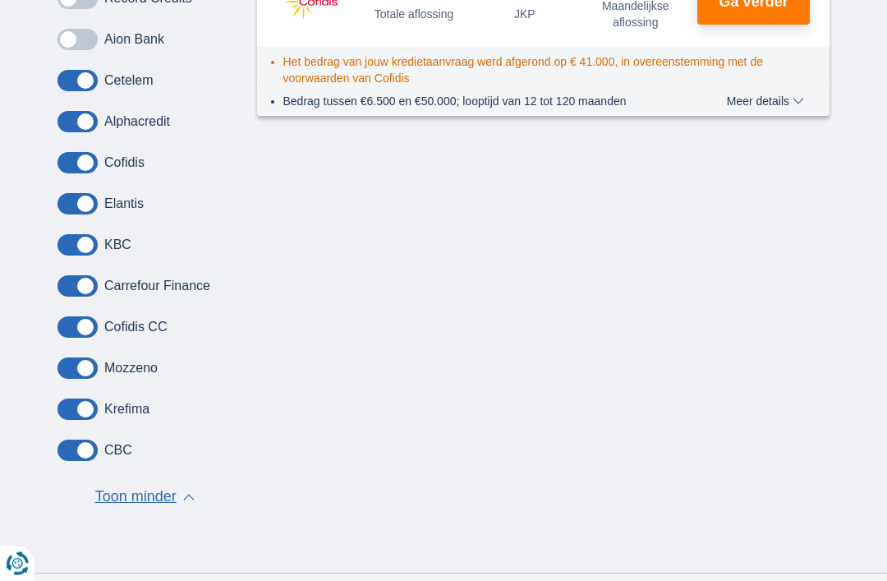
scroll to position [532, 0]
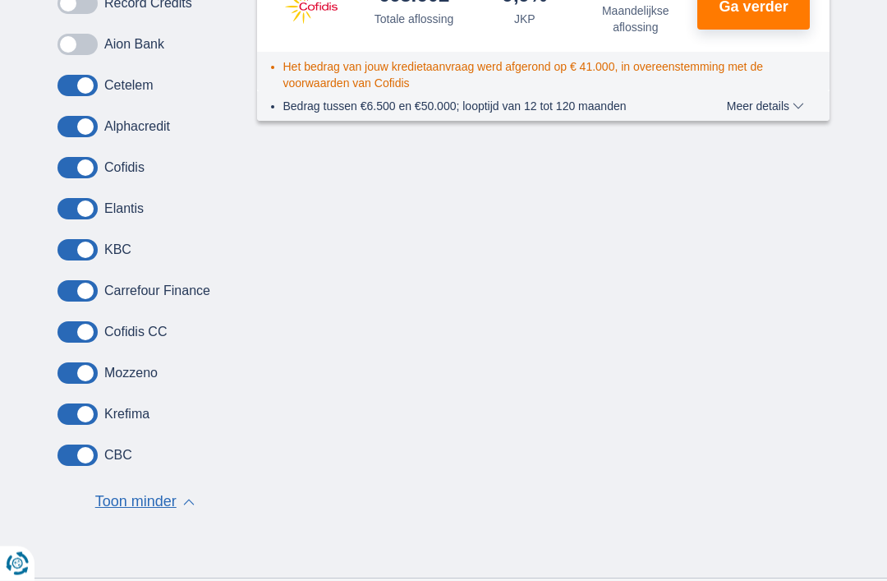
click at [86, 421] on span at bounding box center [78, 414] width 40 height 21
click at [0, 0] on input "checkbox" at bounding box center [0, 0] width 0 height 0
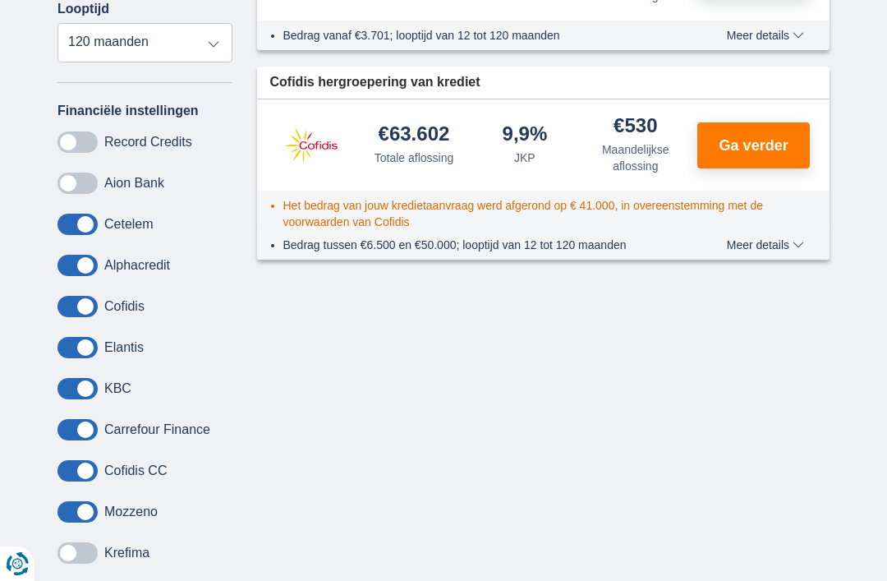
scroll to position [394, 0]
click at [755, 153] on button "Ga verder" at bounding box center [753, 146] width 113 height 46
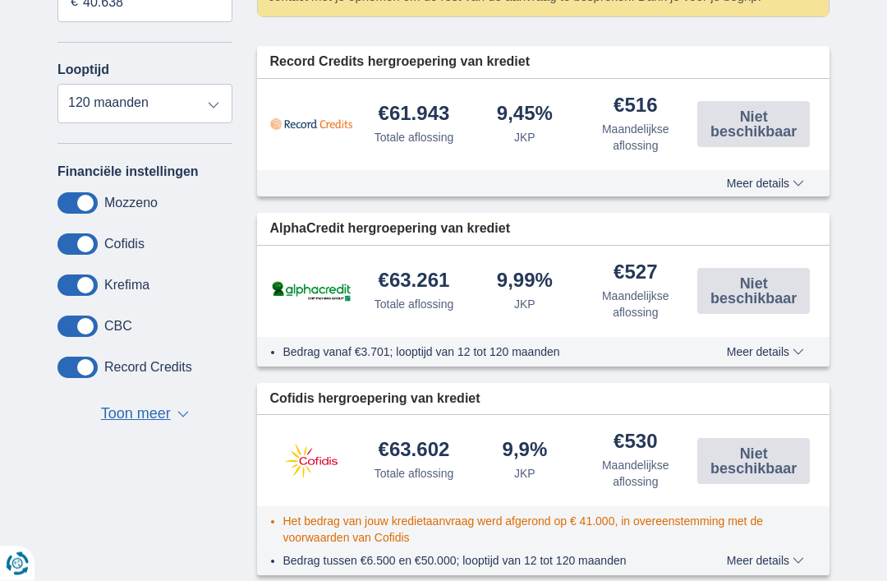
scroll to position [334, 0]
click at [80, 296] on span at bounding box center [78, 284] width 40 height 21
click at [0, 0] on input "checkbox" at bounding box center [0, 0] width 0 height 0
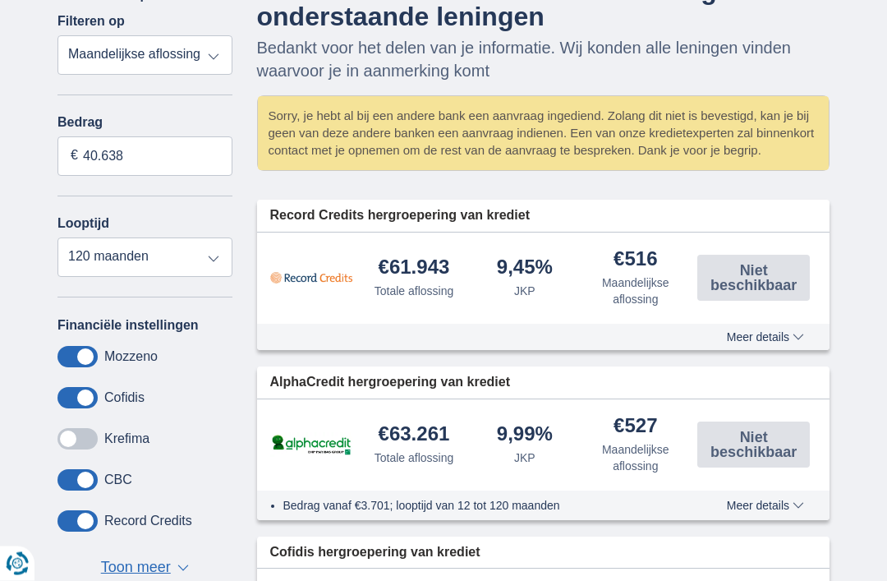
scroll to position [180, 0]
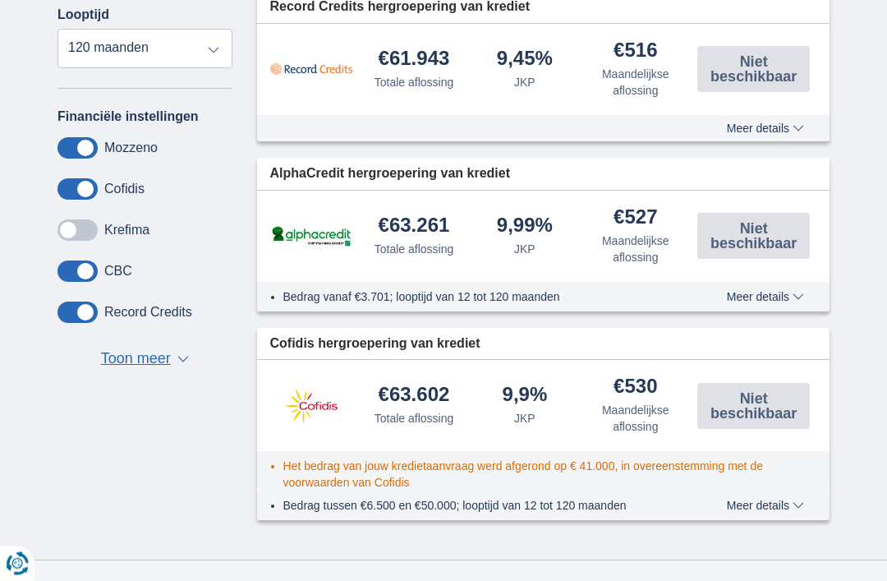
click at [792, 127] on span "Meer details" at bounding box center [765, 129] width 77 height 12
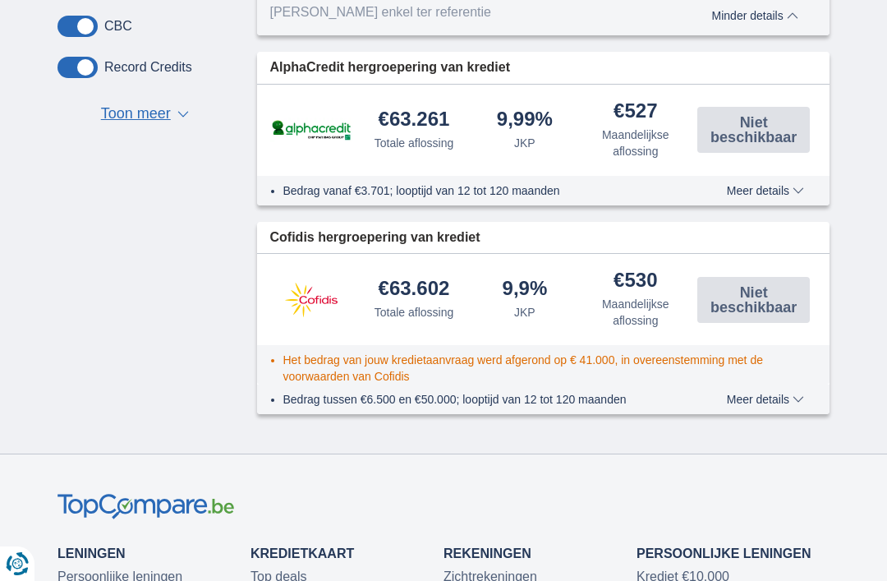
scroll to position [633, 0]
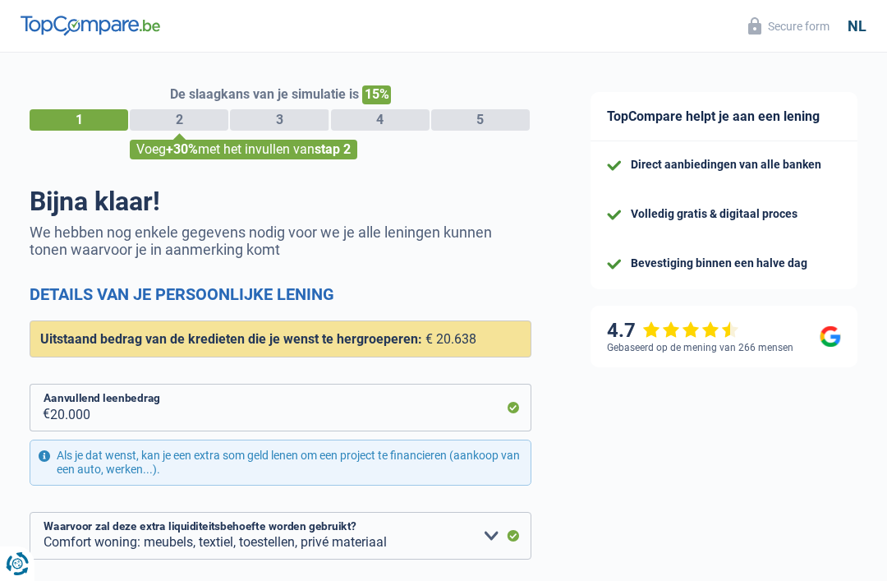
select select "refinancing"
select select "household"
select select "120"
select select "10-12"
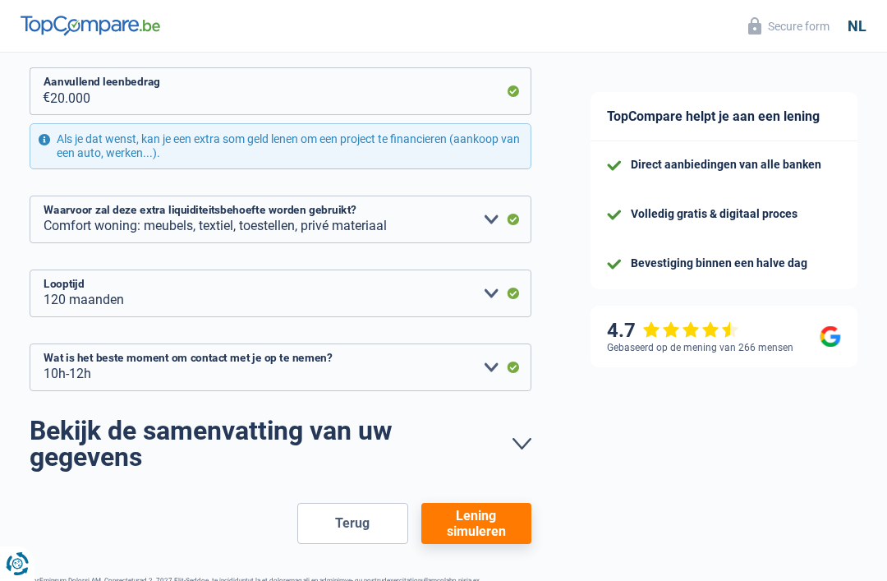
scroll to position [338, 0]
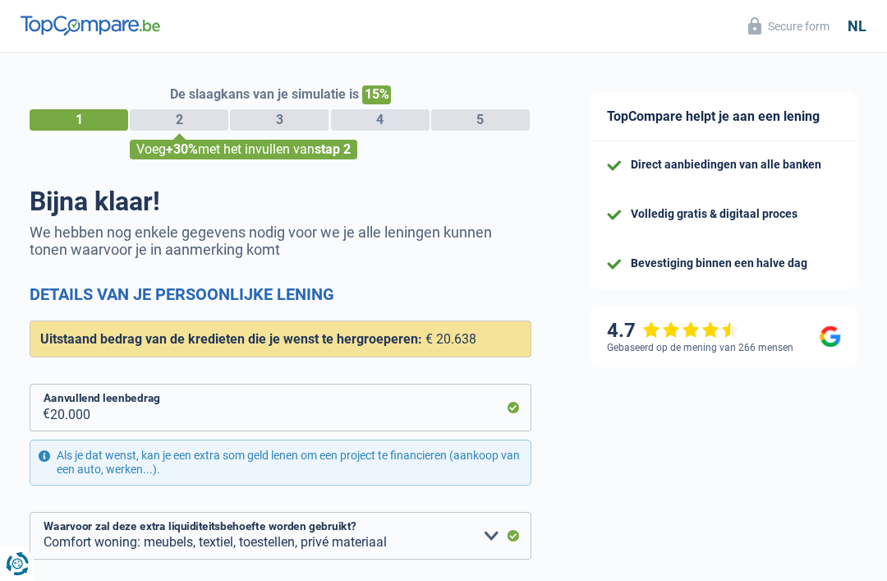
select select "refinancing"
select select "household"
select select "120"
select select "10-12"
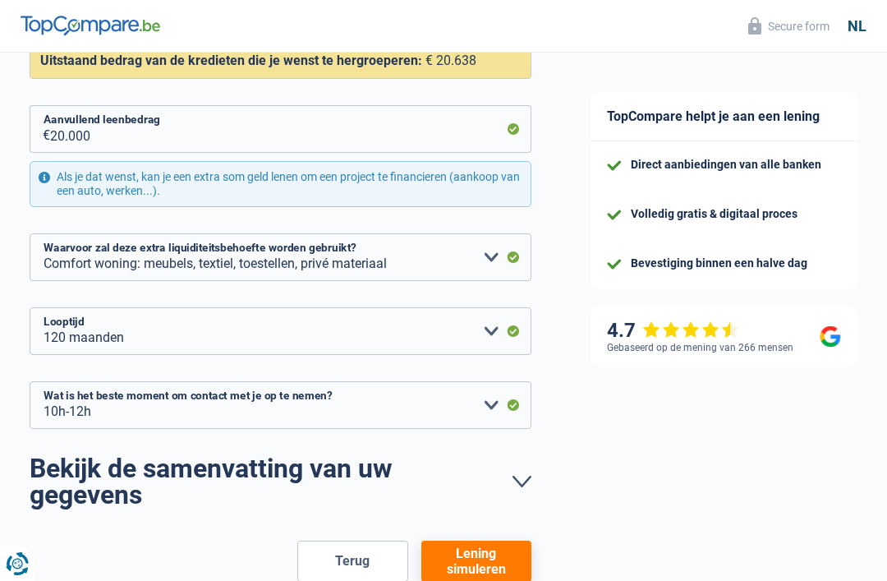
scroll to position [338, 0]
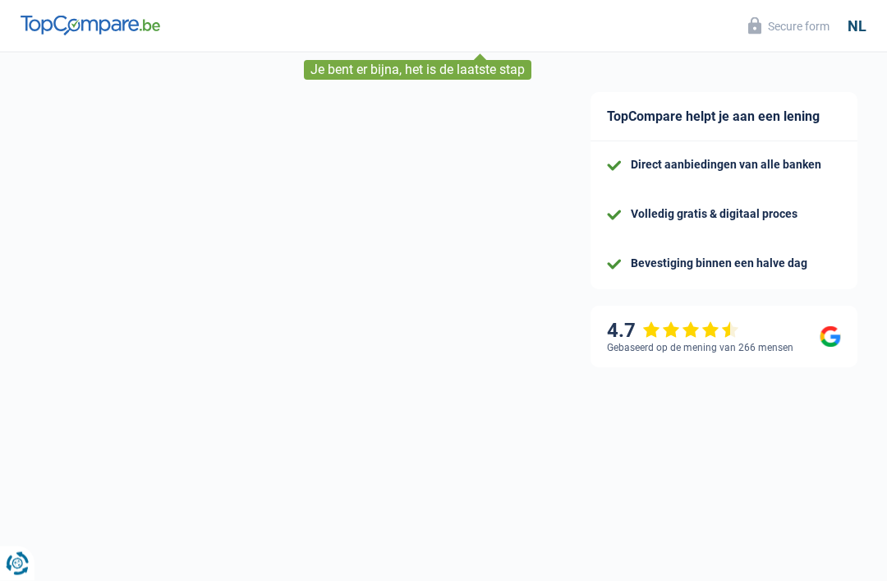
scroll to position [76, 0]
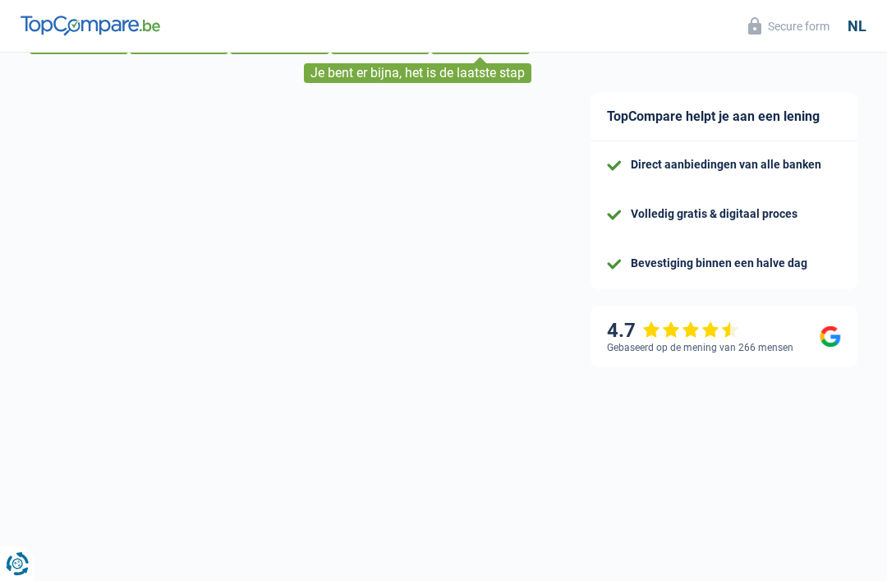
select select "32"
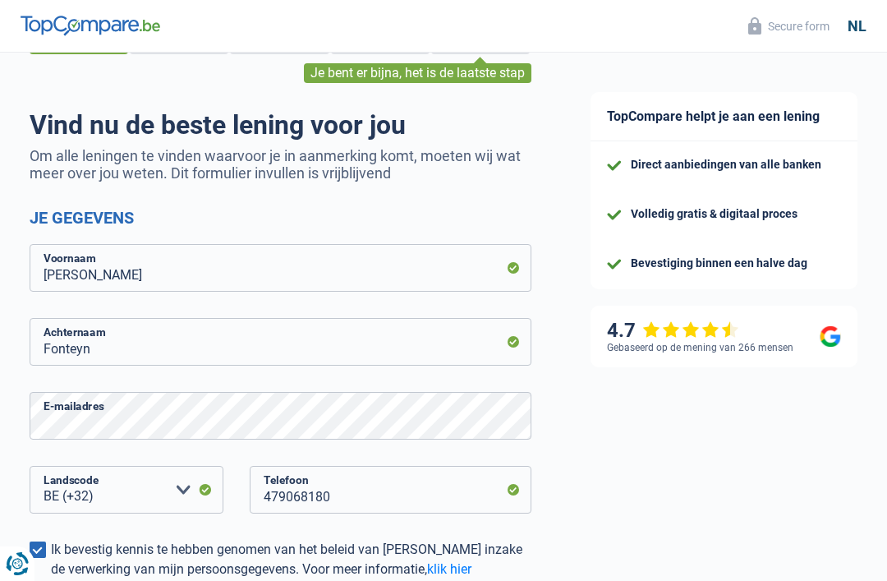
scroll to position [0, 0]
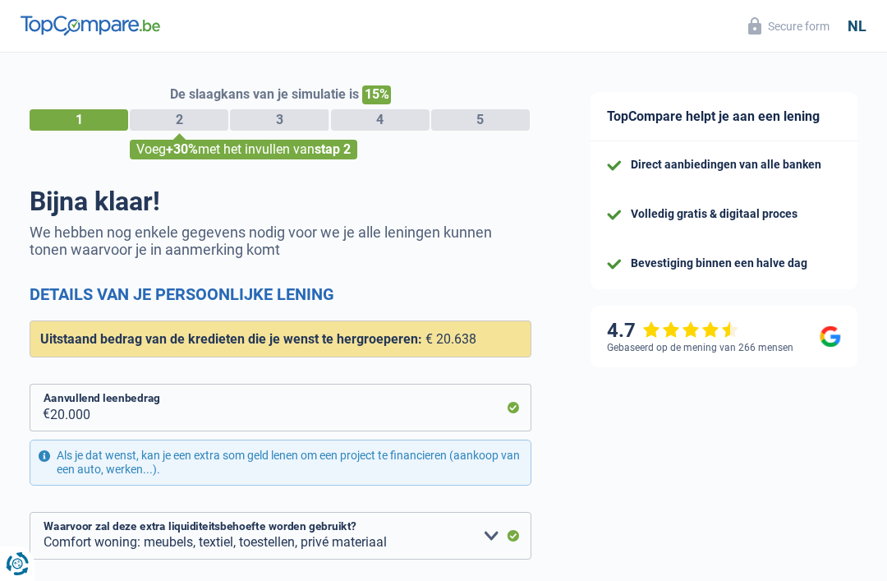
select select "refinancing"
select select "household"
select select "120"
select select "10-12"
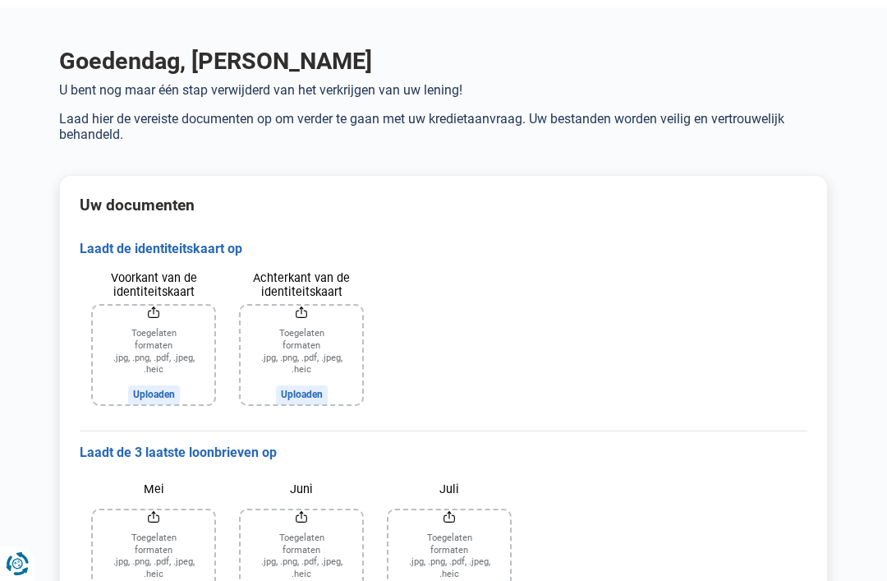
scroll to position [44, 0]
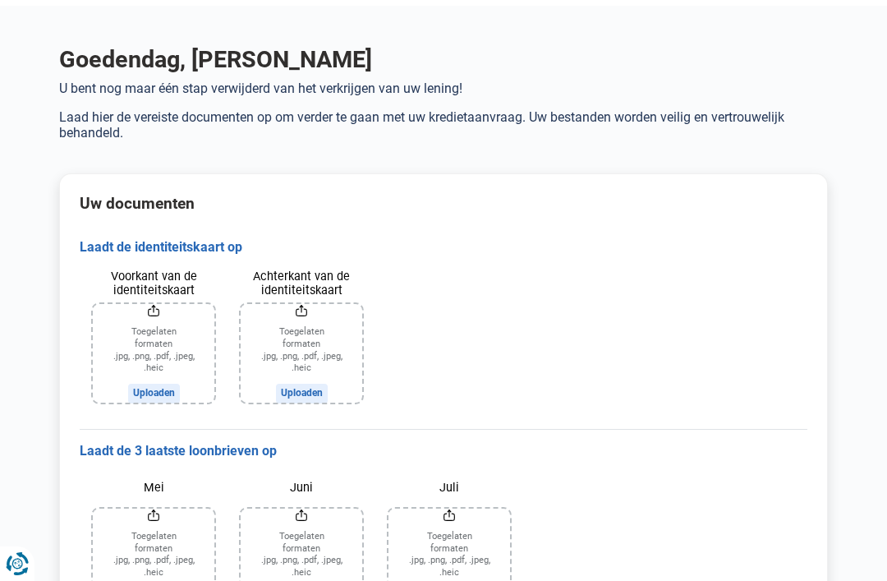
click at [164, 357] on input "Voorkant van de identiteitskaart" at bounding box center [154, 353] width 122 height 99
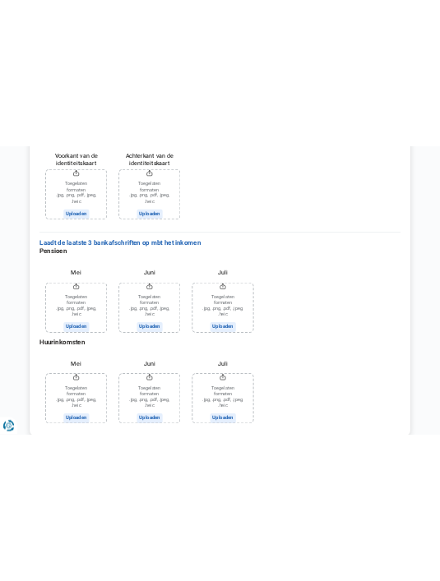
scroll to position [1385, 0]
